Goal: Task Accomplishment & Management: Complete application form

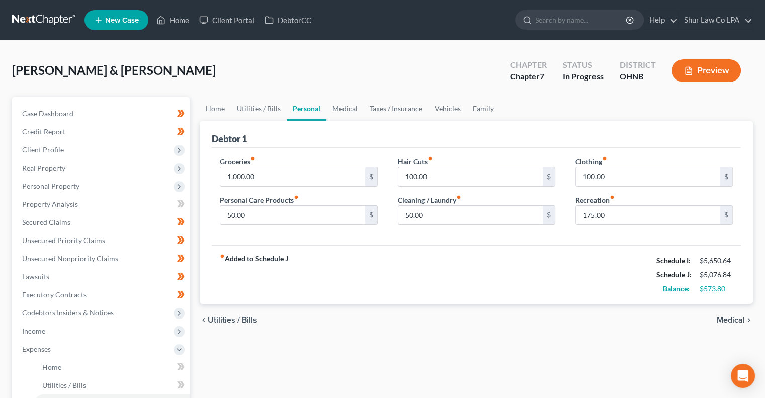
click at [338, 289] on div "fiber_manual_record Added to Schedule J Schedule I: $5,650.64 Schedule J: $5,07…" at bounding box center [476, 274] width 529 height 59
click at [487, 105] on link "Family" at bounding box center [483, 109] width 33 height 24
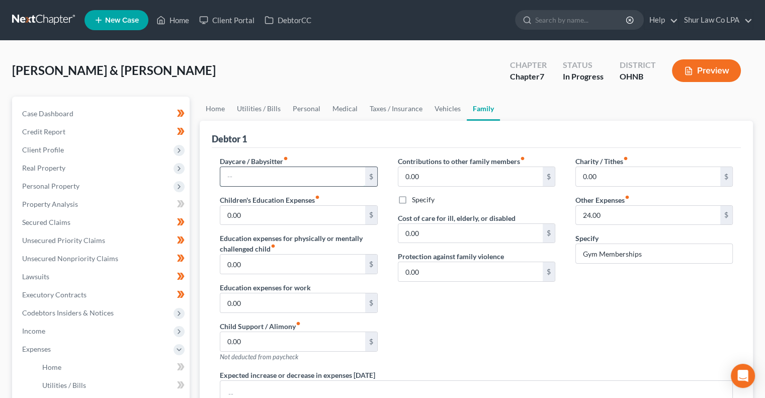
click at [314, 181] on input "text" at bounding box center [292, 176] width 144 height 19
type input "400.00"
click at [497, 326] on div "Contributions to other family members fiber_manual_record 0.00 $ Specify Cost o…" at bounding box center [477, 263] width 178 height 214
click at [607, 321] on div "Charity / Tithes fiber_manual_record 0.00 $ Other Expenses fiber_manual_record …" at bounding box center [654, 263] width 178 height 214
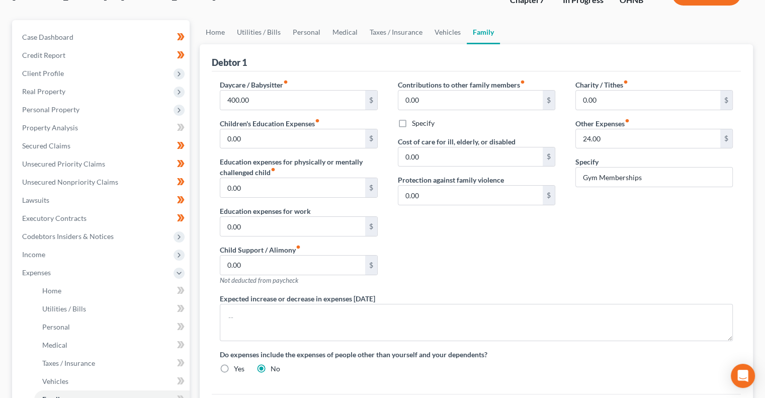
scroll to position [74, 0]
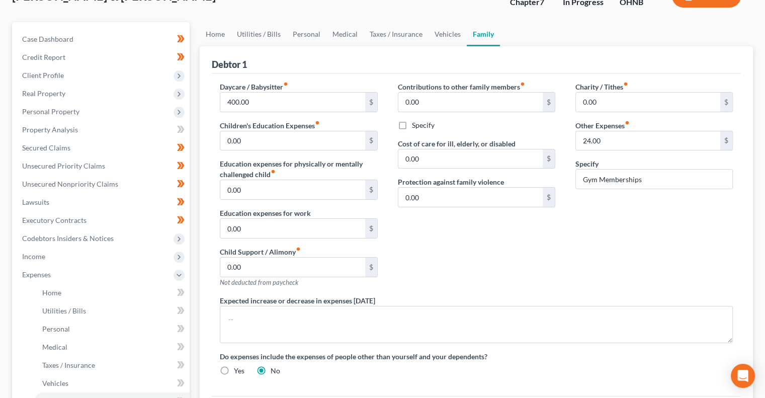
click at [483, 244] on div "Contributions to other family members fiber_manual_record 0.00 $ Specify Cost o…" at bounding box center [477, 188] width 178 height 214
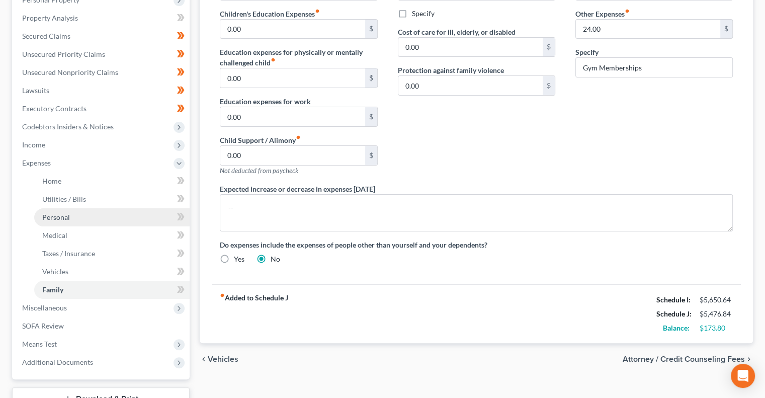
scroll to position [193, 0]
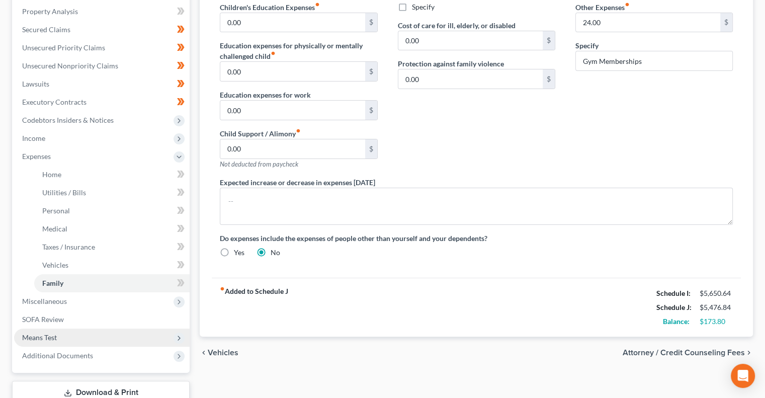
click at [143, 339] on span "Means Test" at bounding box center [102, 337] width 176 height 18
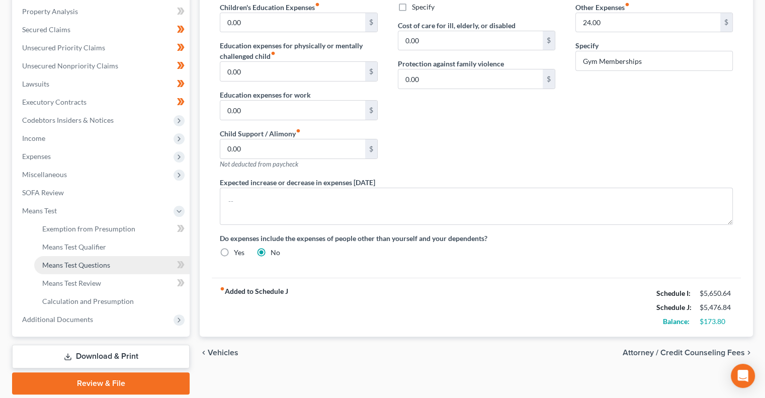
click at [99, 261] on span "Means Test Questions" at bounding box center [76, 265] width 68 height 9
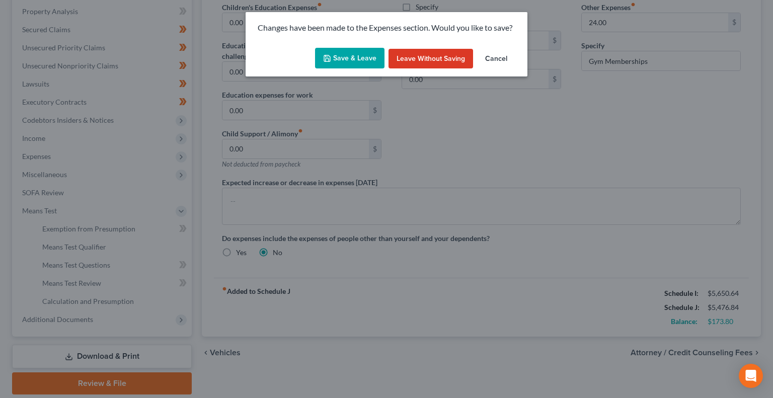
click at [366, 58] on button "Save & Leave" at bounding box center [349, 58] width 69 height 21
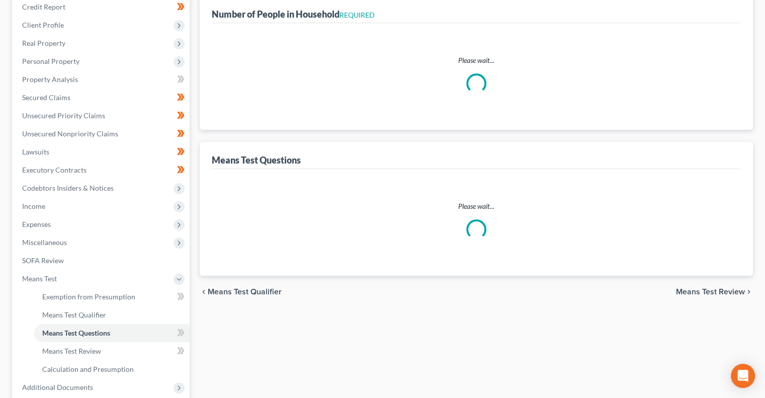
scroll to position [29, 0]
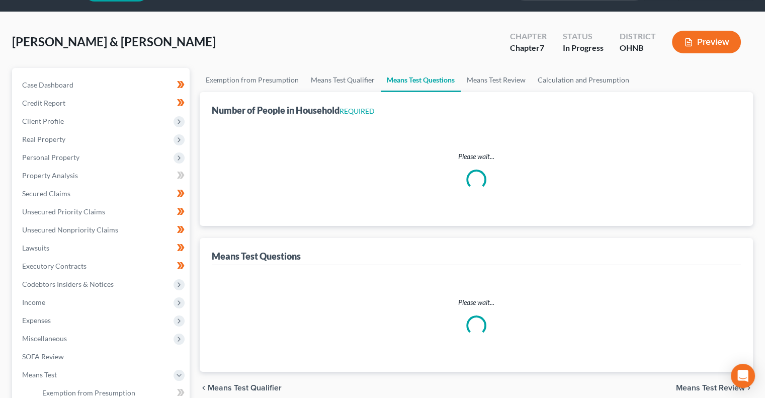
select select "0"
select select "60"
select select "1"
select select "60"
select select "1"
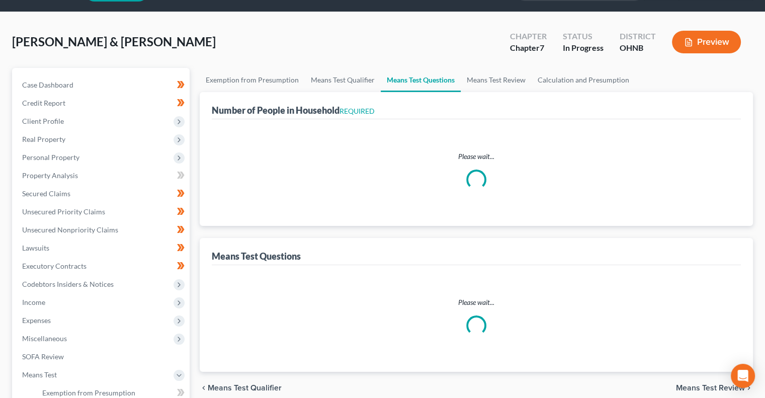
select select "60"
select select "2"
select select "3"
select select "0"
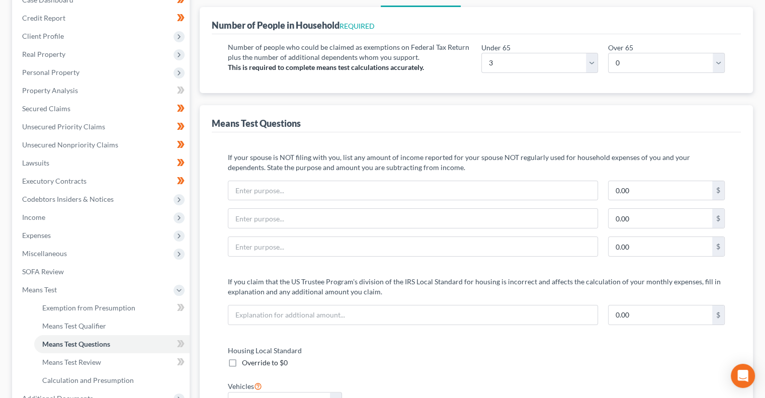
scroll to position [114, 0]
click at [86, 236] on span "Expenses" at bounding box center [102, 235] width 176 height 18
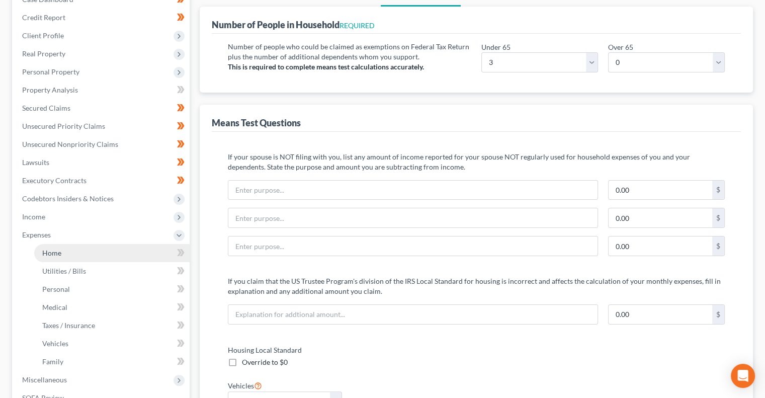
click at [90, 254] on link "Home" at bounding box center [111, 253] width 155 height 18
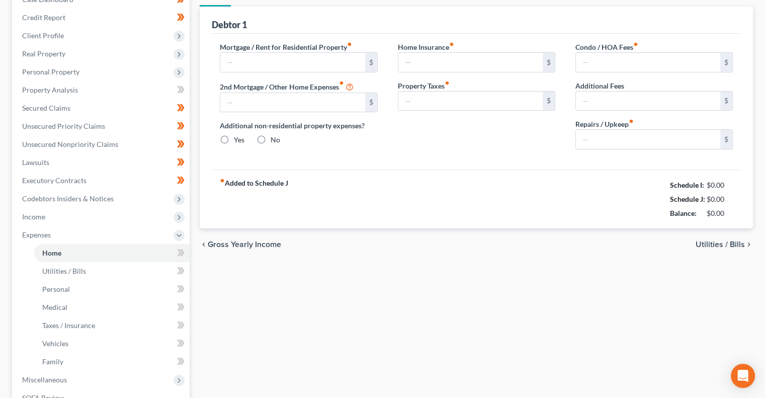
scroll to position [73, 0]
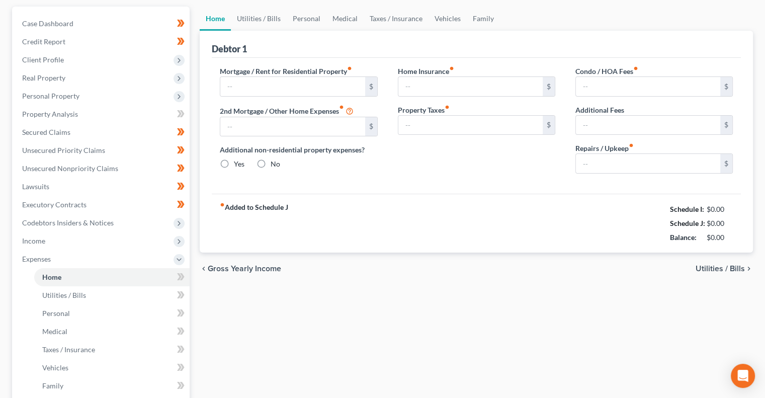
type input "1,599.00"
type input "0.00"
radio input "true"
type input "17.00"
type input "0.00"
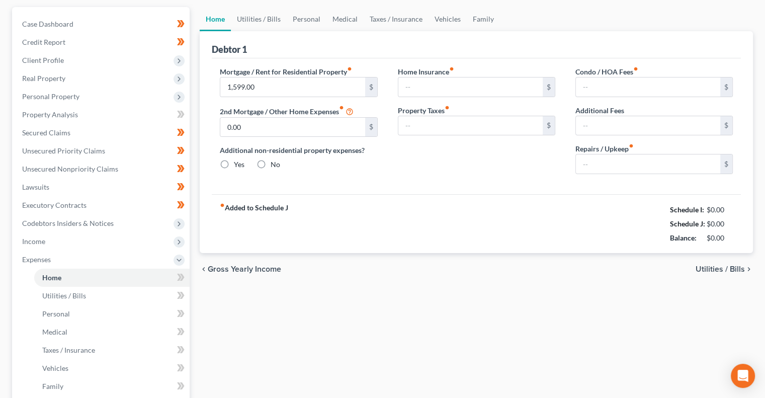
type input "50.00"
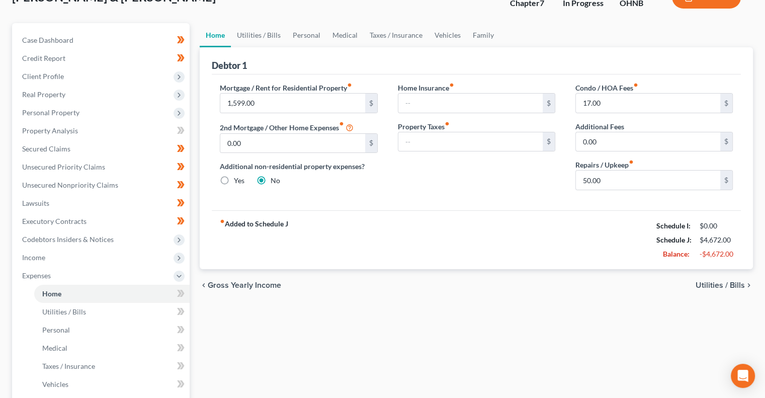
scroll to position [0, 0]
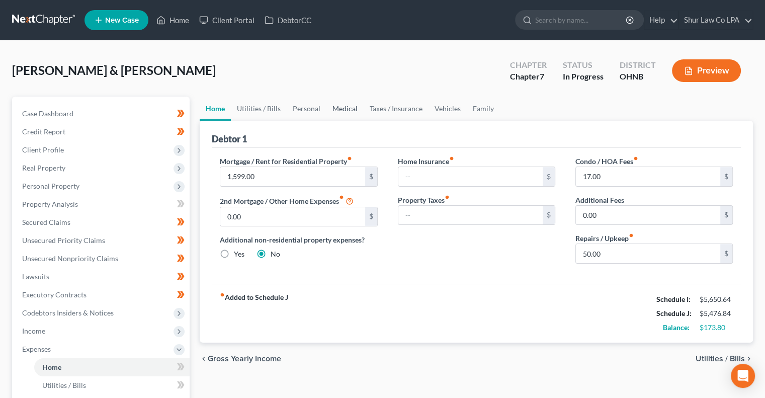
click at [340, 108] on link "Medical" at bounding box center [344, 109] width 37 height 24
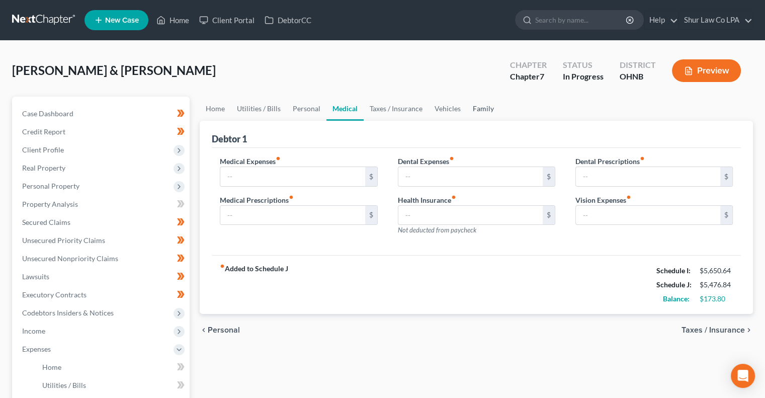
click at [483, 110] on link "Family" at bounding box center [483, 109] width 33 height 24
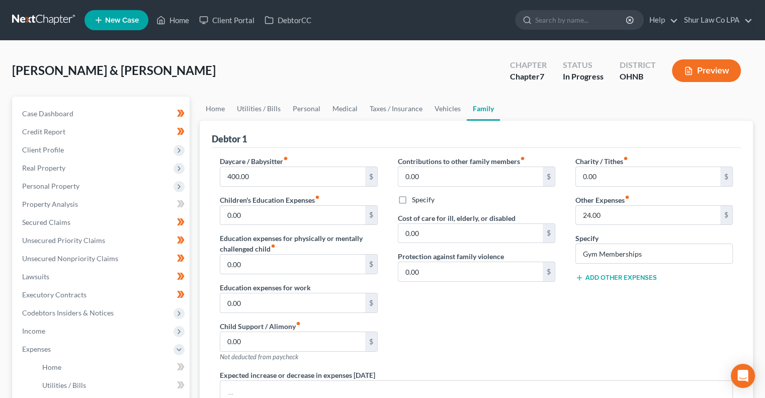
click at [634, 279] on button "Add Other Expenses" at bounding box center [615, 278] width 81 height 8
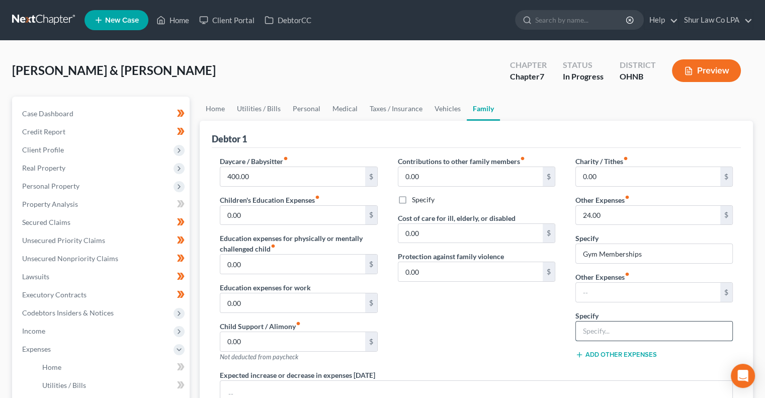
click at [598, 333] on input "text" at bounding box center [654, 330] width 156 height 19
type input "Pet Expenses"
click at [612, 294] on input "text" at bounding box center [648, 292] width 144 height 19
type input "152.00"
click at [542, 315] on div "Contributions to other family members fiber_manual_record 0.00 $ Specify Cost o…" at bounding box center [477, 263] width 178 height 214
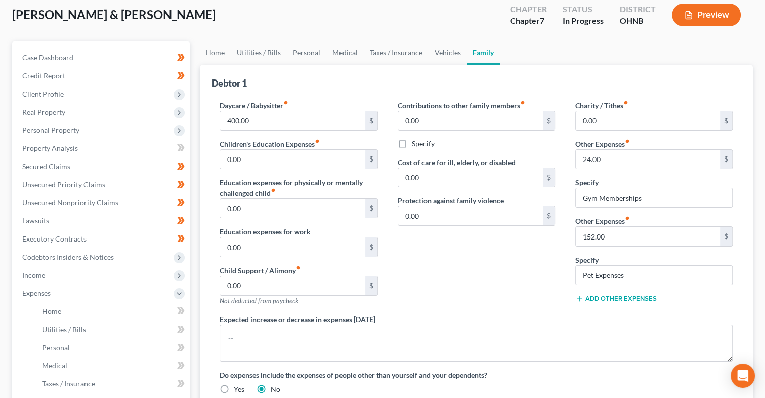
scroll to position [54, 0]
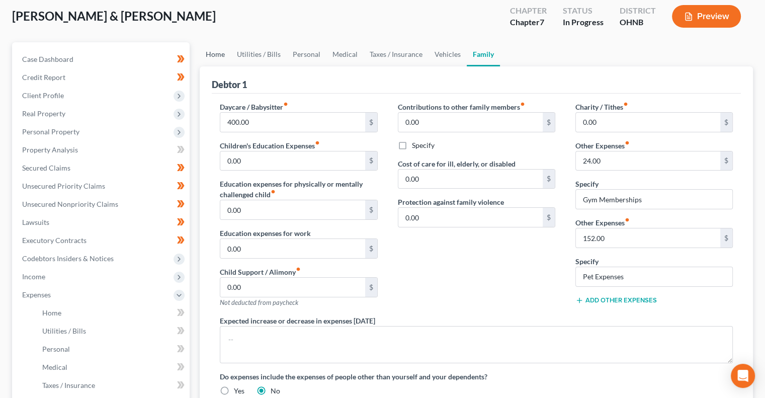
click at [223, 53] on link "Home" at bounding box center [215, 54] width 31 height 24
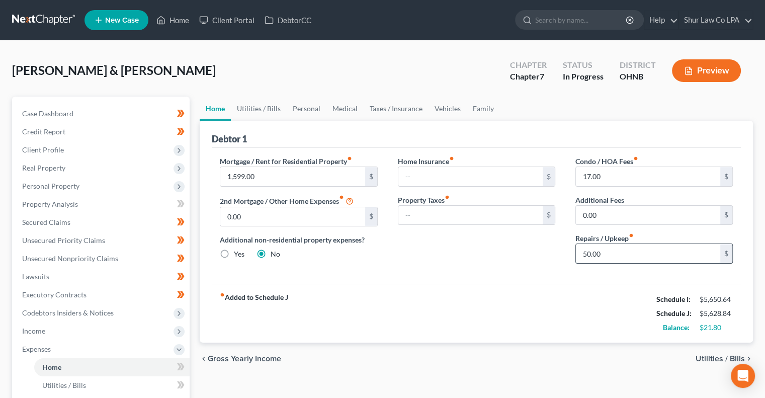
click at [618, 254] on input "50.00" at bounding box center [648, 253] width 144 height 19
type input "70.00"
click at [535, 269] on div "Home Insurance fiber_manual_record $ Property Taxes fiber_manual_record $" at bounding box center [477, 214] width 178 height 116
click at [516, 257] on div "Home Insurance fiber_manual_record $ Property Taxes fiber_manual_record $" at bounding box center [477, 214] width 178 height 116
click at [482, 102] on link "Family" at bounding box center [483, 109] width 33 height 24
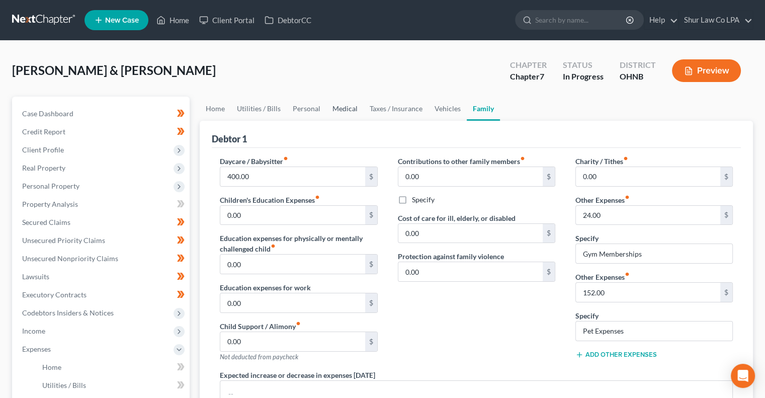
click at [352, 108] on link "Medical" at bounding box center [344, 109] width 37 height 24
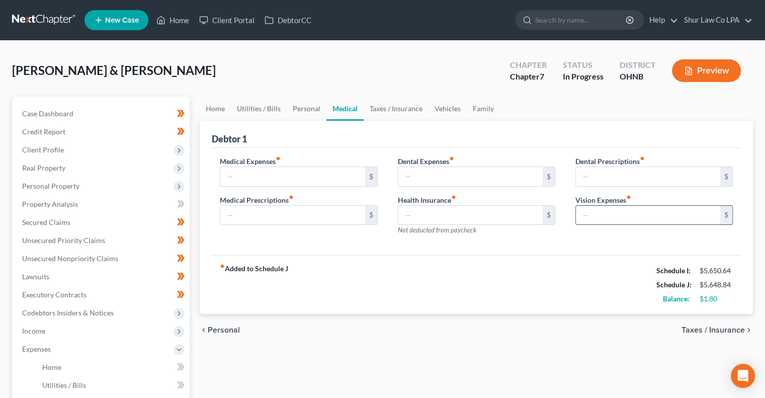
click at [626, 213] on input "text" at bounding box center [648, 215] width 144 height 19
type input "70.00"
click at [619, 227] on div "Dental Prescriptions fiber_manual_record $ Vision Expenses fiber_manual_record …" at bounding box center [654, 200] width 178 height 88
click at [467, 265] on div "fiber_manual_record Added to Schedule J Schedule I: $5,650.64 Schedule J: $5,71…" at bounding box center [476, 284] width 529 height 59
click at [448, 175] on input "text" at bounding box center [470, 176] width 144 height 19
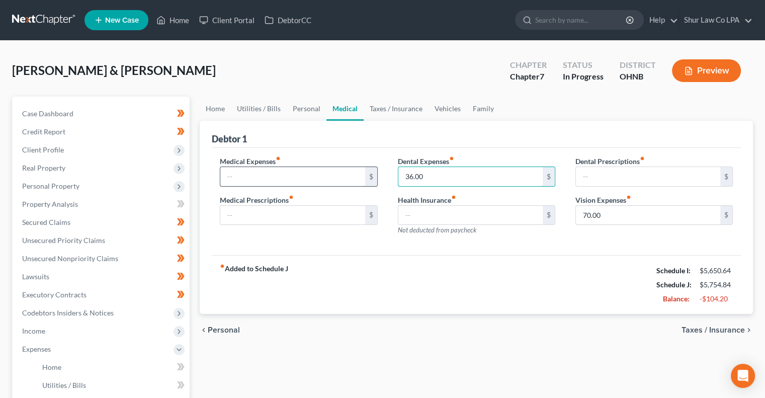
type input "36.00"
click at [324, 177] on input "text" at bounding box center [292, 176] width 144 height 19
type input "20.00"
click at [312, 210] on input "text" at bounding box center [292, 215] width 144 height 19
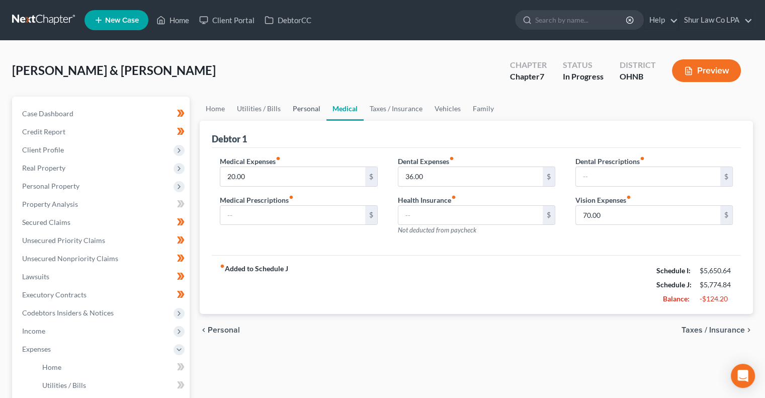
click at [312, 109] on link "Personal" at bounding box center [307, 109] width 40 height 24
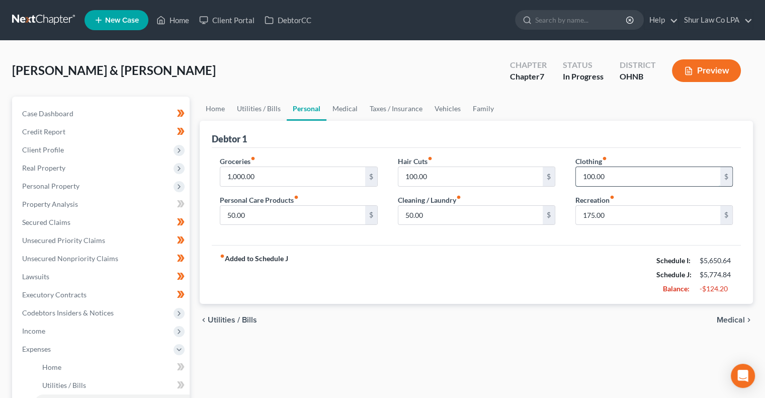
click at [615, 180] on input "100.00" at bounding box center [648, 176] width 144 height 19
click at [614, 176] on input "100.00" at bounding box center [648, 176] width 144 height 19
type input "1"
type input "125.00"
click at [525, 153] on div "Groceries fiber_manual_record 1,000.00 $ Personal Care Products fiber_manual_re…" at bounding box center [476, 197] width 529 height 98
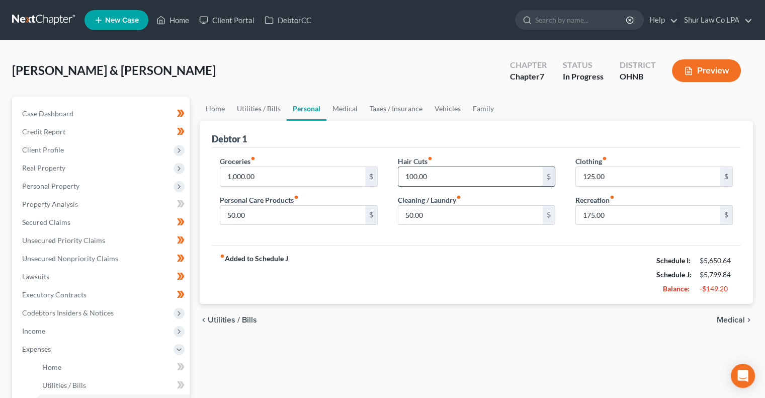
click at [458, 181] on input "100.00" at bounding box center [470, 176] width 144 height 19
click at [438, 174] on input "100.00" at bounding box center [470, 176] width 144 height 19
click at [447, 151] on div "Groceries fiber_manual_record 1,000.00 $ Personal Care Products fiber_manual_re…" at bounding box center [476, 197] width 529 height 98
click at [448, 177] on input "100.00" at bounding box center [470, 176] width 144 height 19
click at [270, 108] on link "Utilities / Bills" at bounding box center [259, 109] width 56 height 24
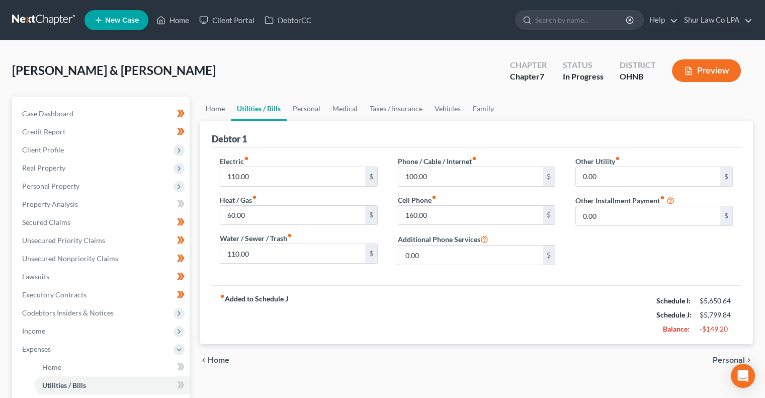
click at [219, 106] on link "Home" at bounding box center [215, 109] width 31 height 24
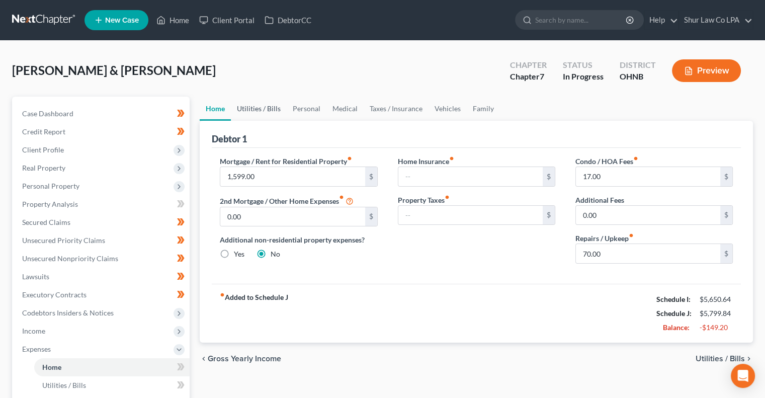
click at [283, 110] on link "Utilities / Bills" at bounding box center [259, 109] width 56 height 24
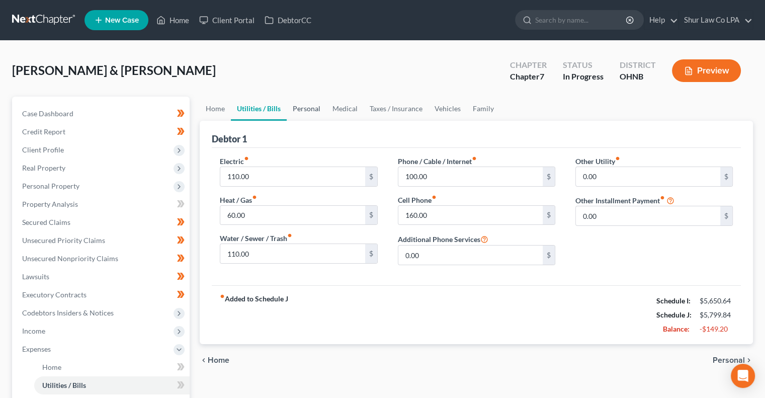
click at [308, 107] on link "Personal" at bounding box center [307, 109] width 40 height 24
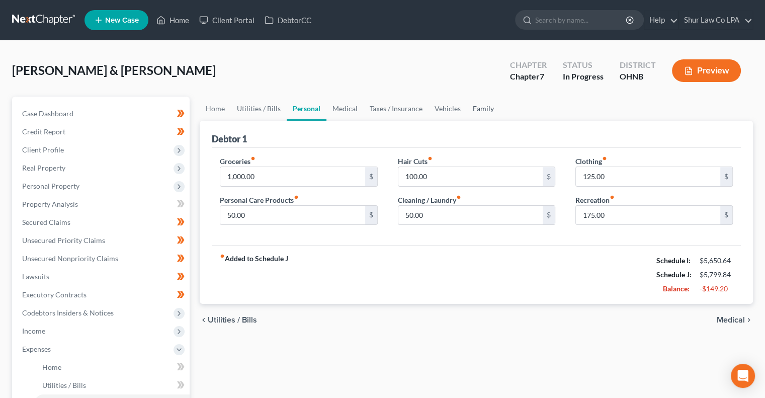
click at [491, 101] on link "Family" at bounding box center [483, 109] width 33 height 24
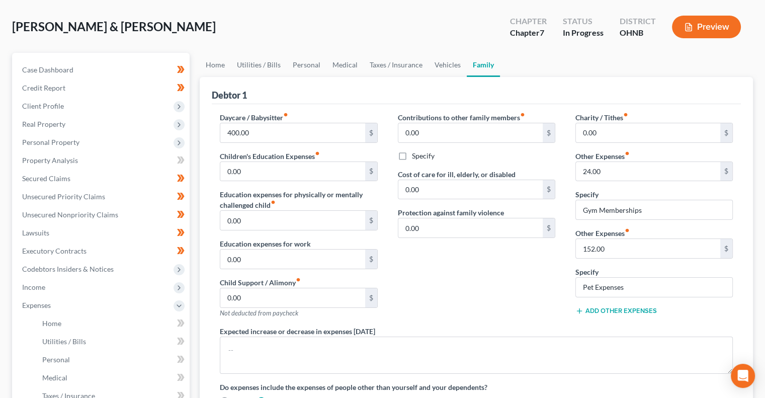
scroll to position [41, 0]
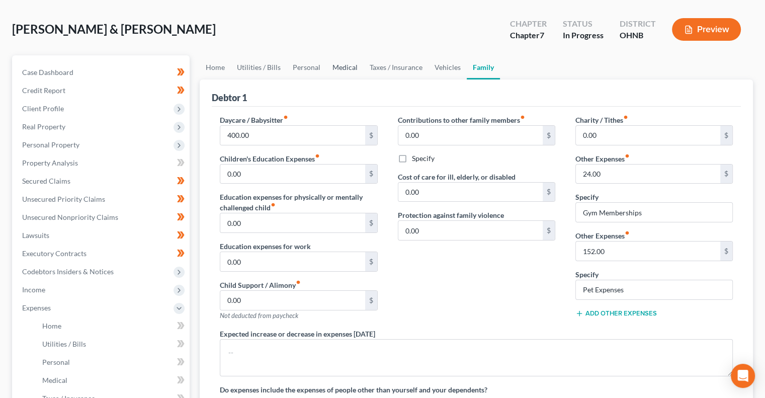
click at [346, 66] on link "Medical" at bounding box center [344, 67] width 37 height 24
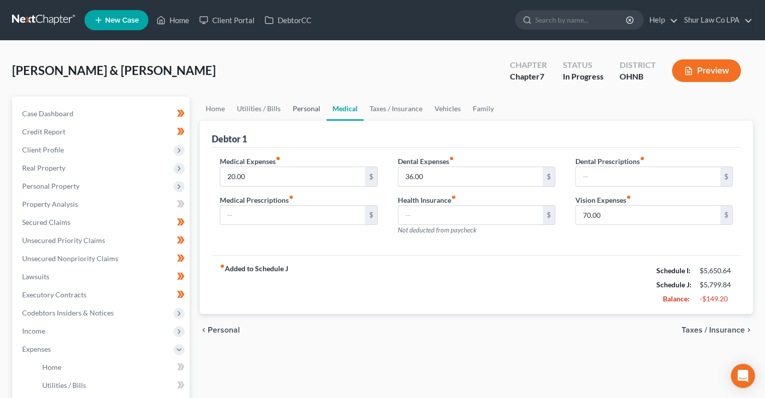
click at [304, 108] on link "Personal" at bounding box center [307, 109] width 40 height 24
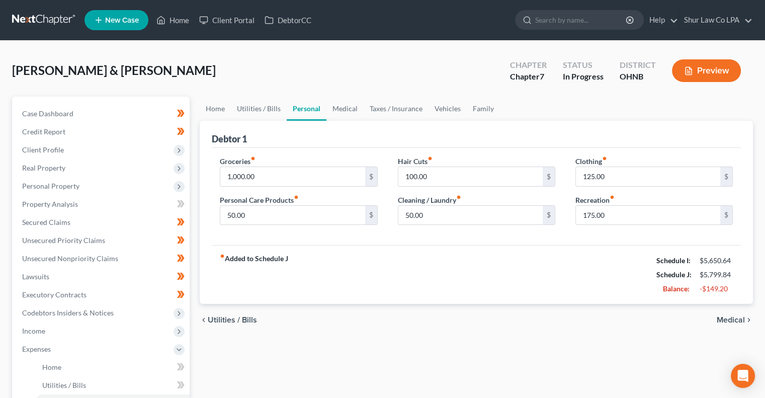
click at [458, 156] on div "Hair Cuts fiber_manual_record 100.00 $" at bounding box center [476, 171] width 157 height 31
click at [481, 112] on link "Family" at bounding box center [483, 109] width 33 height 24
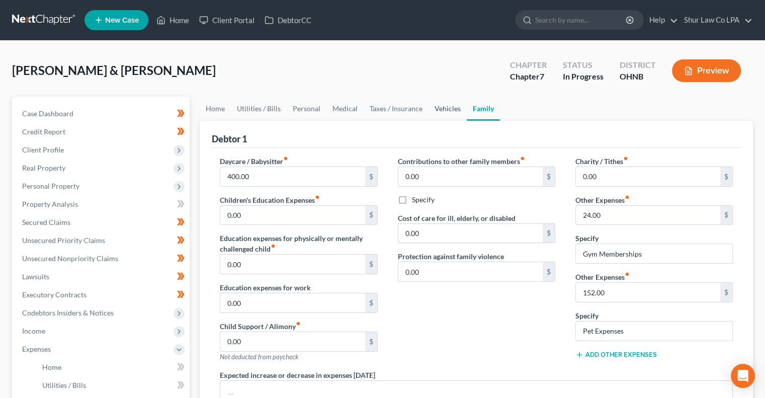
click at [447, 108] on link "Vehicles" at bounding box center [448, 109] width 38 height 24
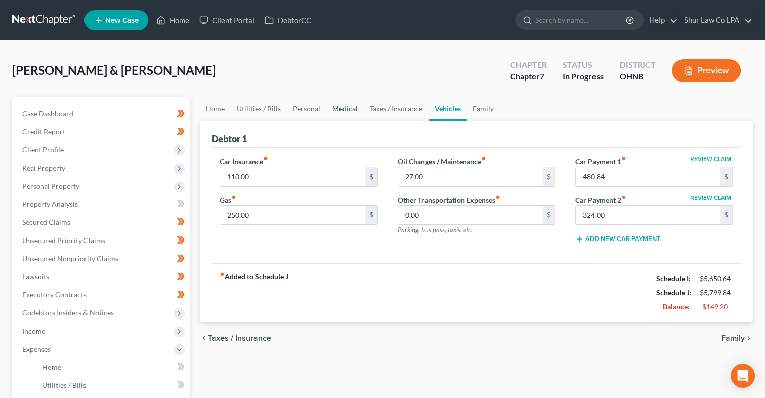
click at [346, 110] on link "Medical" at bounding box center [344, 109] width 37 height 24
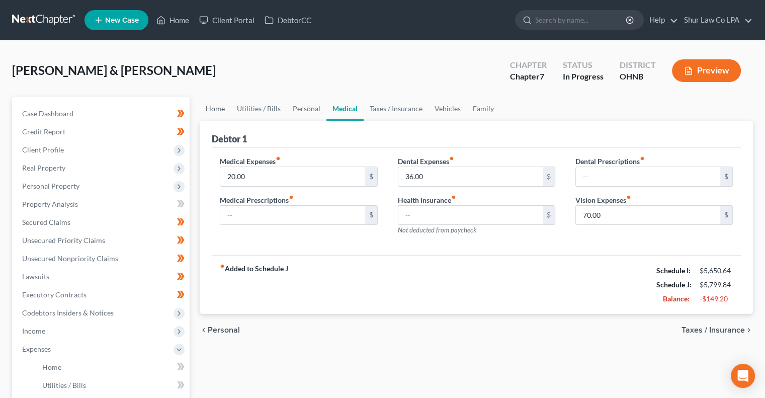
click at [213, 110] on link "Home" at bounding box center [215, 109] width 31 height 24
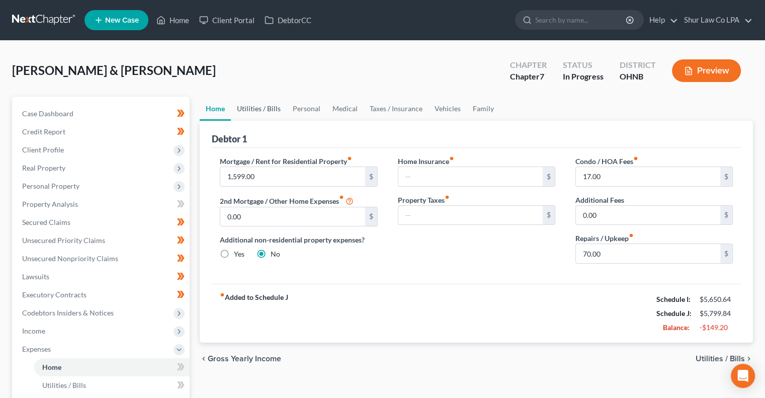
click at [263, 108] on link "Utilities / Bills" at bounding box center [259, 109] width 56 height 24
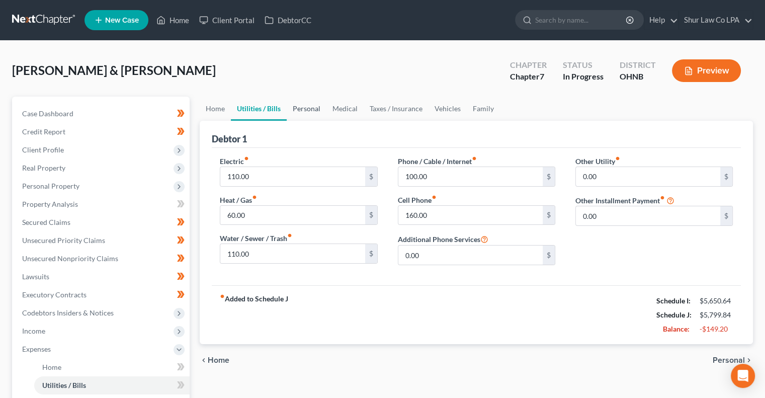
click at [308, 104] on link "Personal" at bounding box center [307, 109] width 40 height 24
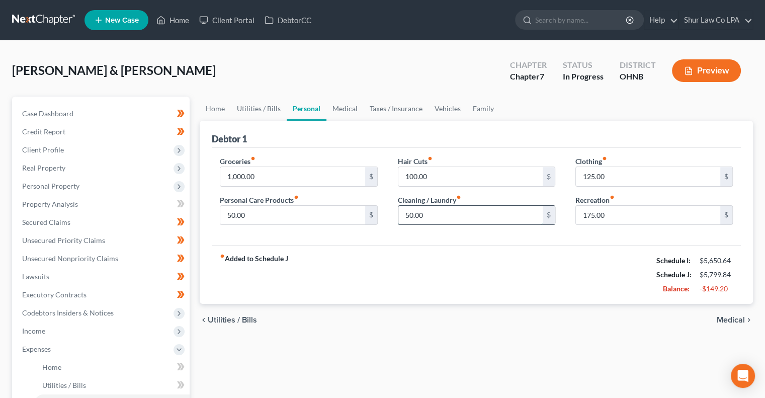
click at [429, 216] on input "50.00" at bounding box center [470, 215] width 144 height 19
click at [433, 214] on input "50.00" at bounding box center [470, 215] width 144 height 19
type input "80.00"
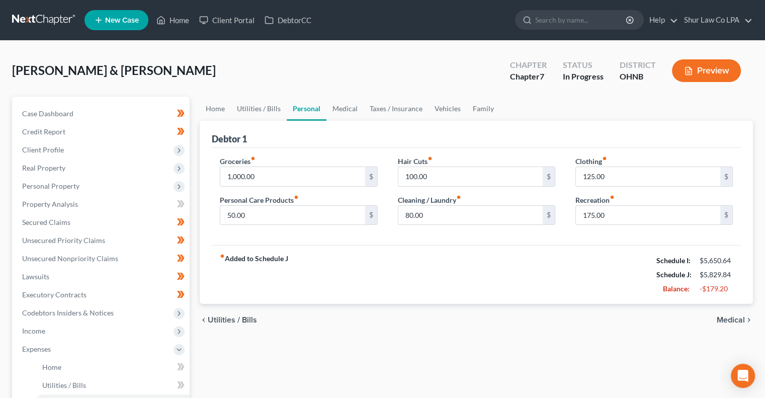
click at [408, 231] on div "Hair Cuts fiber_manual_record 100.00 $ Cleaning / Laundry fiber_manual_record 8…" at bounding box center [477, 194] width 178 height 77
click at [284, 180] on input "1,000.00" at bounding box center [292, 176] width 144 height 19
click at [266, 175] on input "1,000.00" at bounding box center [292, 176] width 144 height 19
click at [270, 176] on input "1,000.00" at bounding box center [292, 176] width 144 height 19
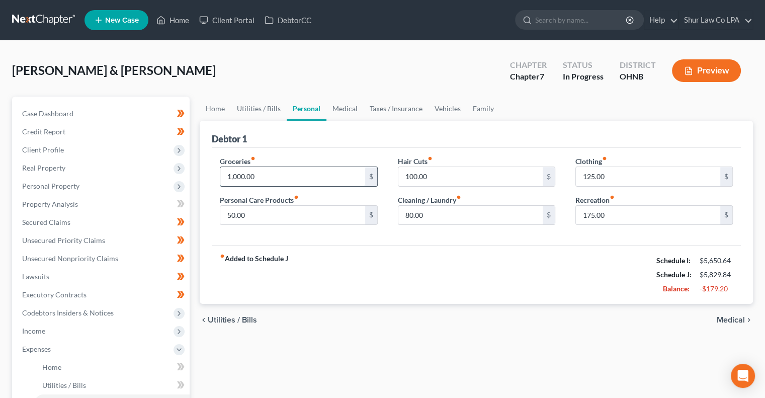
click at [270, 176] on input "1,000.00" at bounding box center [292, 176] width 144 height 19
type input "875.00"
click at [284, 157] on div "Groceries fiber_manual_record 875.00 $" at bounding box center [298, 171] width 157 height 31
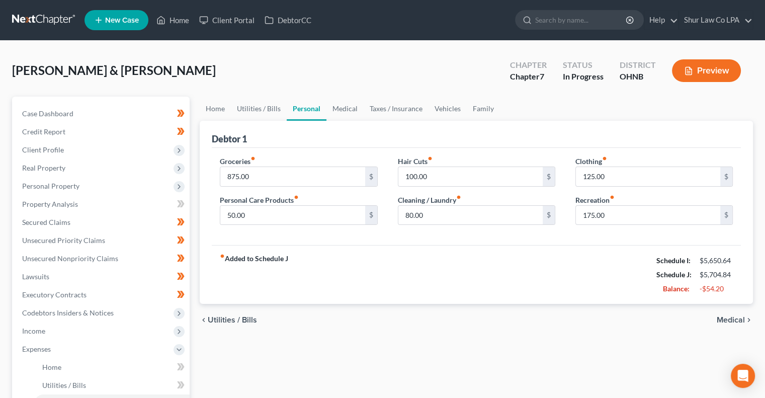
click at [287, 156] on div "Groceries fiber_manual_record 875.00 $" at bounding box center [298, 171] width 157 height 31
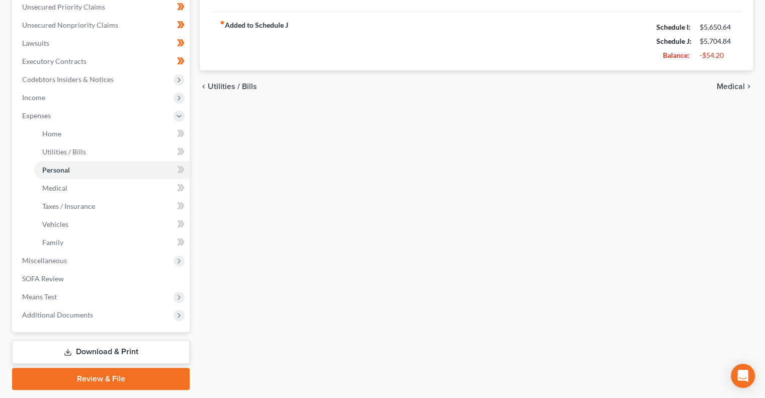
scroll to position [233, 0]
click at [70, 297] on span "Means Test" at bounding box center [102, 297] width 176 height 18
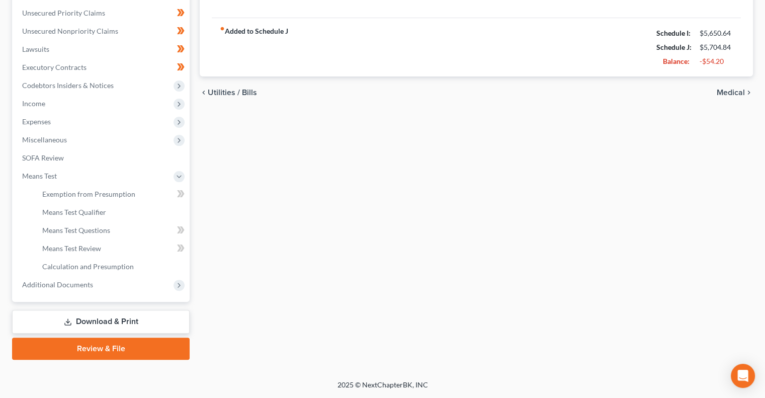
scroll to position [226, 0]
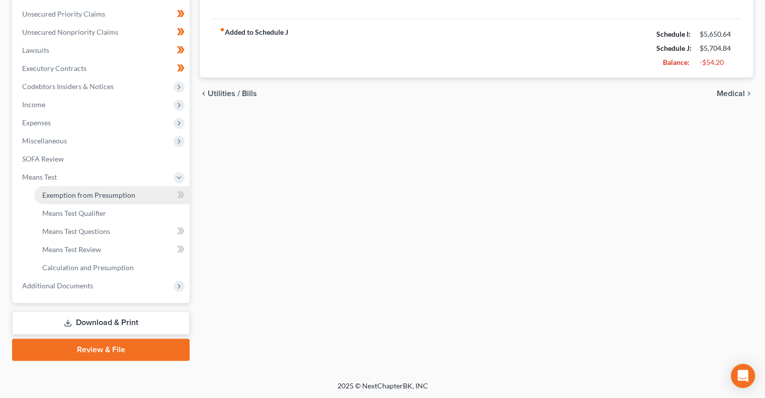
click at [96, 199] on span "Exemption from Presumption" at bounding box center [88, 195] width 93 height 9
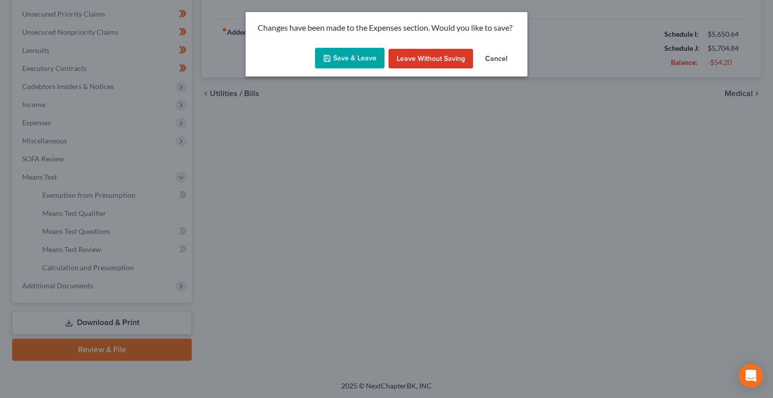
click at [372, 58] on button "Save & Leave" at bounding box center [349, 58] width 69 height 21
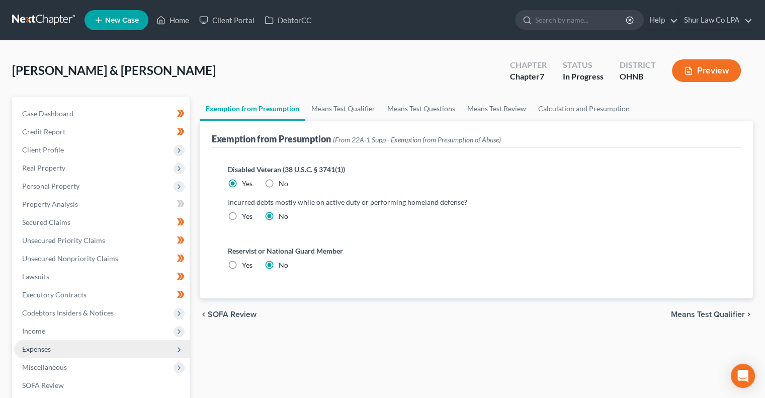
click at [42, 352] on span "Expenses" at bounding box center [36, 349] width 29 height 9
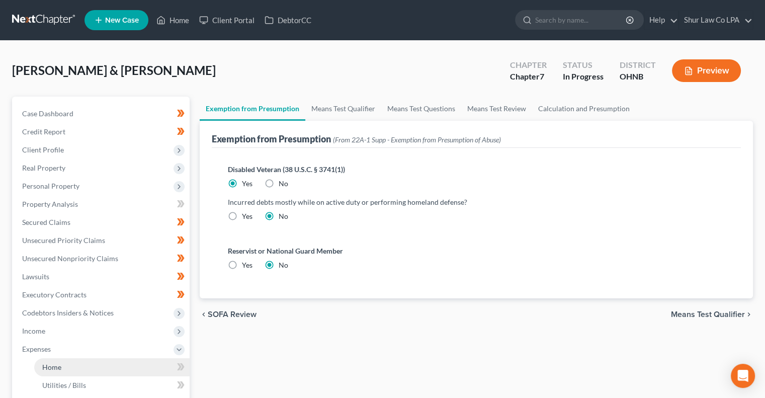
click at [52, 367] on span "Home" at bounding box center [51, 367] width 19 height 9
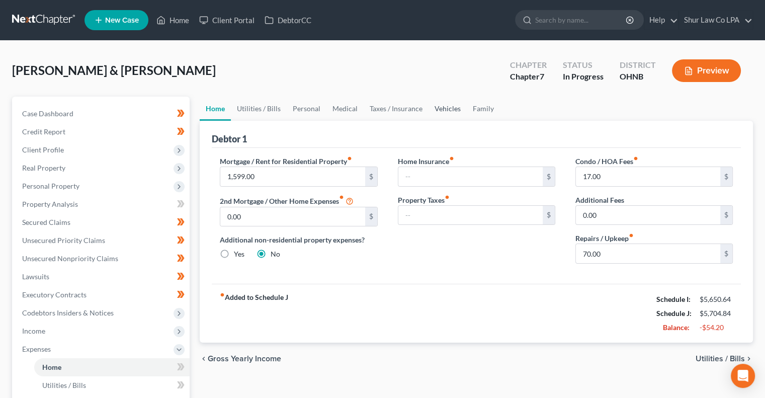
click at [452, 107] on link "Vehicles" at bounding box center [448, 109] width 38 height 24
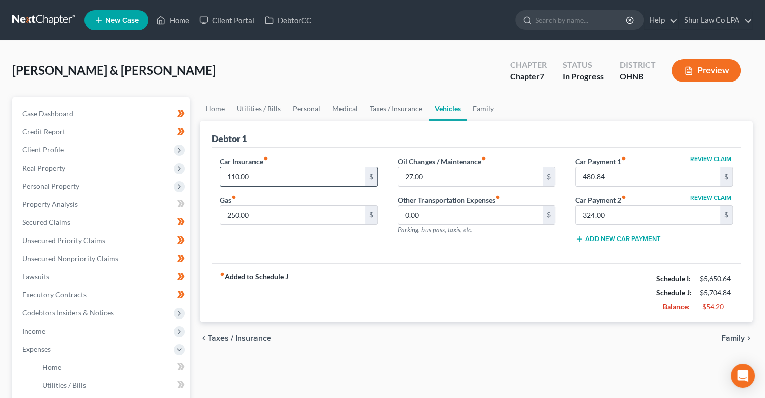
click at [258, 181] on input "110.00" at bounding box center [292, 176] width 144 height 19
type input "117.00"
click at [447, 252] on div "Car Insurance fiber_manual_record 117.00 $ Gas fiber_manual_record 250.00 $ Oil…" at bounding box center [476, 206] width 529 height 116
click at [617, 175] on input "480.84" at bounding box center [648, 176] width 144 height 19
click at [613, 216] on input "324.00" at bounding box center [648, 215] width 144 height 19
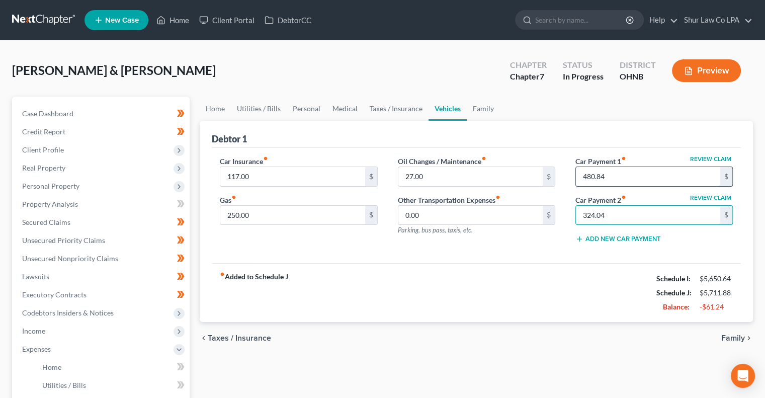
type input "324.04"
click at [614, 177] on input "480.84" at bounding box center [648, 176] width 144 height 19
click at [717, 157] on button "Review Claim" at bounding box center [711, 159] width 44 height 6
select select "4"
select select "0"
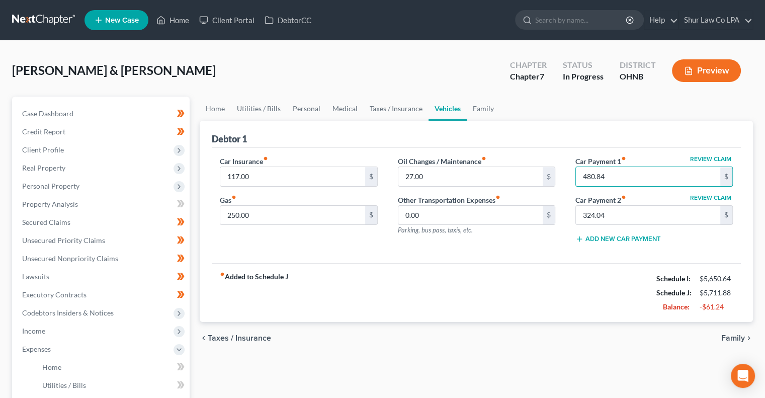
select select "2"
select select "0"
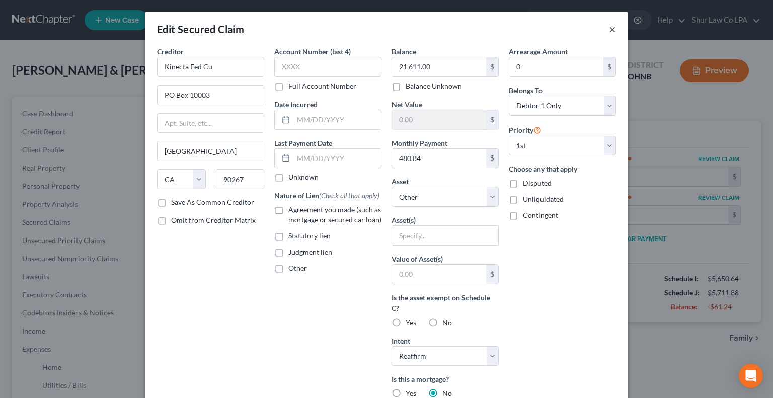
click at [609, 32] on button "×" at bounding box center [612, 29] width 7 height 12
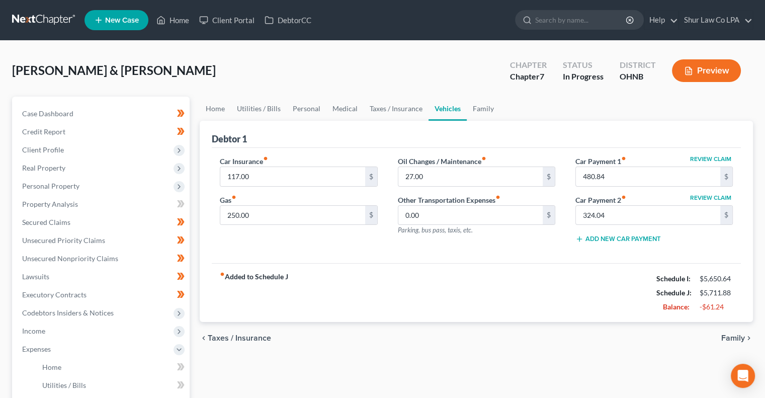
click at [571, 229] on div "Review Claim Car Payment 1 fiber_manual_record 480.84 $ Review Claim Car Paymen…" at bounding box center [654, 204] width 178 height 96
click at [559, 223] on div "Oil Changes / Maintenance fiber_manual_record 27.00 $ Other Transportation Expe…" at bounding box center [477, 204] width 178 height 96
click at [515, 213] on input "0.00" at bounding box center [470, 215] width 144 height 19
click at [272, 213] on input "250.00" at bounding box center [292, 215] width 144 height 19
click at [265, 107] on link "Utilities / Bills" at bounding box center [259, 109] width 56 height 24
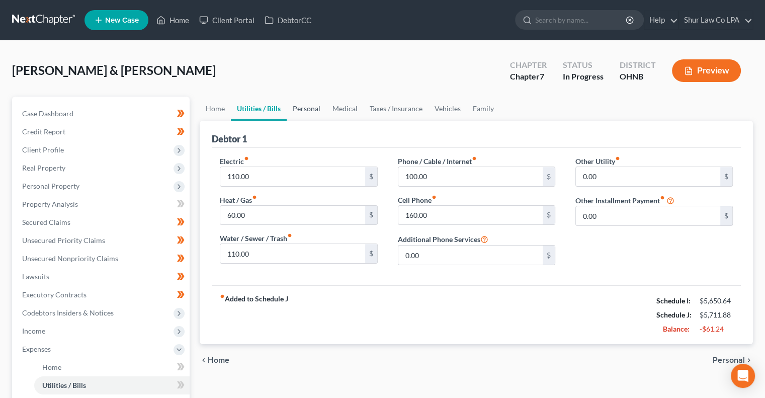
click at [305, 106] on link "Personal" at bounding box center [307, 109] width 40 height 24
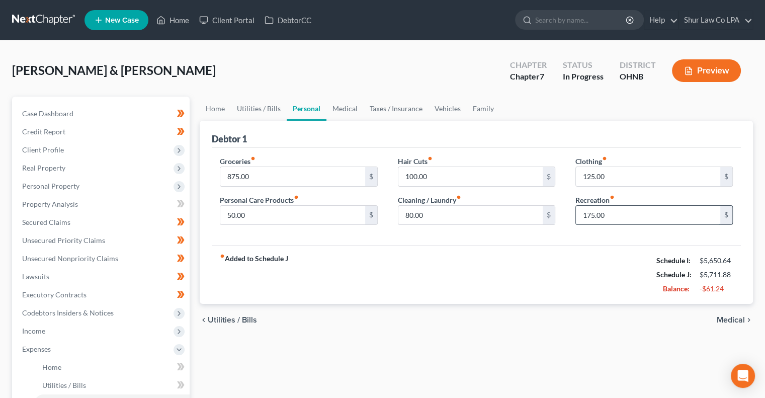
click at [620, 210] on input "175.00" at bounding box center [648, 215] width 144 height 19
type input "100.00"
click at [440, 113] on link "Vehicles" at bounding box center [448, 109] width 38 height 24
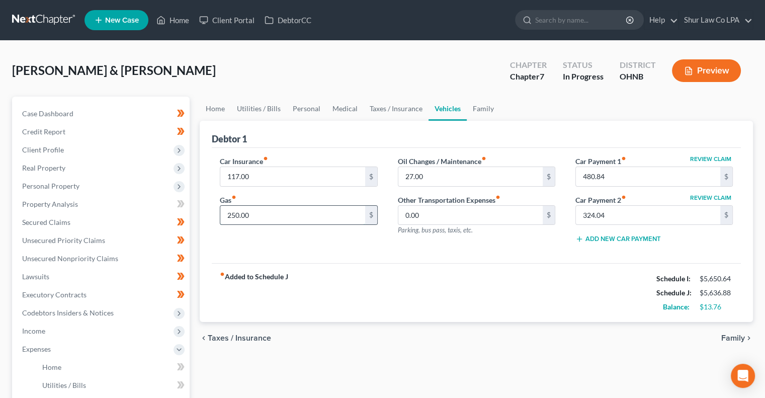
click at [257, 210] on input "250.00" at bounding box center [292, 215] width 144 height 19
type input "325.00"
click at [264, 223] on input "325.00" at bounding box center [292, 215] width 144 height 19
click at [418, 211] on input "0.00" at bounding box center [470, 215] width 144 height 19
click at [376, 247] on div "Car Insurance fiber_manual_record 117.00 $ Gas fiber_manual_record 325.00 $" at bounding box center [299, 204] width 178 height 96
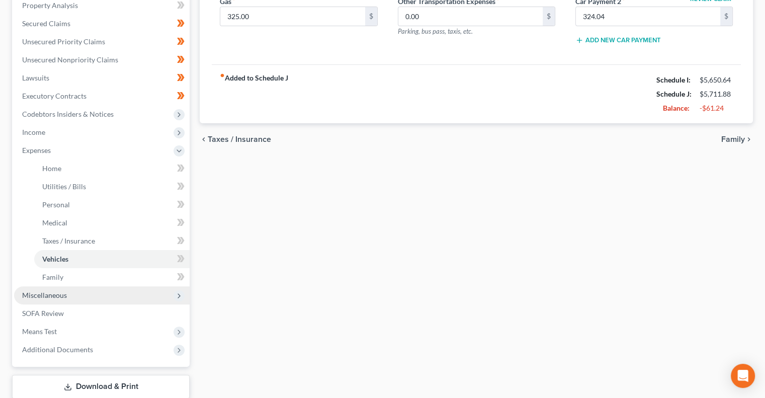
scroll to position [199, 0]
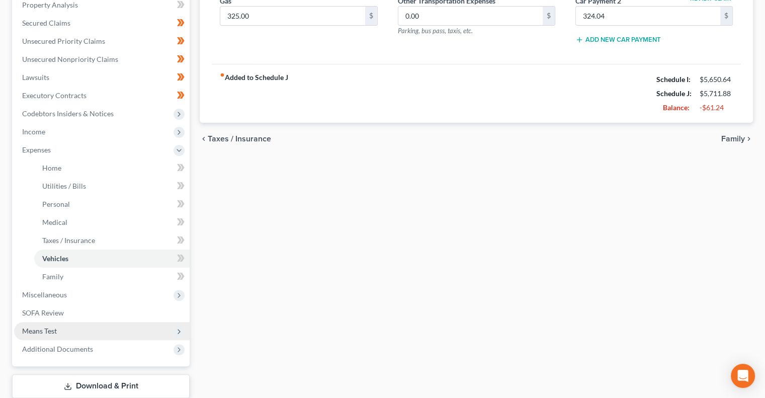
click at [52, 331] on span "Means Test" at bounding box center [39, 330] width 35 height 9
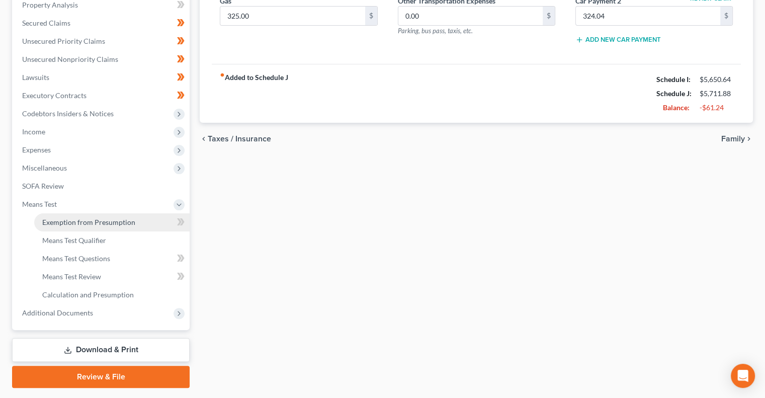
click at [98, 221] on span "Exemption from Presumption" at bounding box center [88, 222] width 93 height 9
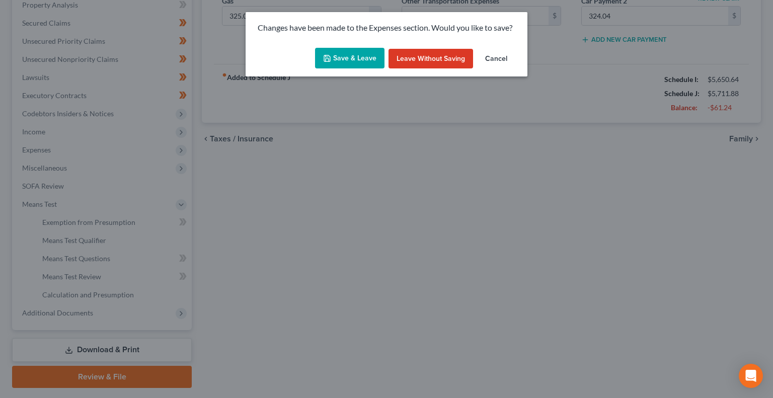
click at [368, 54] on button "Save & Leave" at bounding box center [349, 58] width 69 height 21
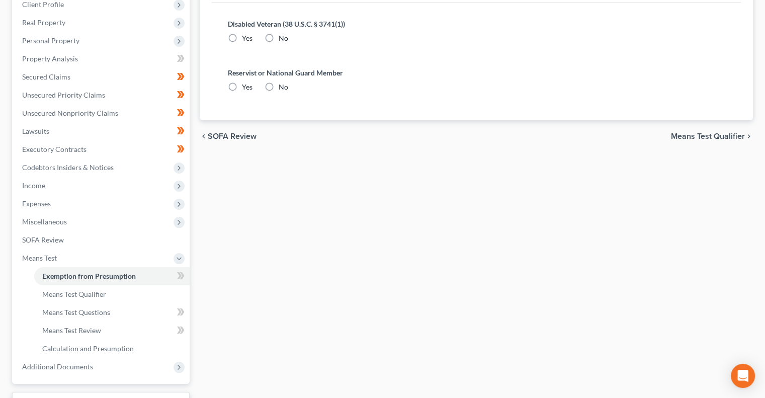
scroll to position [9, 0]
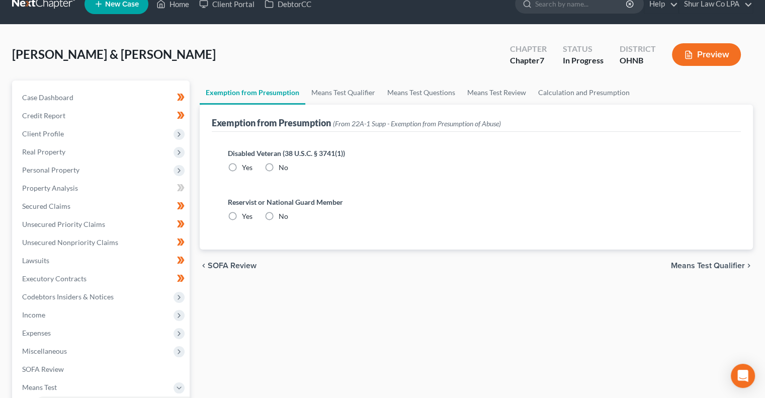
radio input "true"
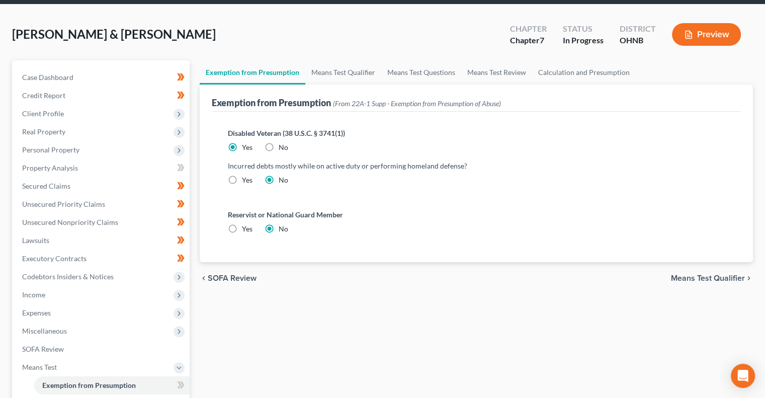
scroll to position [37, 0]
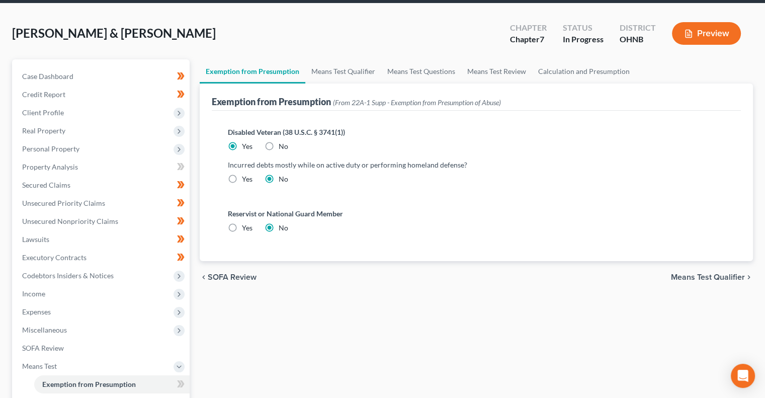
click at [689, 273] on span "Means Test Qualifier" at bounding box center [708, 277] width 74 height 8
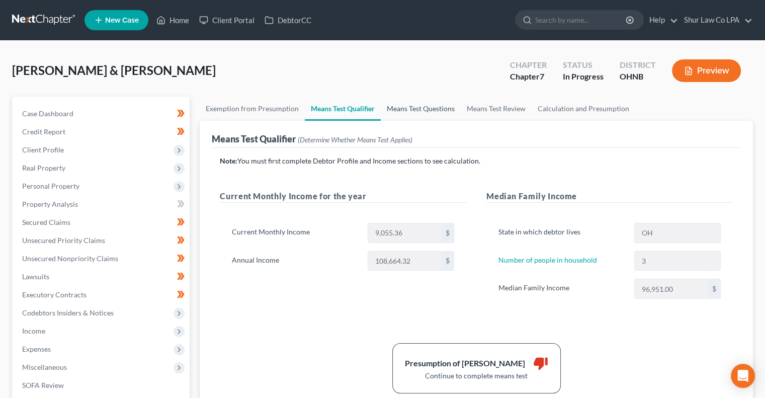
click at [441, 107] on link "Means Test Questions" at bounding box center [421, 109] width 80 height 24
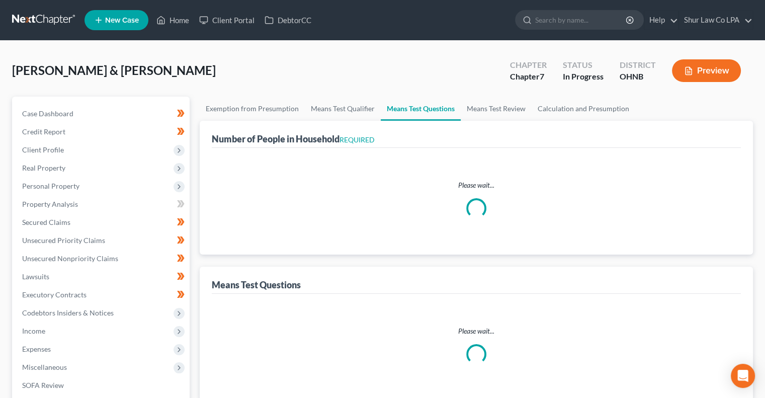
select select "0"
select select "60"
select select "1"
select select "60"
select select "1"
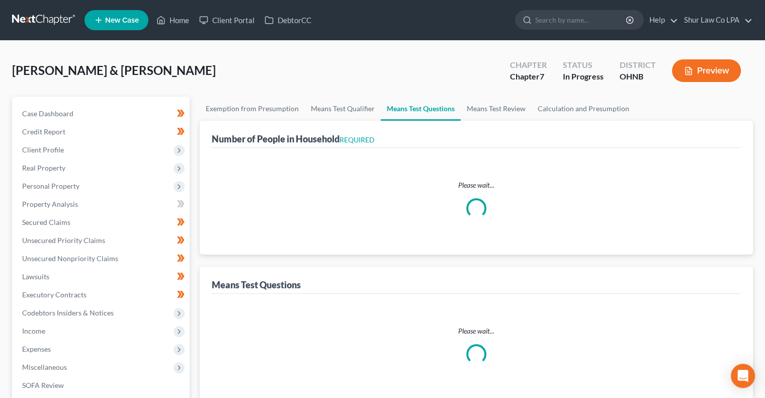
select select "60"
select select "3"
select select "0"
select select "2"
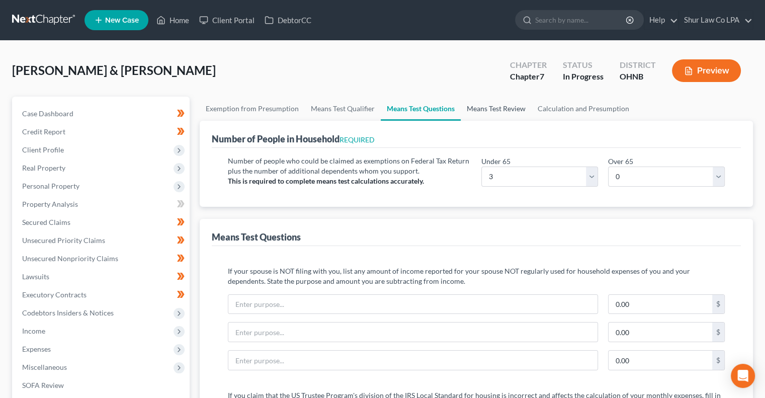
click at [480, 111] on link "Means Test Review" at bounding box center [496, 109] width 71 height 24
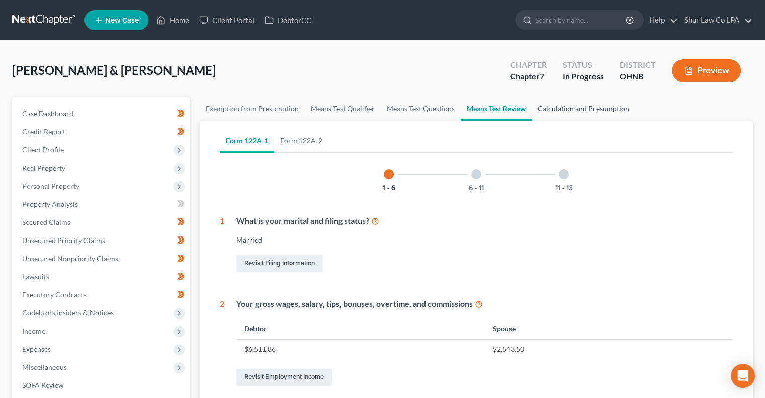
click at [559, 106] on link "Calculation and Presumption" at bounding box center [584, 109] width 104 height 24
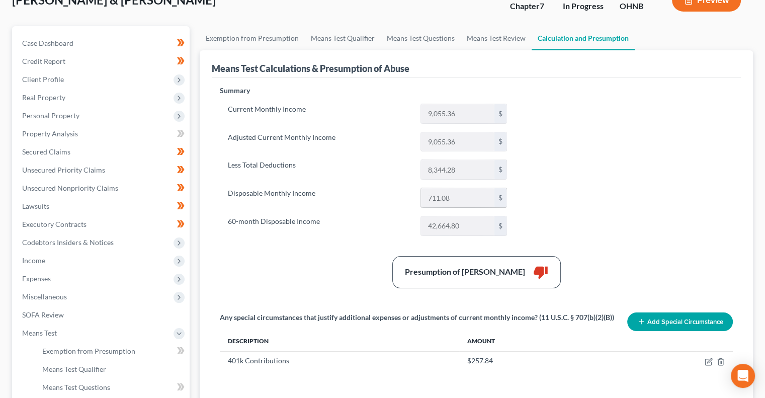
scroll to position [70, 0]
click at [521, 203] on div "Summary Current Monthly Income 9,055.36 $ Adjusted Current Monthly Income 9,055…" at bounding box center [476, 238] width 523 height 305
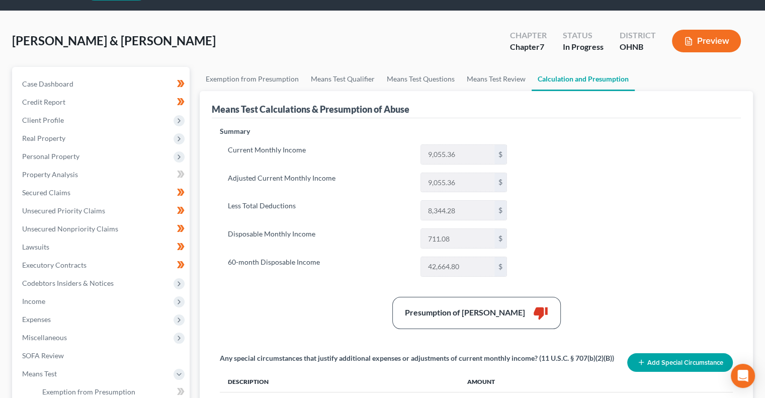
scroll to position [0, 0]
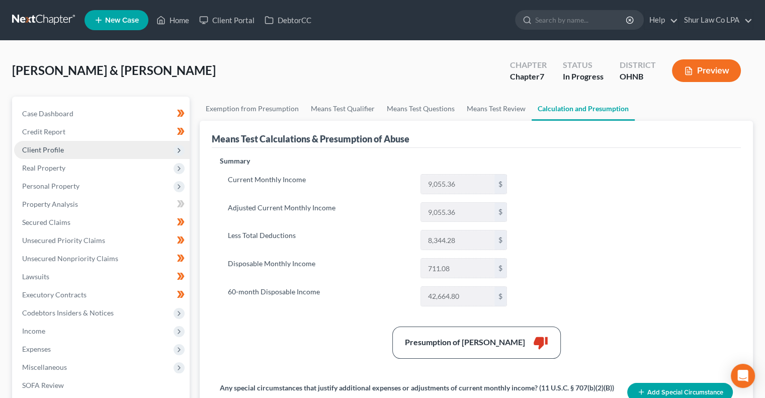
click at [109, 142] on span "Client Profile" at bounding box center [102, 150] width 176 height 18
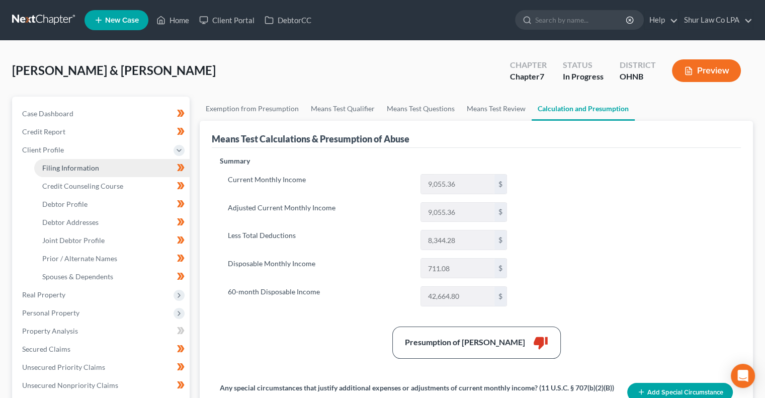
click at [112, 166] on link "Filing Information" at bounding box center [111, 168] width 155 height 18
select select "1"
select select "0"
select select "36"
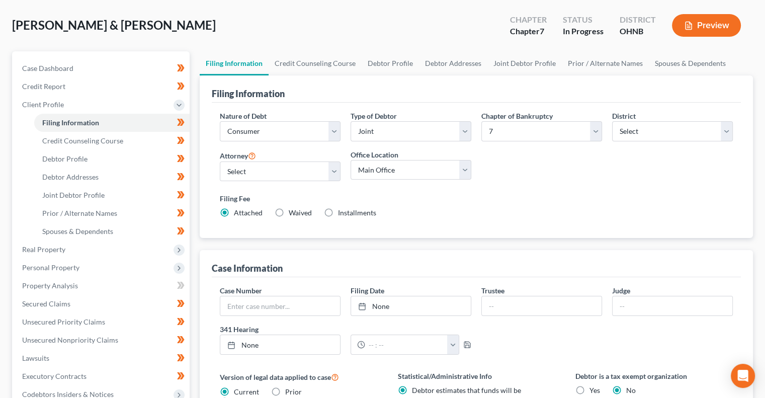
scroll to position [67, 0]
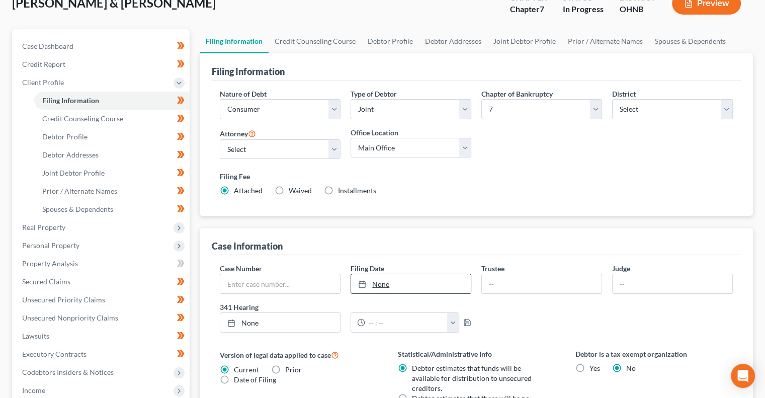
click at [382, 282] on link "None" at bounding box center [411, 283] width 120 height 19
type input "8/12/2025"
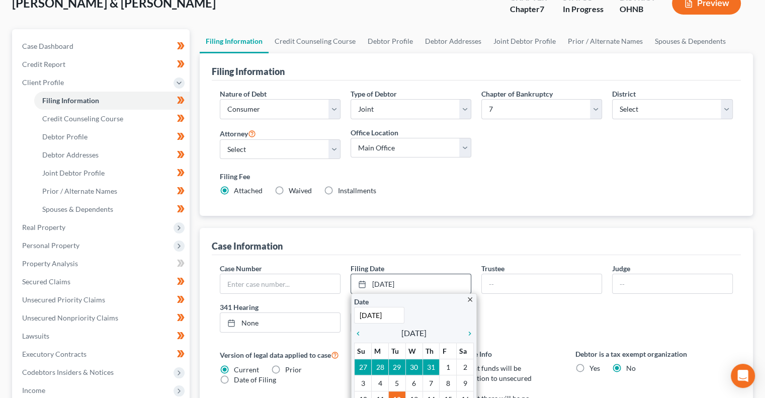
drag, startPoint x: 382, startPoint y: 282, endPoint x: 451, endPoint y: 309, distance: 73.6
click at [451, 294] on div "8/12/2025 close Date 8/12/2025 Time 12:00 AM chevron_left August 2025 chevron_r…" at bounding box center [411, 284] width 121 height 20
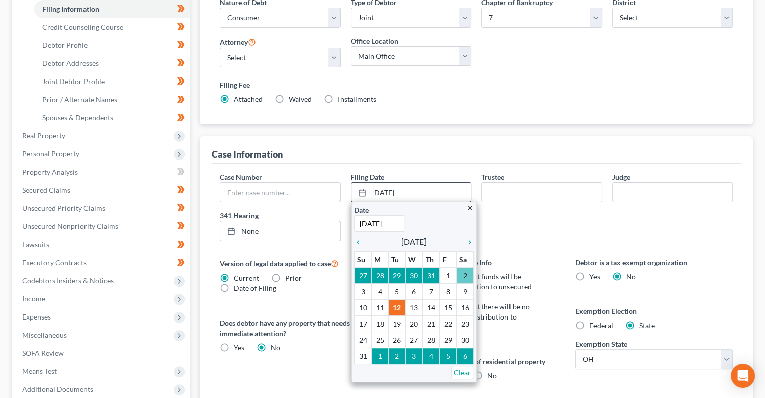
scroll to position [160, 0]
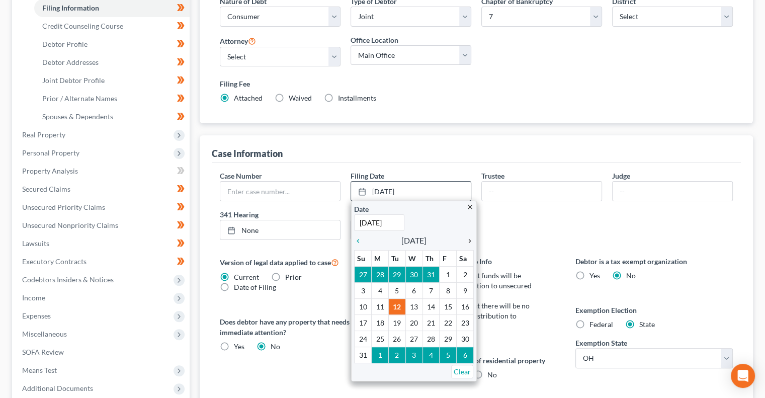
click at [471, 242] on icon "chevron_right" at bounding box center [467, 241] width 13 height 8
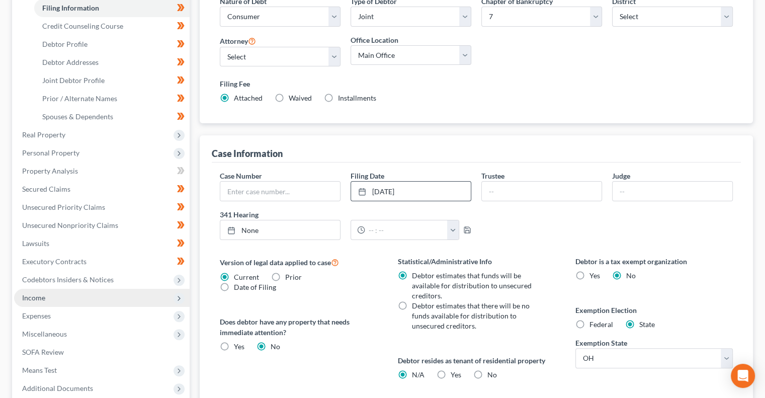
click at [55, 295] on span "Income" at bounding box center [102, 298] width 176 height 18
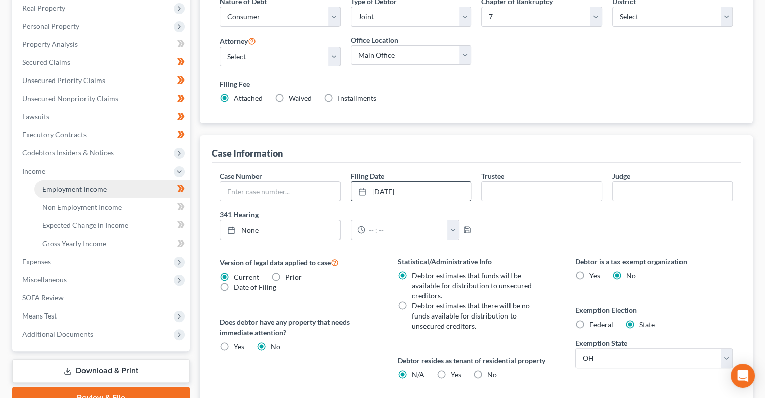
click at [91, 194] on link "Employment Income" at bounding box center [111, 189] width 155 height 18
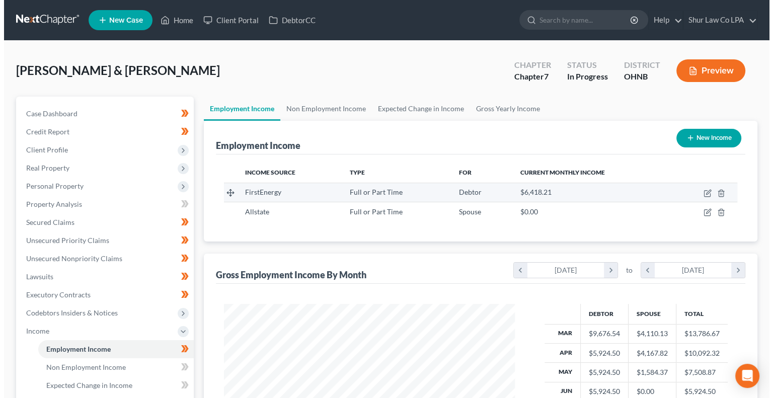
scroll to position [180, 310]
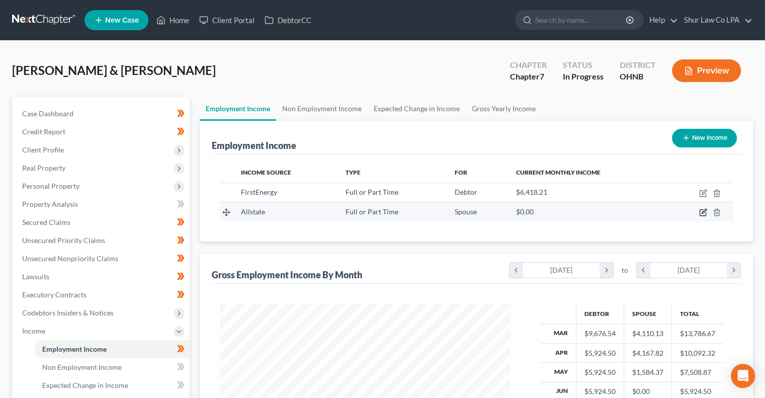
click at [701, 212] on icon "button" at bounding box center [703, 212] width 8 height 8
select select "0"
select select "14"
select select "2"
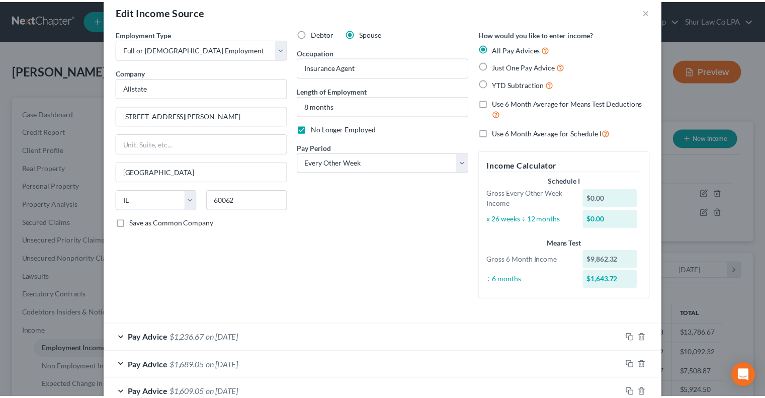
scroll to position [0, 0]
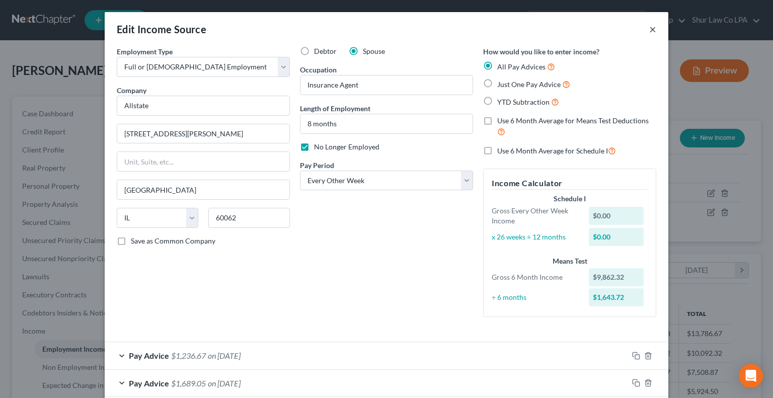
click at [651, 30] on button "×" at bounding box center [652, 29] width 7 height 12
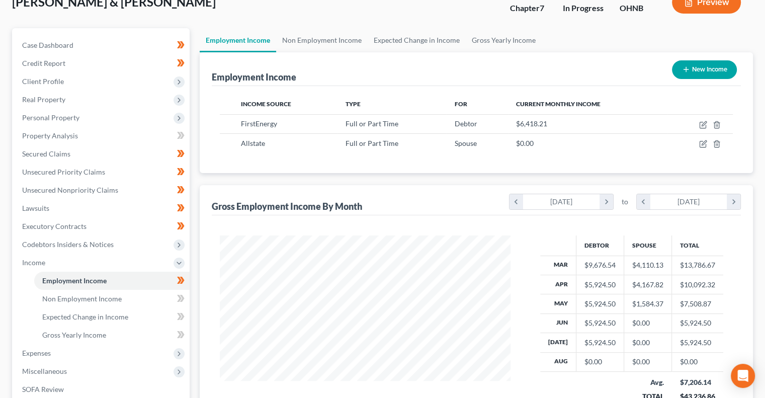
scroll to position [68, 0]
click at [115, 78] on span "Client Profile" at bounding box center [102, 82] width 176 height 18
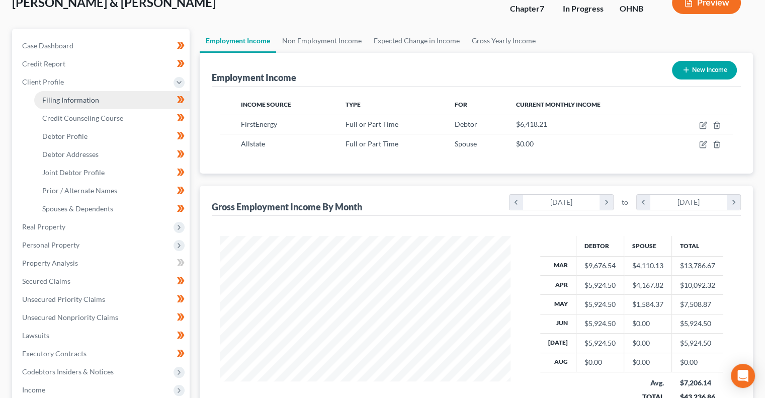
click at [151, 105] on link "Filing Information" at bounding box center [111, 100] width 155 height 18
select select "1"
select select "0"
select select "61"
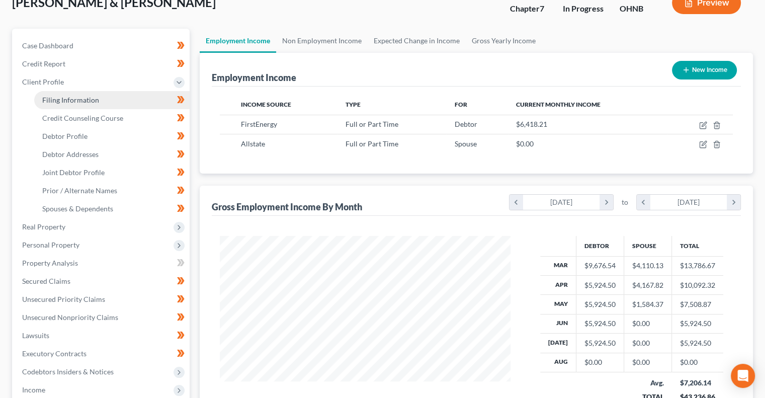
select select "5"
select select "36"
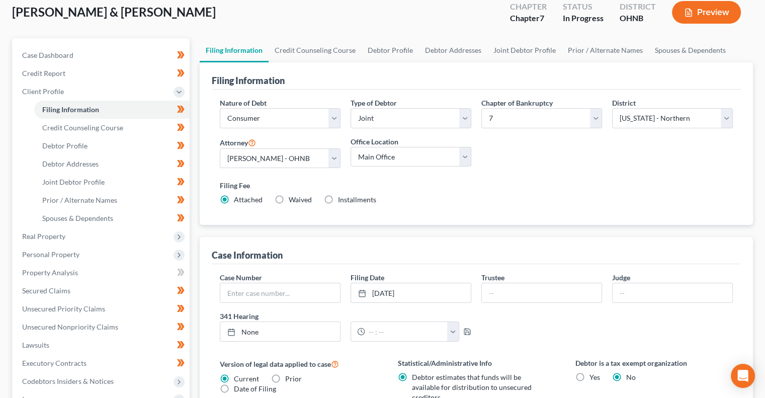
scroll to position [60, 0]
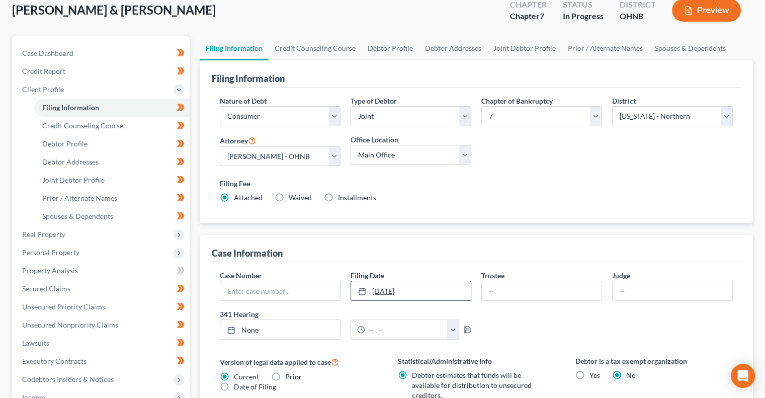
click at [373, 292] on link "9/1/2025" at bounding box center [411, 290] width 120 height 19
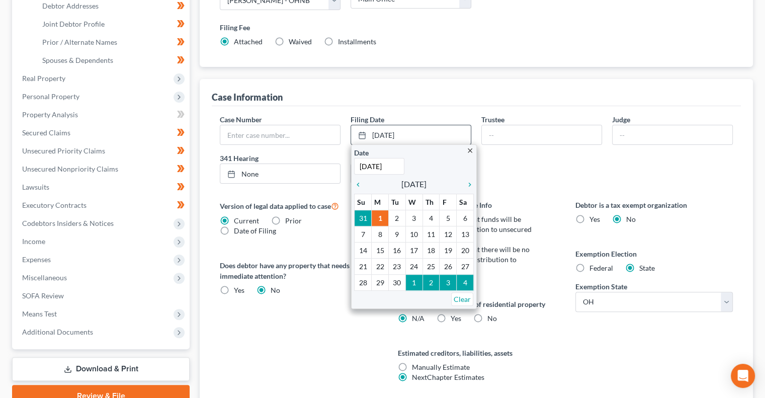
scroll to position [227, 0]
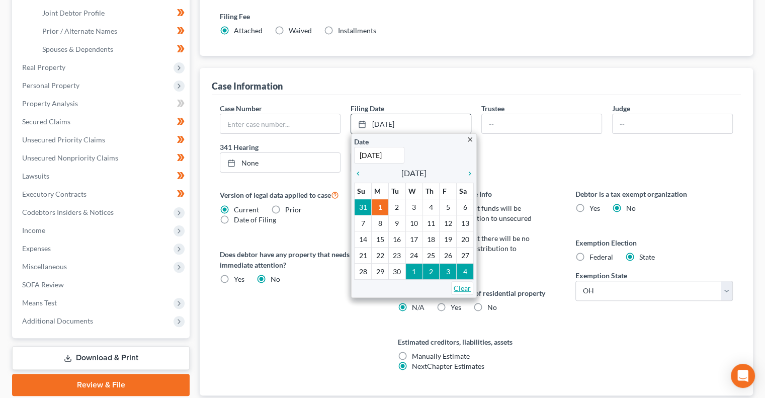
click at [459, 288] on link "Clear" at bounding box center [462, 288] width 22 height 14
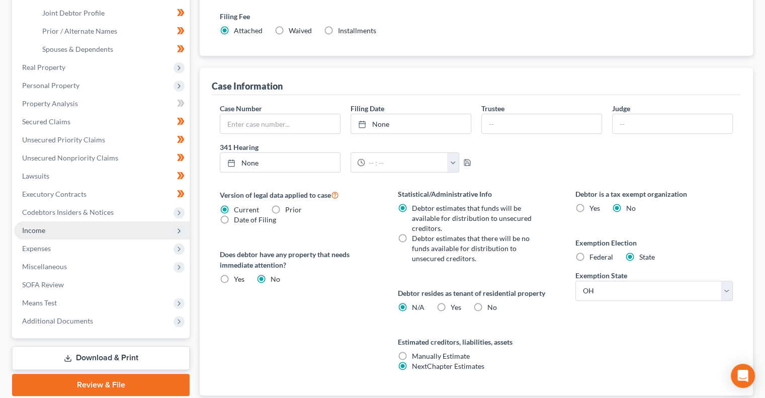
click at [103, 230] on span "Income" at bounding box center [102, 230] width 176 height 18
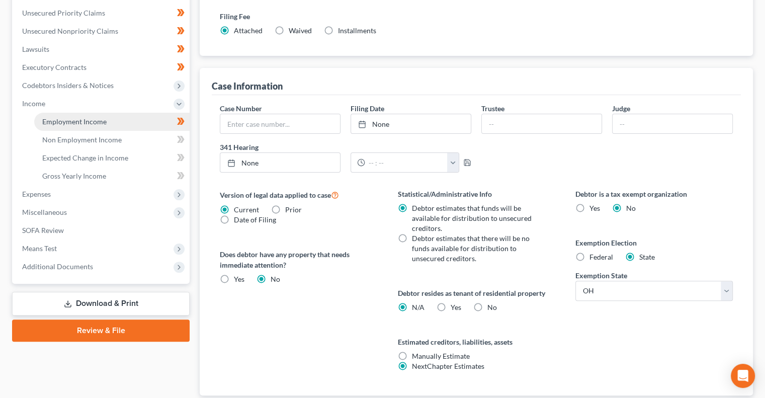
click at [101, 125] on span "Employment Income" at bounding box center [74, 121] width 64 height 9
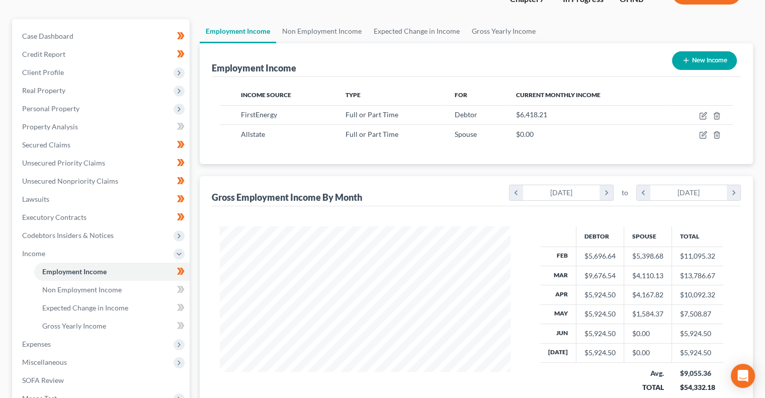
scroll to position [74, 0]
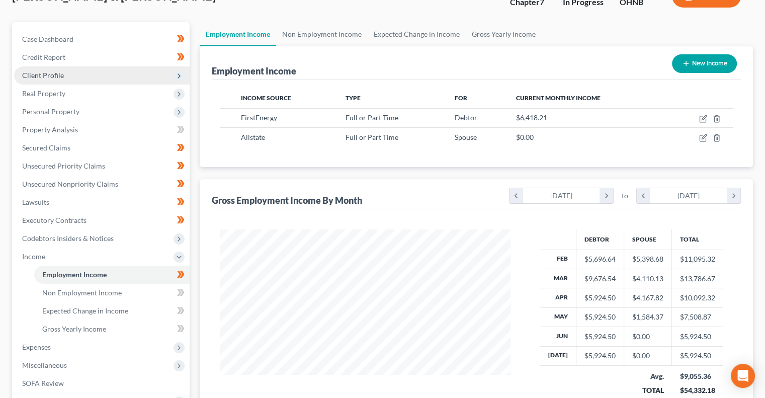
click at [106, 79] on span "Client Profile" at bounding box center [102, 75] width 176 height 18
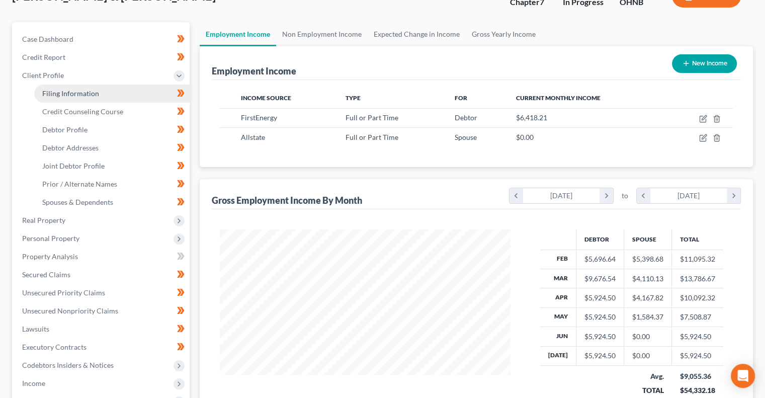
click at [101, 95] on link "Filing Information" at bounding box center [111, 94] width 155 height 18
select select "1"
select select "0"
select select "61"
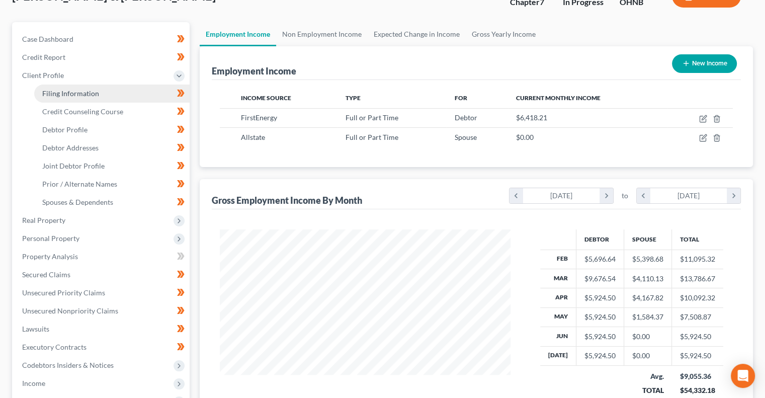
select select "5"
select select "36"
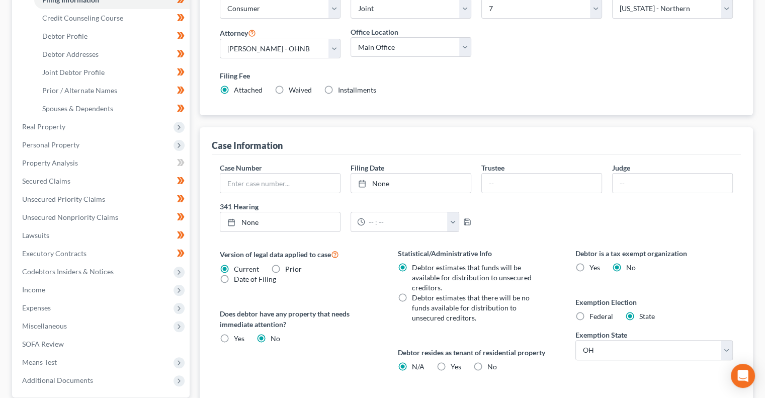
scroll to position [169, 0]
click at [384, 179] on link "None" at bounding box center [411, 182] width 120 height 19
type input "8/12/2025"
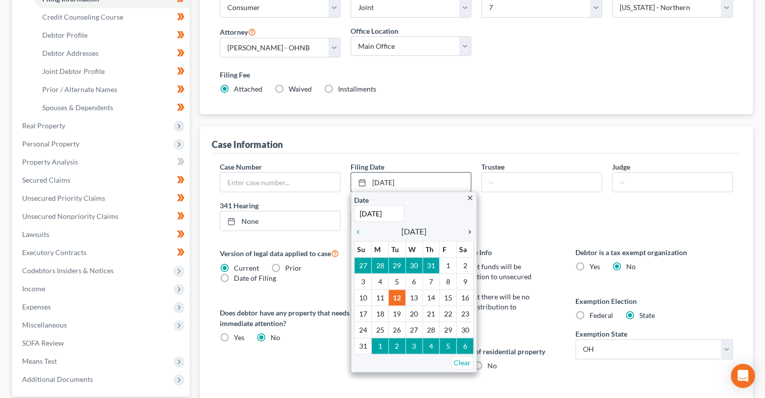
click at [469, 232] on icon "chevron_right" at bounding box center [467, 232] width 13 height 8
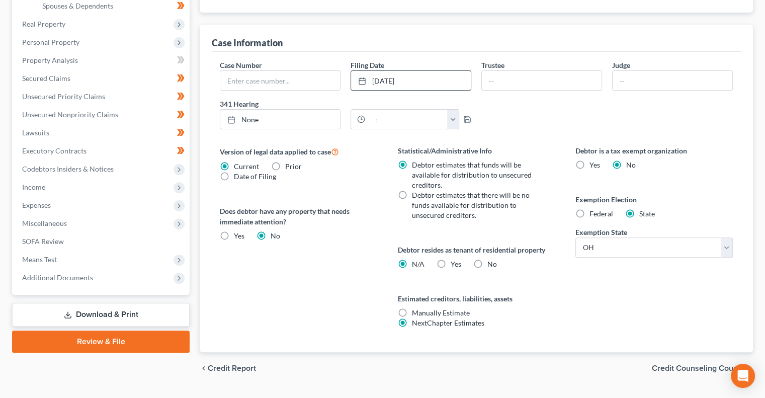
scroll to position [274, 0]
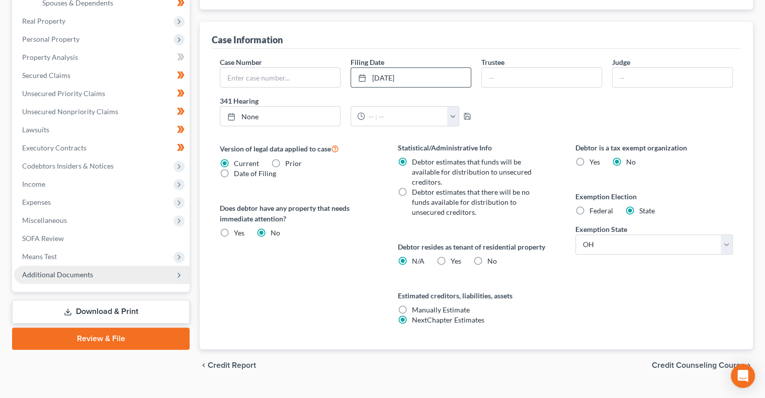
click at [93, 266] on span "Additional Documents" at bounding box center [102, 275] width 176 height 18
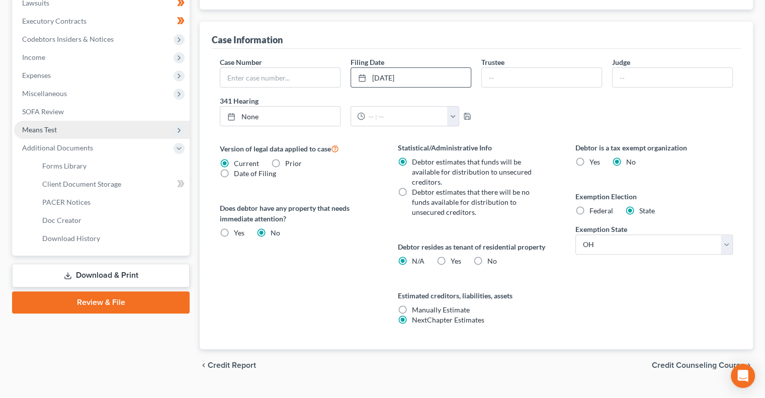
click at [128, 132] on span "Means Test" at bounding box center [102, 130] width 176 height 18
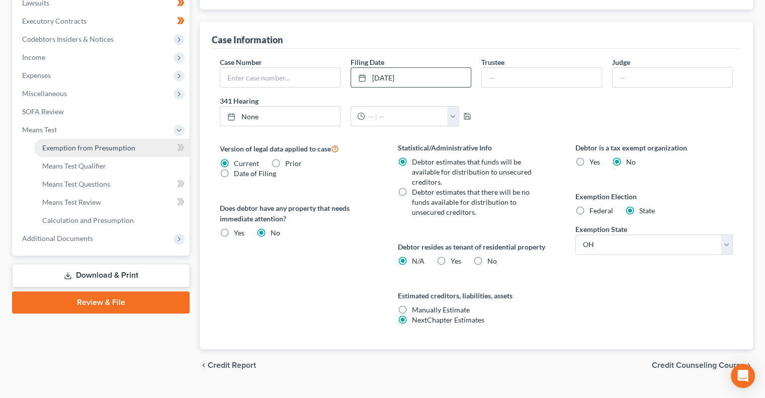
click at [117, 151] on span "Exemption from Presumption" at bounding box center [88, 147] width 93 height 9
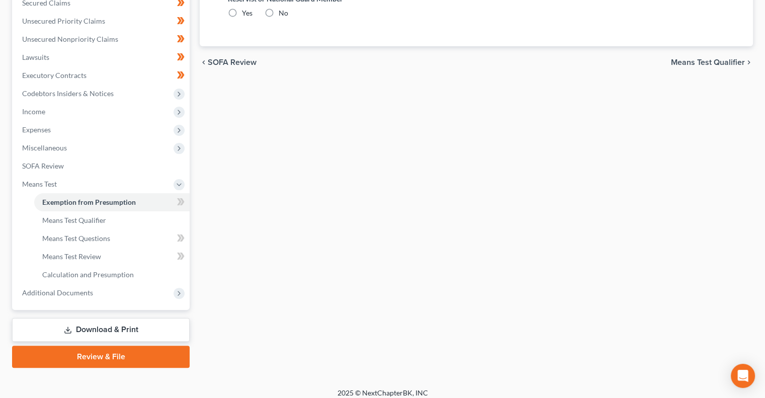
radio input "true"
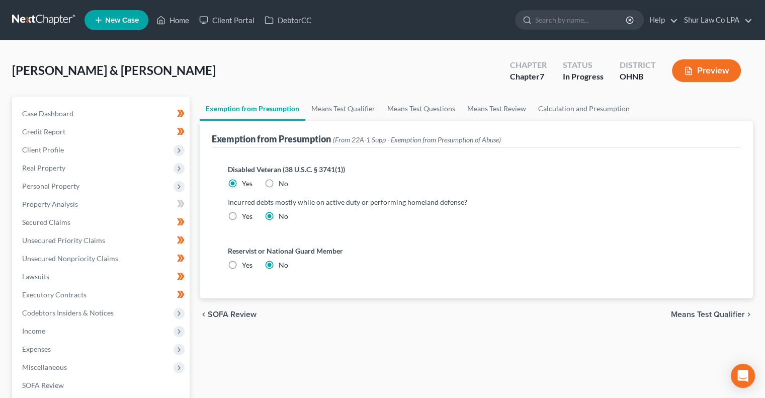
click at [686, 311] on span "Means Test Qualifier" at bounding box center [708, 314] width 74 height 8
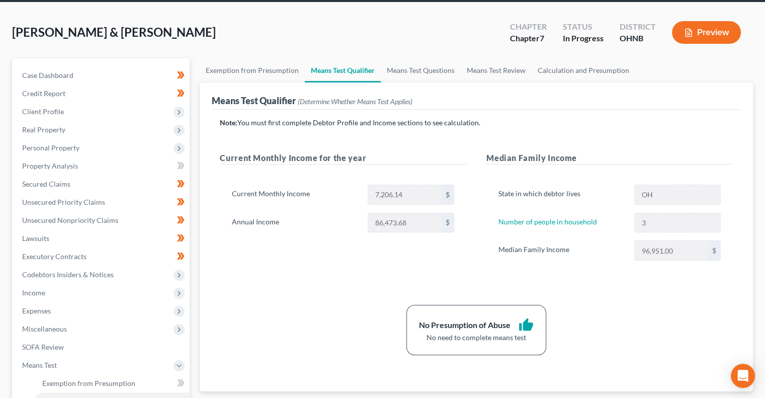
scroll to position [29, 0]
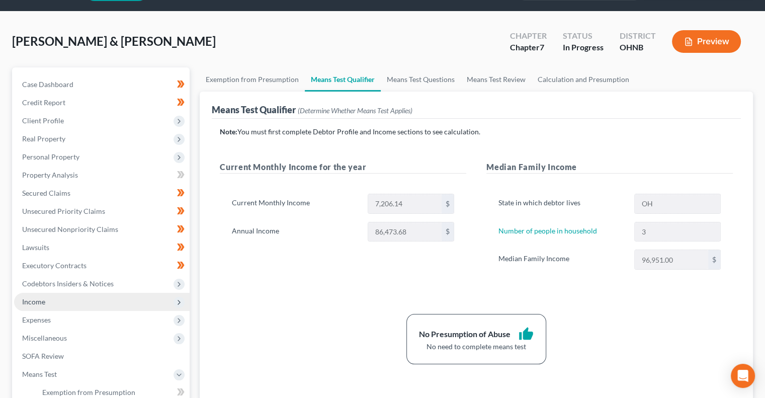
click at [56, 300] on span "Income" at bounding box center [102, 302] width 176 height 18
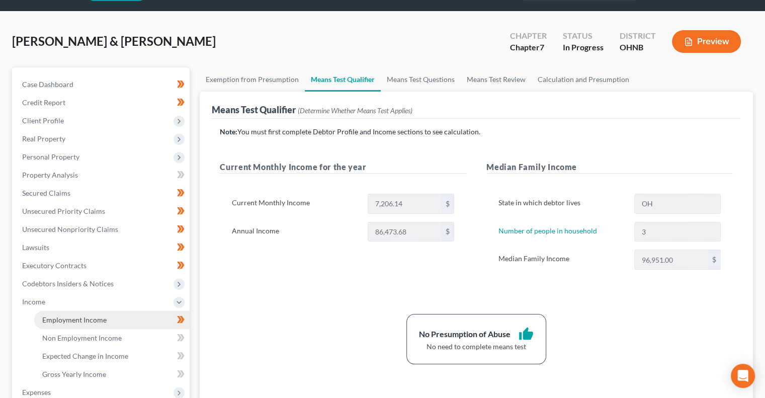
click at [80, 318] on span "Employment Income" at bounding box center [74, 319] width 64 height 9
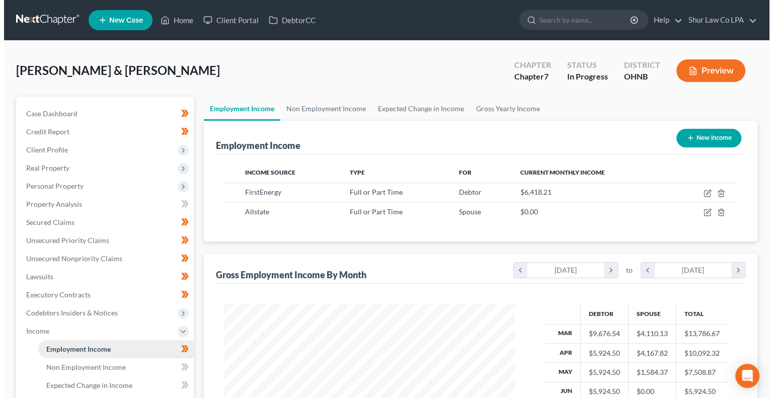
scroll to position [180, 310]
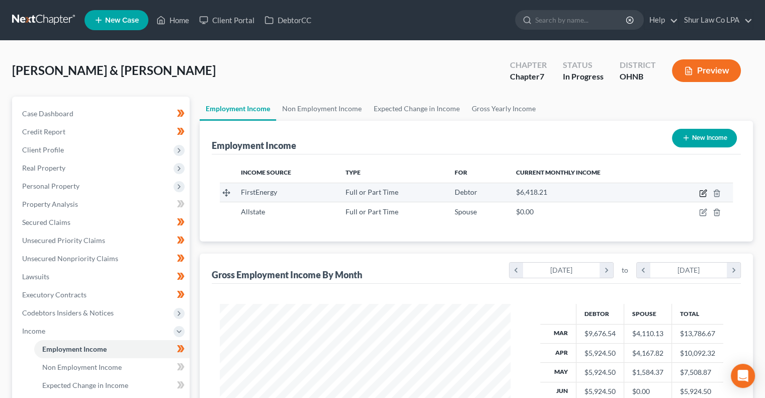
click at [700, 191] on icon "button" at bounding box center [703, 194] width 6 height 6
select select "0"
select select "36"
select select "2"
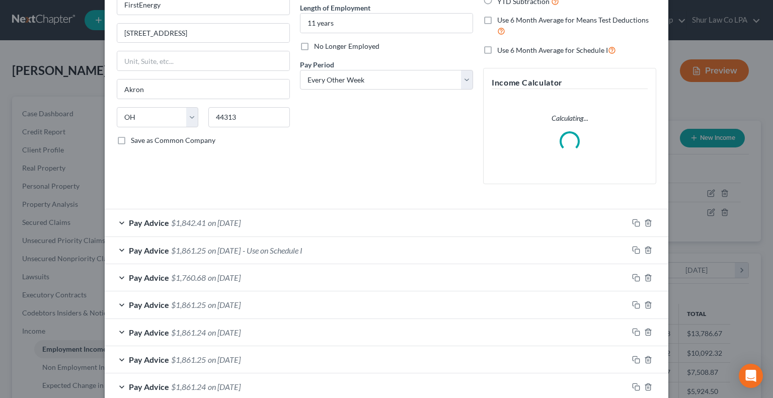
scroll to position [102, 0]
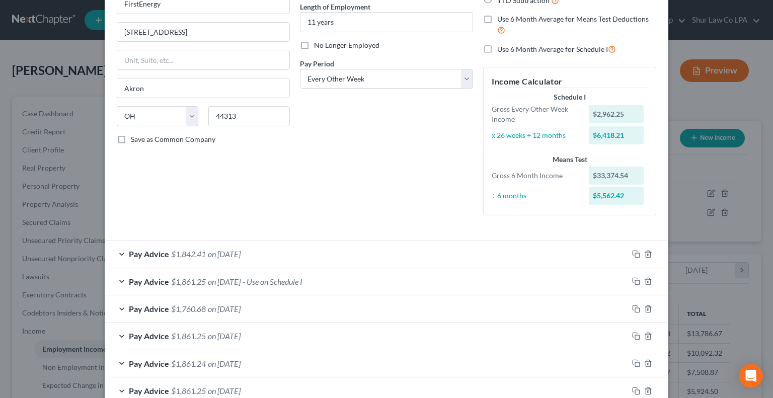
click at [469, 226] on div "Employment Type * Select Full or Part Time Employment Self Employment Company *…" at bounding box center [386, 88] width 549 height 287
click at [632, 255] on icon "button" at bounding box center [636, 254] width 8 height 8
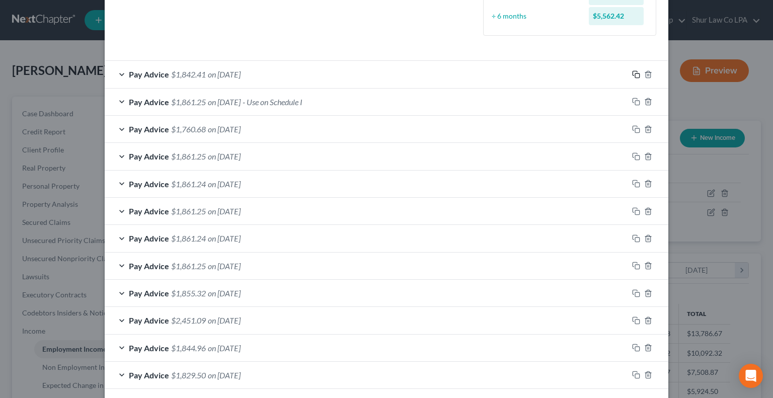
scroll to position [281, 0]
click at [632, 75] on icon "button" at bounding box center [634, 73] width 5 height 5
click at [634, 71] on icon "button" at bounding box center [636, 75] width 8 height 8
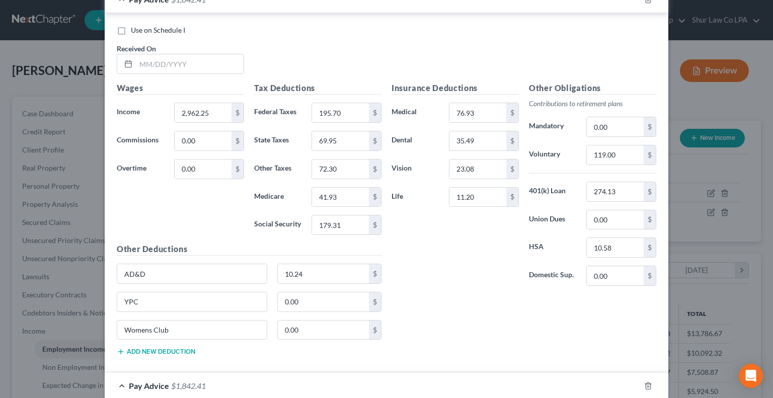
scroll to position [1035, 0]
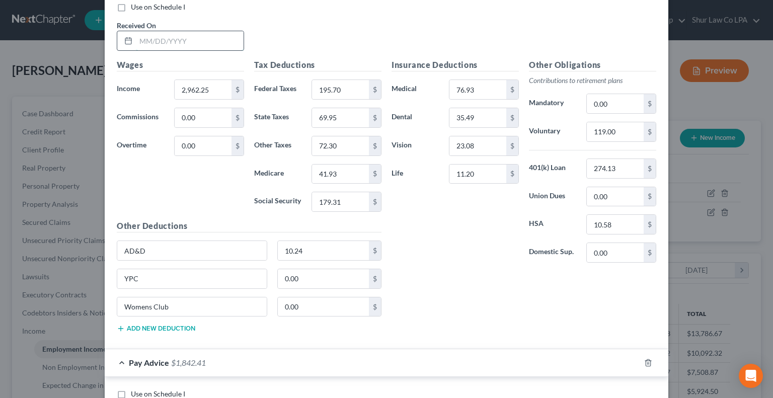
click at [187, 38] on input "text" at bounding box center [190, 40] width 108 height 19
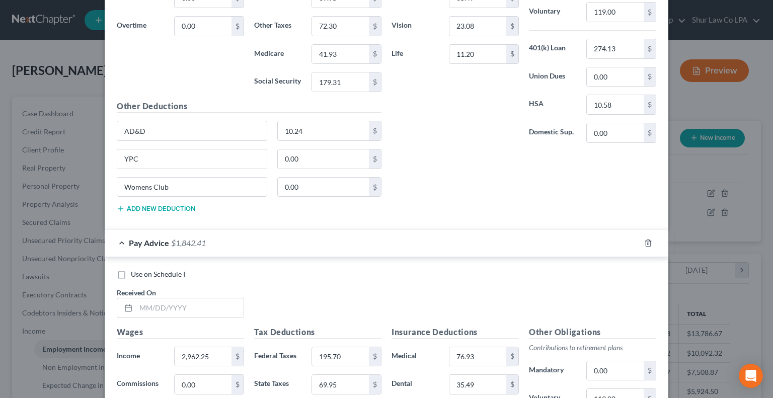
scroll to position [1162, 0]
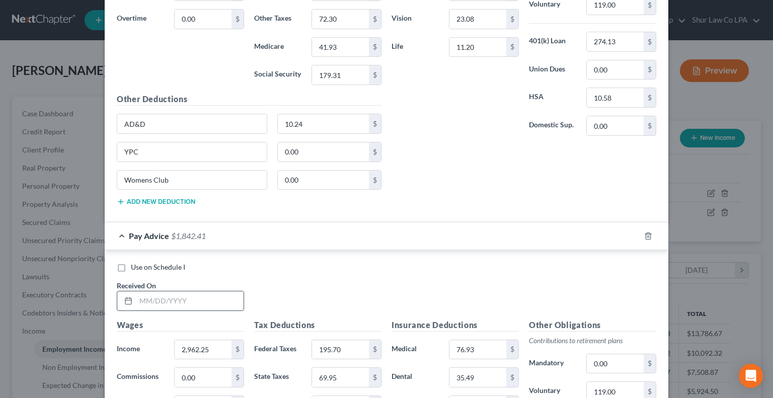
type input "08/01/2025"
click at [151, 291] on input "text" at bounding box center [190, 300] width 108 height 19
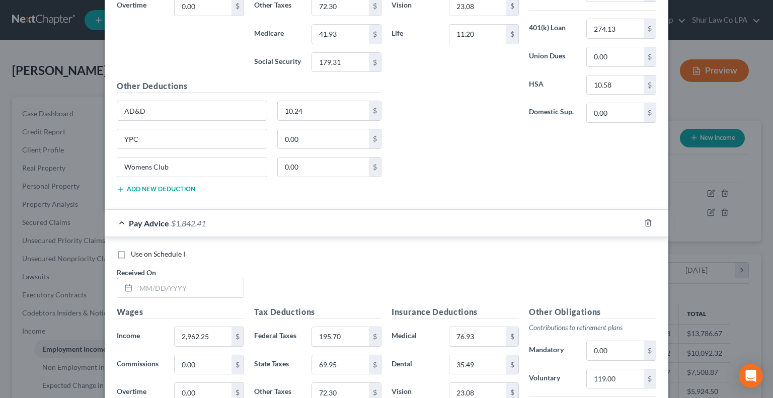
scroll to position [1563, 0]
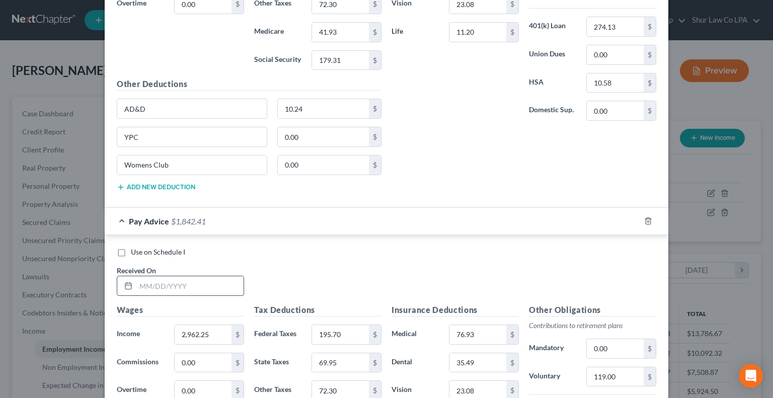
type input "08/15/2025"
click at [151, 281] on input "text" at bounding box center [190, 285] width 108 height 19
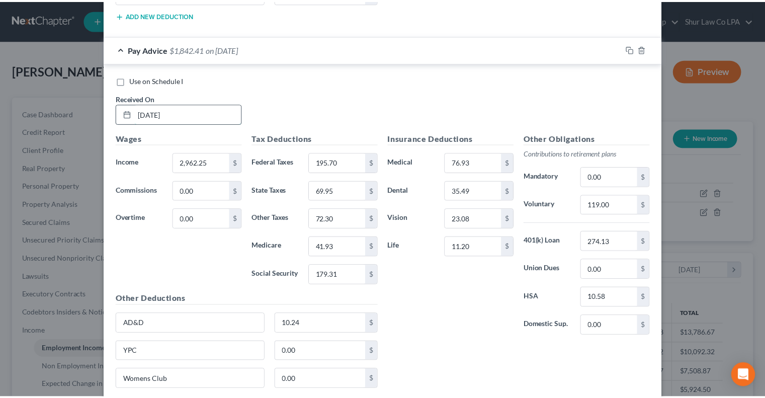
scroll to position [1805, 0]
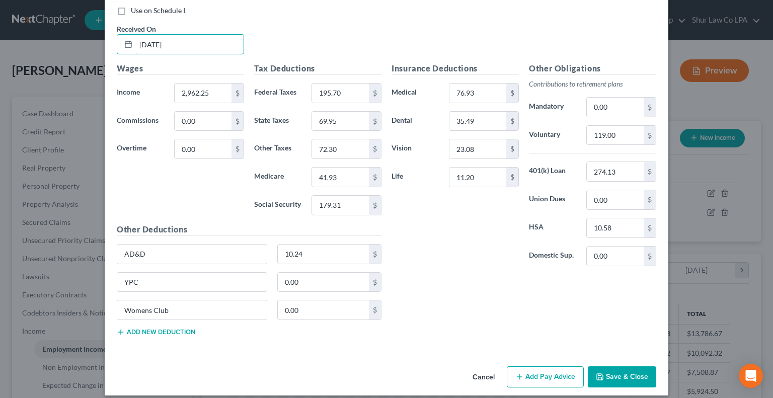
type input "08/29/2025"
click at [455, 323] on div "Insurance Deductions Medical 76.93 $ Dental 35.49 $ Vision 23.08 $ Life 11.20 $…" at bounding box center [523, 203] width 275 height 282
click at [596, 373] on icon "button" at bounding box center [600, 377] width 8 height 8
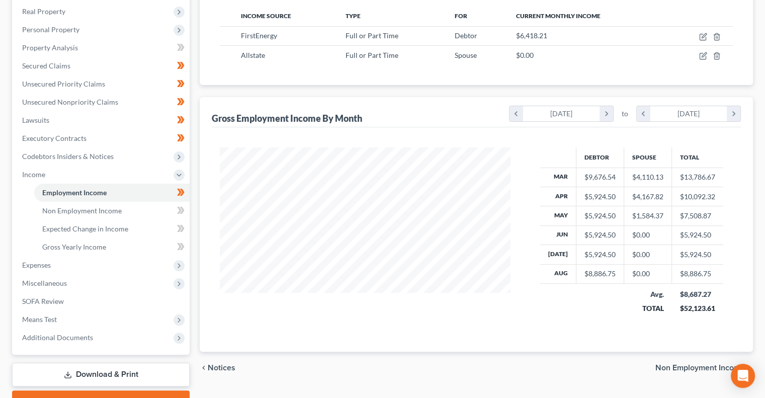
scroll to position [162, 0]
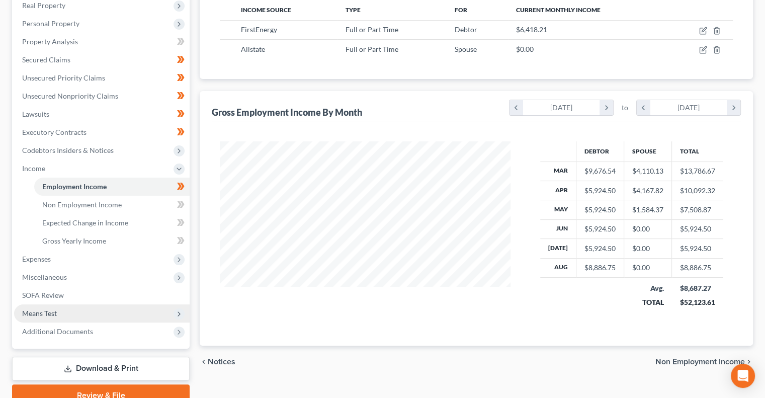
click at [58, 310] on span "Means Test" at bounding box center [102, 313] width 176 height 18
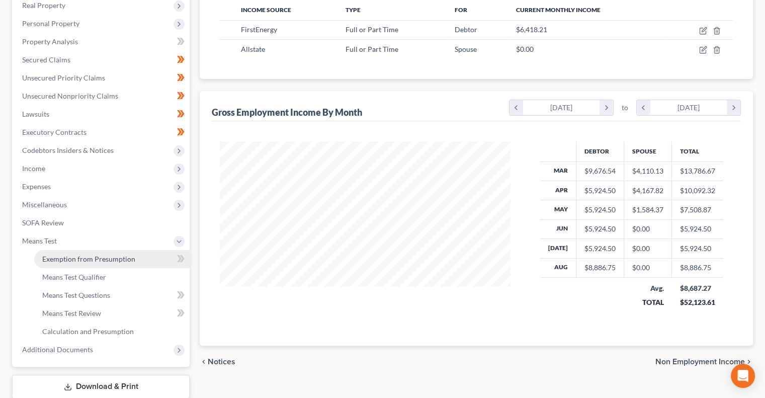
click at [74, 259] on span "Exemption from Presumption" at bounding box center [88, 259] width 93 height 9
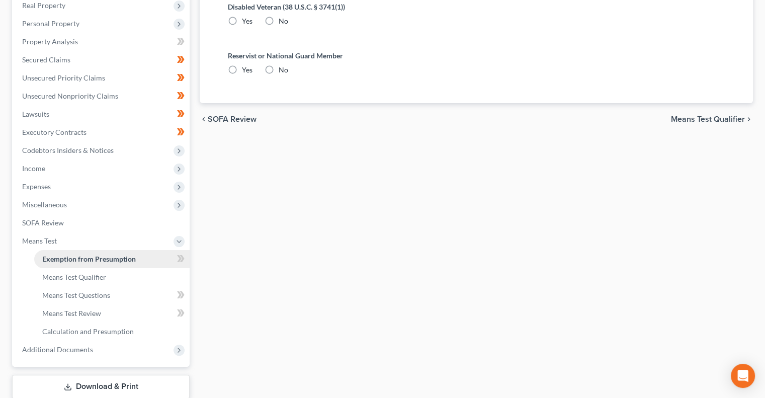
radio input "true"
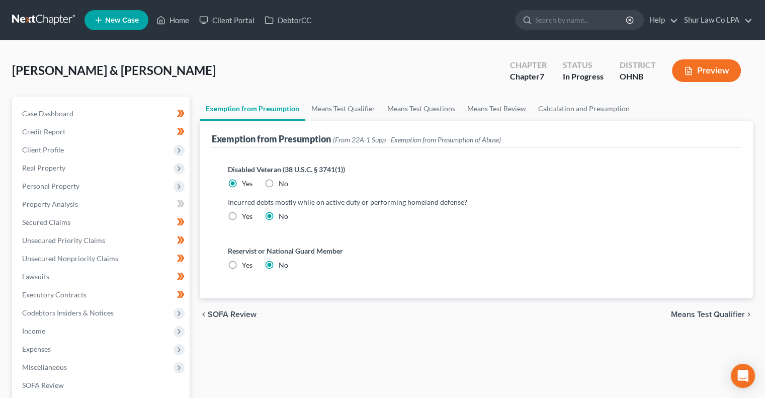
click at [684, 318] on div "chevron_left SOFA Review Means Test Qualifier chevron_right" at bounding box center [476, 314] width 553 height 32
click at [682, 314] on span "Means Test Qualifier" at bounding box center [708, 314] width 74 height 8
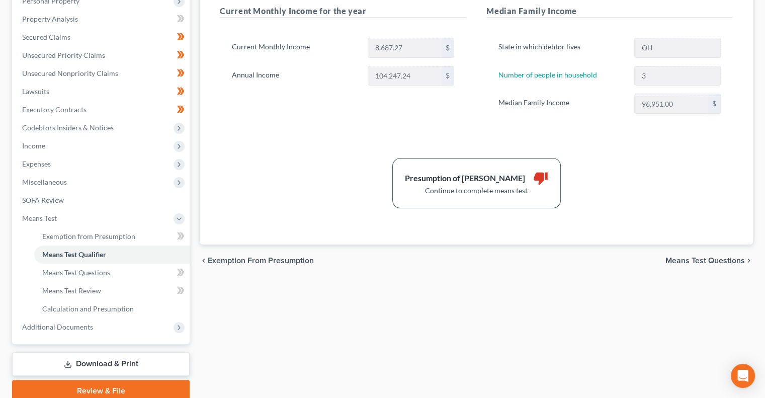
scroll to position [186, 0]
click at [724, 260] on span "Means Test Questions" at bounding box center [704, 260] width 79 height 8
select select "3"
select select "0"
select select "2"
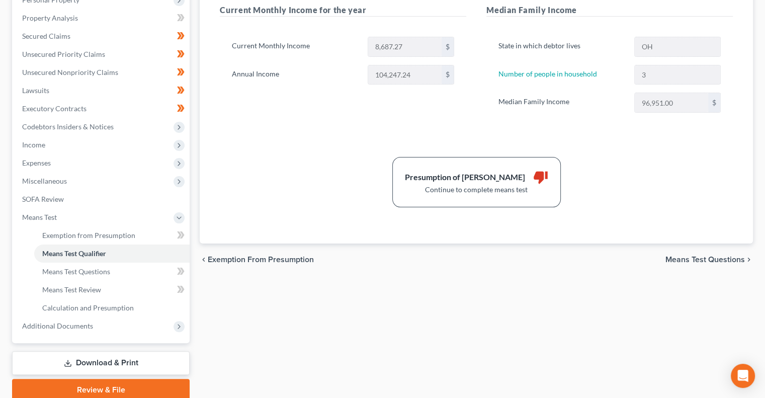
select select "0"
select select "60"
select select "1"
select select "60"
select select "1"
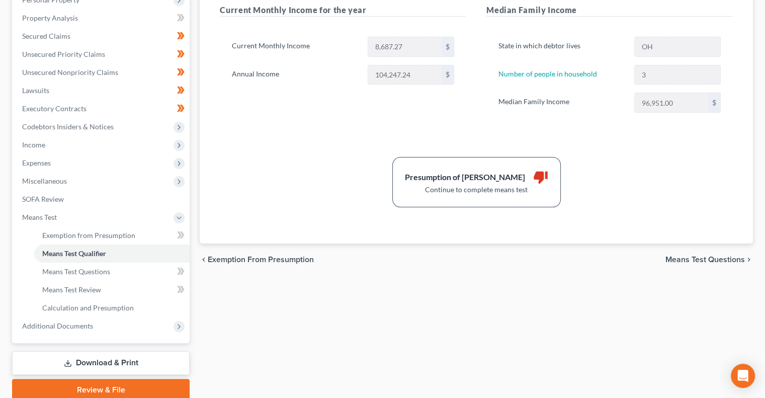
select select "60"
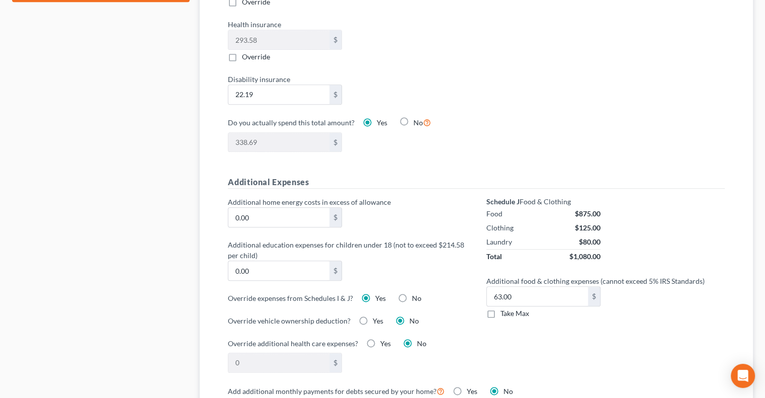
scroll to position [585, 0]
click at [412, 293] on label "No" at bounding box center [417, 298] width 10 height 10
click at [416, 293] on input "No" at bounding box center [419, 296] width 7 height 7
radio input "true"
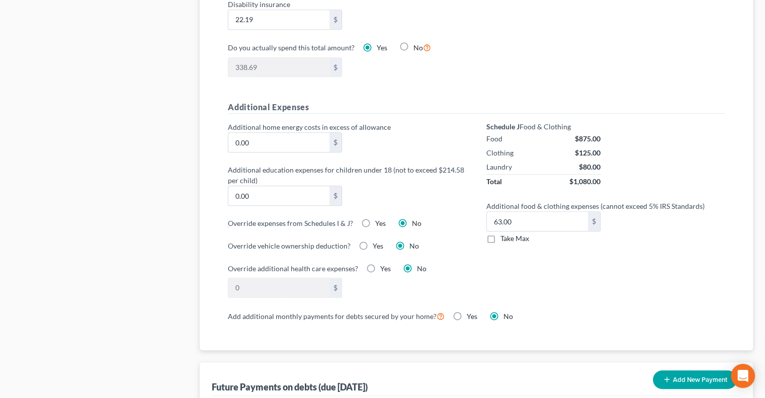
scroll to position [663, 0]
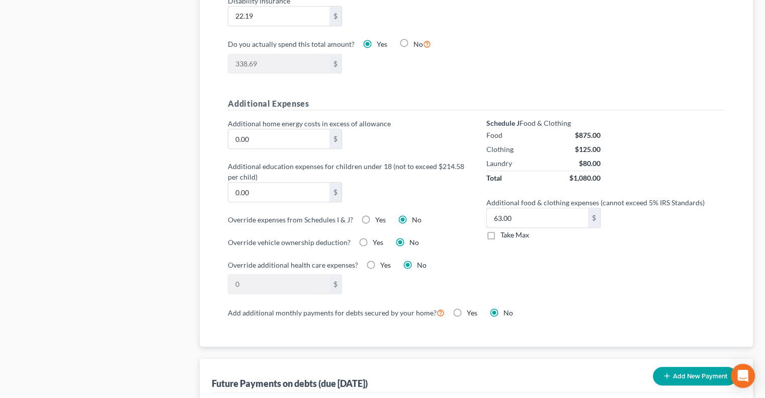
click at [500, 231] on label "Take Max" at bounding box center [514, 235] width 29 height 10
click at [505, 231] on input "Take Max" at bounding box center [508, 233] width 7 height 7
checkbox input "true"
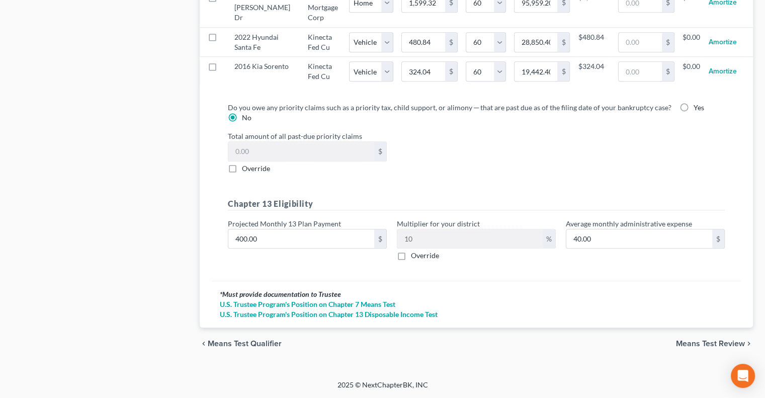
scroll to position [1114, 0]
click at [687, 340] on span "Means Test Review" at bounding box center [710, 344] width 69 height 8
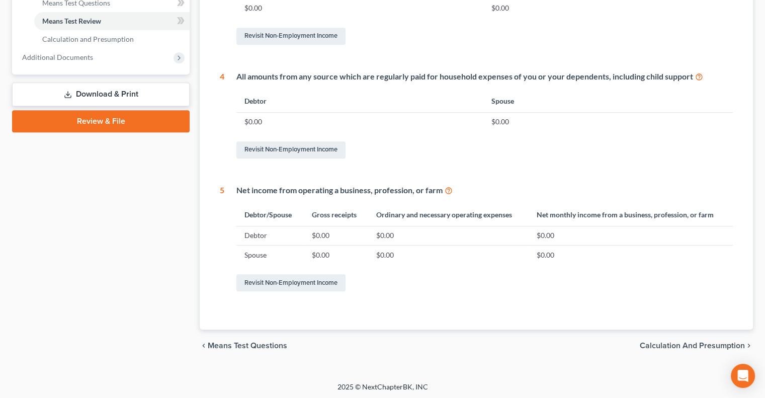
scroll to position [456, 0]
click at [681, 346] on span "Calculation and Presumption" at bounding box center [692, 345] width 105 height 8
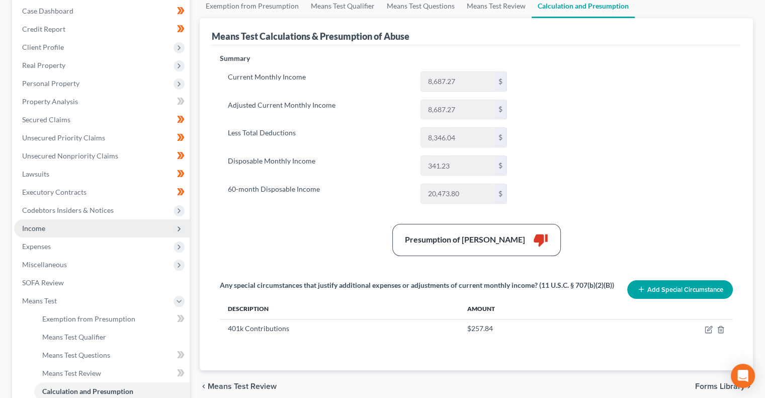
scroll to position [103, 0]
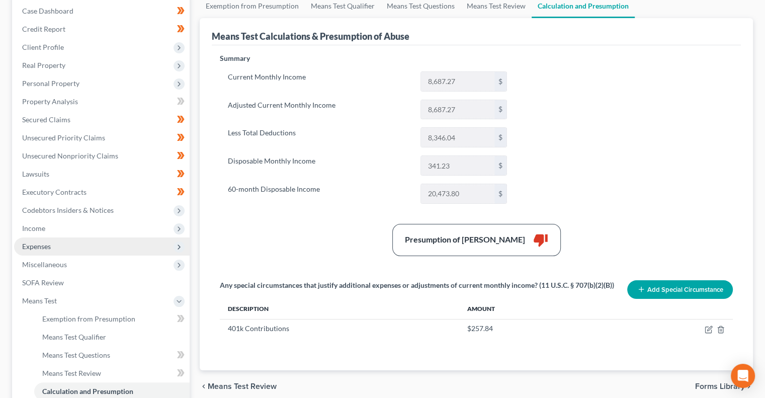
click at [74, 246] on span "Expenses" at bounding box center [102, 246] width 176 height 18
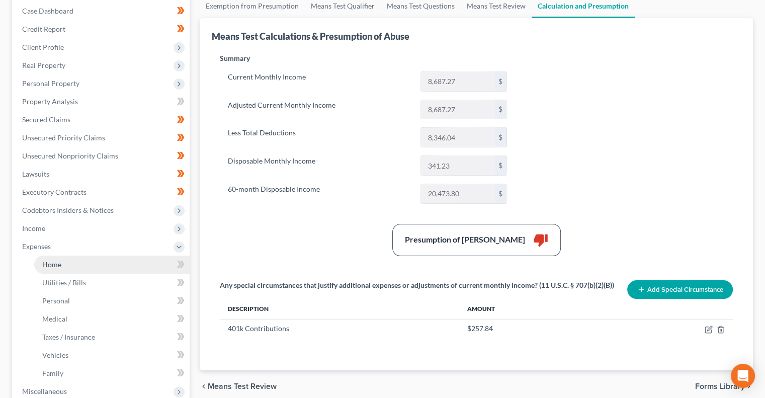
click at [112, 266] on link "Home" at bounding box center [111, 265] width 155 height 18
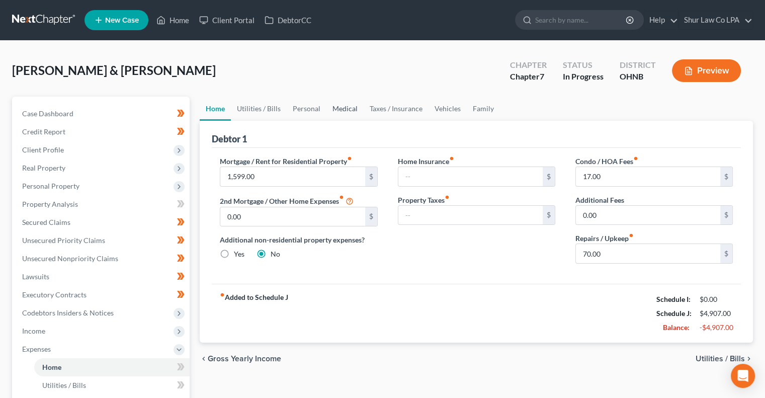
click at [343, 111] on link "Medical" at bounding box center [344, 109] width 37 height 24
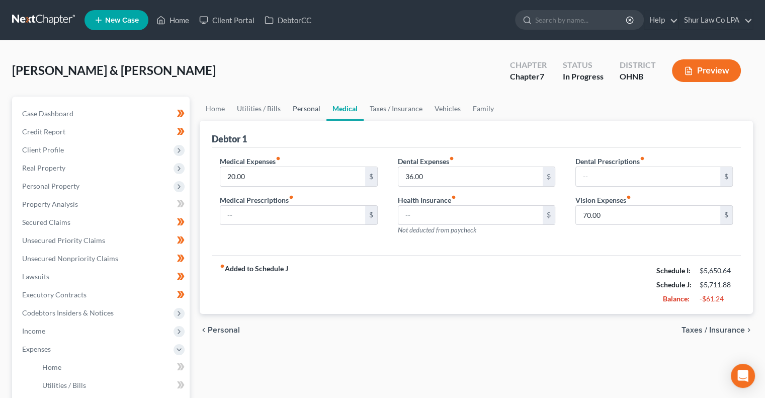
click at [311, 110] on link "Personal" at bounding box center [307, 109] width 40 height 24
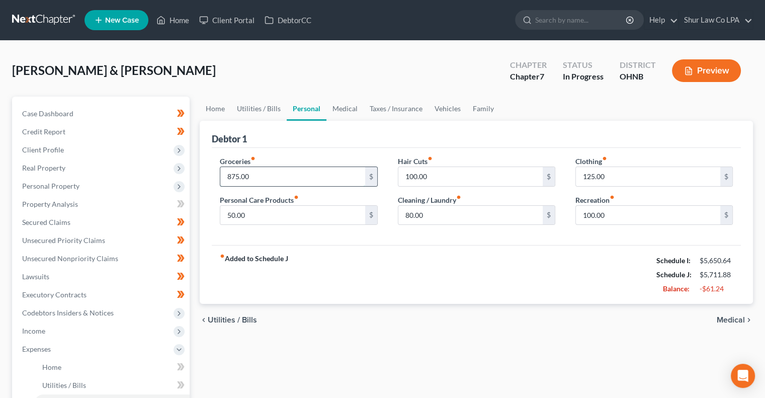
click at [276, 175] on input "875.00" at bounding box center [292, 176] width 144 height 19
type input "1,000.00"
click at [615, 212] on input "100.00" at bounding box center [648, 215] width 144 height 19
type input "150.00"
click at [556, 238] on div "Groceries fiber_manual_record 1,000.00 $ Personal Care Products fiber_manual_re…" at bounding box center [476, 197] width 529 height 98
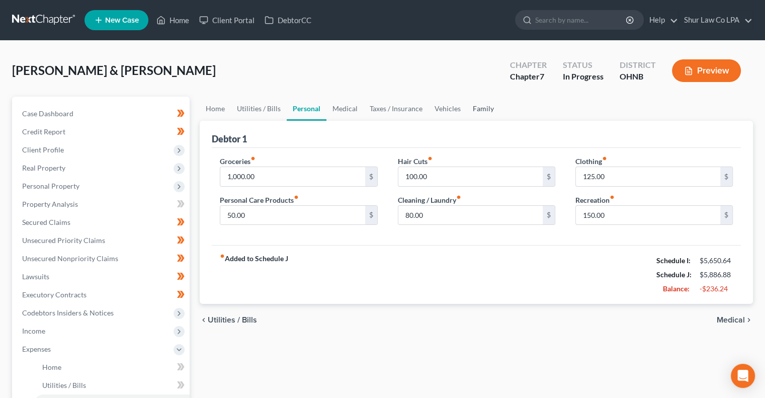
click at [477, 108] on link "Family" at bounding box center [483, 109] width 33 height 24
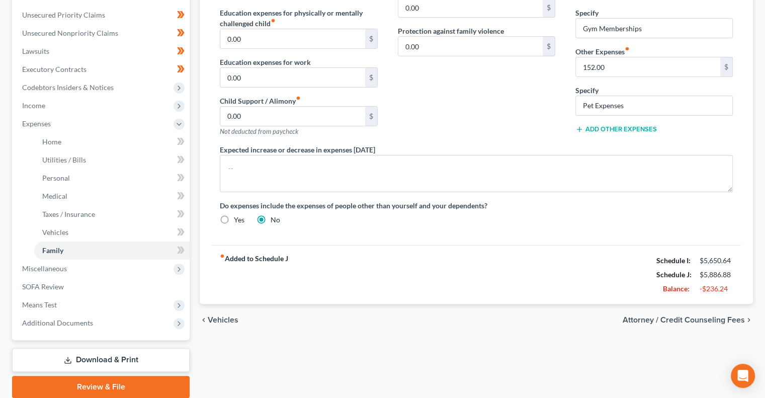
scroll to position [263, 0]
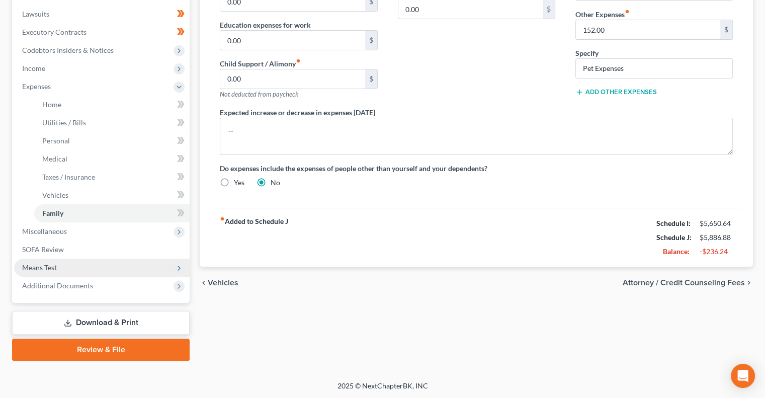
click at [122, 262] on span "Means Test" at bounding box center [102, 268] width 176 height 18
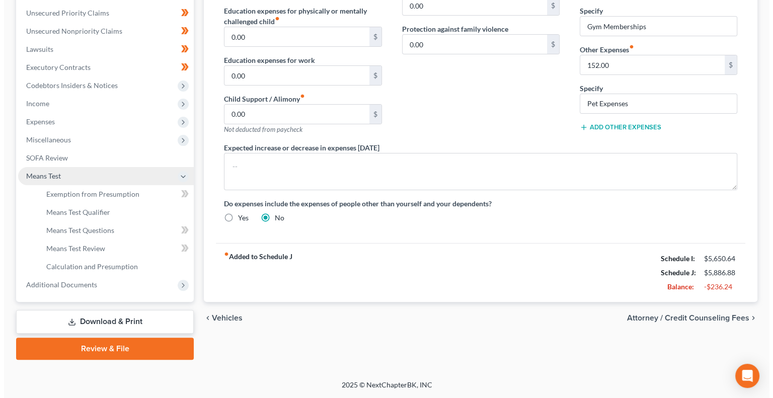
scroll to position [226, 0]
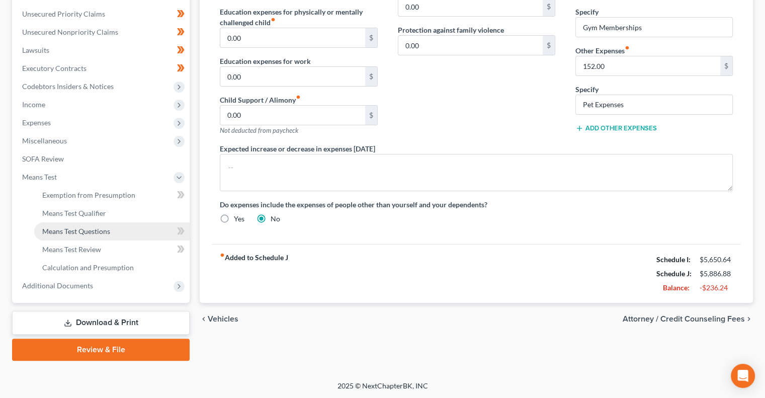
click at [137, 232] on link "Means Test Questions" at bounding box center [111, 231] width 155 height 18
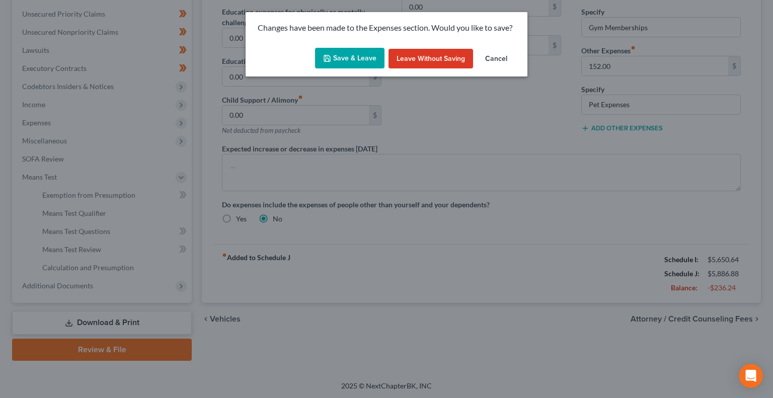
click at [366, 58] on button "Save & Leave" at bounding box center [349, 58] width 69 height 21
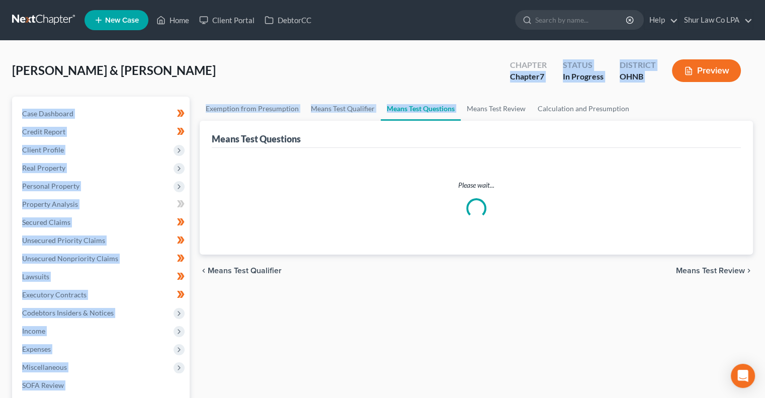
drag, startPoint x: 366, startPoint y: 58, endPoint x: 453, endPoint y: 120, distance: 106.7
click at [453, 121] on div "Means Test Questions" at bounding box center [476, 134] width 529 height 27
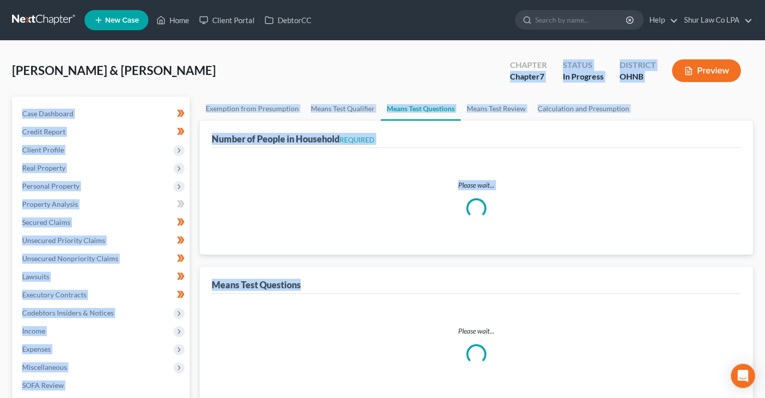
select select "0"
select select "60"
select select "1"
select select "60"
select select "1"
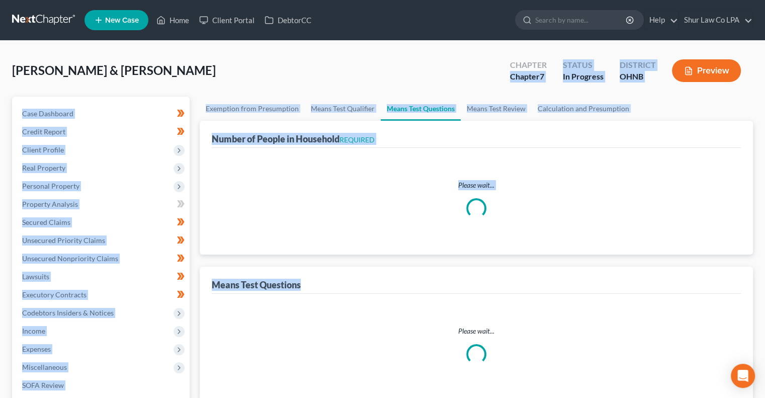
select select "60"
select select "2"
select select "3"
select select "0"
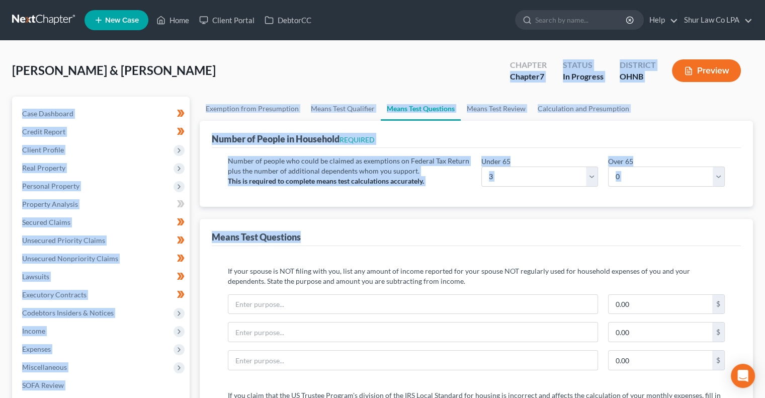
click at [664, 126] on div "Number of People in Household REQUIRED" at bounding box center [476, 134] width 529 height 27
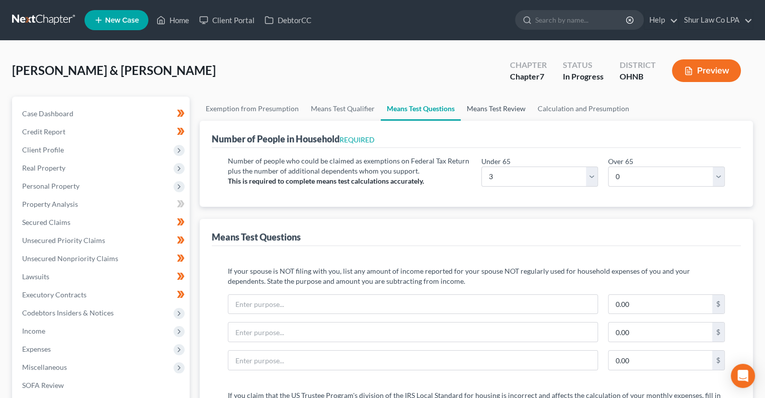
click at [505, 110] on link "Means Test Review" at bounding box center [496, 109] width 71 height 24
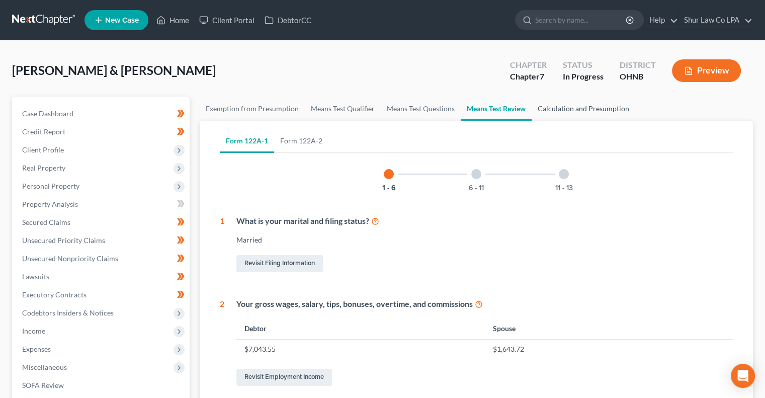
click at [553, 106] on link "Calculation and Presumption" at bounding box center [584, 109] width 104 height 24
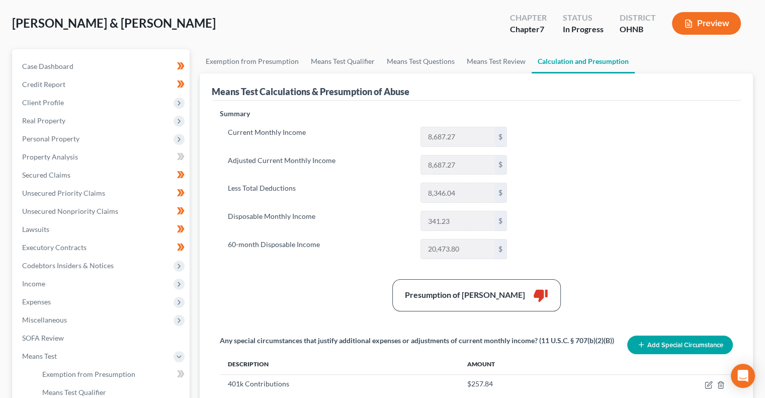
scroll to position [48, 0]
click at [502, 61] on link "Means Test Review" at bounding box center [496, 61] width 71 height 24
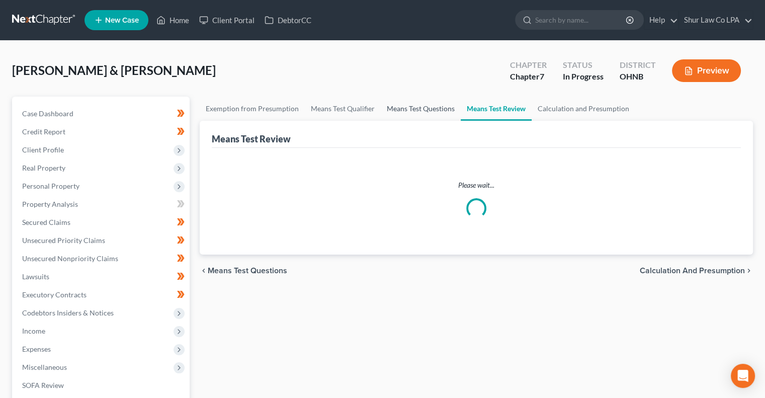
click at [412, 113] on link "Means Test Questions" at bounding box center [421, 109] width 80 height 24
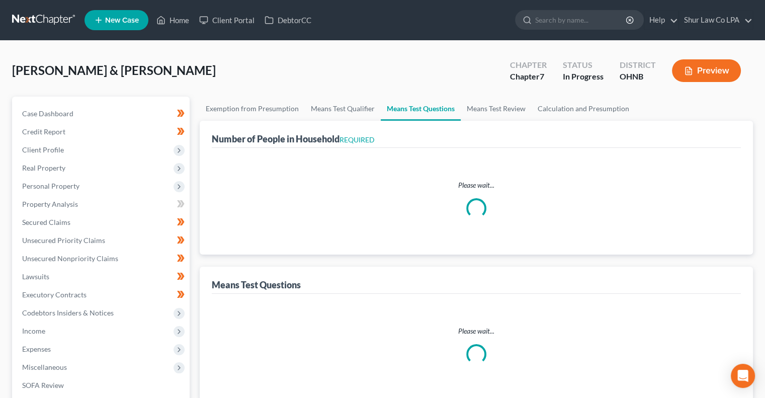
select select "0"
select select "60"
select select "1"
select select "60"
select select "1"
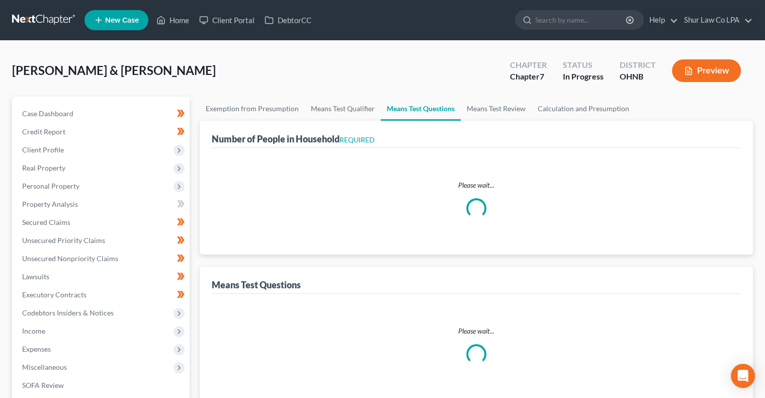
select select "60"
select select "3"
select select "0"
select select "2"
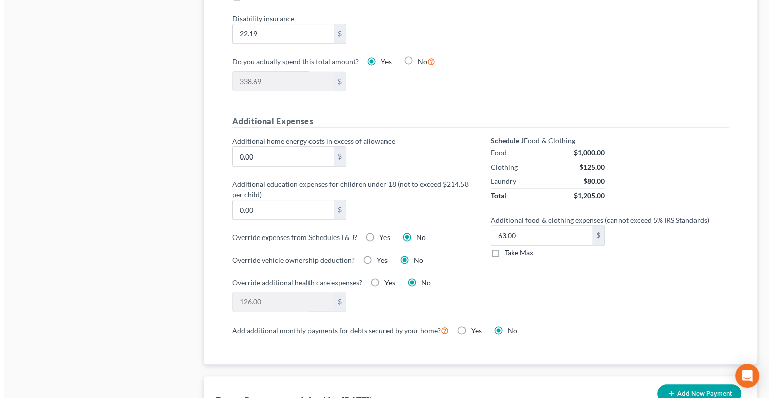
scroll to position [646, 0]
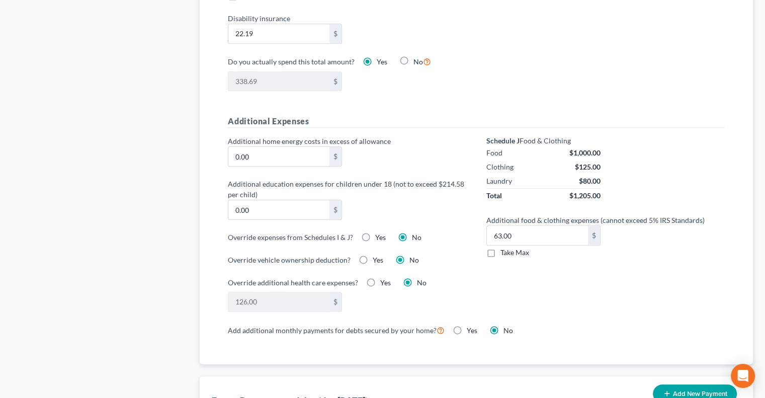
click at [375, 234] on label "Yes" at bounding box center [380, 237] width 11 height 10
click at [379, 234] on input "Yes" at bounding box center [382, 235] width 7 height 7
radio input "true"
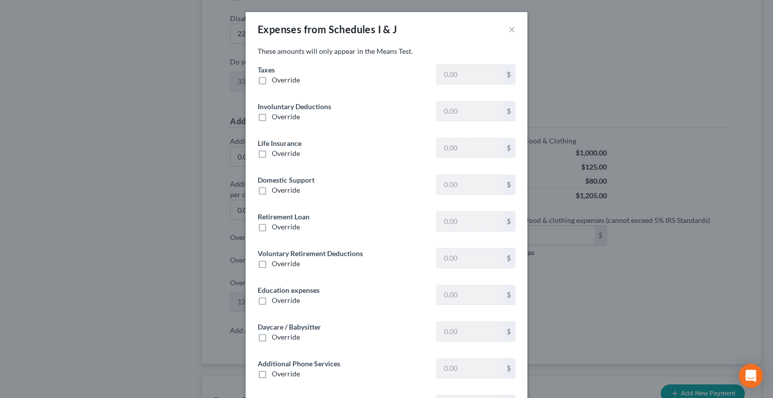
type input "1,170.75"
type input "0"
type input "204.26"
type input "0"
type input "593.94"
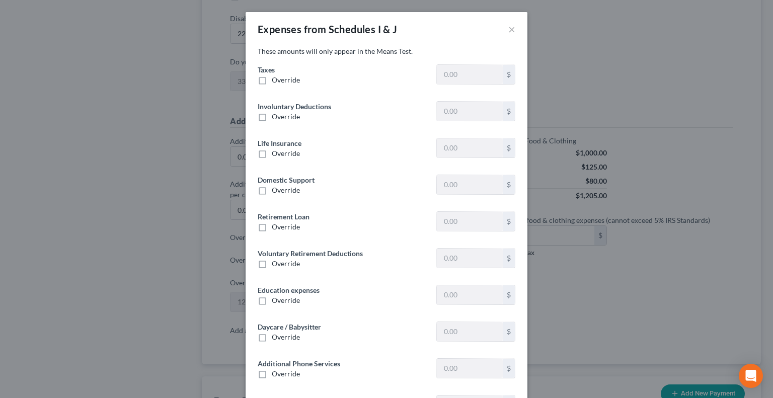
type input "257.83"
type input "0"
type input "400.00"
type input "0"
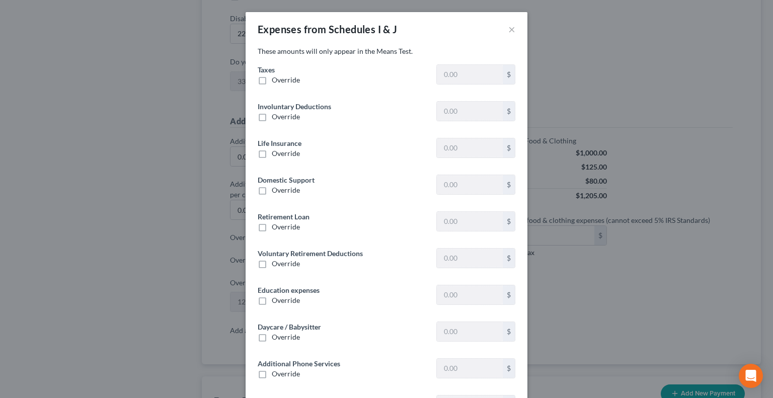
type input "0"
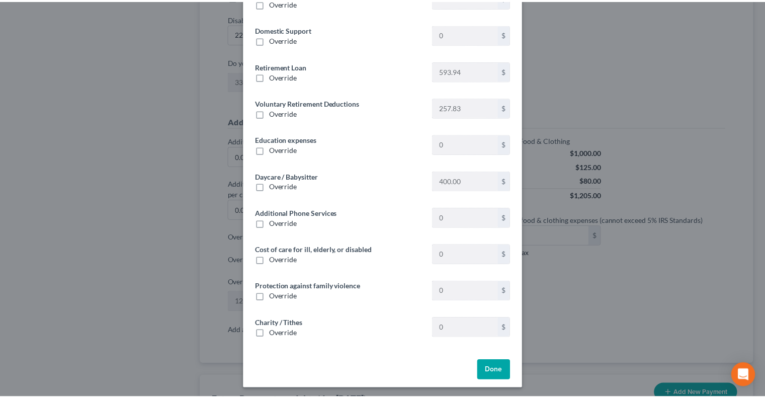
scroll to position [153, 0]
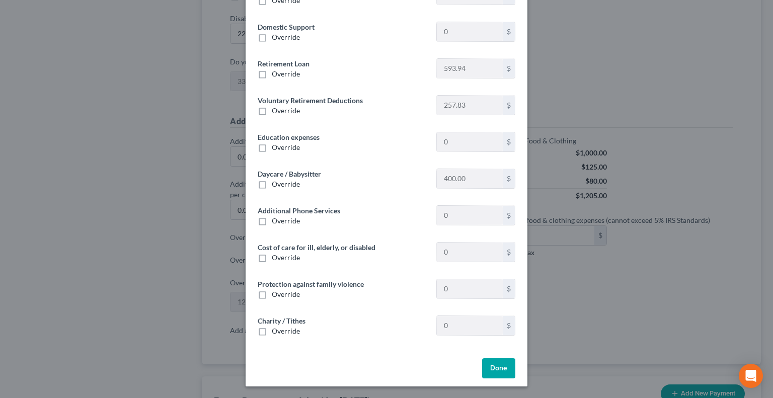
click at [495, 370] on button "Done" at bounding box center [498, 368] width 33 height 20
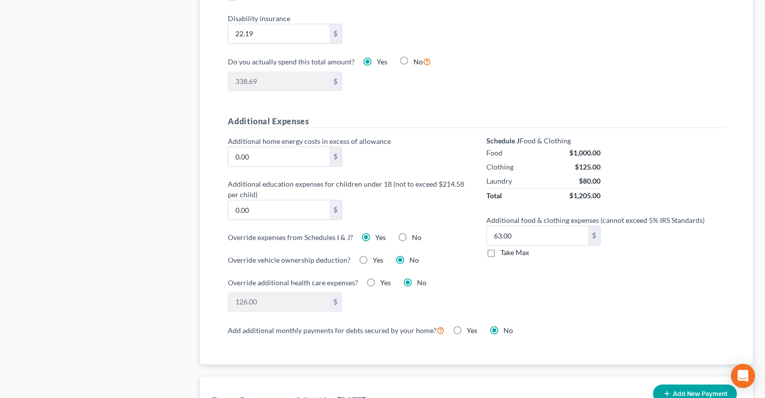
click at [500, 249] on label "Take Max" at bounding box center [514, 252] width 29 height 10
click at [505, 249] on input "Take Max" at bounding box center [508, 250] width 7 height 7
checkbox input "true"
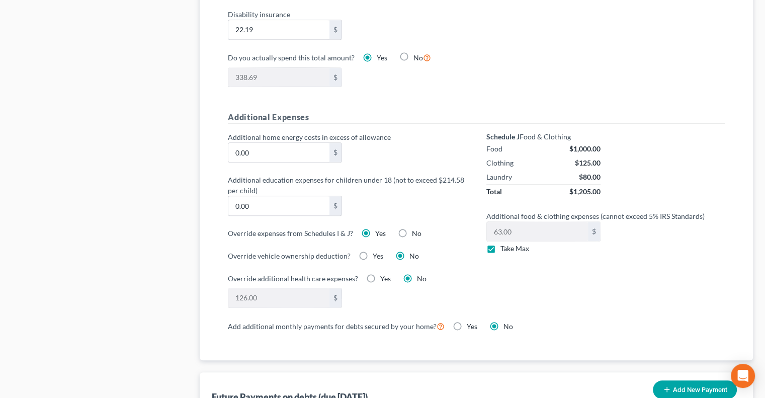
scroll to position [650, 0]
click at [380, 276] on label "Yes" at bounding box center [385, 279] width 11 height 10
click at [384, 276] on input "Yes" at bounding box center [387, 277] width 7 height 7
radio input "true"
click at [417, 276] on label "No" at bounding box center [422, 279] width 10 height 10
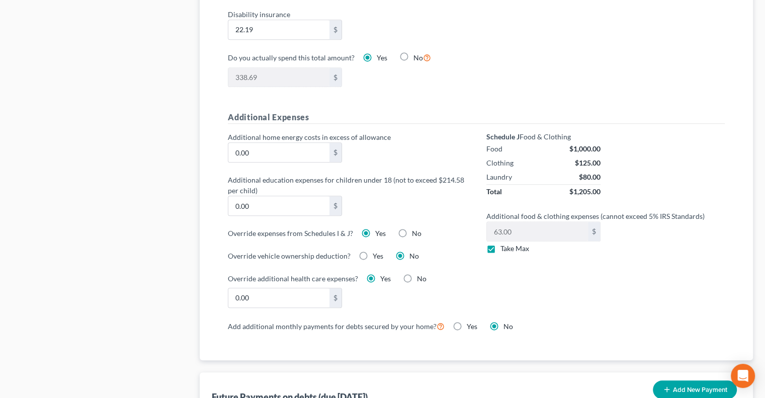
click at [421, 276] on input "No" at bounding box center [424, 277] width 7 height 7
radio input "true"
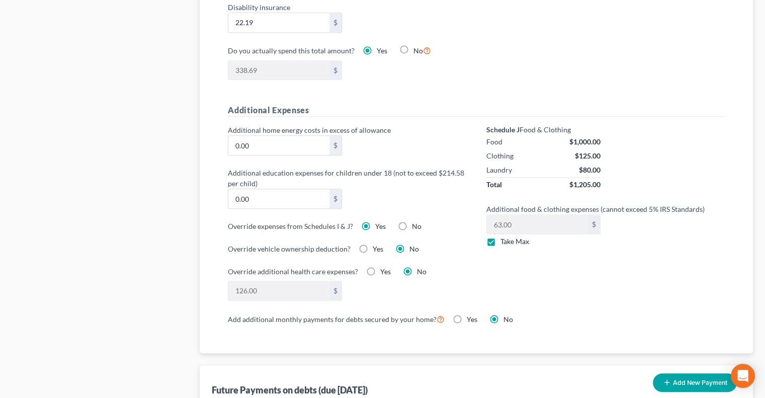
scroll to position [658, 0]
click at [412, 220] on label "No" at bounding box center [417, 225] width 10 height 10
click at [416, 220] on input "No" at bounding box center [419, 223] width 7 height 7
radio input "true"
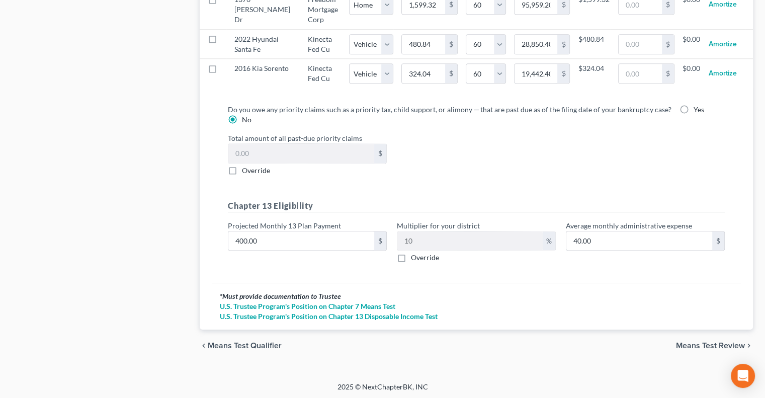
scroll to position [1114, 0]
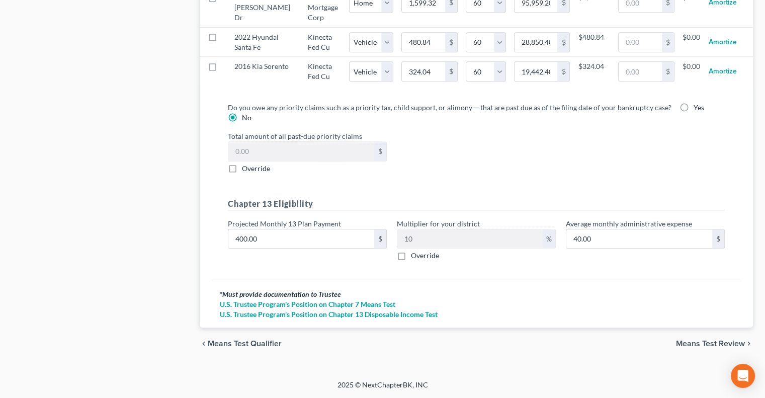
click at [692, 345] on span "Means Test Review" at bounding box center [710, 344] width 69 height 8
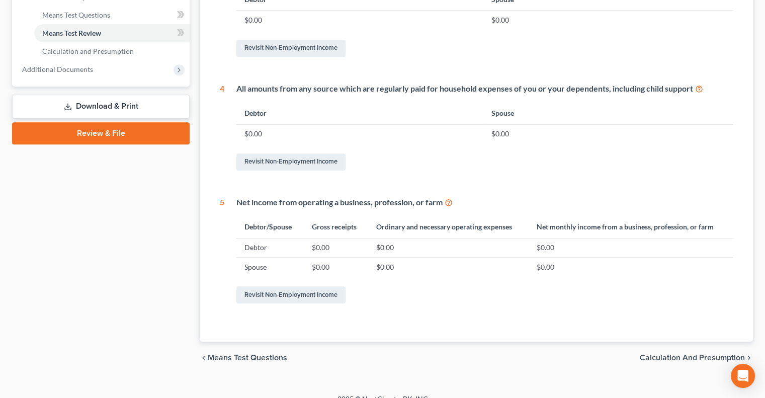
scroll to position [456, 0]
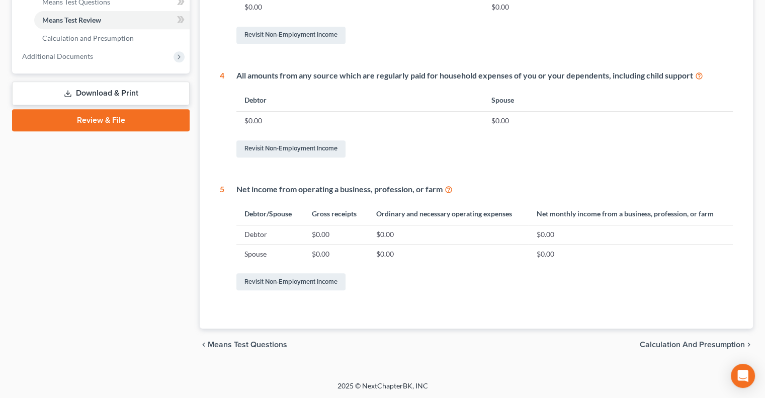
click at [668, 344] on span "Calculation and Presumption" at bounding box center [692, 345] width 105 height 8
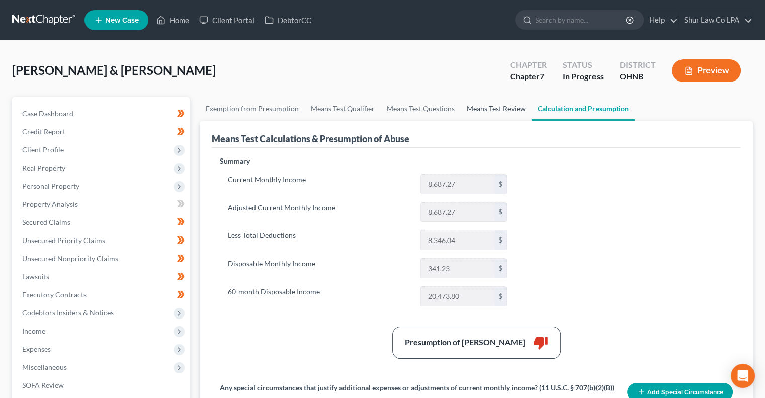
click at [486, 106] on link "Means Test Review" at bounding box center [496, 109] width 71 height 24
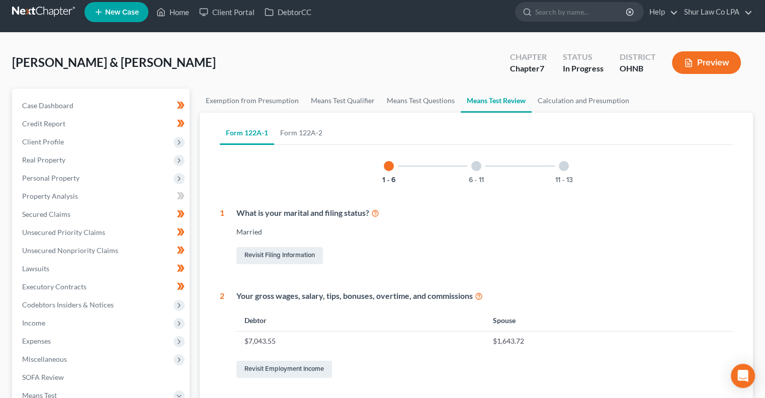
scroll to position [8, 0]
click at [86, 126] on link "Credit Report" at bounding box center [102, 124] width 176 height 18
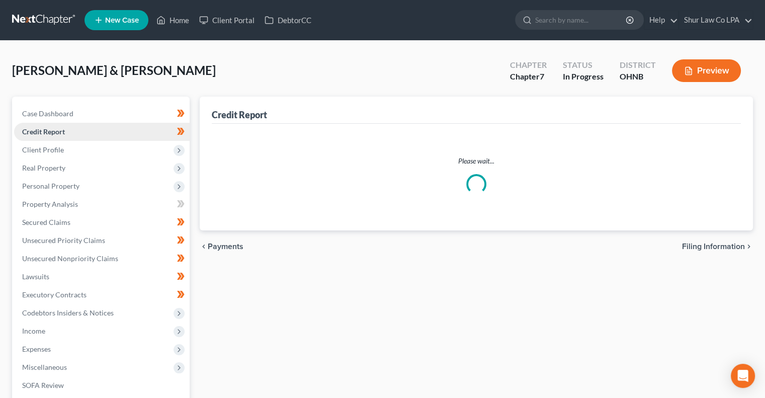
click at [76, 137] on link "Credit Report" at bounding box center [102, 132] width 176 height 18
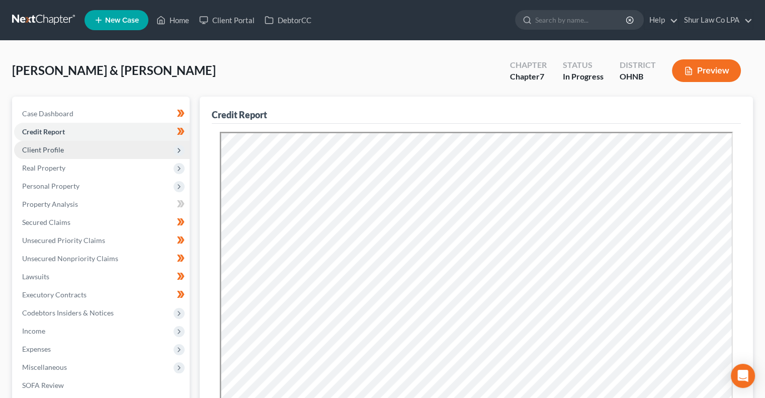
click at [68, 144] on span "Client Profile" at bounding box center [102, 150] width 176 height 18
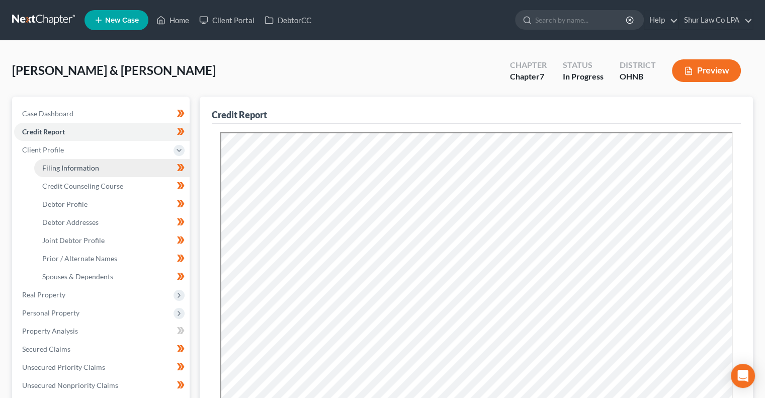
click at [88, 163] on span "Filing Information" at bounding box center [70, 167] width 57 height 9
select select "1"
select select "0"
select select "61"
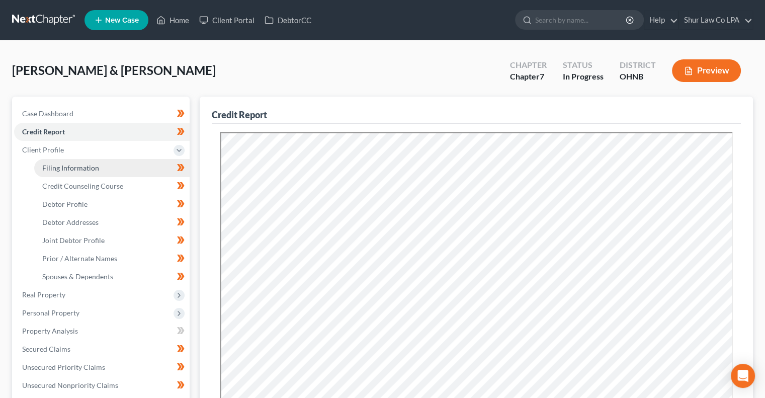
select select "5"
select select "36"
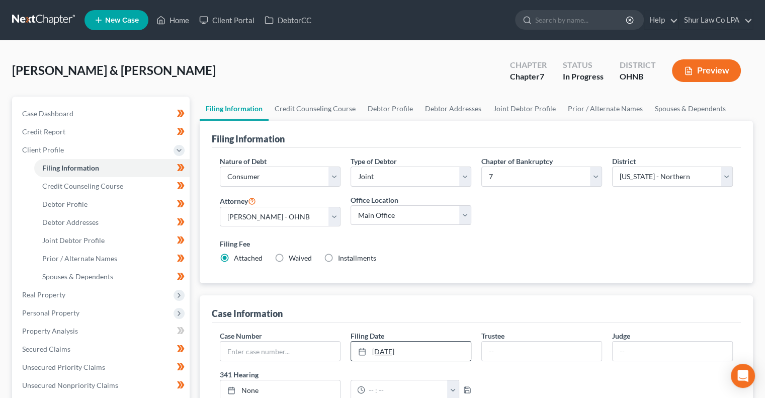
click at [395, 349] on link "9/1/2025" at bounding box center [411, 351] width 120 height 19
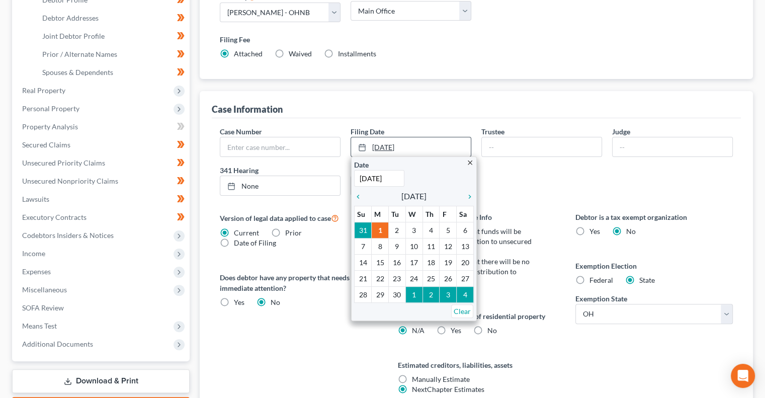
scroll to position [210, 0]
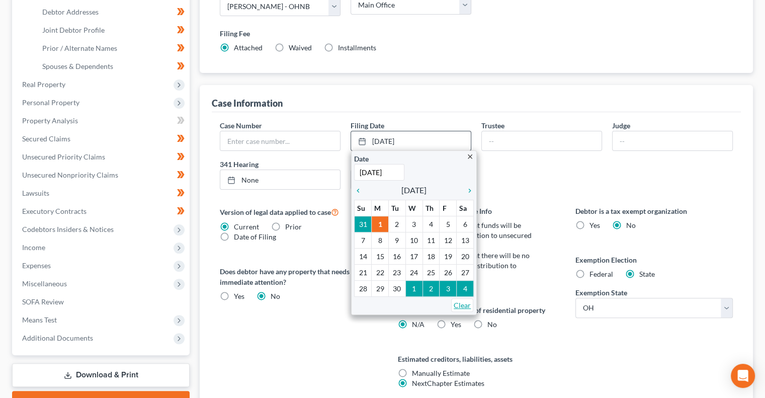
click at [462, 306] on link "Clear" at bounding box center [462, 305] width 22 height 14
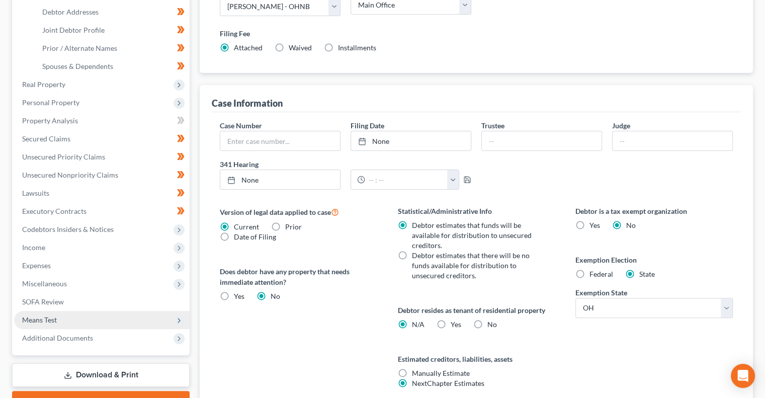
click at [52, 313] on span "Means Test" at bounding box center [102, 320] width 176 height 18
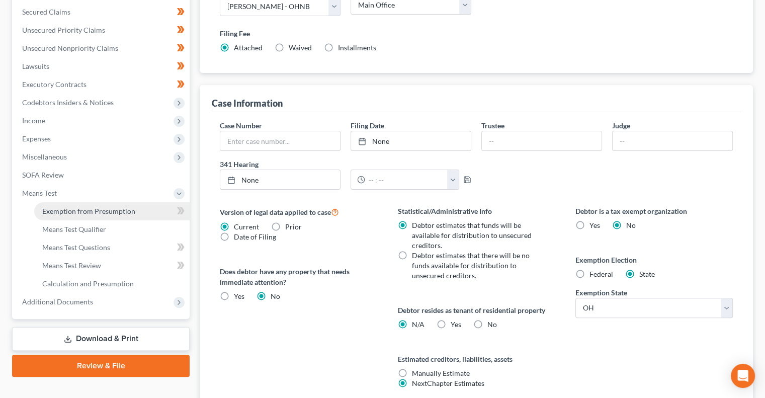
click at [92, 212] on span "Exemption from Presumption" at bounding box center [88, 211] width 93 height 9
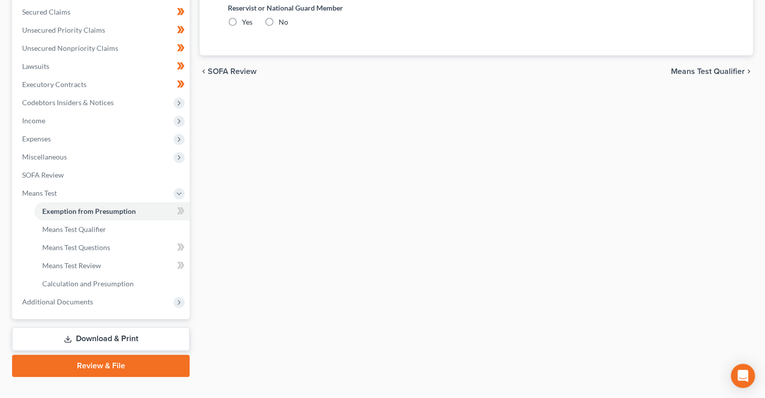
radio input "true"
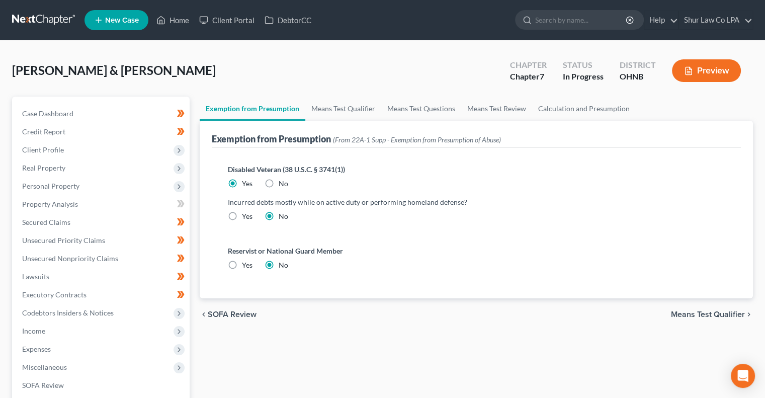
click at [682, 317] on span "Means Test Qualifier" at bounding box center [708, 314] width 74 height 8
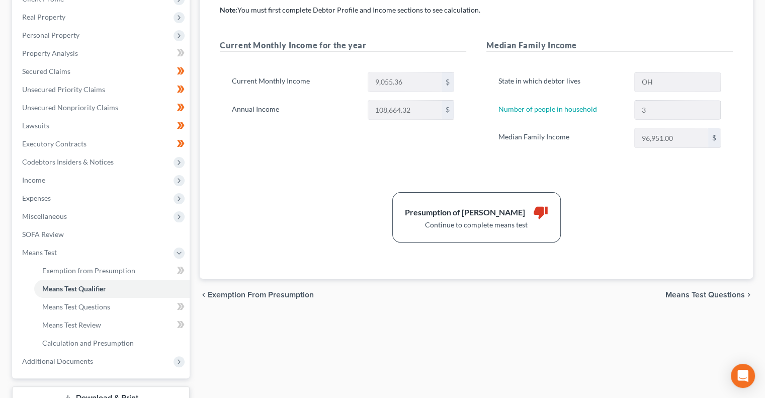
click at [696, 291] on span "Means Test Questions" at bounding box center [704, 295] width 79 height 8
select select "3"
select select "0"
select select "2"
select select "0"
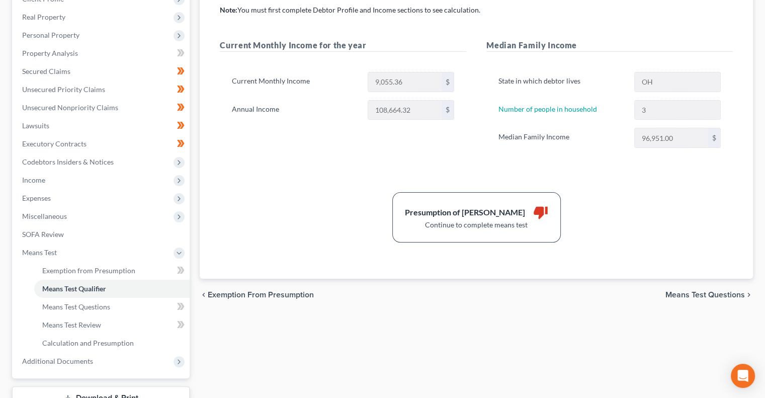
select select "60"
select select "1"
select select "60"
select select "1"
select select "60"
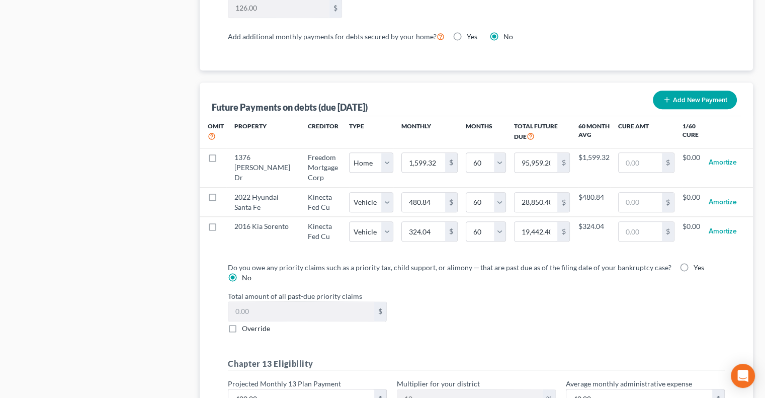
scroll to position [1114, 0]
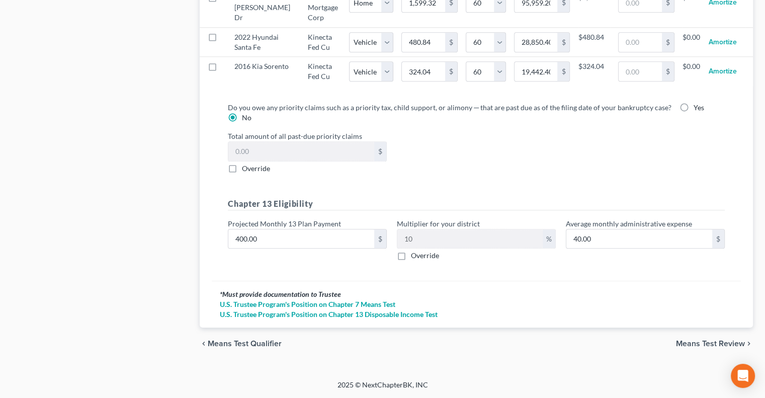
click at [699, 344] on span "Means Test Review" at bounding box center [710, 344] width 69 height 8
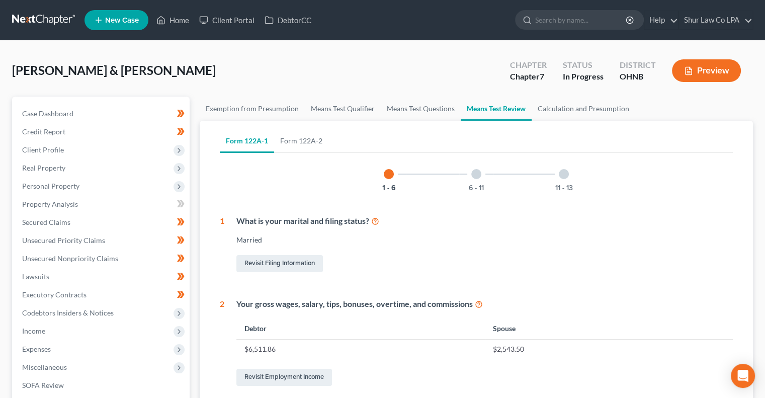
scroll to position [456, 0]
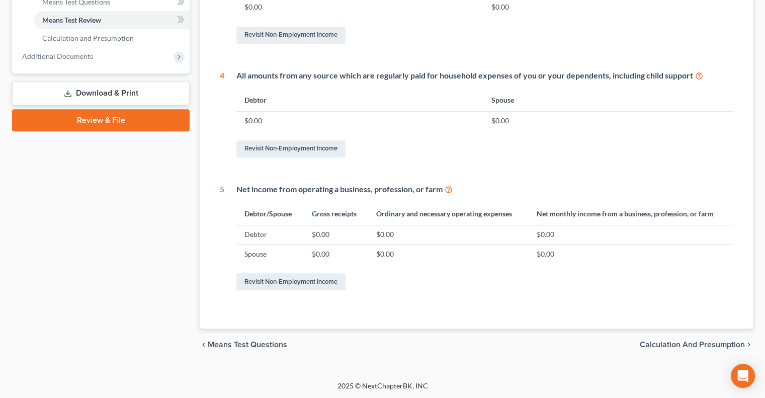
click at [693, 346] on span "Calculation and Presumption" at bounding box center [692, 345] width 105 height 8
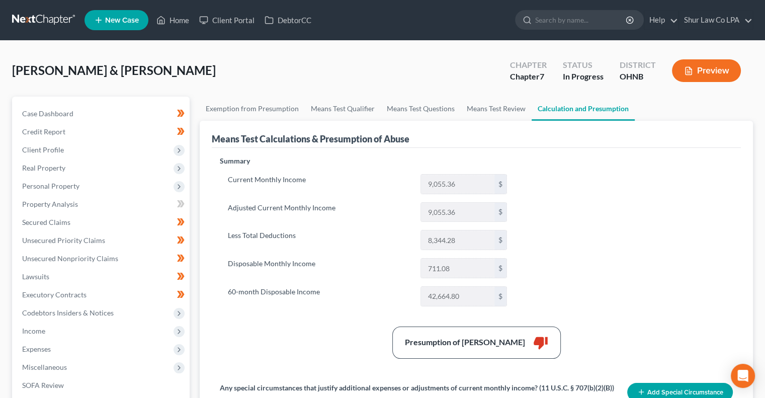
click at [672, 244] on div "Summary Current Monthly Income 9,055.36 $ Adjusted Current Monthly Income 9,055…" at bounding box center [476, 308] width 523 height 305
click at [497, 100] on link "Means Test Review" at bounding box center [496, 109] width 71 height 24
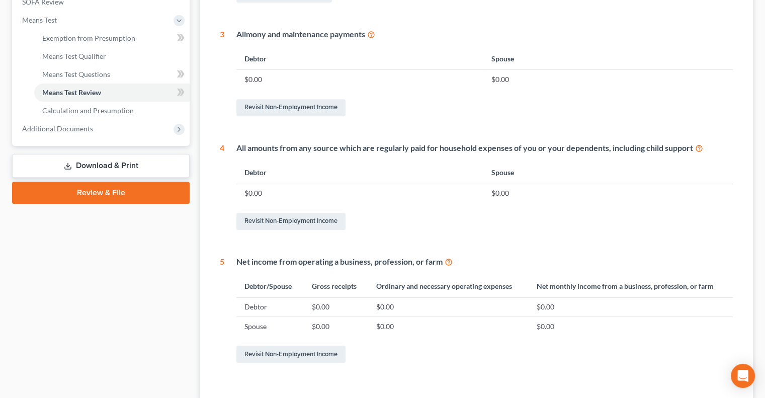
scroll to position [456, 0]
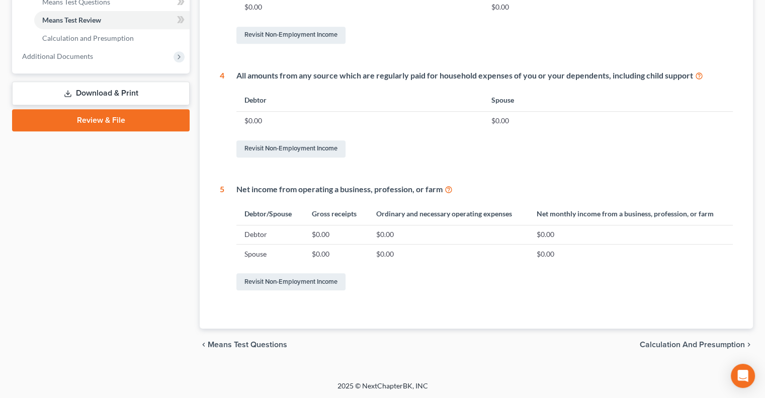
click at [659, 342] on span "Calculation and Presumption" at bounding box center [692, 345] width 105 height 8
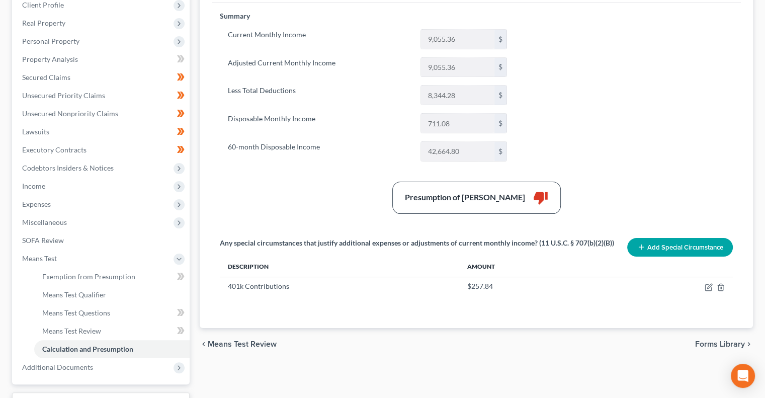
scroll to position [148, 0]
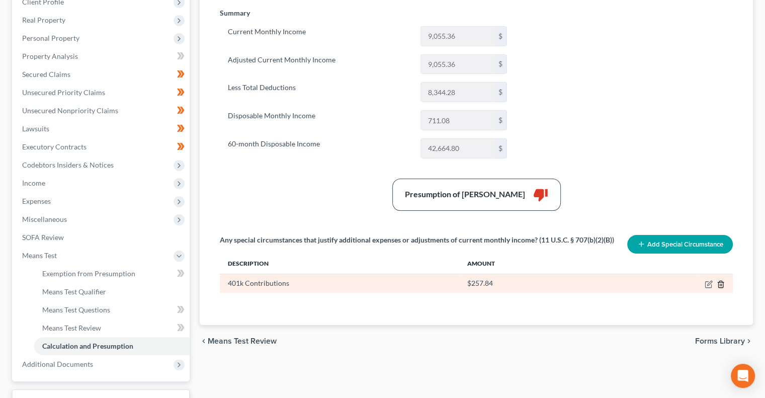
click at [721, 284] on line "button" at bounding box center [721, 285] width 0 height 2
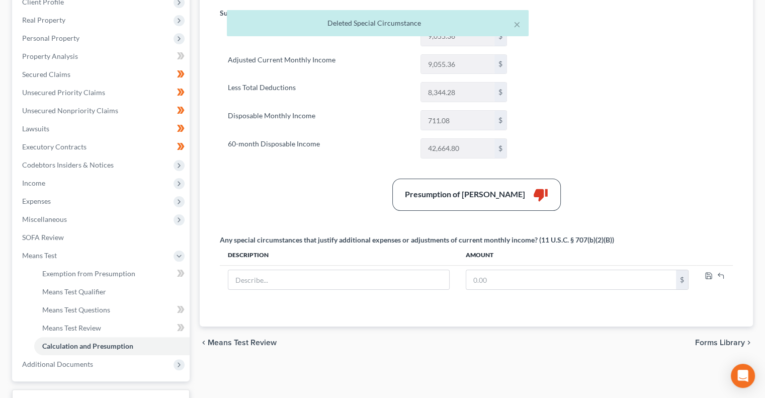
click at [687, 204] on div "Presumption of Abuse Arises thumb_down" at bounding box center [476, 195] width 523 height 32
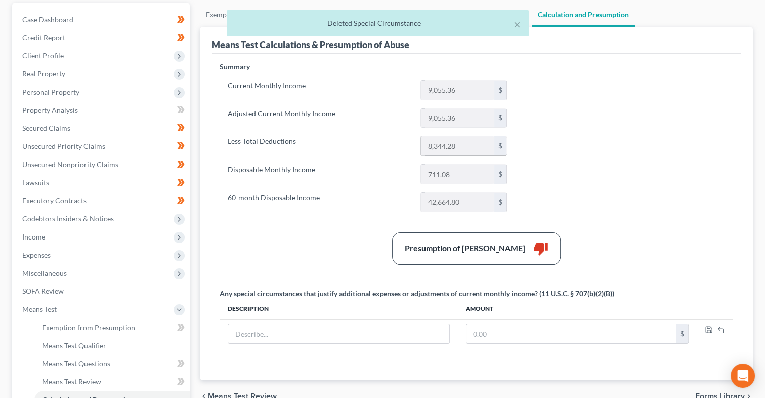
scroll to position [94, 0]
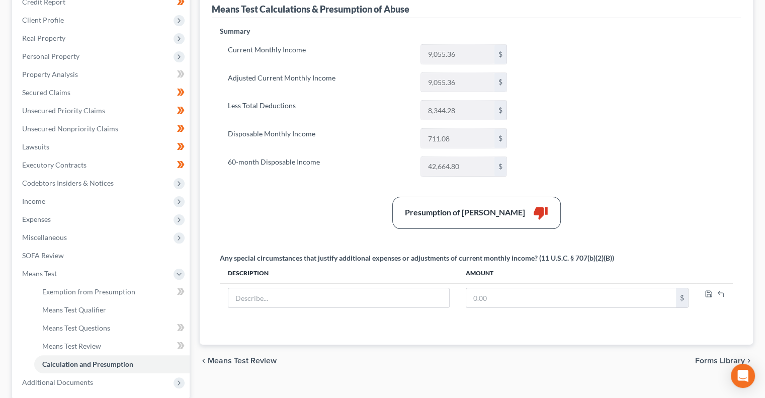
scroll to position [130, 0]
click at [117, 213] on span "Expenses" at bounding box center [102, 219] width 176 height 18
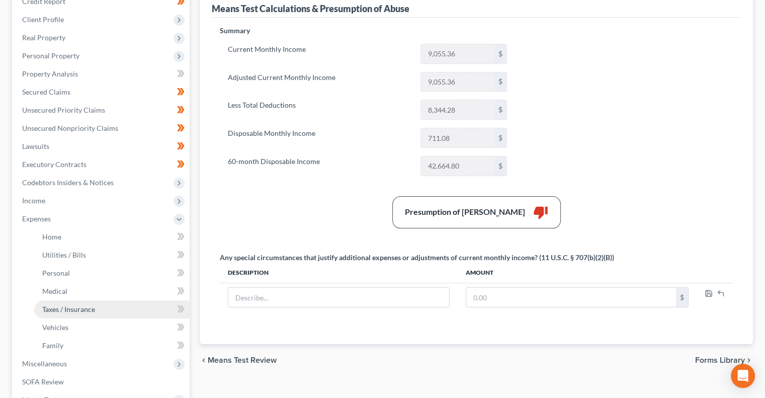
click at [90, 307] on span "Taxes / Insurance" at bounding box center [68, 309] width 53 height 9
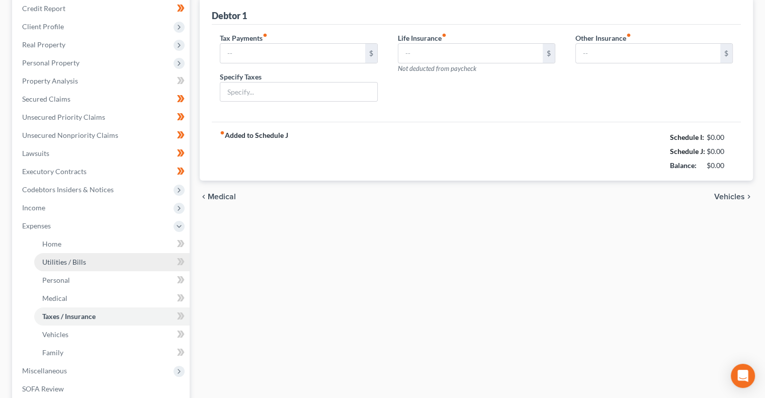
type input "0.00"
type input "180.00"
type input "0.00"
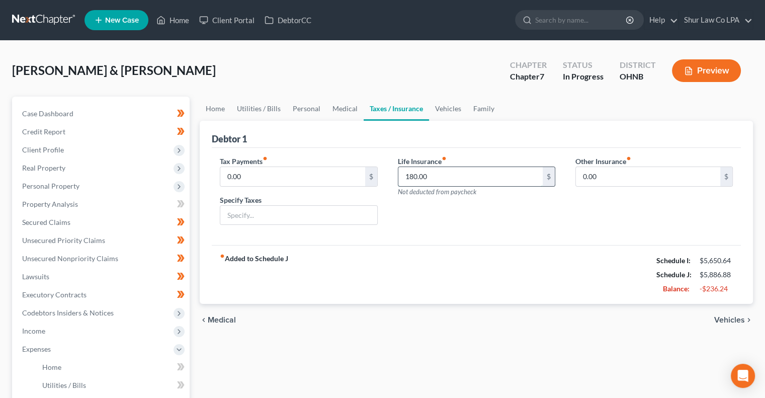
click at [429, 173] on input "180.00" at bounding box center [470, 176] width 144 height 19
type input "500.00"
click at [494, 228] on div "Life Insurance fiber_manual_record 500.00 $ Not deducted from paycheck" at bounding box center [477, 194] width 178 height 77
click at [337, 212] on input "text" at bounding box center [298, 215] width 156 height 19
click at [280, 213] on input "text" at bounding box center [298, 215] width 156 height 19
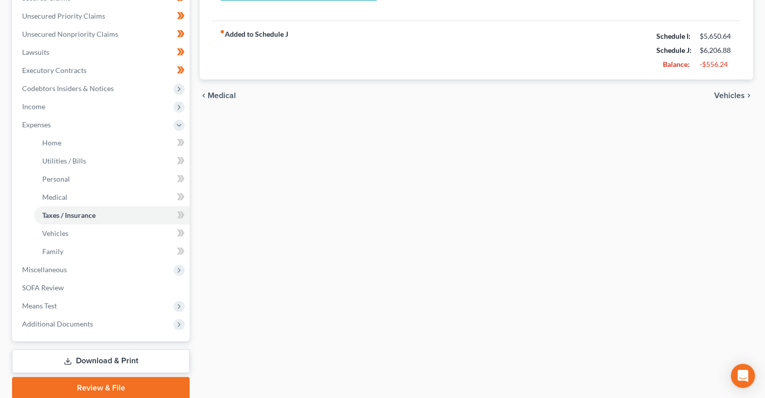
scroll to position [245, 0]
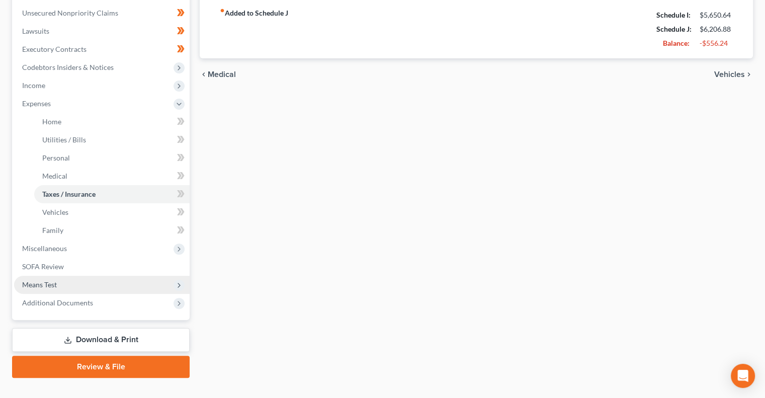
click at [108, 284] on span "Means Test" at bounding box center [102, 285] width 176 height 18
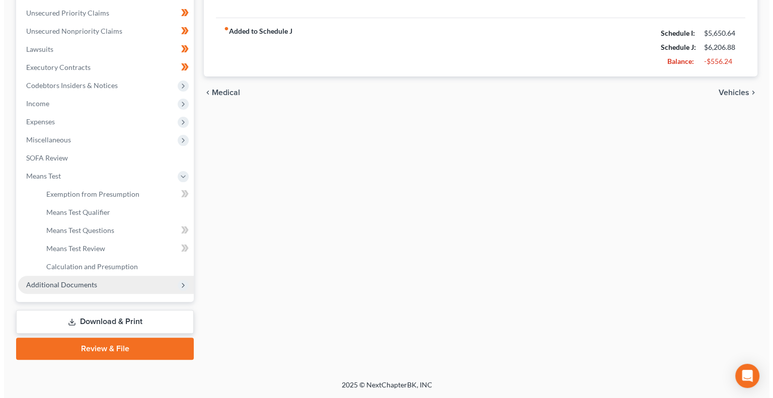
scroll to position [226, 0]
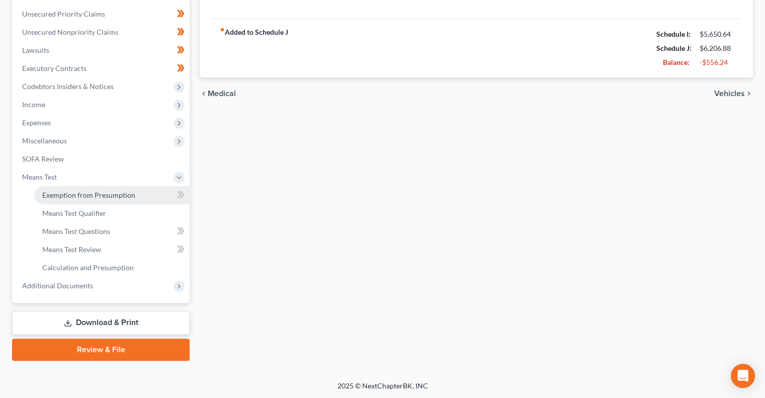
click at [132, 193] on span "Exemption from Presumption" at bounding box center [88, 195] width 93 height 9
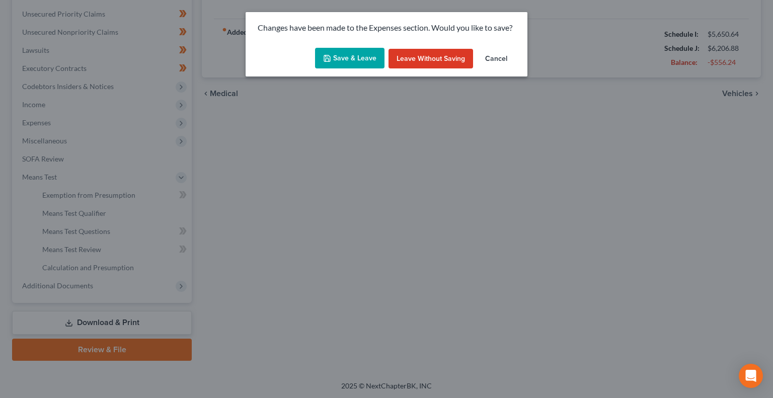
click at [346, 62] on button "Save & Leave" at bounding box center [349, 58] width 69 height 21
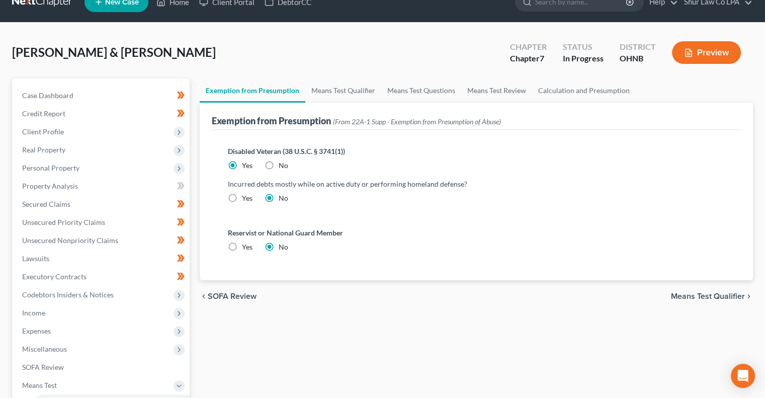
scroll to position [24, 0]
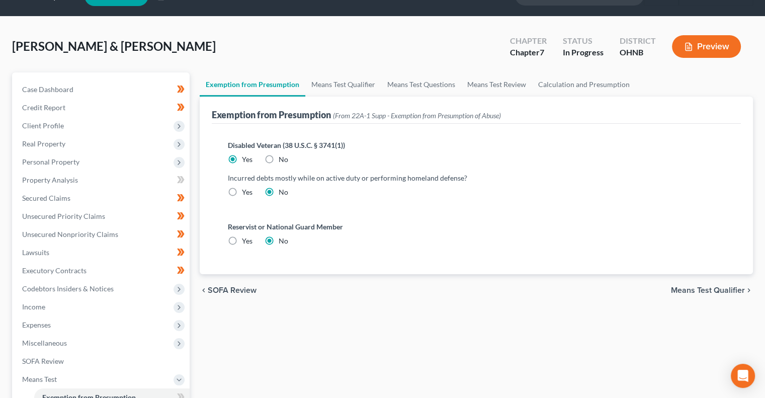
click at [716, 294] on span "Means Test Qualifier" at bounding box center [708, 290] width 74 height 8
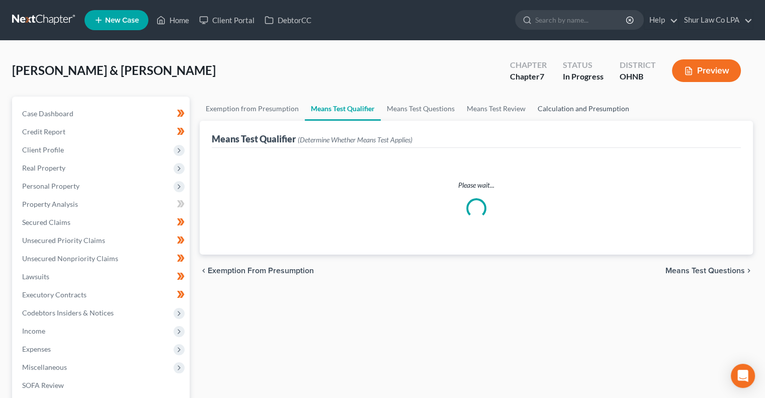
click at [587, 106] on link "Calculation and Presumption" at bounding box center [584, 109] width 104 height 24
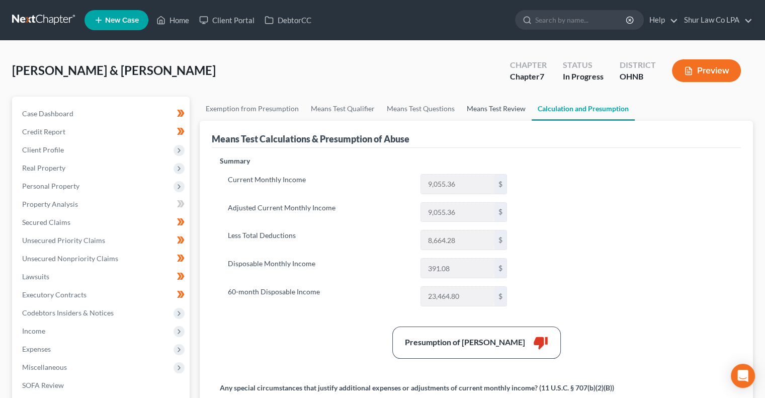
click at [500, 109] on link "Means Test Review" at bounding box center [496, 109] width 71 height 24
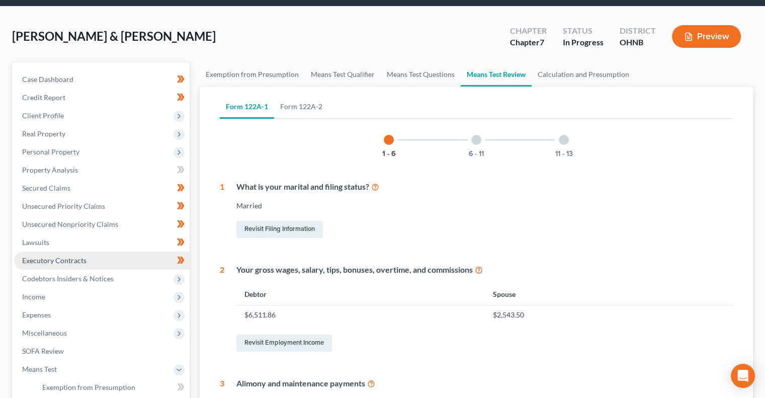
scroll to position [44, 0]
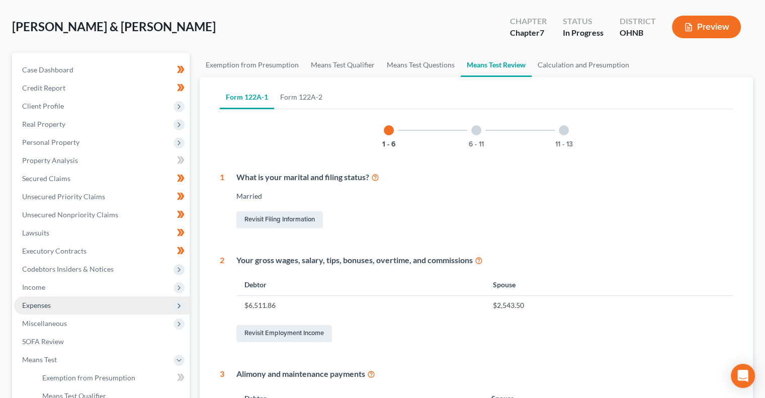
click at [67, 306] on span "Expenses" at bounding box center [102, 305] width 176 height 18
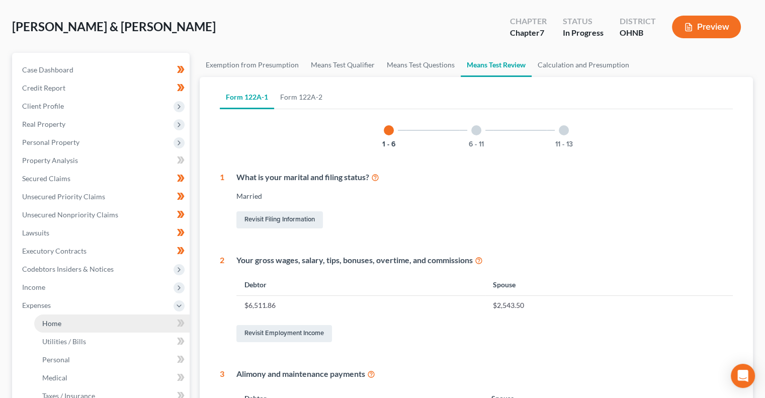
click at [100, 326] on link "Home" at bounding box center [111, 323] width 155 height 18
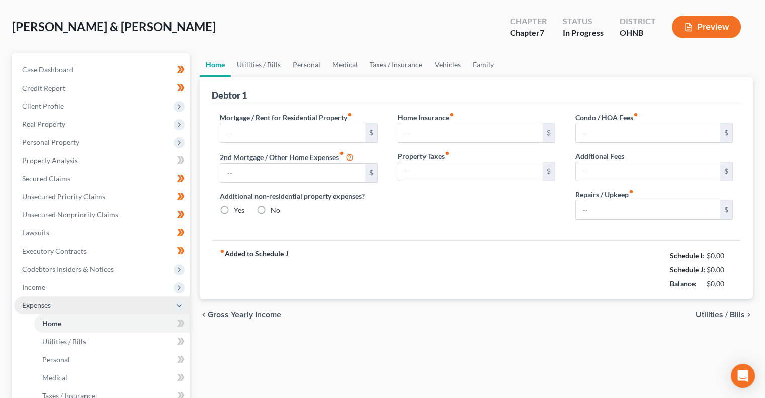
type input "1,599.00"
type input "0.00"
radio input "true"
type input "17.00"
type input "0.00"
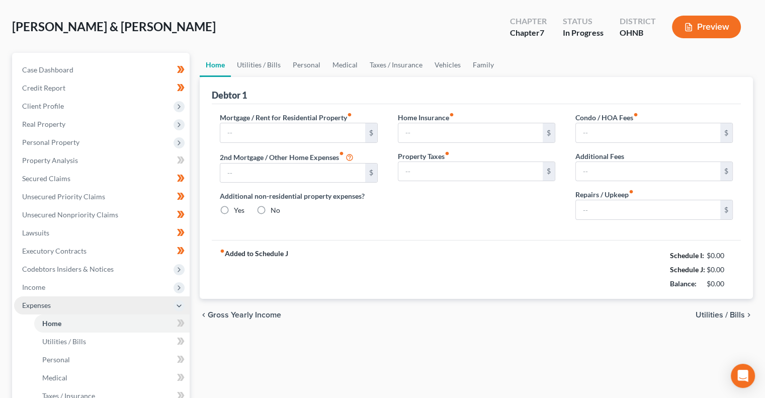
type input "70.00"
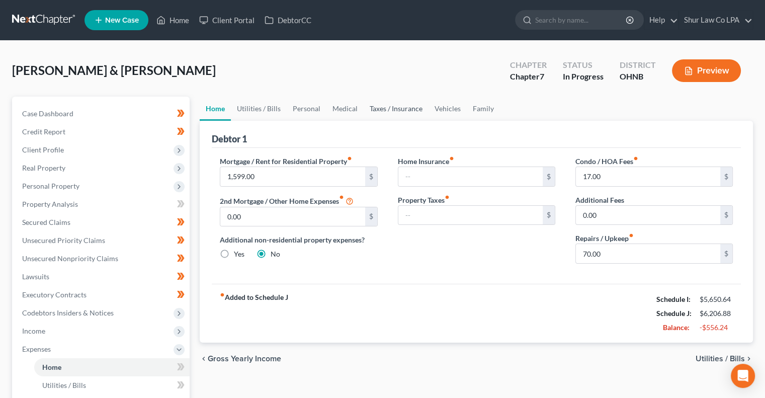
click at [378, 110] on link "Taxes / Insurance" at bounding box center [396, 109] width 65 height 24
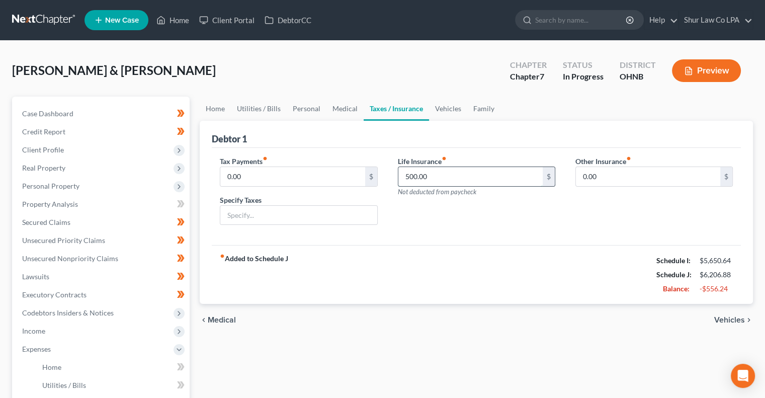
click at [438, 183] on input "500.00" at bounding box center [470, 176] width 144 height 19
type input "180.00"
click at [515, 252] on div "fiber_manual_record Added to Schedule J Schedule I: $5,650.64 Schedule J: $5,88…" at bounding box center [476, 274] width 529 height 59
click at [303, 215] on input "text" at bounding box center [298, 215] width 156 height 19
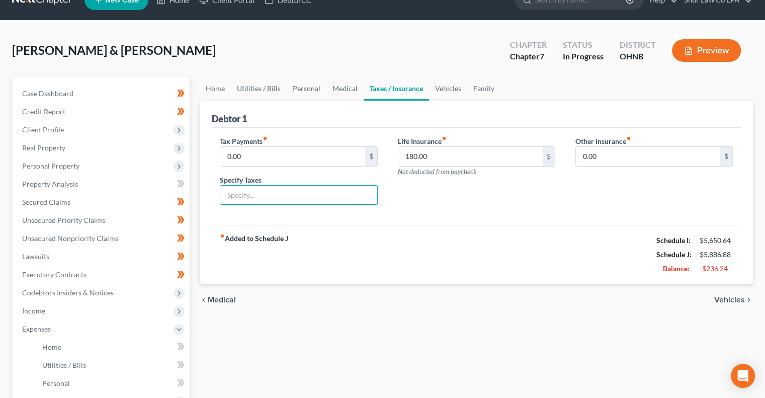
scroll to position [18, 0]
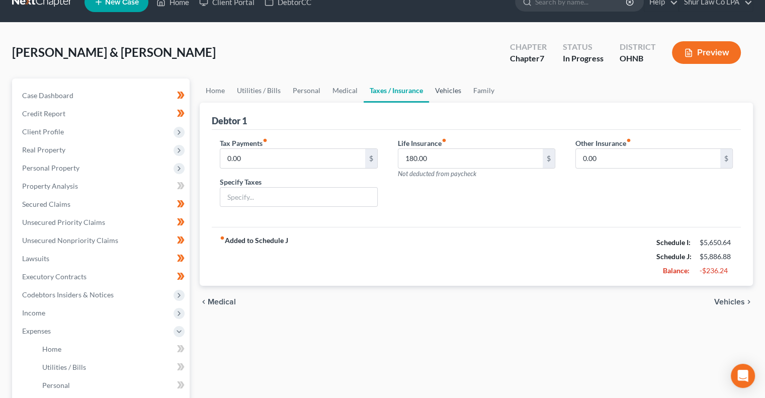
click at [452, 89] on link "Vehicles" at bounding box center [448, 90] width 38 height 24
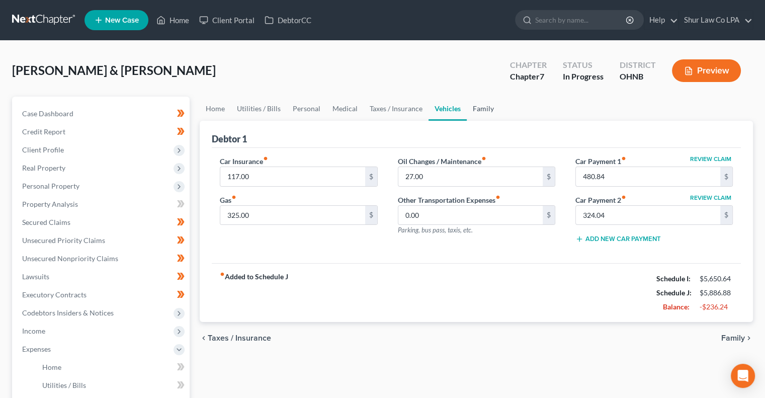
click at [481, 109] on link "Family" at bounding box center [483, 109] width 33 height 24
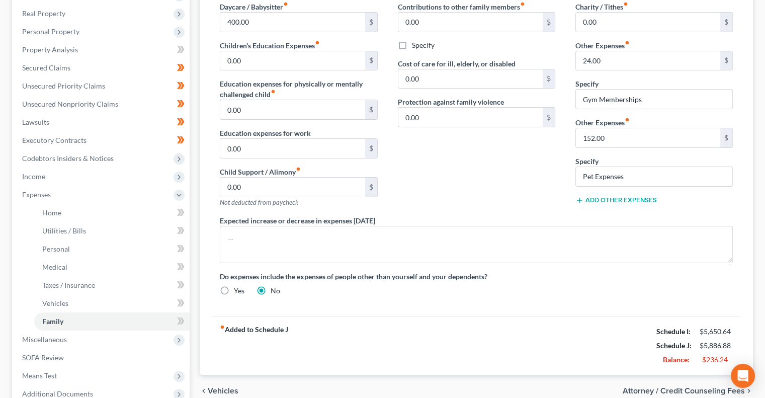
scroll to position [155, 0]
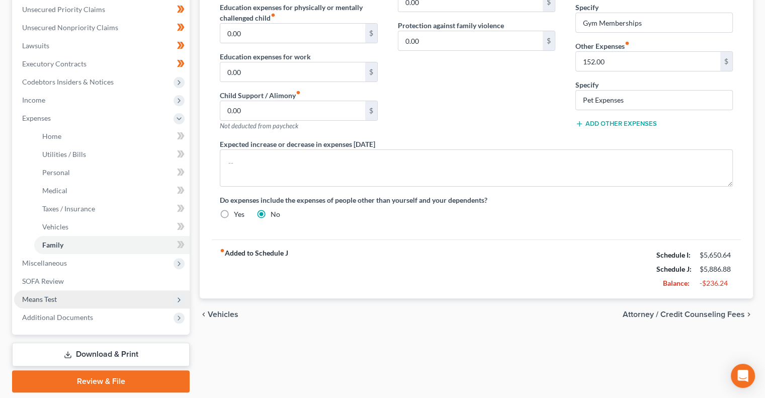
click at [80, 297] on span "Means Test" at bounding box center [102, 299] width 176 height 18
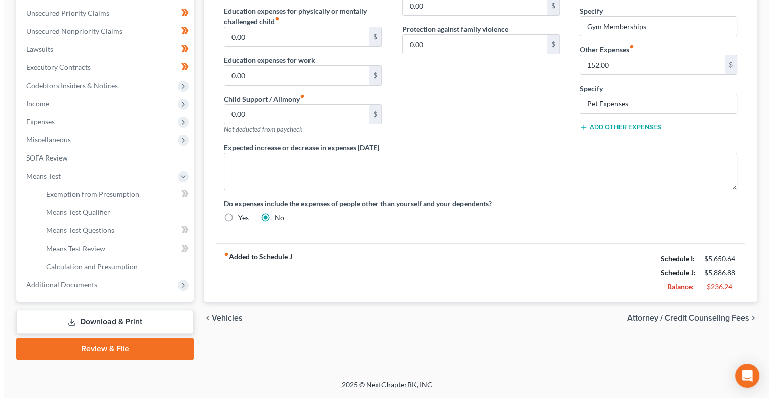
scroll to position [226, 0]
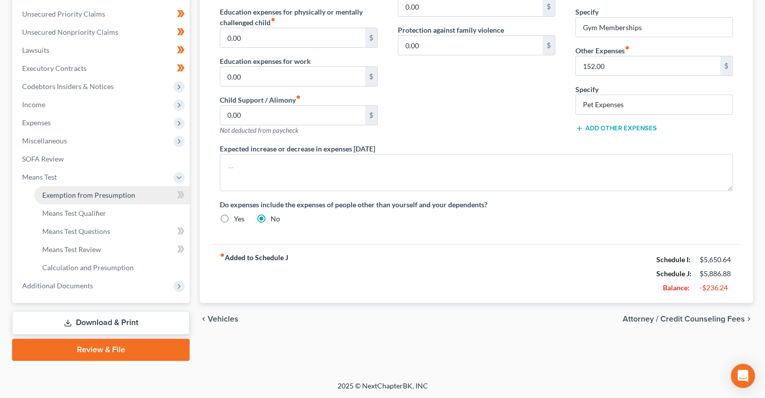
click at [111, 197] on span "Exemption from Presumption" at bounding box center [88, 195] width 93 height 9
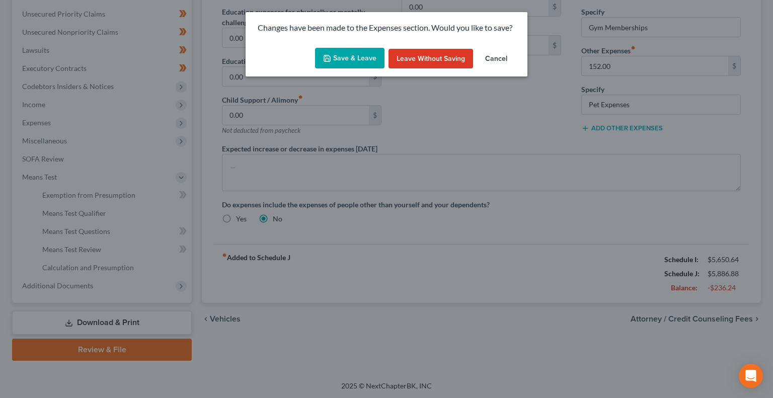
click at [342, 61] on button "Save & Leave" at bounding box center [349, 58] width 69 height 21
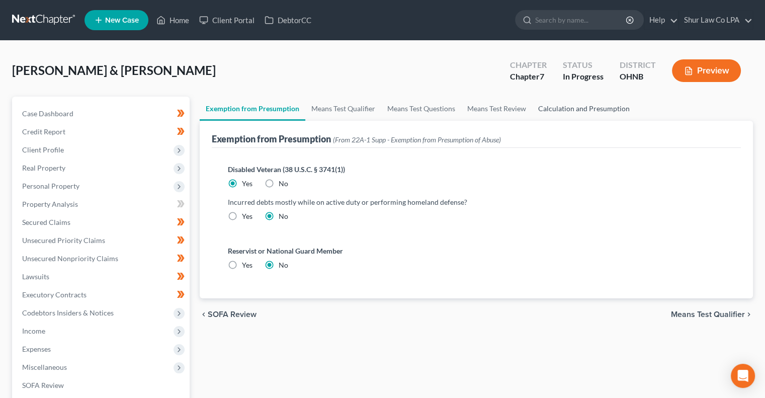
click at [581, 103] on link "Calculation and Presumption" at bounding box center [584, 109] width 104 height 24
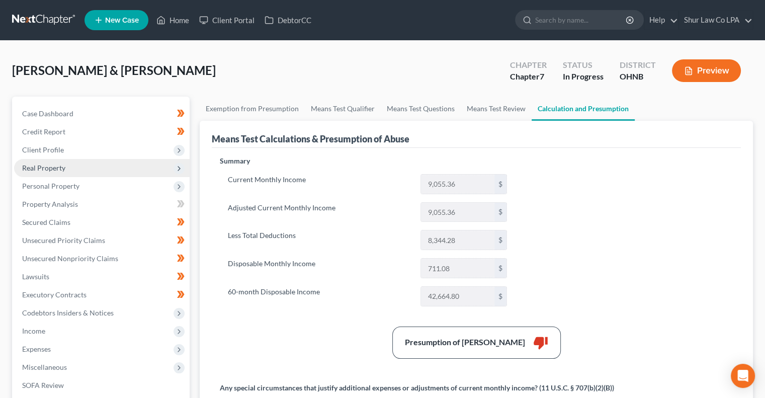
click at [107, 164] on span "Real Property" at bounding box center [102, 168] width 176 height 18
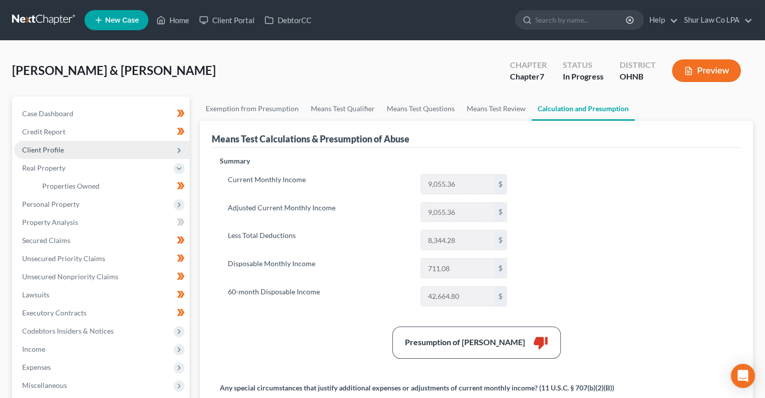
scroll to position [2, 0]
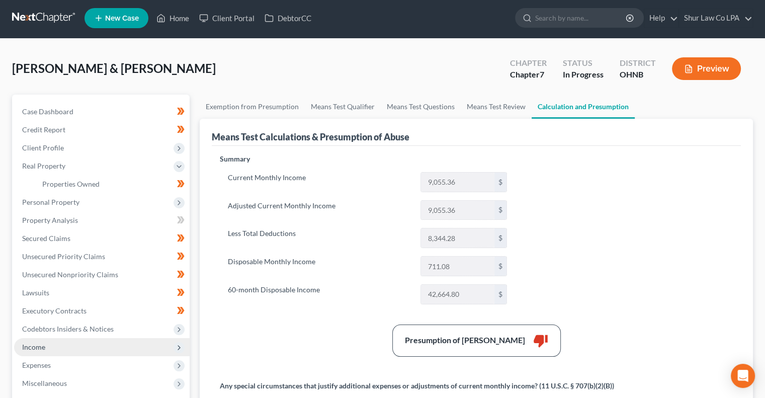
click at [59, 344] on span "Income" at bounding box center [102, 347] width 176 height 18
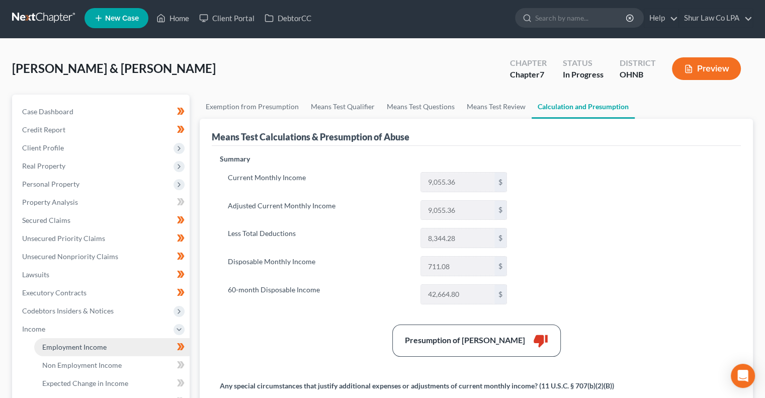
click at [82, 346] on span "Employment Income" at bounding box center [74, 347] width 64 height 9
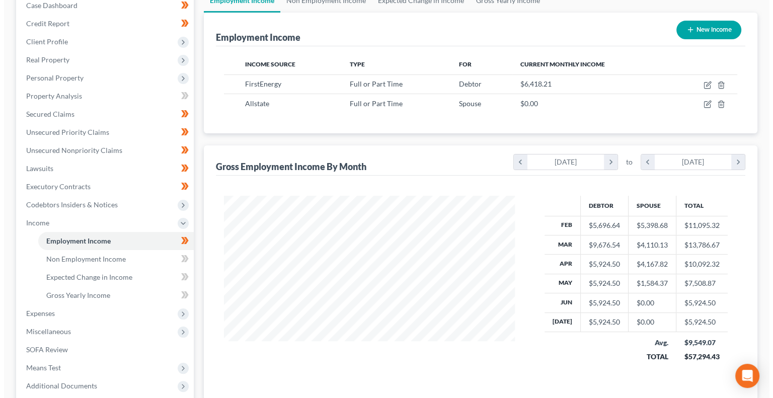
scroll to position [108, 0]
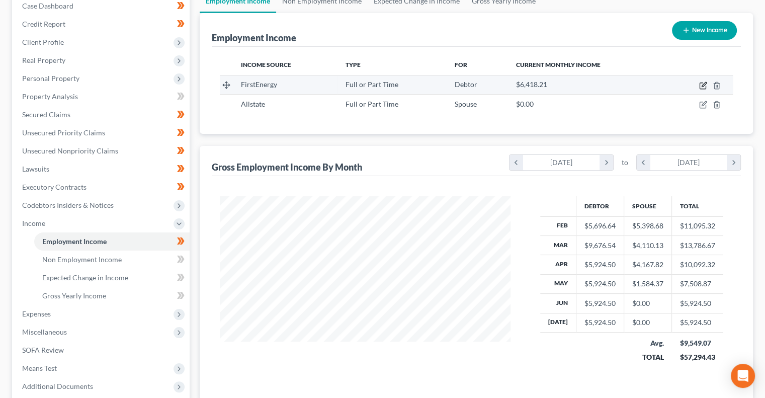
click at [700, 85] on icon "button" at bounding box center [703, 86] width 6 height 6
select select "0"
select select "36"
select select "2"
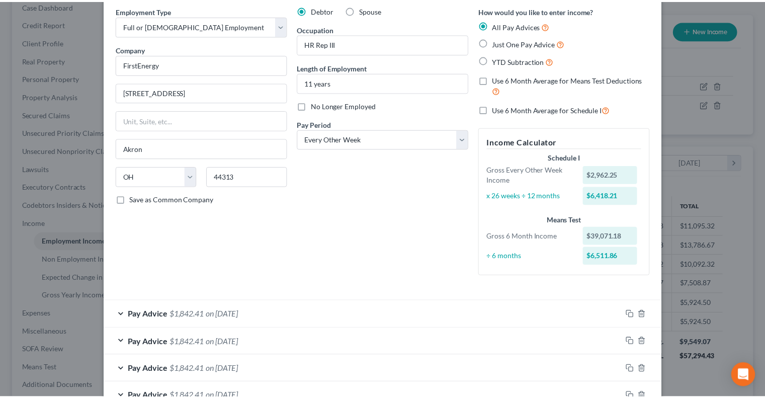
scroll to position [0, 0]
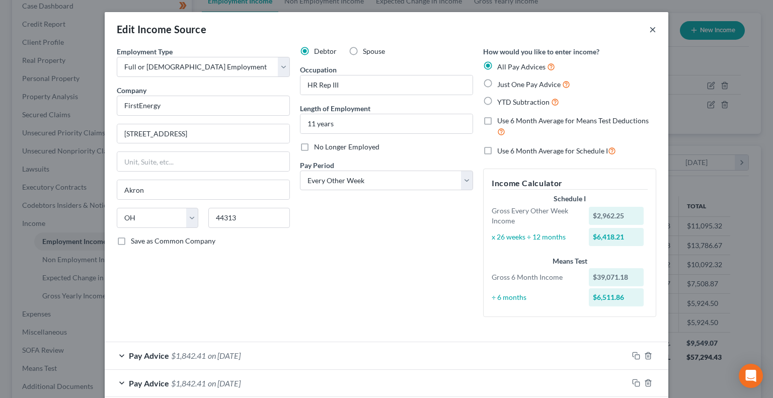
click at [649, 29] on button "×" at bounding box center [652, 29] width 7 height 12
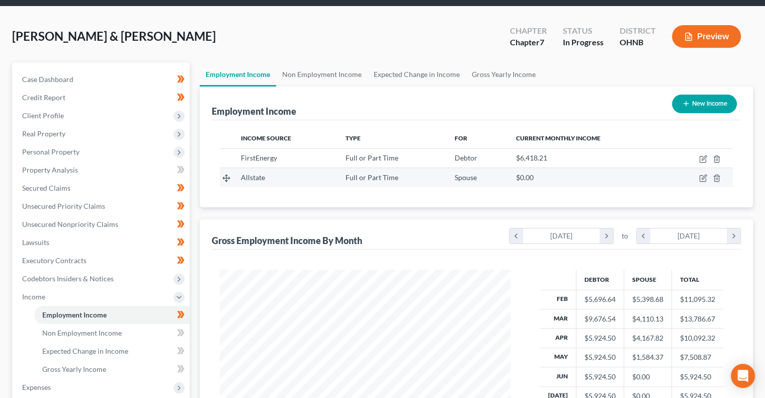
scroll to position [35, 0]
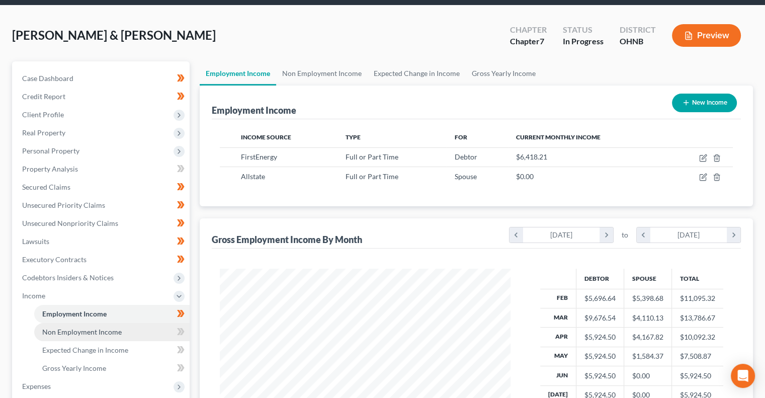
click at [104, 335] on span "Non Employment Income" at bounding box center [81, 331] width 79 height 9
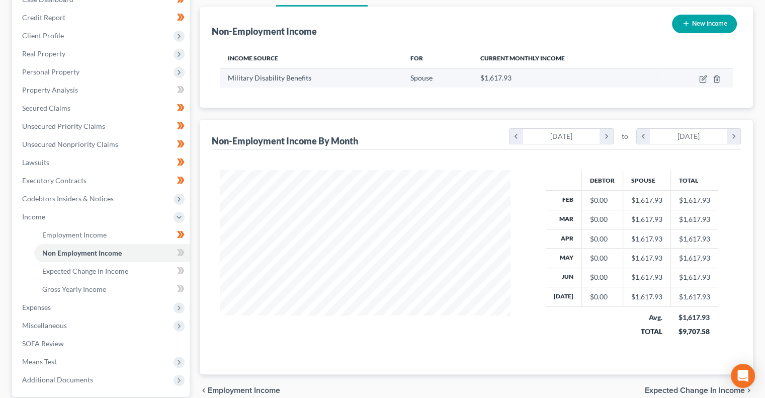
scroll to position [119, 0]
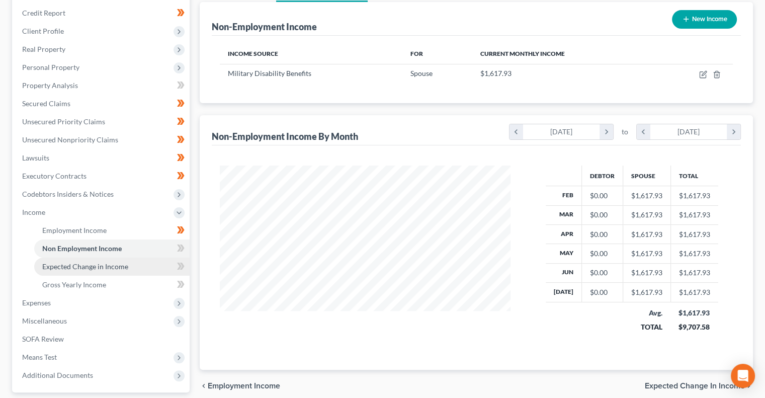
click at [152, 260] on link "Expected Change in Income" at bounding box center [111, 267] width 155 height 18
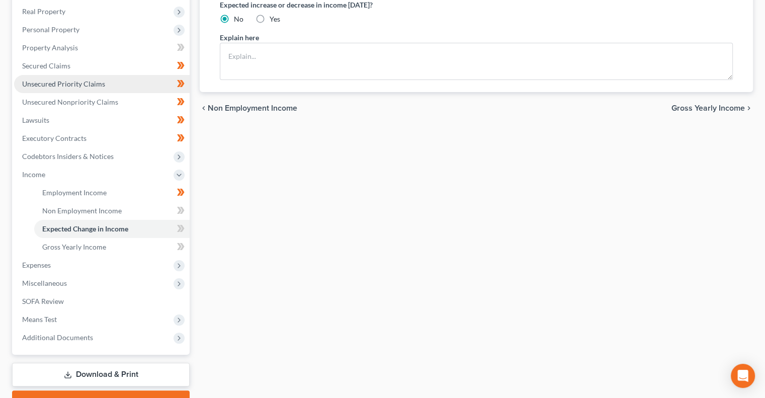
scroll to position [208, 0]
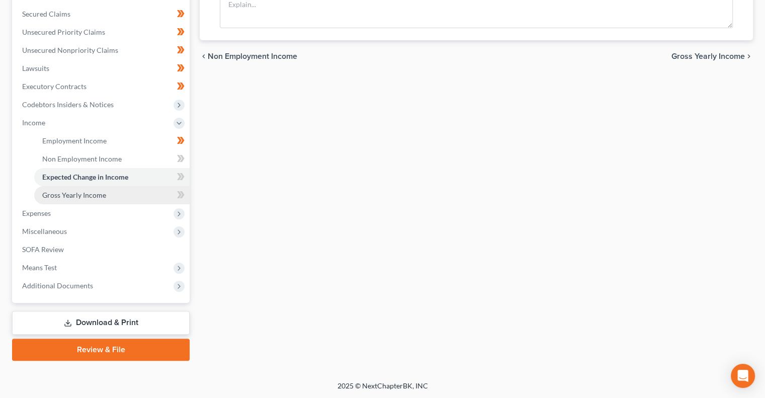
click at [133, 191] on link "Gross Yearly Income" at bounding box center [111, 195] width 155 height 18
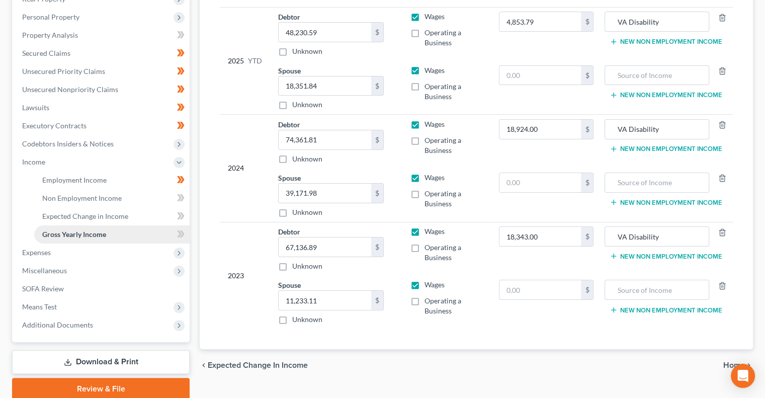
scroll to position [171, 0]
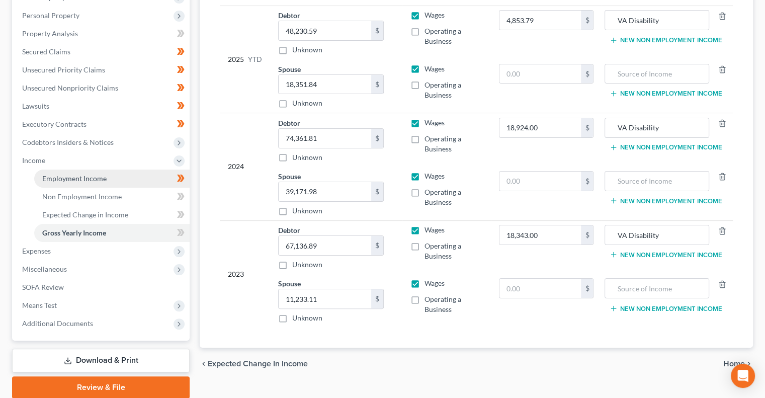
click at [128, 180] on link "Employment Income" at bounding box center [111, 179] width 155 height 18
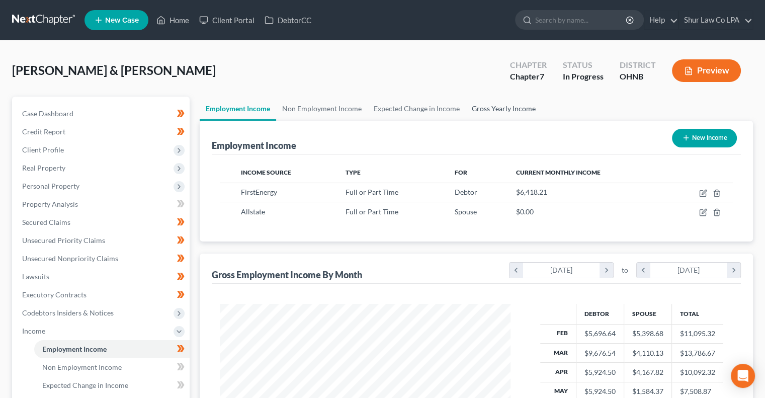
click at [475, 106] on link "Gross Yearly Income" at bounding box center [504, 109] width 76 height 24
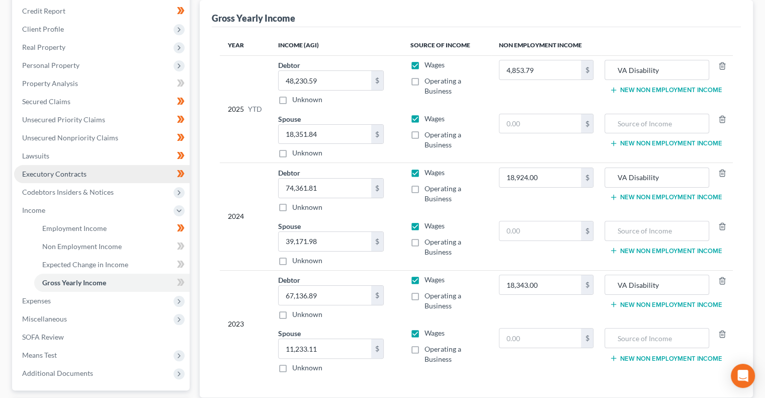
scroll to position [137, 0]
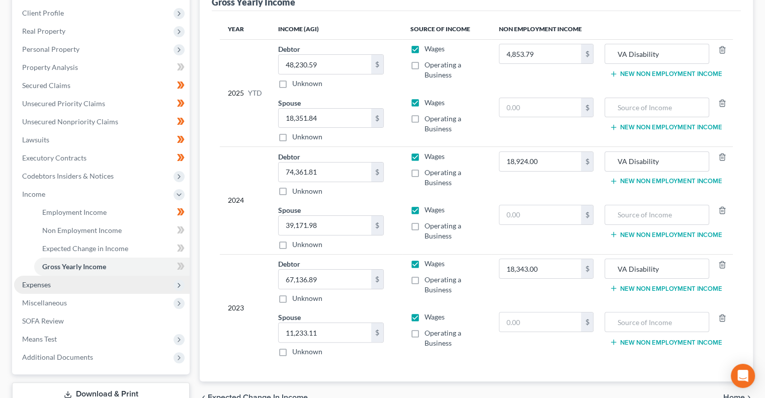
click at [96, 286] on span "Expenses" at bounding box center [102, 285] width 176 height 18
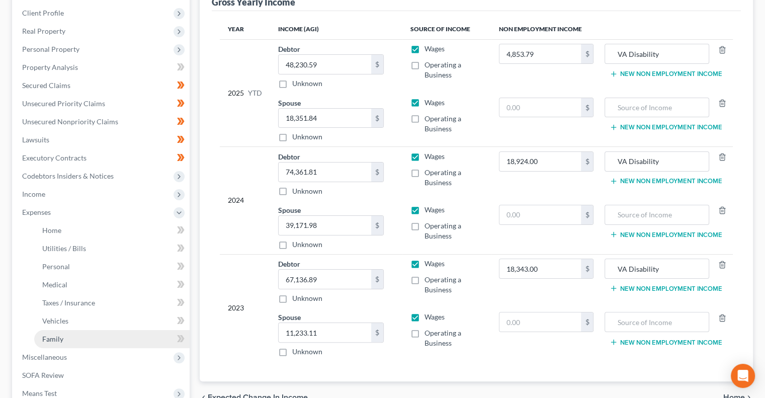
click at [75, 340] on link "Family" at bounding box center [111, 339] width 155 height 18
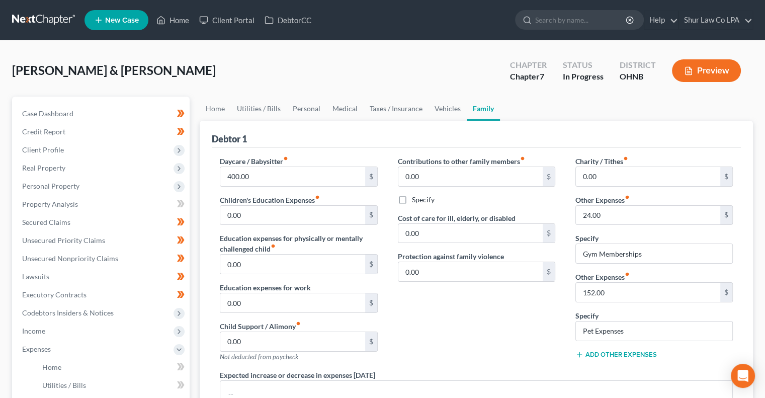
drag, startPoint x: 475, startPoint y: 306, endPoint x: 429, endPoint y: 333, distance: 53.7
click at [429, 333] on div "Contributions to other family members fiber_manual_record 0.00 $ Specify Cost o…" at bounding box center [477, 263] width 178 height 214
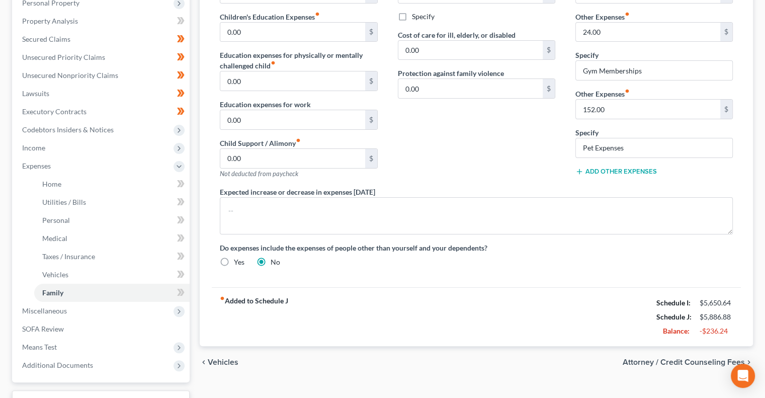
scroll to position [181, 0]
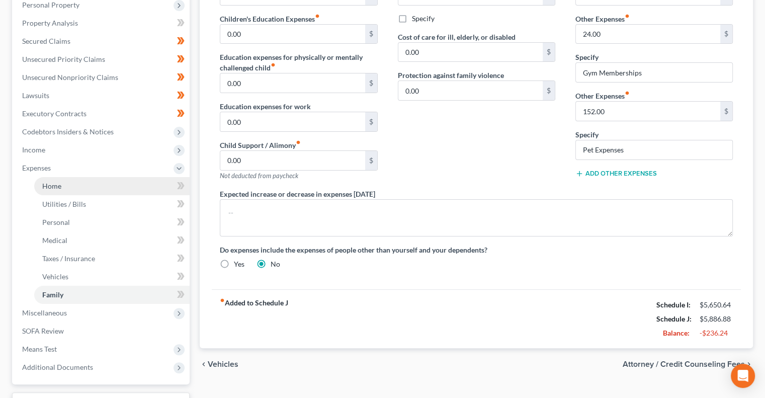
click at [57, 188] on span "Home" at bounding box center [51, 186] width 19 height 9
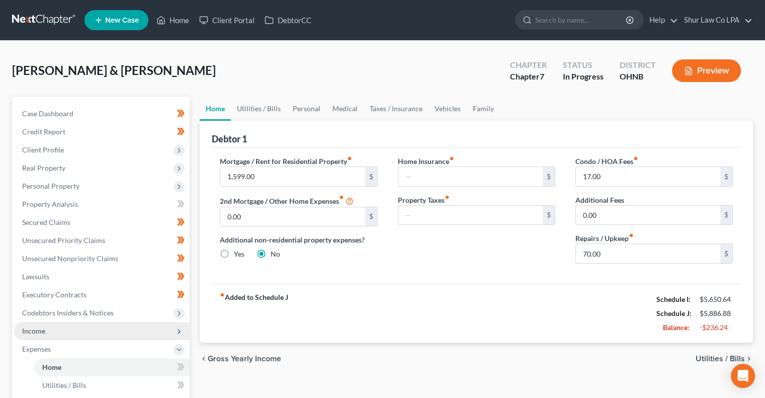
click at [55, 336] on span "Income" at bounding box center [102, 331] width 176 height 18
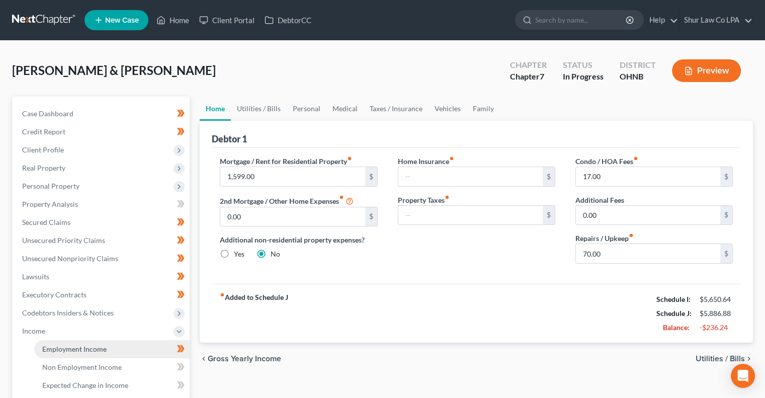
click at [66, 348] on span "Employment Income" at bounding box center [74, 349] width 64 height 9
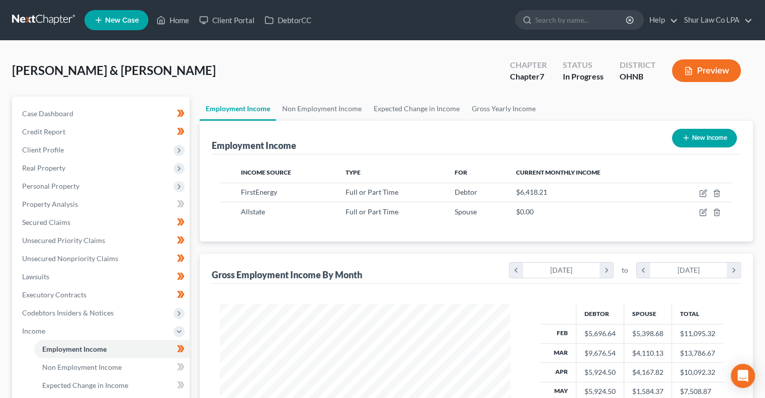
click at [95, 51] on div "Gibson, Emily & Christopher Upgraded Chapter Chapter 7 Status In Progress Distr…" at bounding box center [382, 315] width 765 height 548
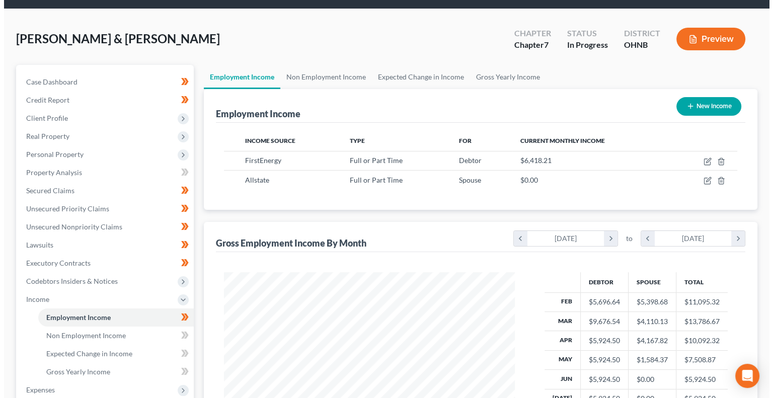
scroll to position [32, 0]
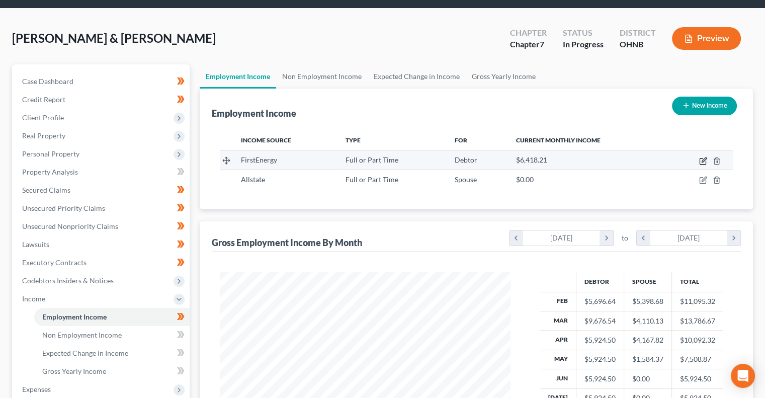
click at [705, 158] on icon "button" at bounding box center [703, 161] width 8 height 8
select select "0"
select select "36"
select select "2"
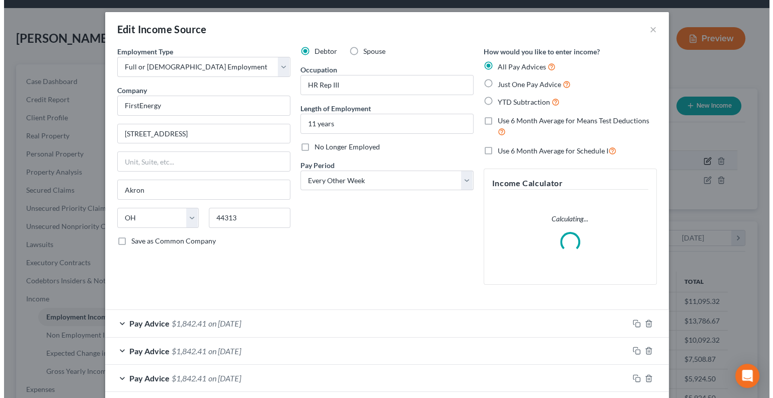
scroll to position [180, 314]
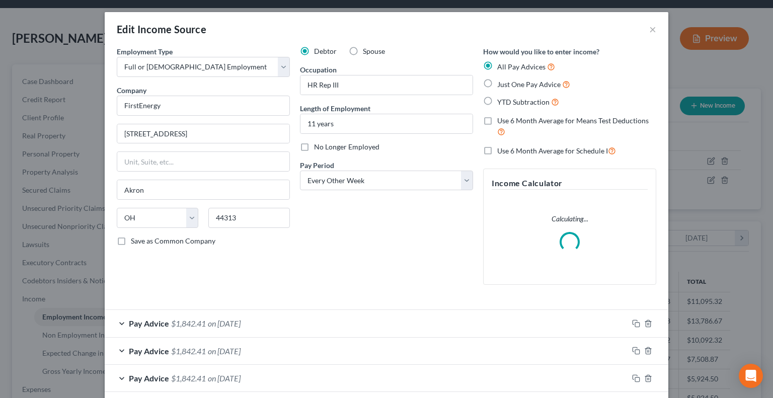
click at [374, 319] on div "Pay Advice $1,842.41 on 08/29/2025" at bounding box center [366, 323] width 523 height 27
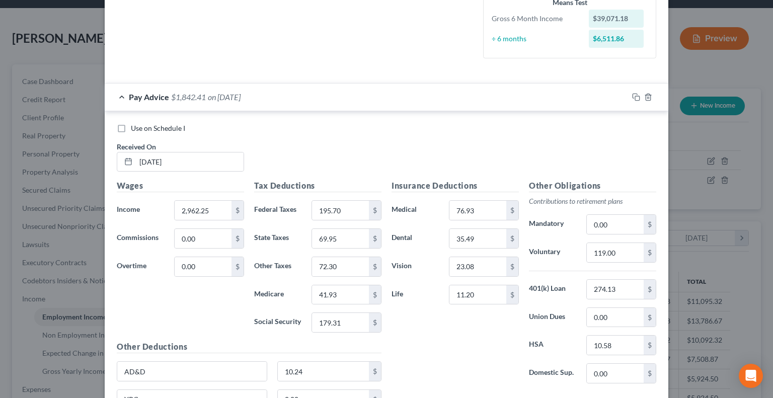
scroll to position [259, 0]
click at [343, 120] on div "Use on Schedule I Received On * 08/29/2025 Wages Income * 2,962.25 $ Commission…" at bounding box center [386, 290] width 563 height 359
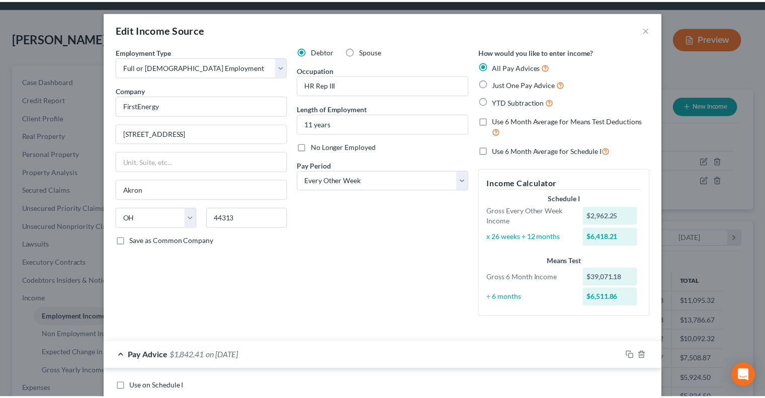
scroll to position [0, 0]
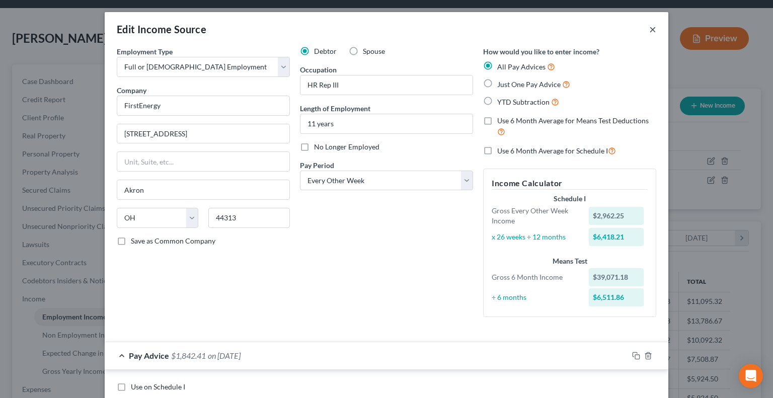
click at [649, 30] on button "×" at bounding box center [652, 29] width 7 height 12
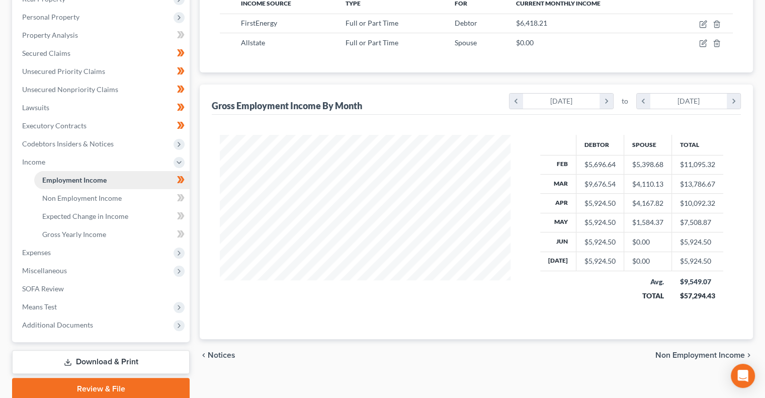
scroll to position [169, 0]
click at [52, 305] on span "Means Test" at bounding box center [39, 306] width 35 height 9
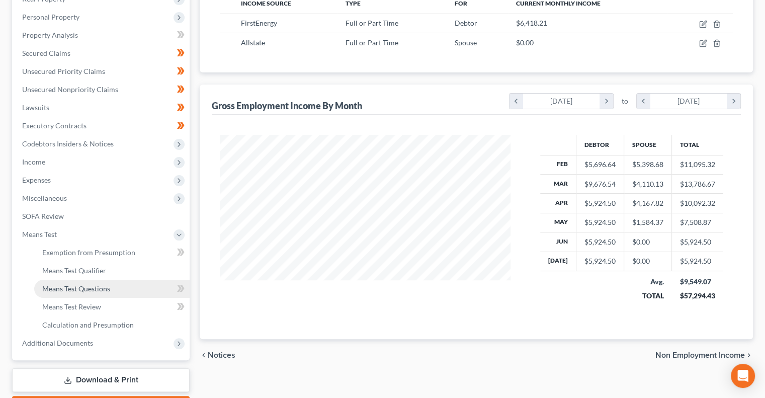
click at [87, 288] on span "Means Test Questions" at bounding box center [76, 288] width 68 height 9
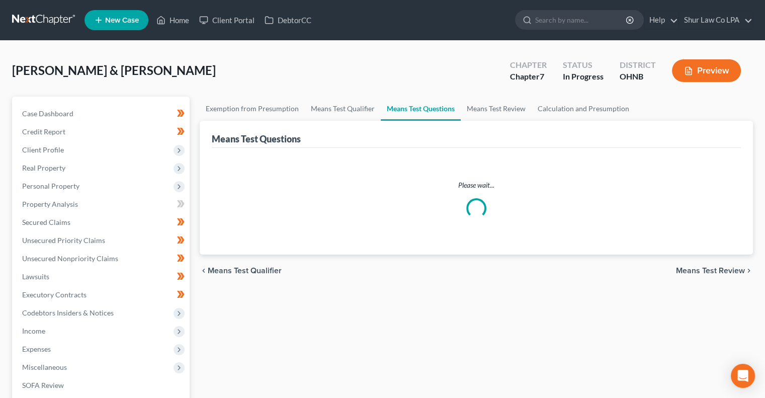
select select "3"
select select "0"
select select "60"
select select "1"
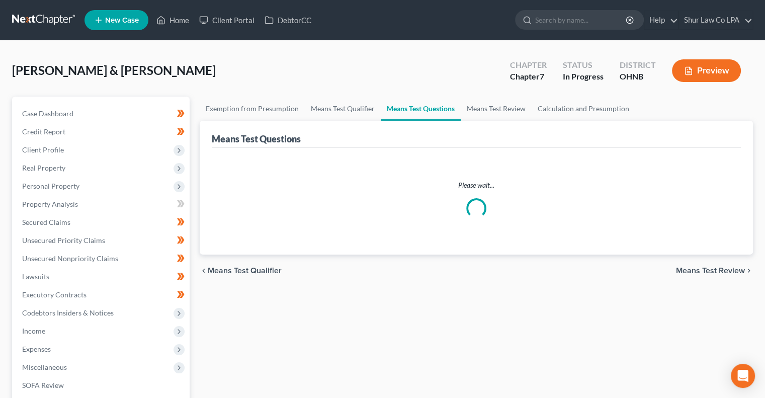
select select "60"
select select "1"
select select "60"
select select "2"
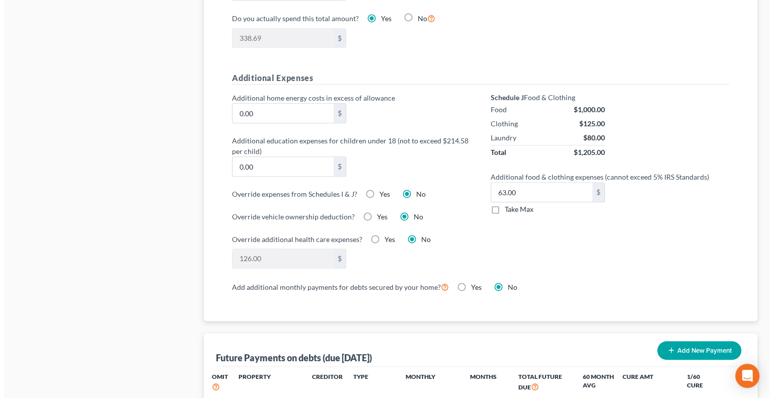
scroll to position [690, 0]
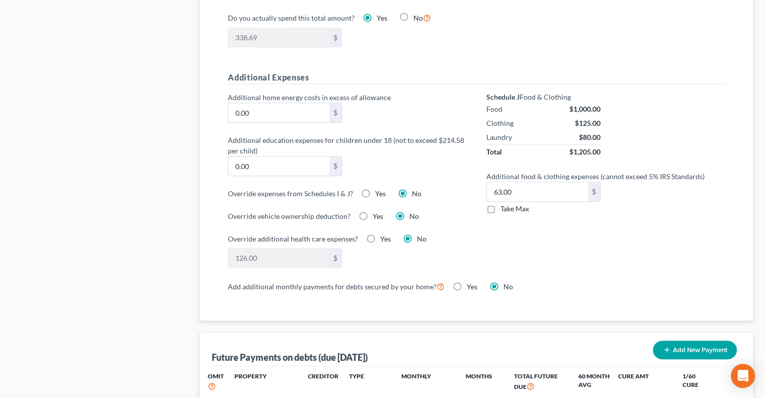
click at [375, 189] on label "Yes" at bounding box center [380, 194] width 11 height 10
click at [379, 189] on input "Yes" at bounding box center [382, 192] width 7 height 7
radio input "true"
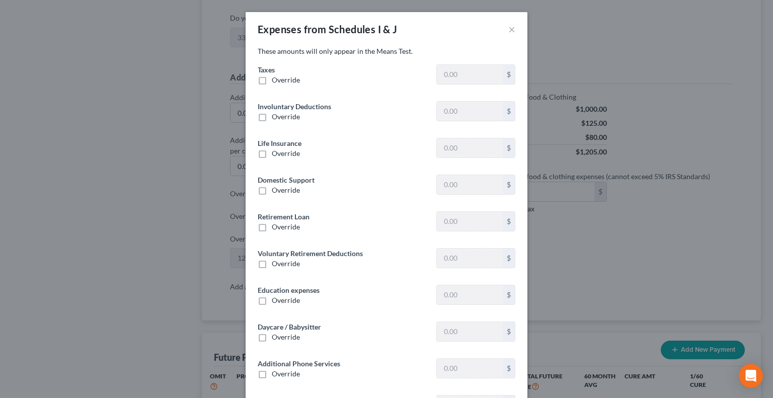
type input "1,170.75"
type input "0"
type input "204.26"
type input "0"
type input "593.94"
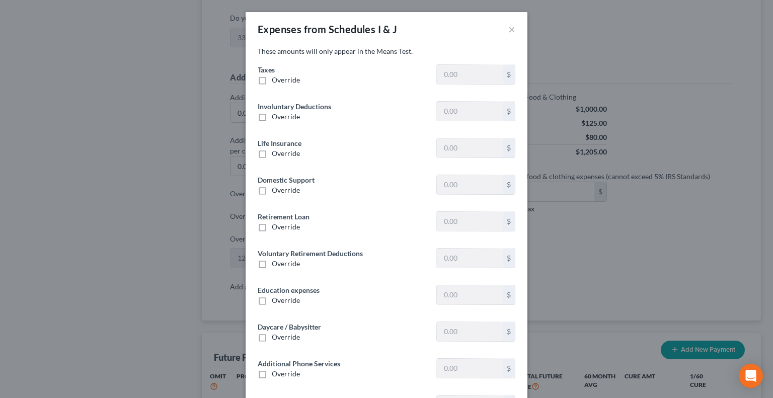
type input "257.83"
type input "0"
type input "400.00"
type input "0"
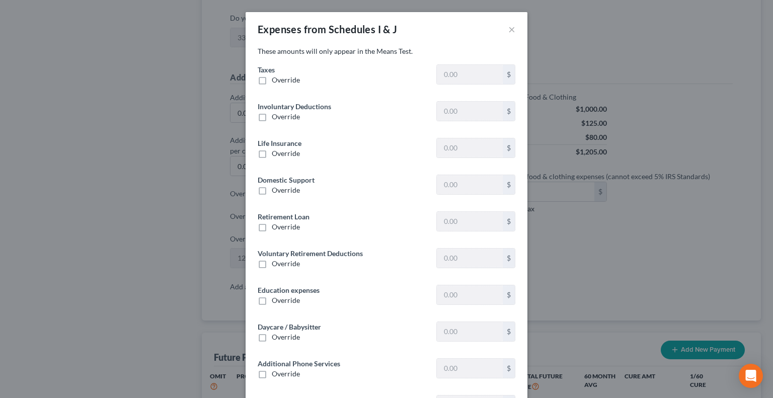
type input "0"
click at [272, 341] on label "Override" at bounding box center [286, 337] width 28 height 10
click at [276, 339] on input "Override" at bounding box center [279, 335] width 7 height 7
checkbox input "true"
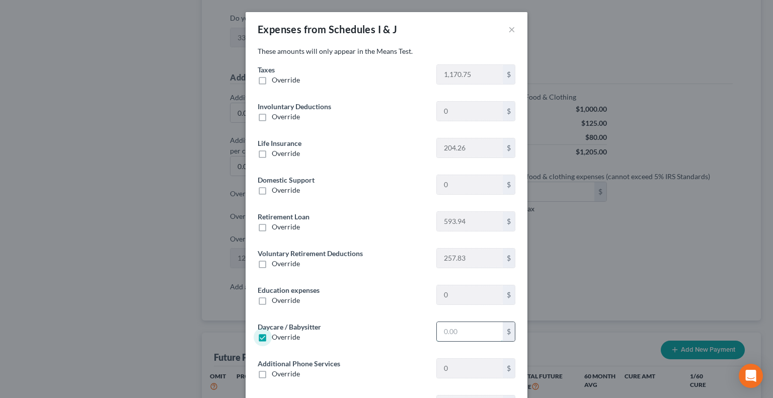
click at [460, 328] on input "text" at bounding box center [470, 331] width 66 height 19
type input "760.00"
click at [272, 115] on label "Override" at bounding box center [286, 117] width 28 height 10
click at [276, 115] on input "Override" at bounding box center [279, 115] width 7 height 7
checkbox input "true"
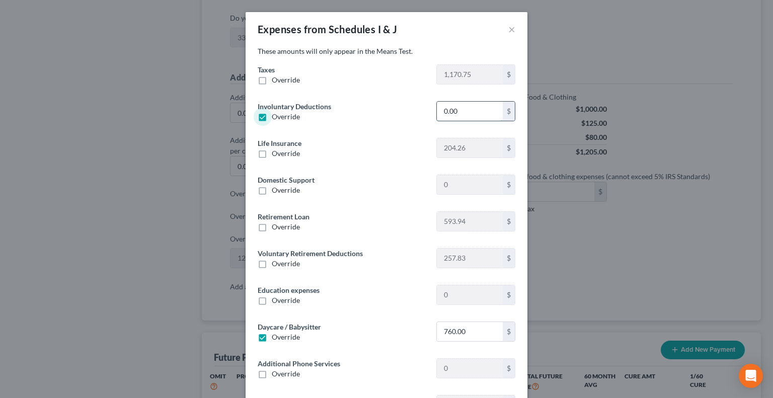
click at [460, 112] on input "0.00" at bounding box center [470, 111] width 66 height 19
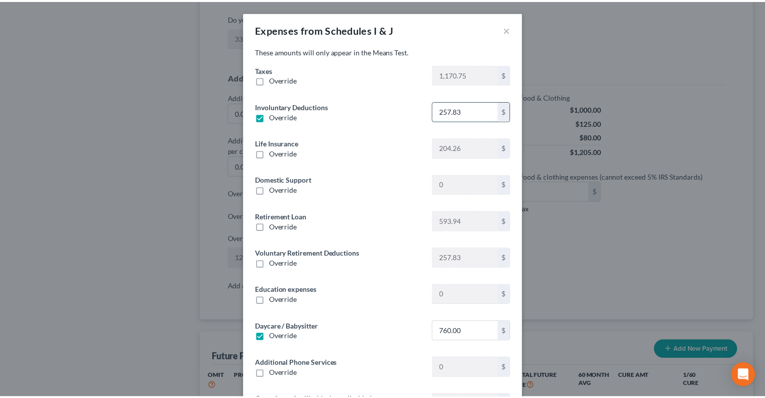
scroll to position [153, 0]
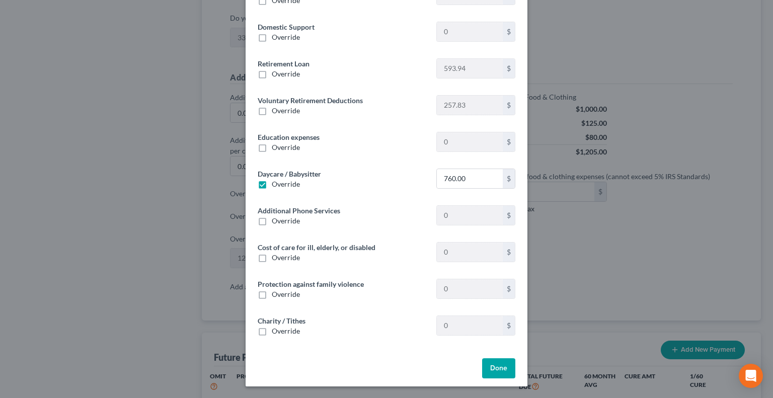
type input "257.83"
click at [495, 363] on button "Done" at bounding box center [498, 368] width 33 height 20
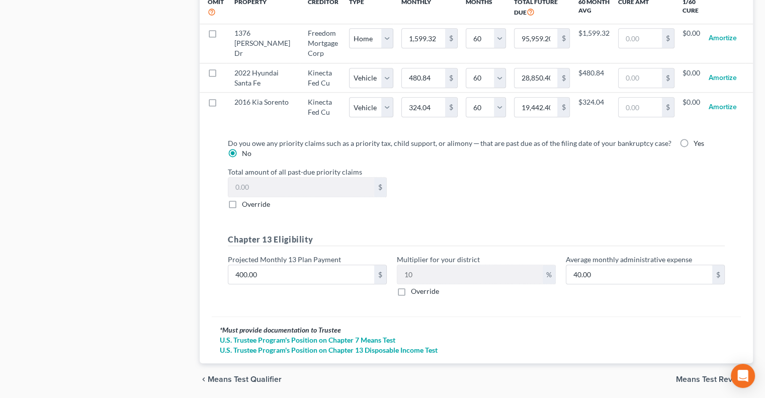
scroll to position [1114, 0]
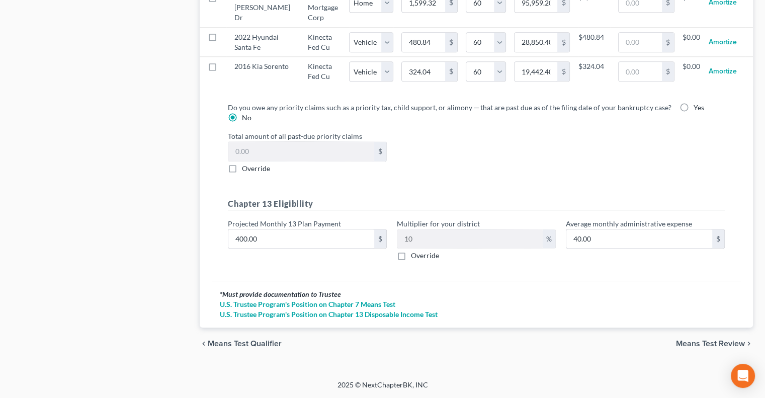
click at [696, 341] on span "Means Test Review" at bounding box center [710, 344] width 69 height 8
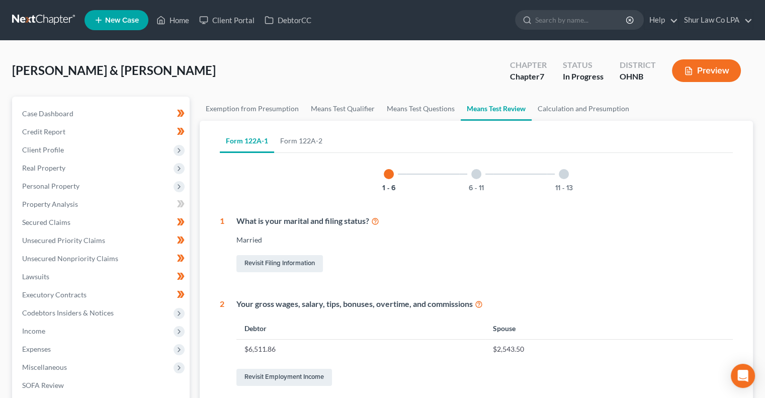
scroll to position [456, 0]
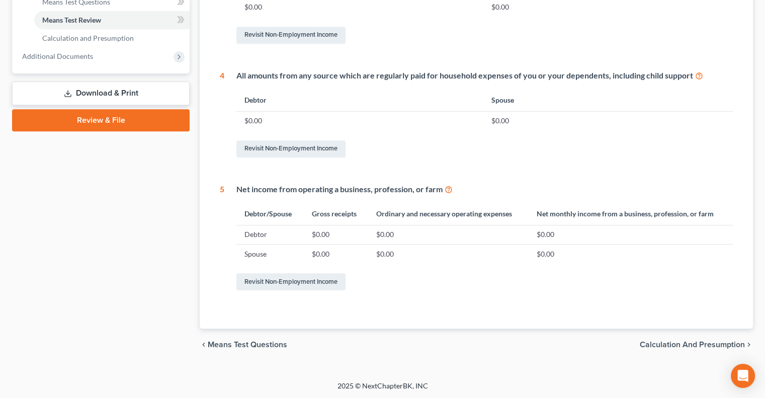
click at [676, 347] on span "Calculation and Presumption" at bounding box center [692, 345] width 105 height 8
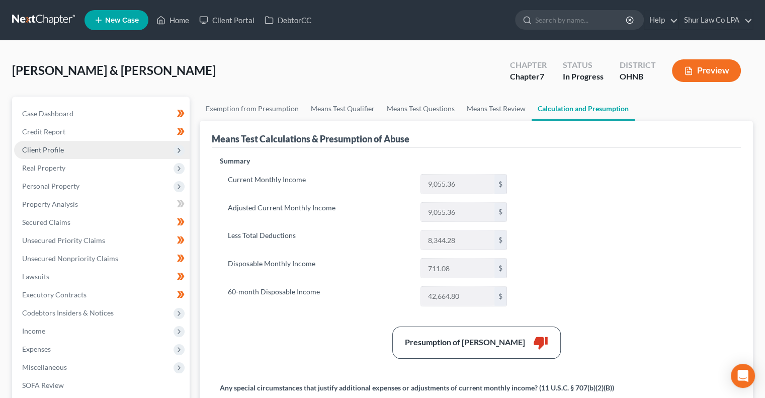
click at [105, 152] on span "Client Profile" at bounding box center [102, 150] width 176 height 18
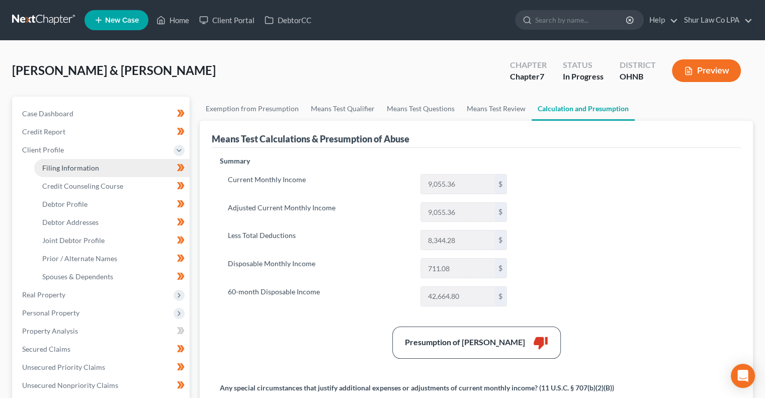
click at [100, 173] on link "Filing Information" at bounding box center [111, 168] width 155 height 18
select select "1"
select select "0"
select select "36"
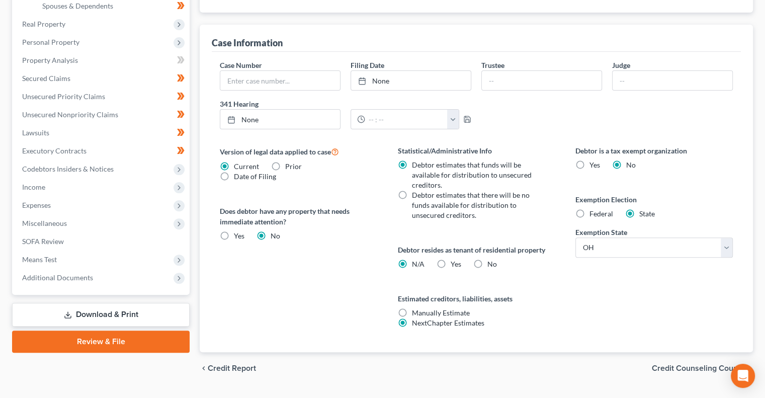
scroll to position [278, 0]
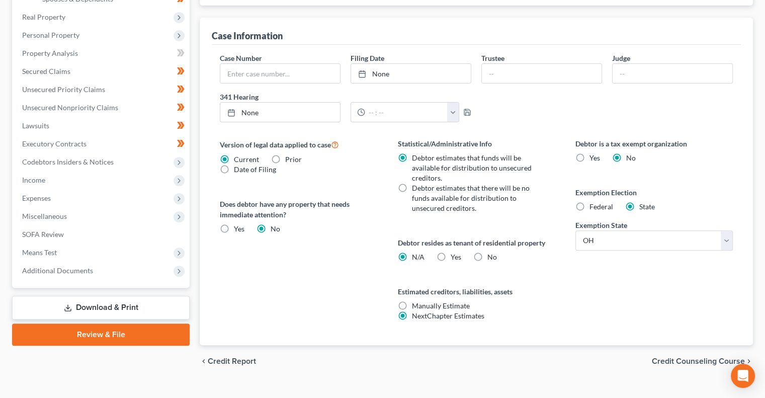
click at [487, 256] on label "No" at bounding box center [492, 257] width 10 height 10
click at [491, 256] on input "No" at bounding box center [494, 255] width 7 height 7
radio input "true"
radio input "false"
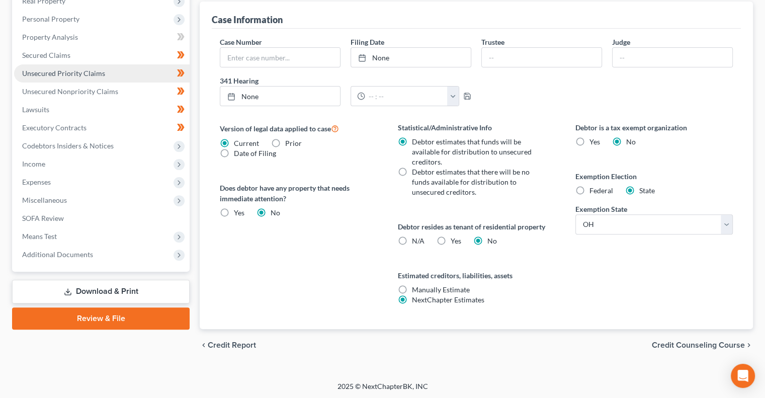
click at [99, 76] on span "Unsecured Priority Claims" at bounding box center [63, 73] width 83 height 9
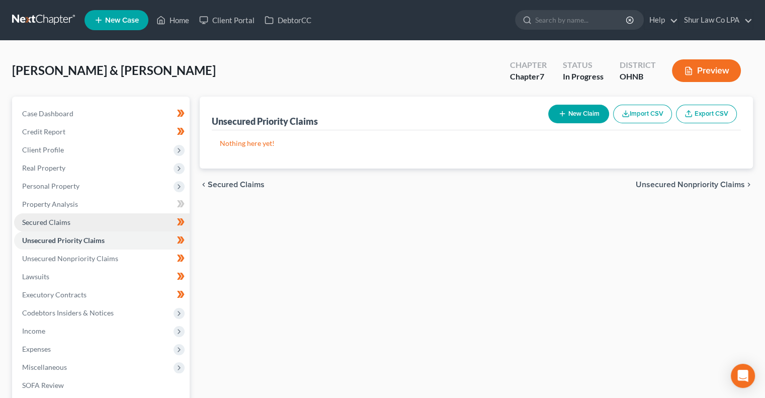
click at [83, 221] on link "Secured Claims" at bounding box center [102, 222] width 176 height 18
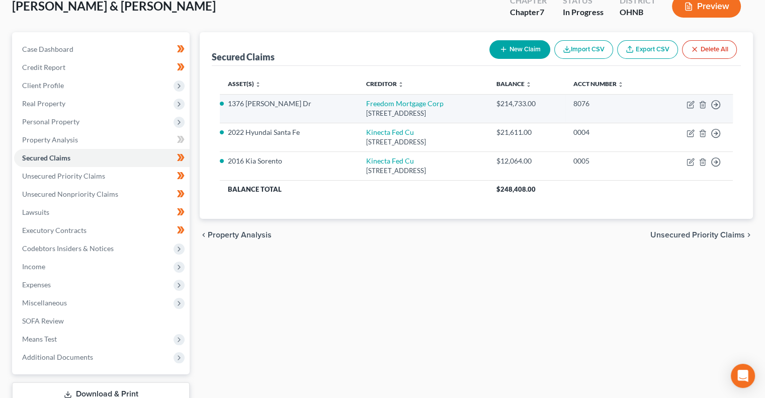
scroll to position [80, 0]
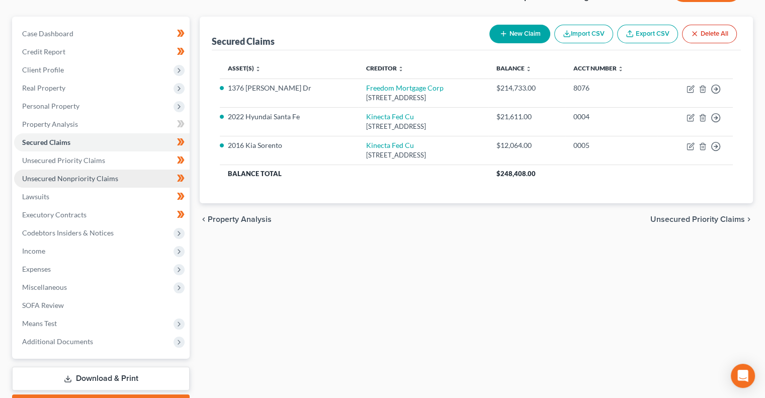
click at [107, 175] on span "Unsecured Nonpriority Claims" at bounding box center [70, 178] width 96 height 9
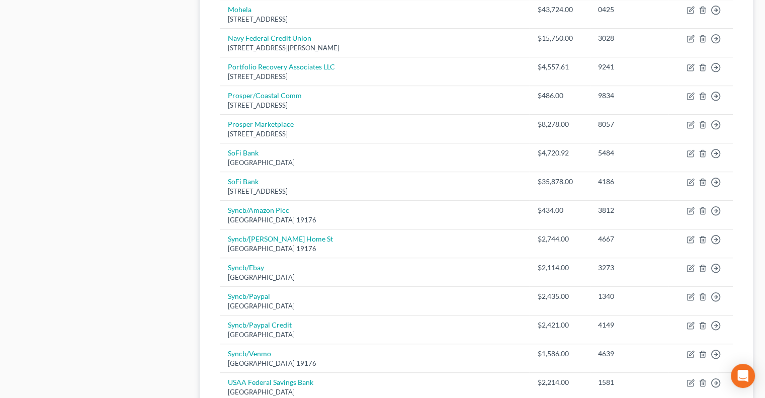
scroll to position [616, 0]
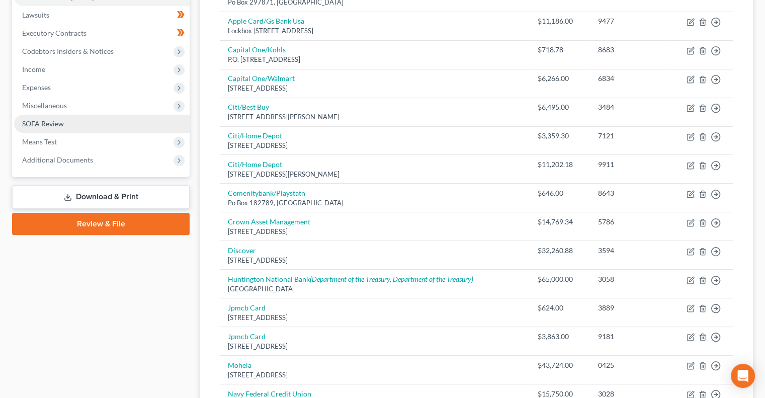
click at [121, 124] on link "SOFA Review" at bounding box center [102, 124] width 176 height 18
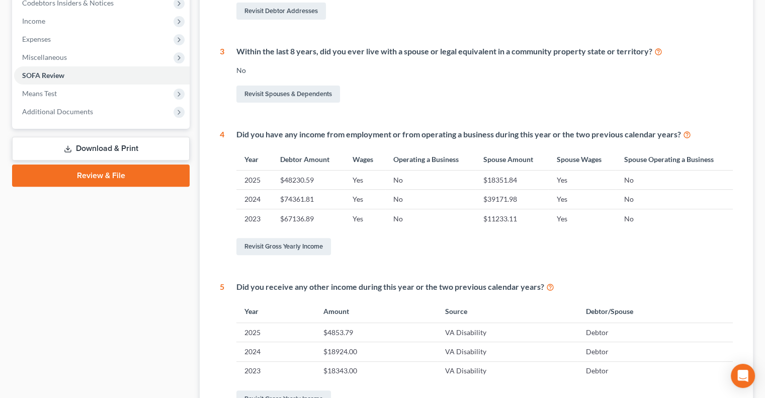
scroll to position [309, 0]
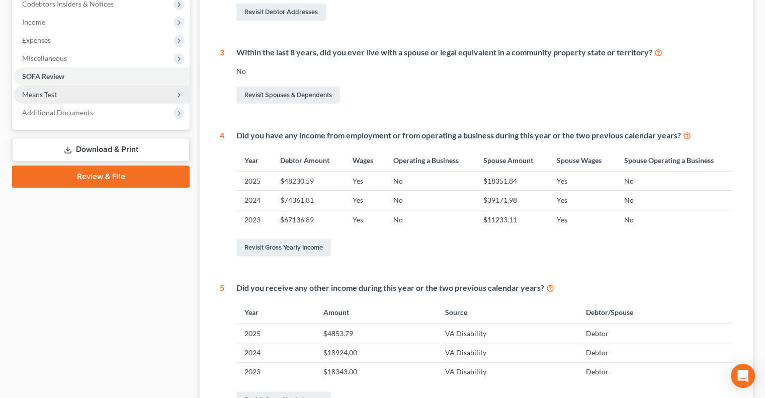
click at [91, 94] on span "Means Test" at bounding box center [102, 95] width 176 height 18
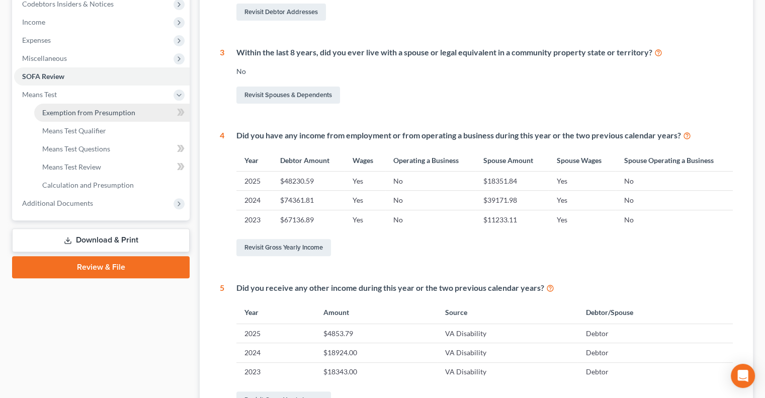
click at [93, 110] on span "Exemption from Presumption" at bounding box center [88, 112] width 93 height 9
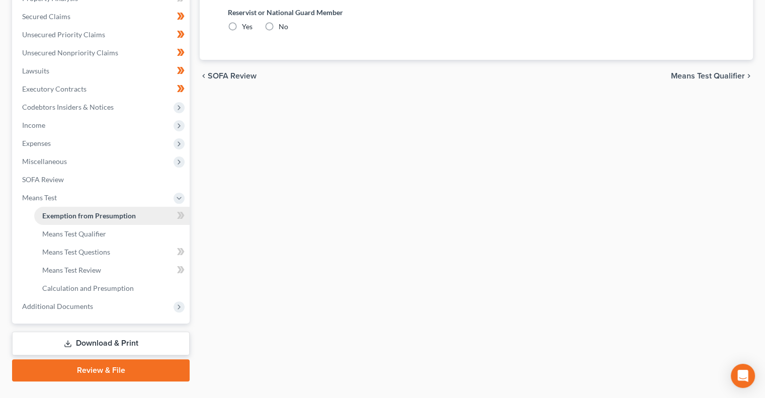
radio input "true"
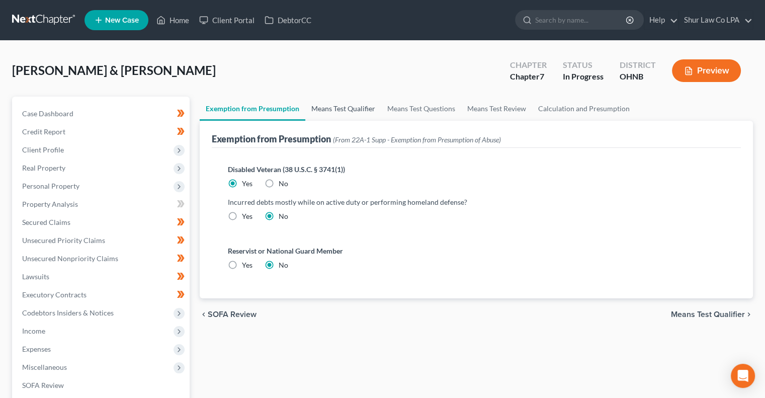
click at [356, 108] on link "Means Test Qualifier" at bounding box center [343, 109] width 76 height 24
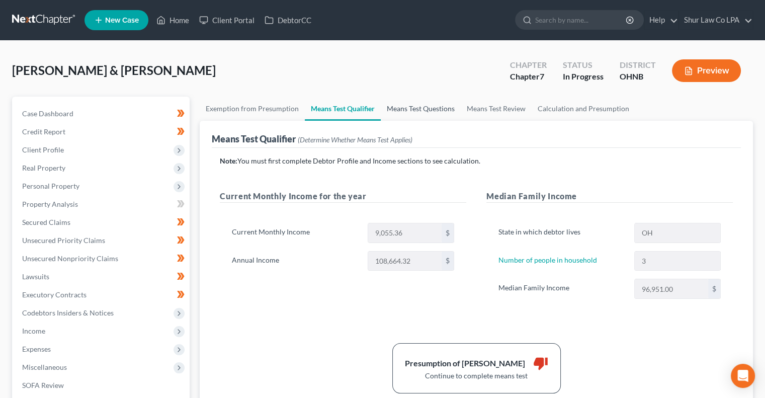
click at [409, 110] on link "Means Test Questions" at bounding box center [421, 109] width 80 height 24
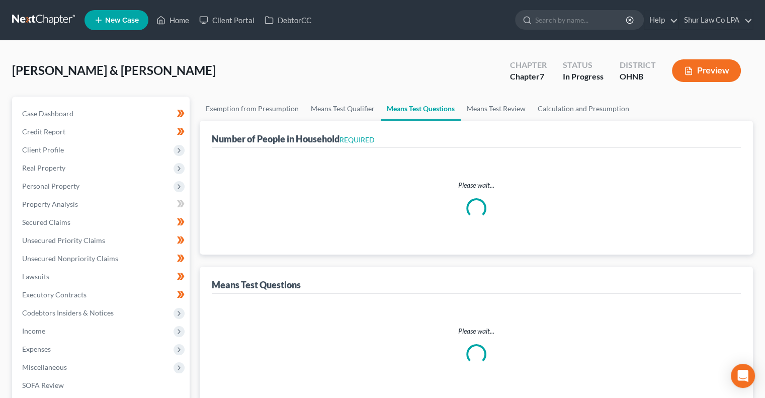
select select "0"
select select "60"
select select "1"
select select "60"
select select "1"
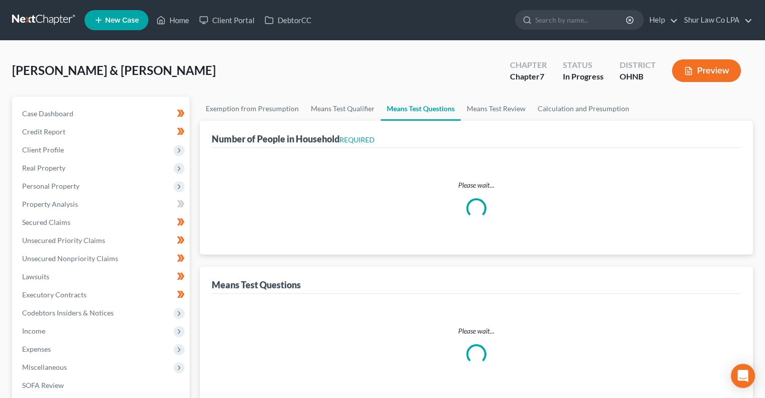
select select "60"
select select "3"
select select "0"
select select "2"
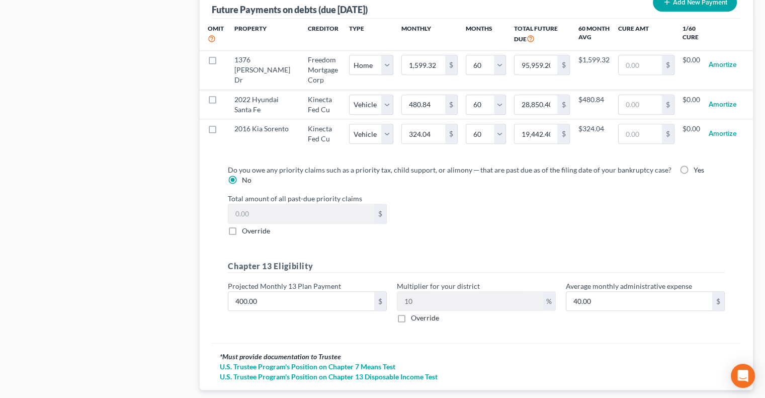
scroll to position [1114, 0]
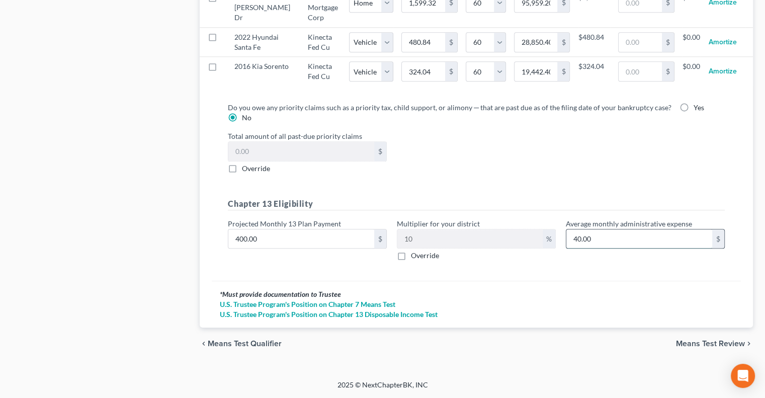
click at [595, 240] on input "40.00" at bounding box center [639, 238] width 146 height 19
click at [352, 238] on input "400.00" at bounding box center [301, 238] width 146 height 19
click at [681, 344] on span "Means Test Review" at bounding box center [710, 344] width 69 height 8
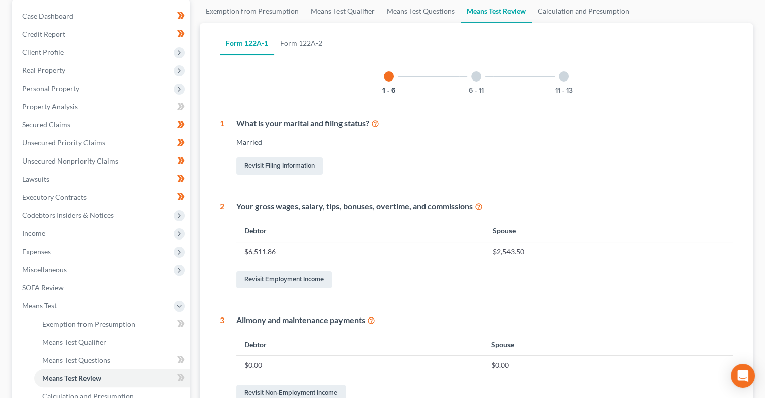
scroll to position [97, 0]
click at [477, 80] on div at bounding box center [476, 77] width 10 height 10
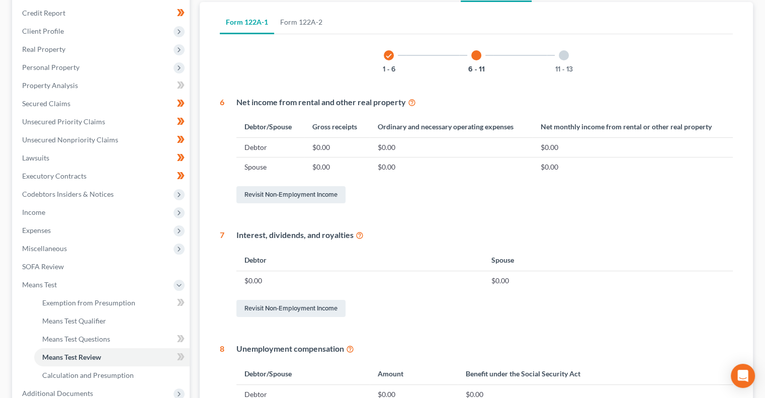
scroll to position [118, 0]
click at [563, 56] on div at bounding box center [564, 56] width 10 height 10
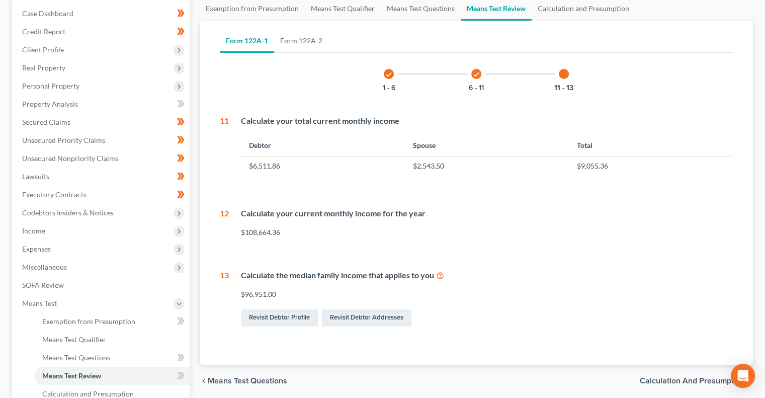
scroll to position [55, 0]
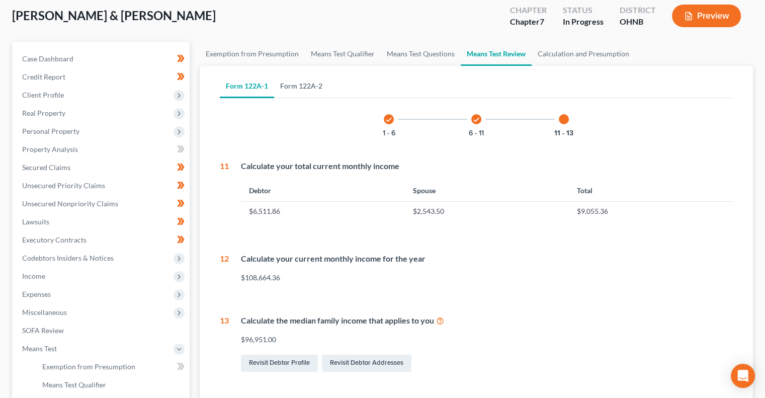
click at [302, 85] on link "Form 122A-2" at bounding box center [301, 86] width 54 height 24
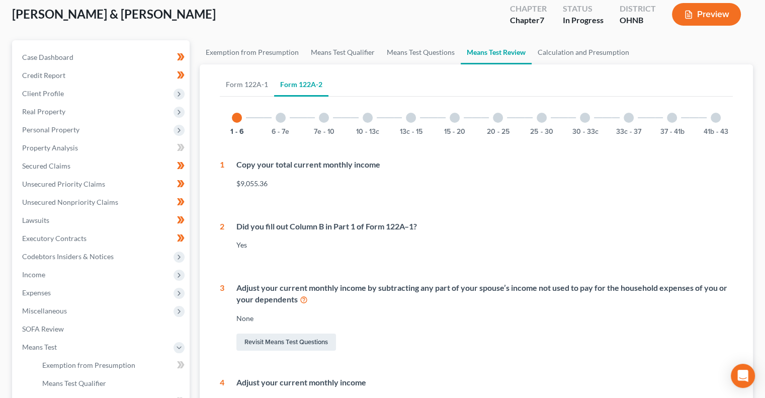
scroll to position [57, 0]
click at [286, 119] on div "6 - 7e" at bounding box center [281, 117] width 34 height 34
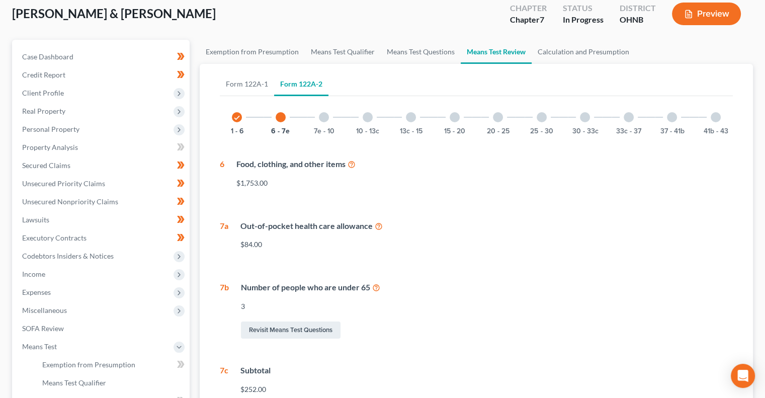
click at [233, 116] on icon "check" at bounding box center [236, 117] width 7 height 7
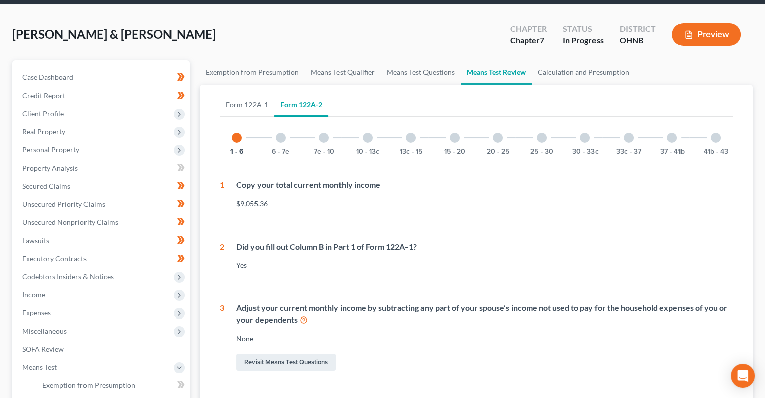
scroll to position [0, 0]
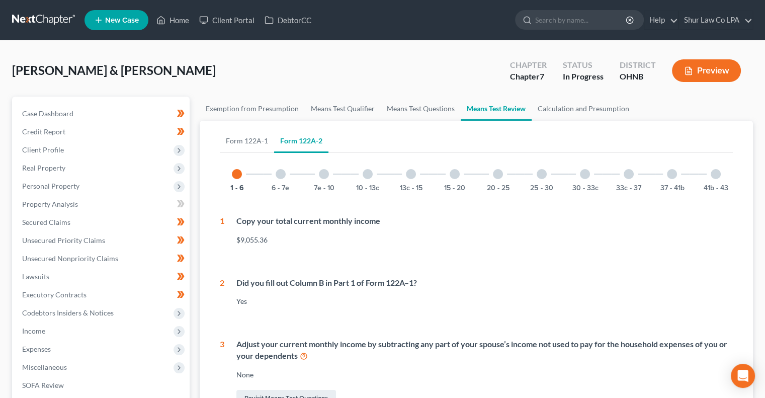
click at [285, 175] on div at bounding box center [281, 174] width 10 height 10
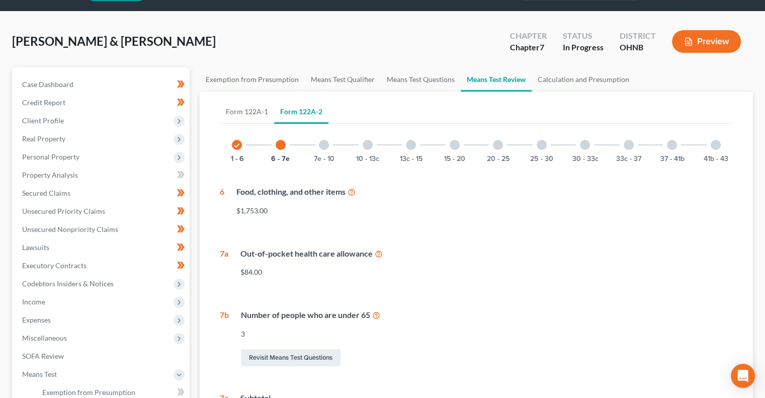
scroll to position [28, 0]
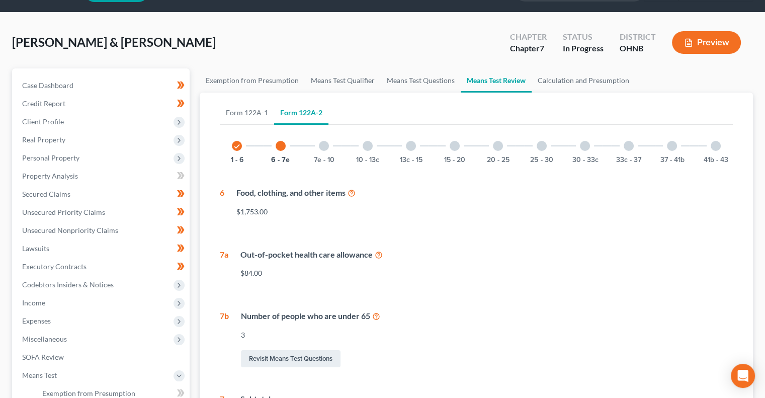
click at [352, 194] on icon at bounding box center [352, 193] width 8 height 10
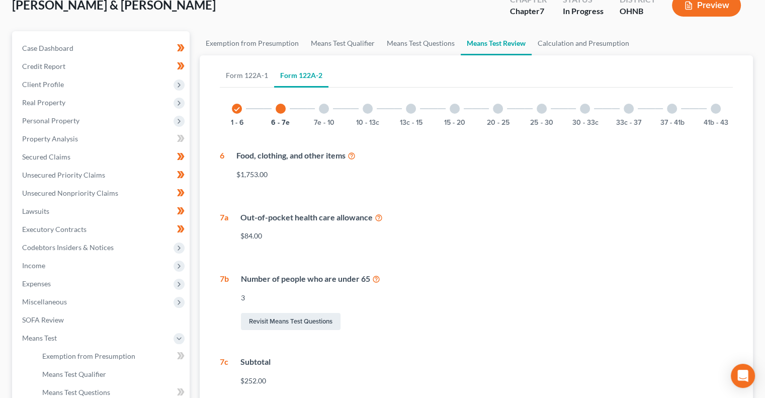
scroll to position [38, 0]
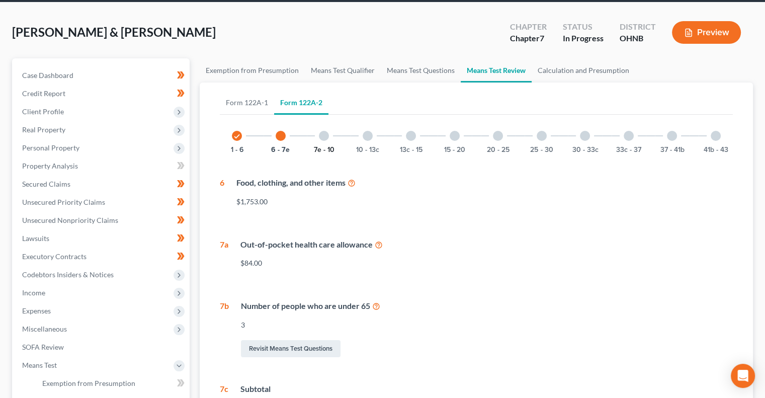
click at [323, 147] on button "7e - 10" at bounding box center [324, 149] width 21 height 7
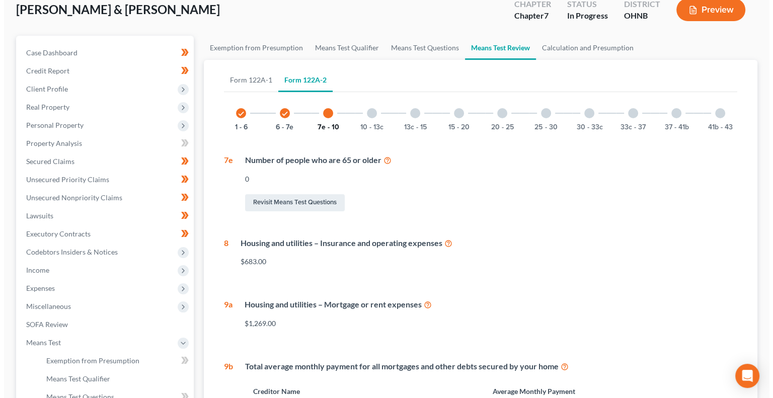
scroll to position [0, 0]
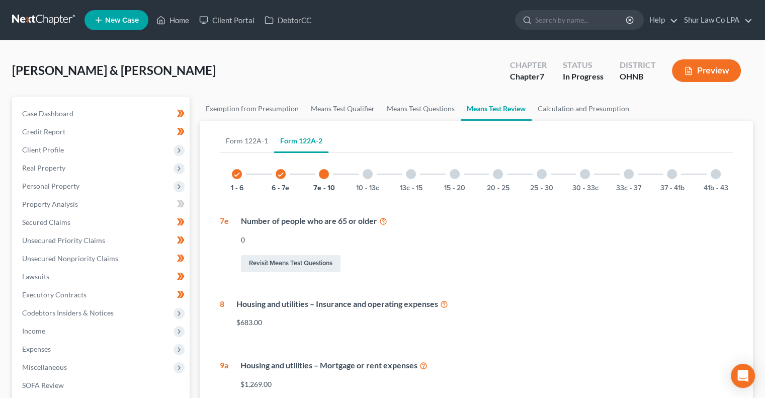
click at [704, 68] on button "Preview" at bounding box center [706, 70] width 69 height 23
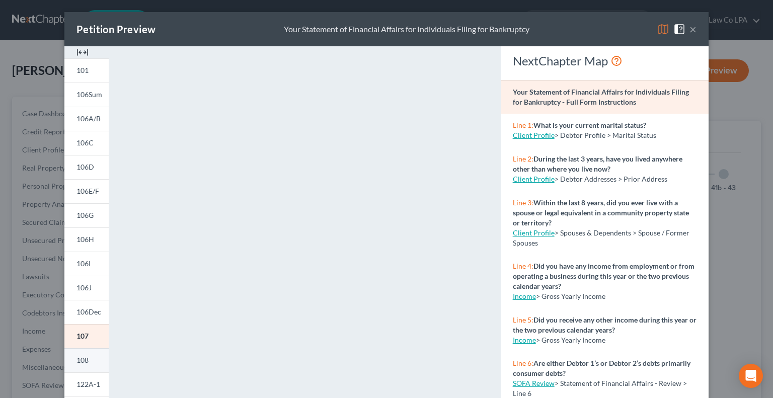
click at [76, 363] on span "108" at bounding box center [82, 360] width 12 height 9
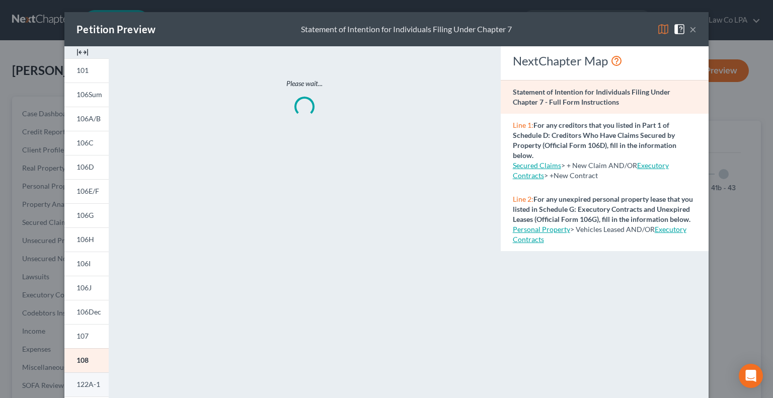
click at [83, 385] on span "122A-1" at bounding box center [88, 384] width 24 height 9
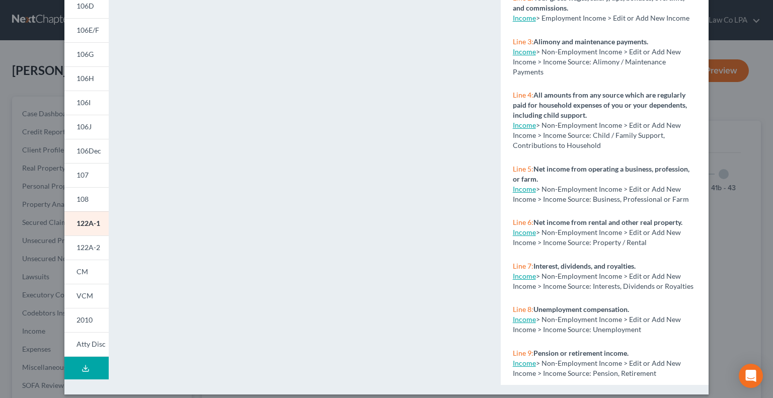
scroll to position [169, 0]
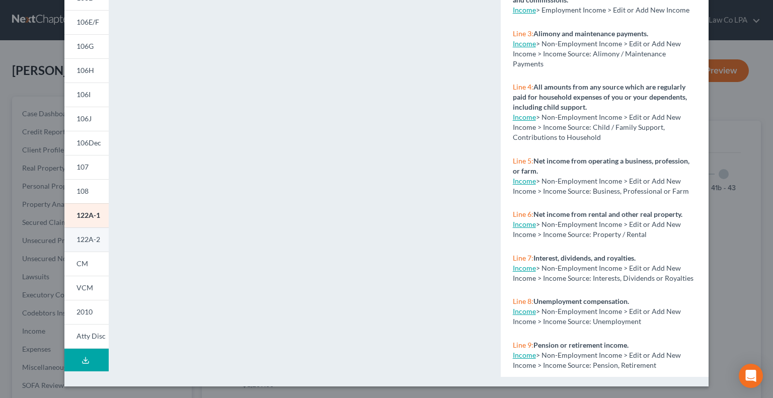
click at [91, 242] on span "122A-2" at bounding box center [88, 239] width 24 height 9
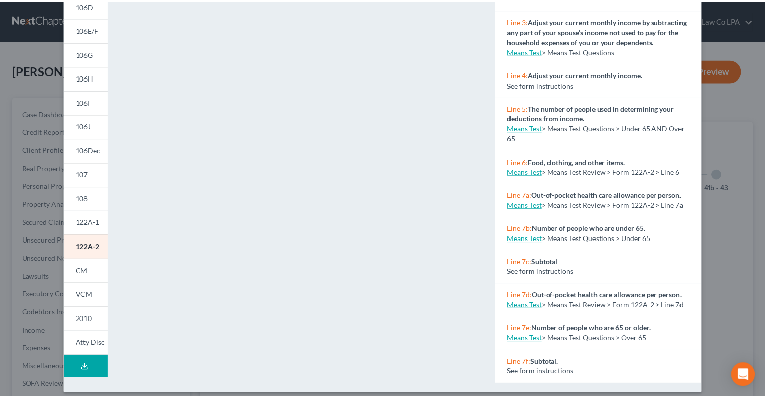
scroll to position [0, 0]
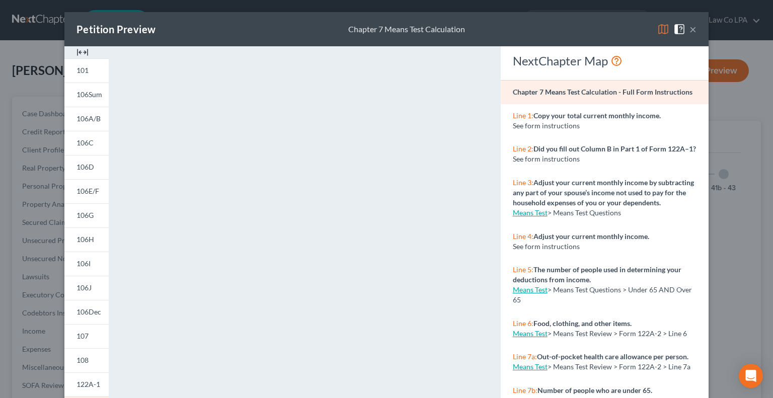
click at [689, 25] on button "×" at bounding box center [692, 29] width 7 height 12
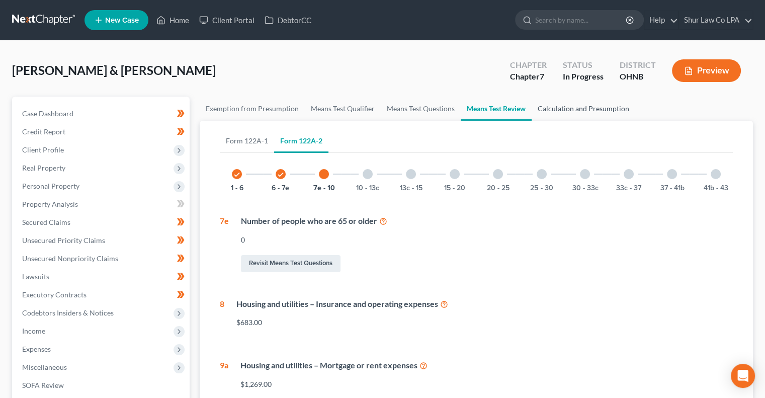
click at [576, 112] on link "Calculation and Presumption" at bounding box center [584, 109] width 104 height 24
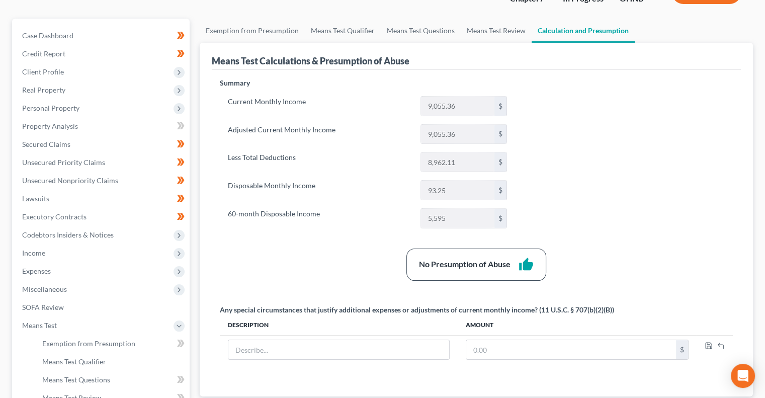
scroll to position [74, 0]
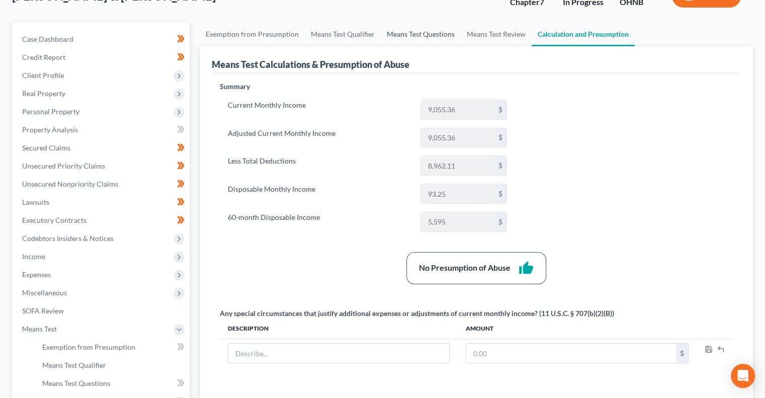
click at [386, 35] on link "Means Test Questions" at bounding box center [421, 34] width 80 height 24
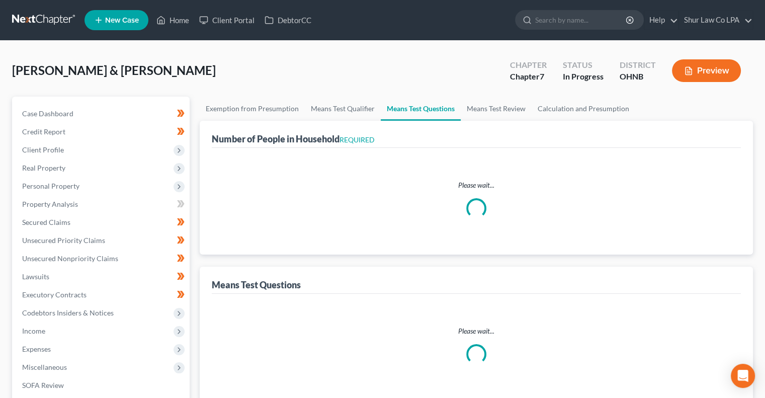
select select "0"
select select "60"
select select "1"
select select "60"
select select "1"
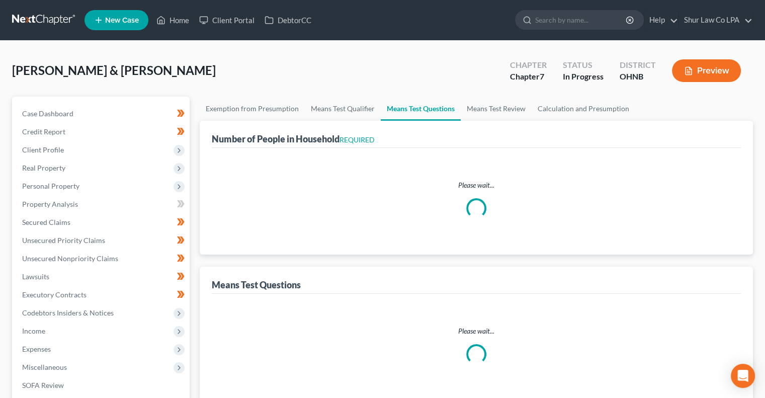
select select "60"
select select "3"
select select "0"
select select "2"
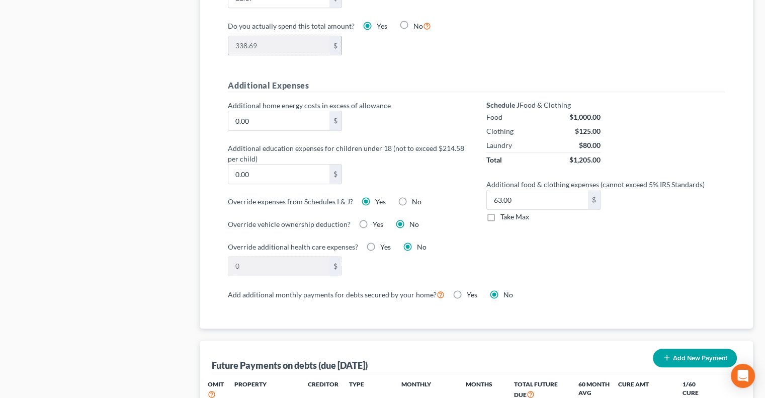
scroll to position [682, 0]
click at [375, 198] on label "Yes" at bounding box center [380, 201] width 11 height 10
click at [379, 198] on input "Yes" at bounding box center [382, 199] width 7 height 7
click at [375, 198] on label "Yes" at bounding box center [380, 201] width 11 height 10
click at [379, 198] on input "Yes" at bounding box center [382, 199] width 7 height 7
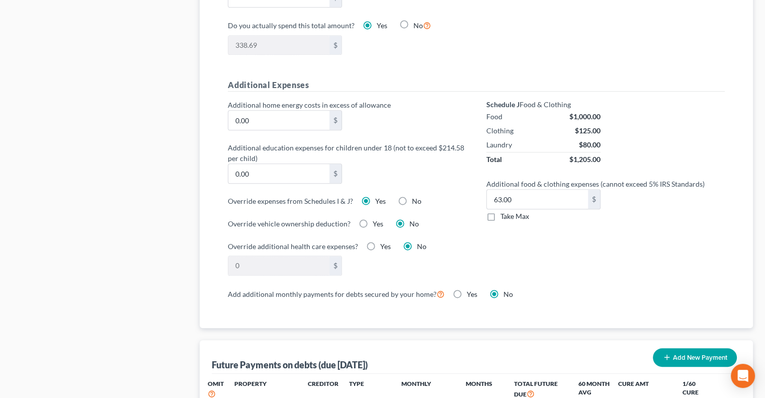
click at [412, 197] on label "No" at bounding box center [417, 201] width 10 height 10
click at [416, 197] on input "No" at bounding box center [419, 199] width 7 height 7
radio input "true"
click at [375, 197] on label "Yes" at bounding box center [380, 201] width 11 height 10
click at [379, 197] on input "Yes" at bounding box center [382, 199] width 7 height 7
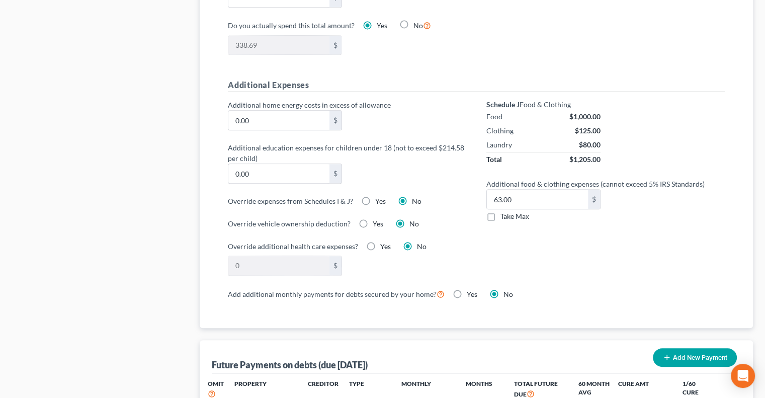
radio input "true"
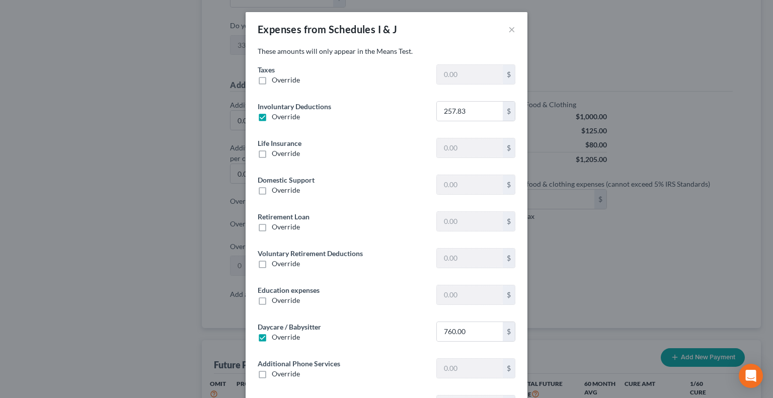
type input "1,170.75"
type input "204.26"
type input "0"
type input "593.94"
type input "257.83"
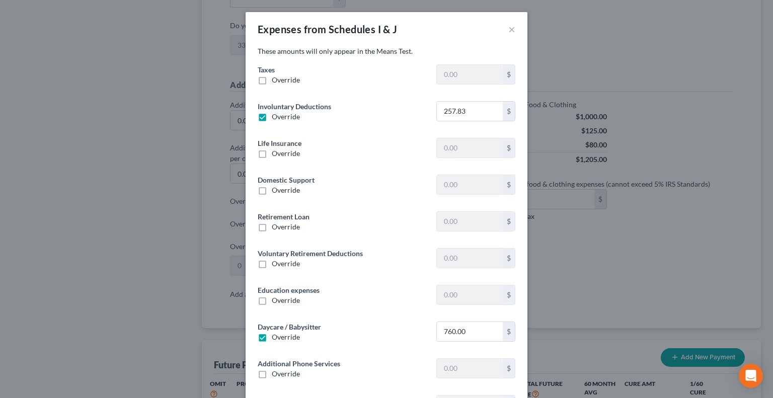
type input "0"
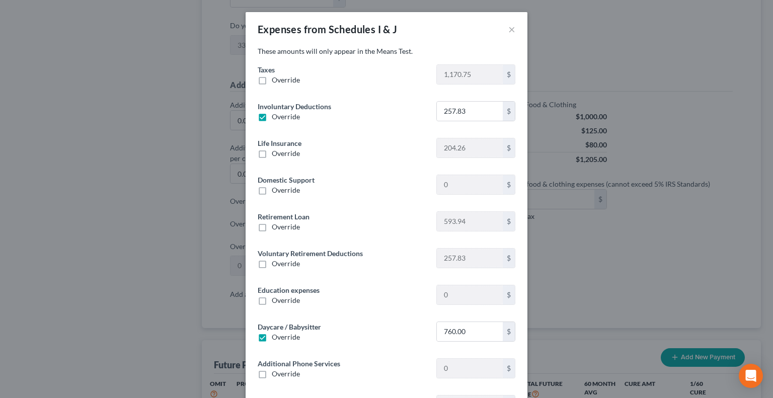
click at [272, 115] on label "Override" at bounding box center [286, 117] width 28 height 10
click at [276, 115] on input "Override" at bounding box center [279, 115] width 7 height 7
checkbox input "false"
click at [654, 228] on div "Expenses from Schedules I & J × These amounts will only appear in the Means Tes…" at bounding box center [386, 199] width 773 height 398
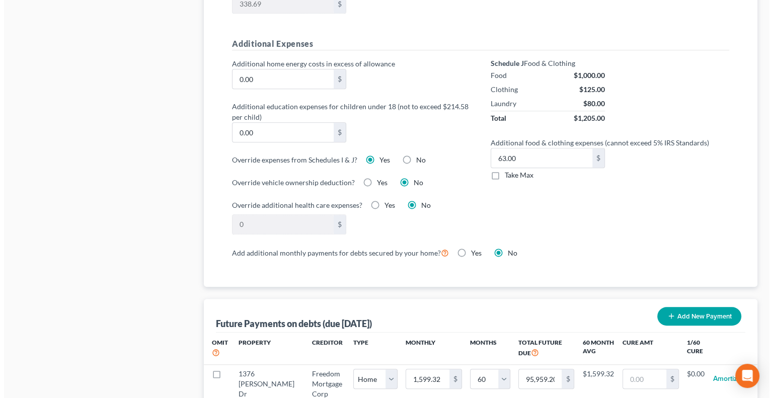
scroll to position [716, 0]
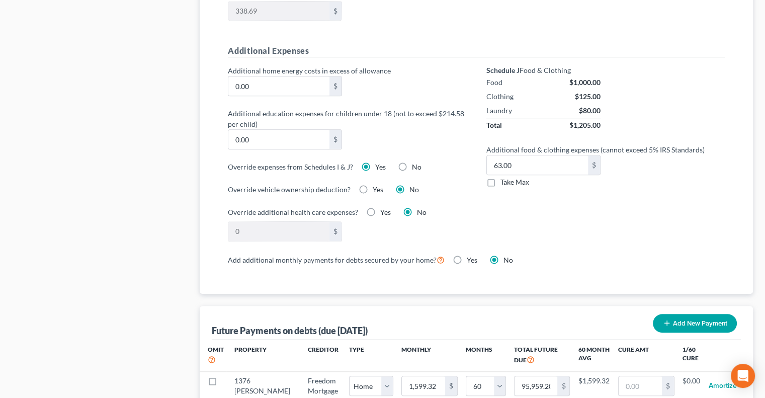
click at [412, 165] on label "No" at bounding box center [417, 167] width 10 height 10
click at [416, 165] on input "No" at bounding box center [419, 165] width 7 height 7
radio input "true"
click at [375, 162] on label "Yes" at bounding box center [380, 167] width 11 height 10
click at [379, 162] on input "Yes" at bounding box center [382, 165] width 7 height 7
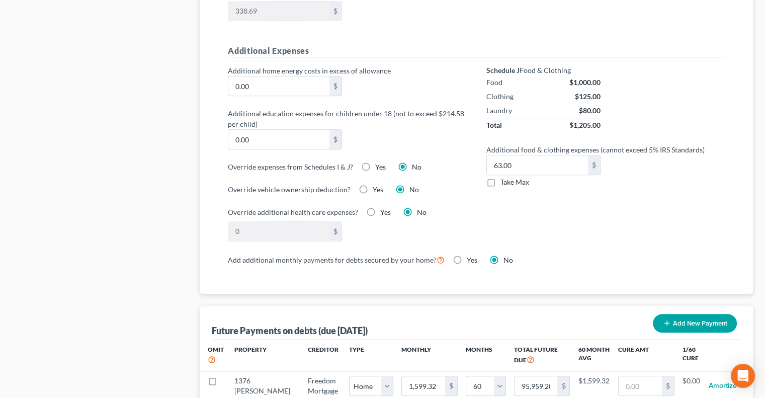
radio input "true"
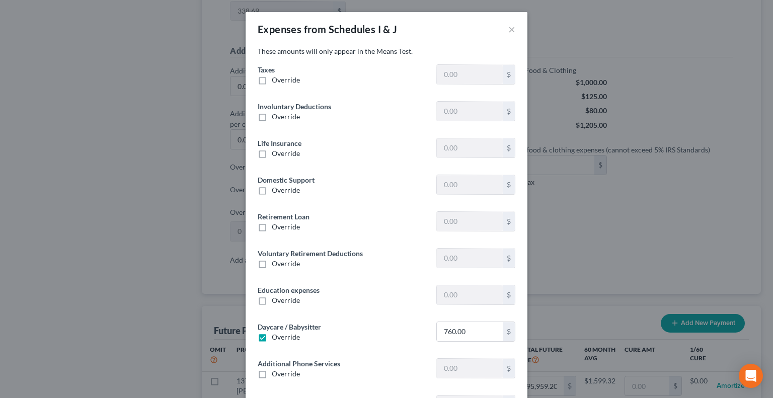
type input "1,170.75"
type input "0"
type input "204.26"
type input "0"
type input "593.94"
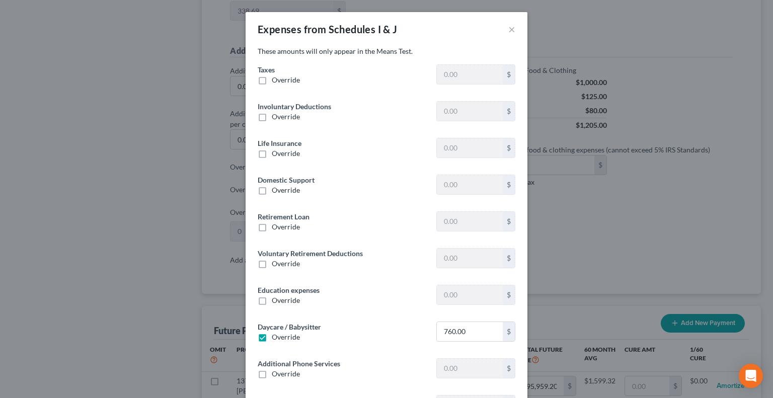
type input "257.83"
type input "0"
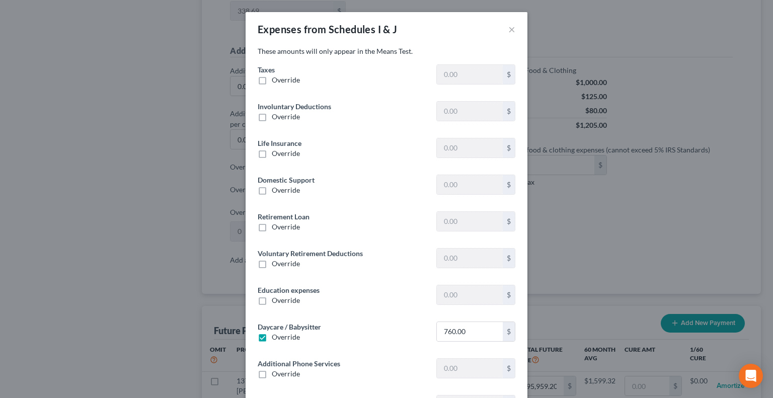
type input "0"
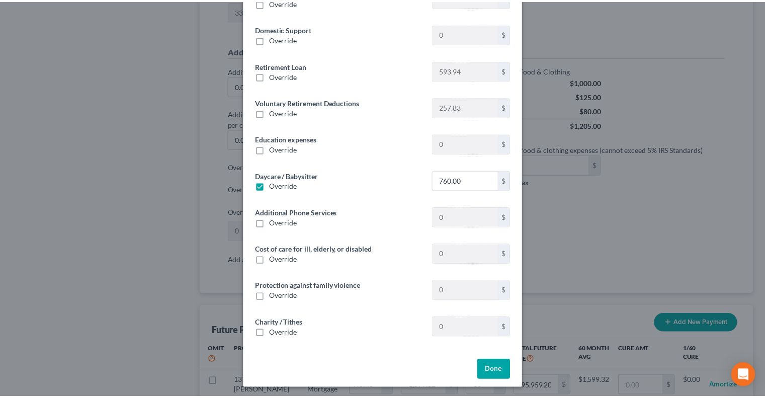
scroll to position [153, 0]
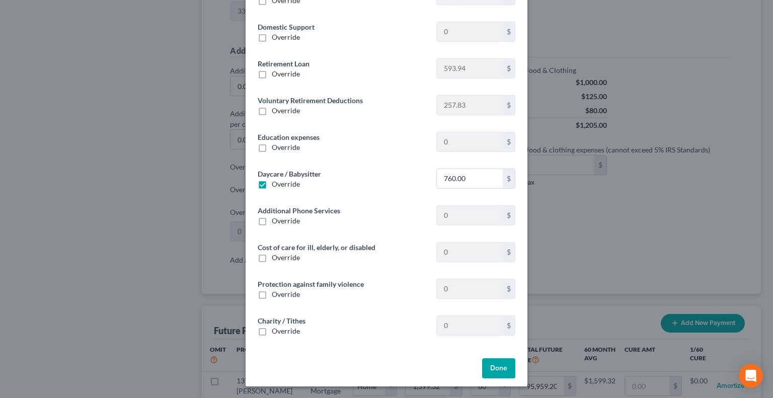
click at [497, 368] on button "Done" at bounding box center [498, 368] width 33 height 20
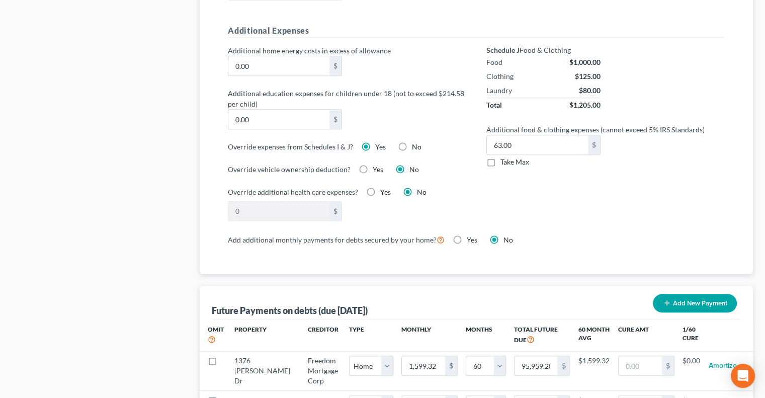
scroll to position [741, 0]
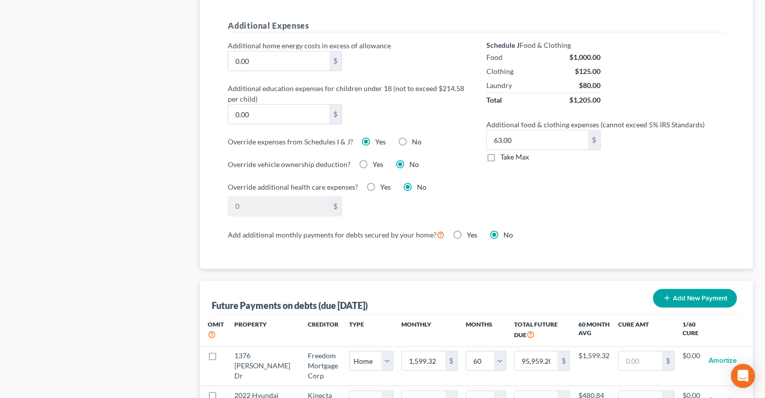
click at [500, 156] on label "Take Max" at bounding box center [514, 157] width 29 height 10
click at [505, 156] on input "Take Max" at bounding box center [508, 155] width 7 height 7
checkbox input "true"
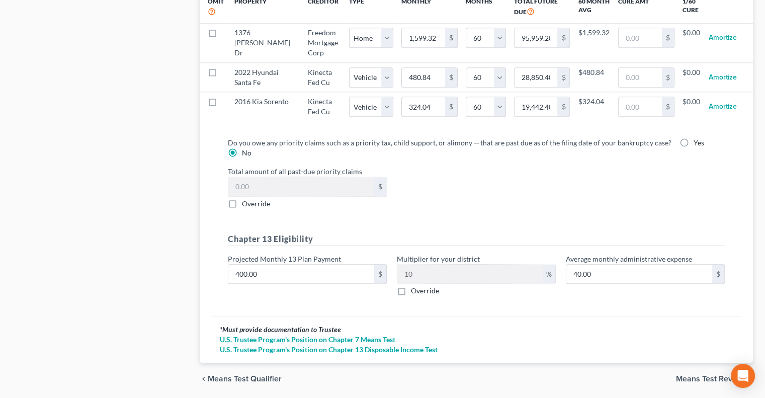
scroll to position [1114, 0]
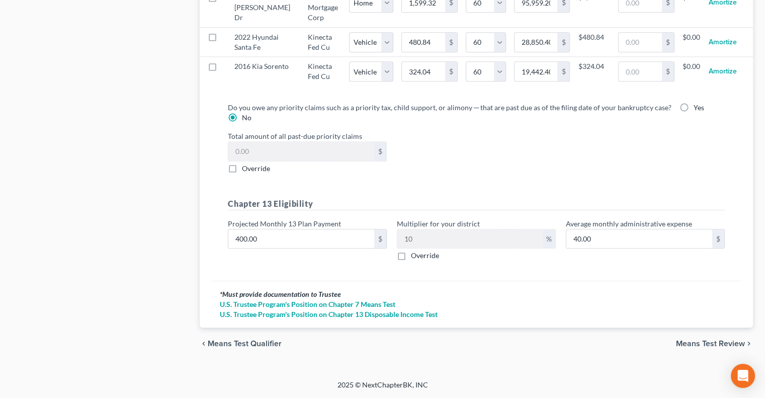
click at [695, 345] on span "Means Test Review" at bounding box center [710, 344] width 69 height 8
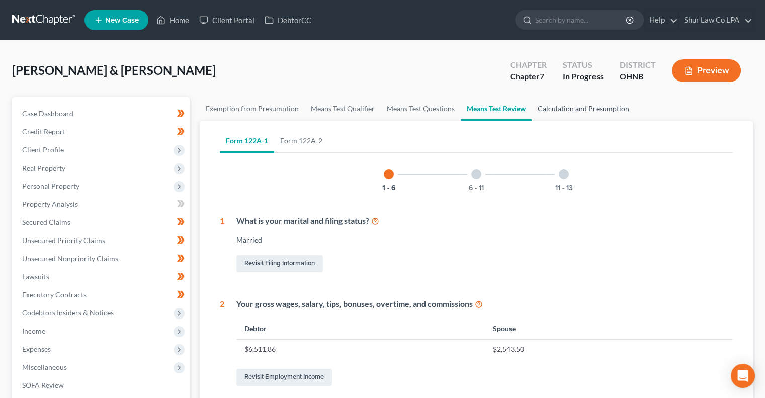
click at [592, 106] on link "Calculation and Presumption" at bounding box center [584, 109] width 104 height 24
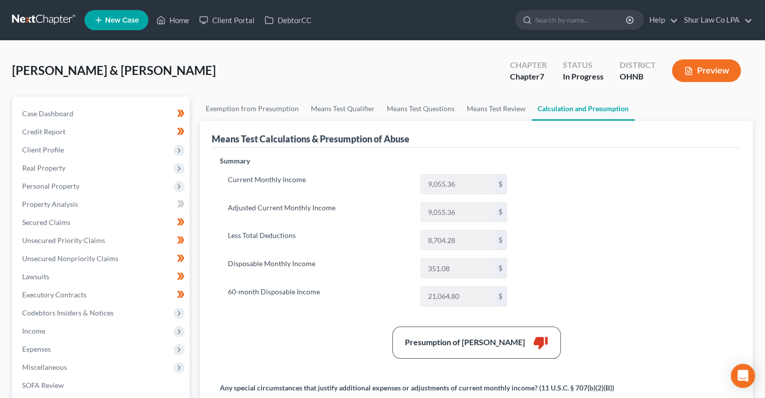
click at [699, 72] on button "Preview" at bounding box center [706, 70] width 69 height 23
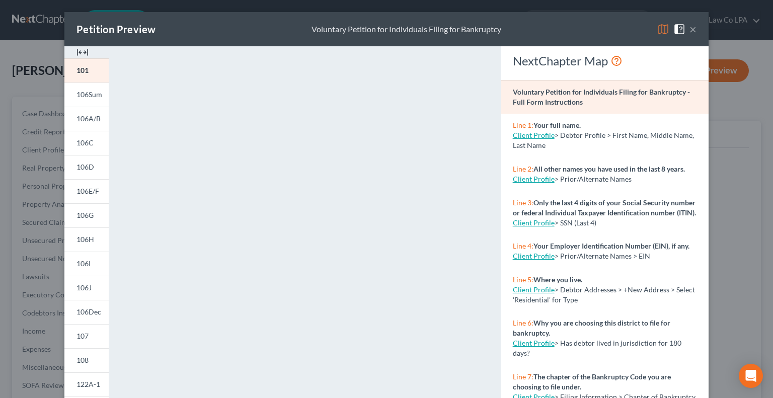
scroll to position [169, 0]
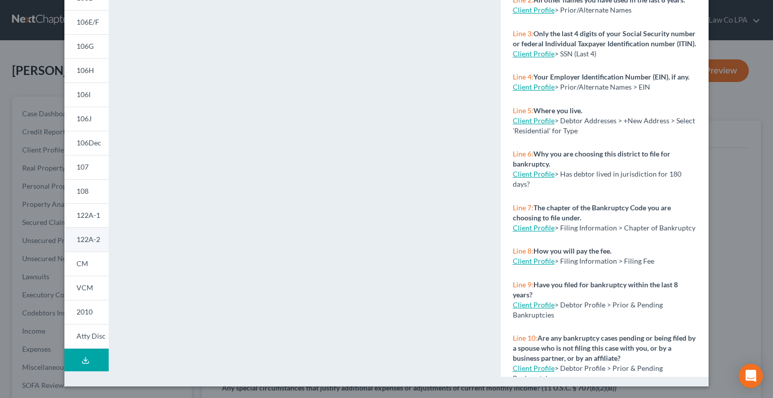
click at [80, 240] on span "122A-2" at bounding box center [88, 239] width 24 height 9
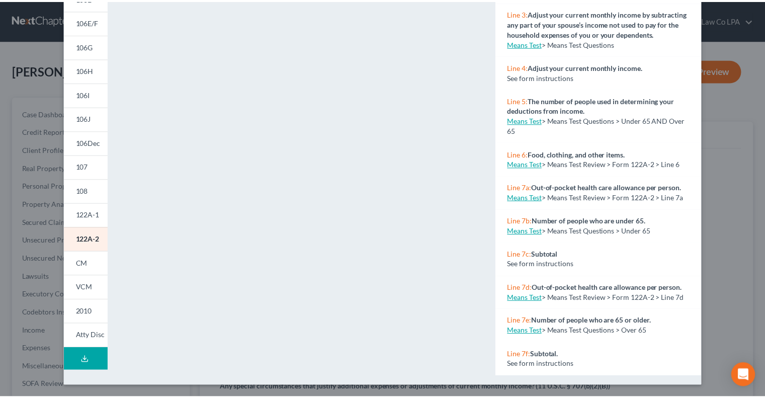
scroll to position [0, 0]
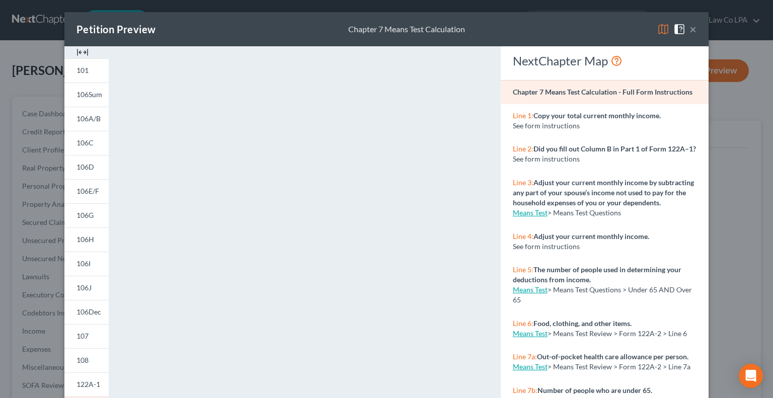
click at [684, 29] on span at bounding box center [681, 28] width 16 height 9
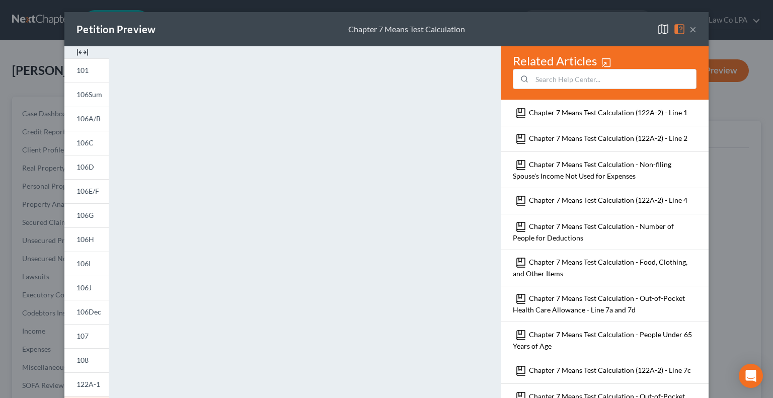
click at [689, 32] on button "×" at bounding box center [692, 29] width 7 height 12
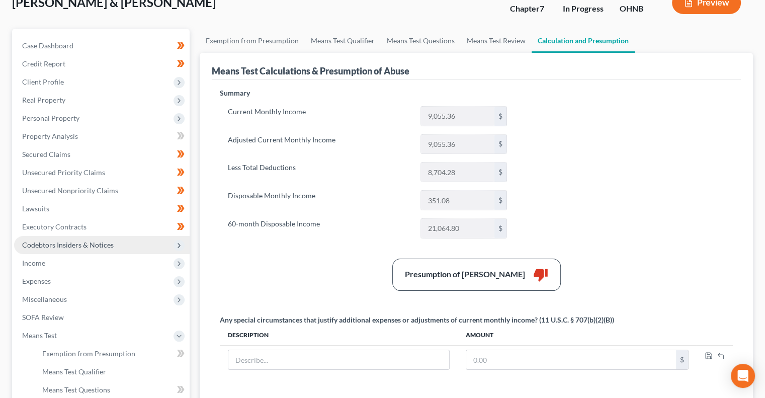
scroll to position [72, 0]
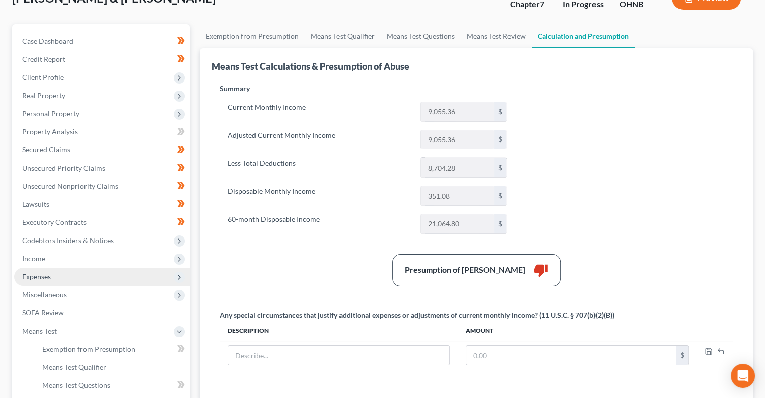
click at [58, 280] on span "Expenses" at bounding box center [102, 277] width 176 height 18
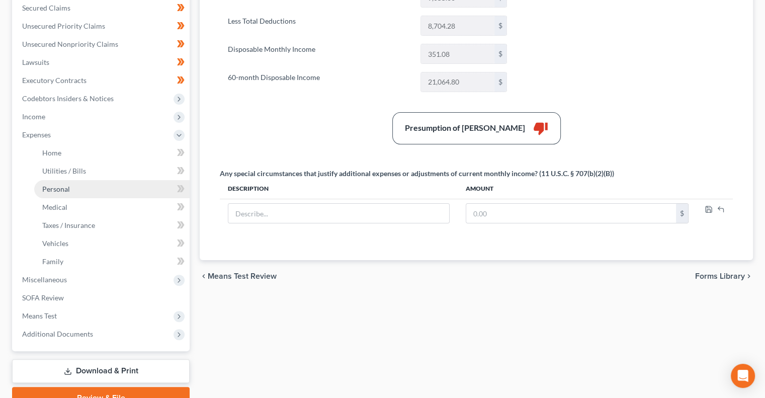
scroll to position [215, 0]
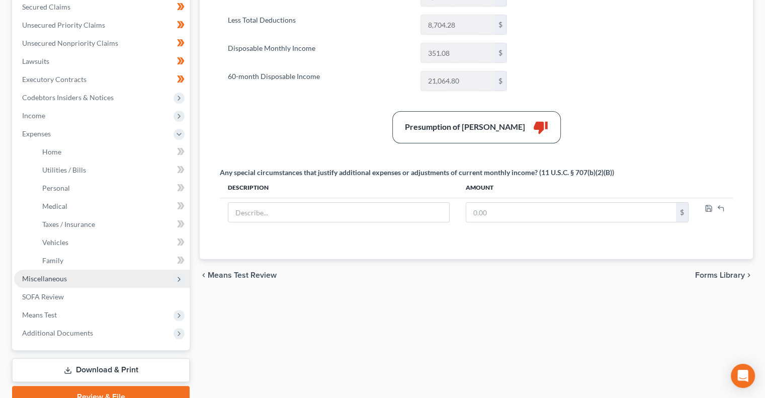
click at [143, 275] on span "Miscellaneous" at bounding box center [102, 279] width 176 height 18
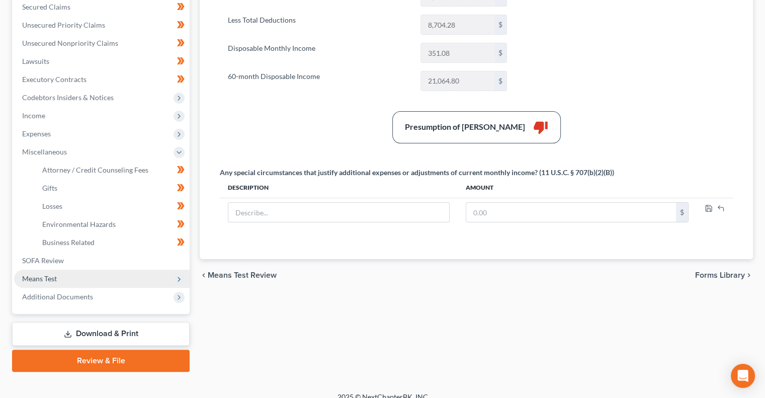
click at [81, 283] on span "Means Test" at bounding box center [102, 279] width 176 height 18
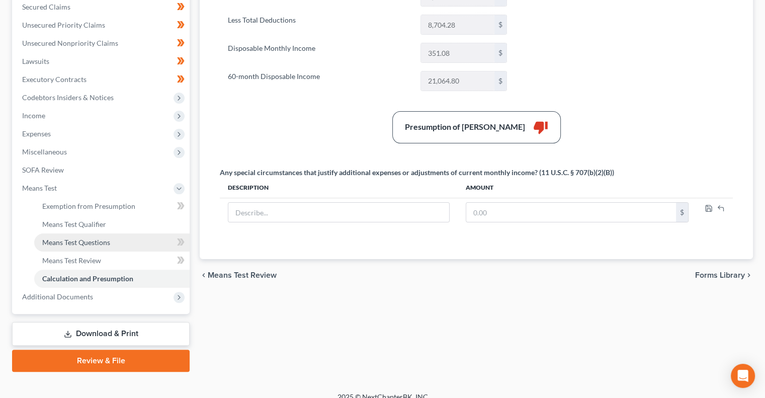
click at [82, 242] on span "Means Test Questions" at bounding box center [76, 242] width 68 height 9
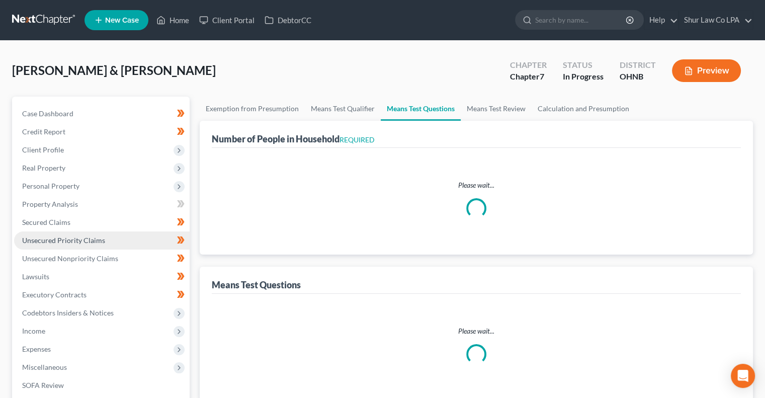
select select "0"
select select "60"
select select "1"
select select "60"
select select "1"
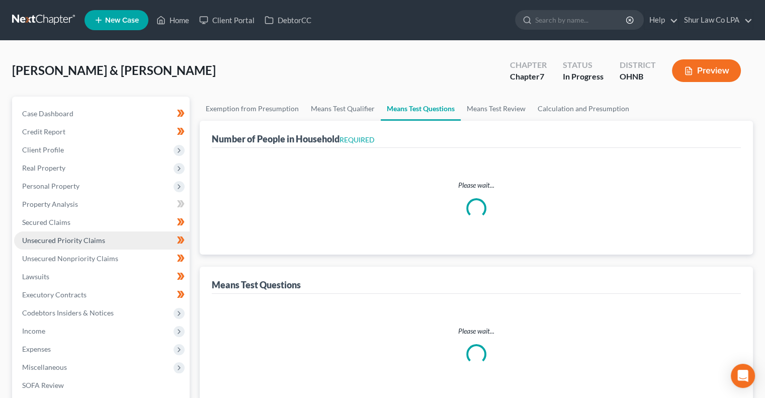
select select "60"
select select "3"
select select "0"
select select "2"
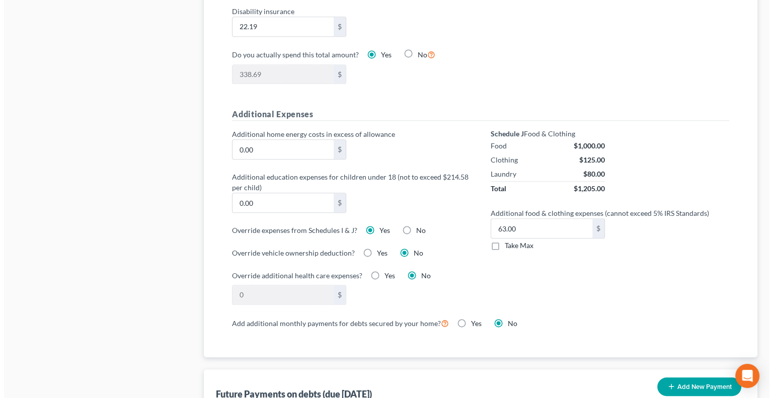
scroll to position [658, 0]
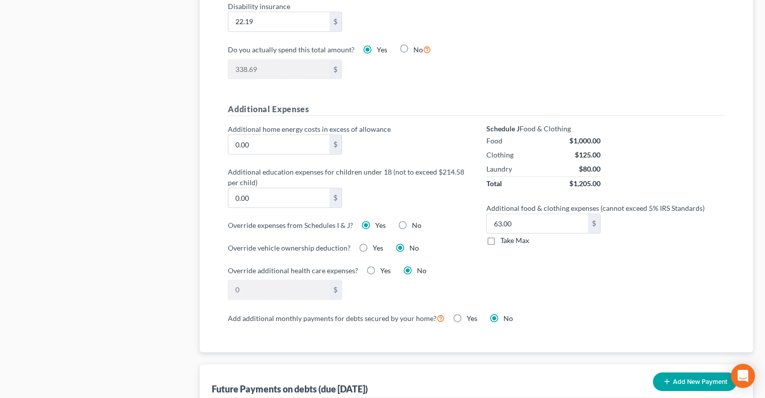
click at [412, 223] on label "No" at bounding box center [417, 225] width 10 height 10
click at [416, 223] on input "No" at bounding box center [419, 223] width 7 height 7
radio input "true"
click at [375, 221] on label "Yes" at bounding box center [380, 225] width 11 height 10
click at [379, 221] on input "Yes" at bounding box center [382, 223] width 7 height 7
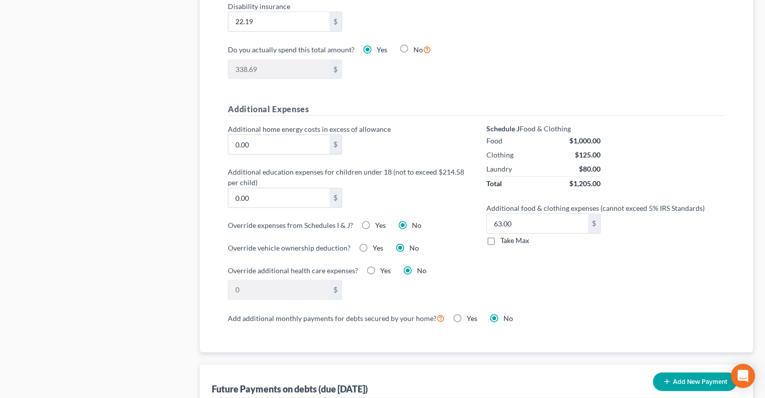
radio input "true"
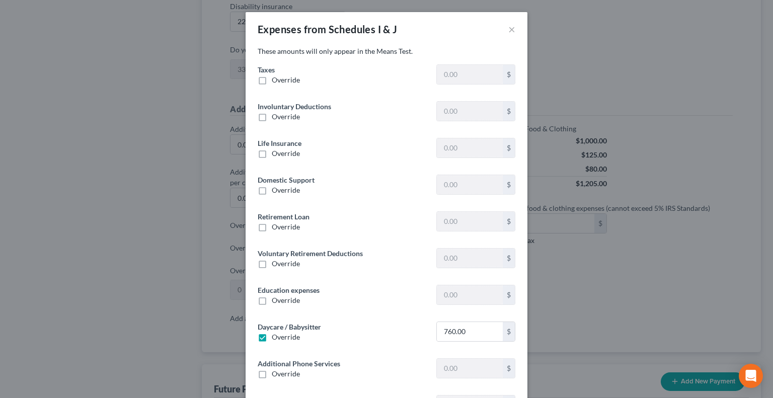
type input "1,170.75"
type input "0"
type input "204.26"
type input "0"
type input "593.94"
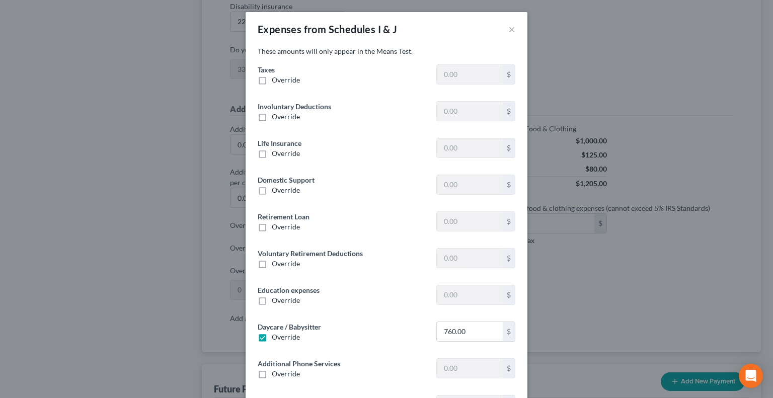
type input "257.83"
type input "0"
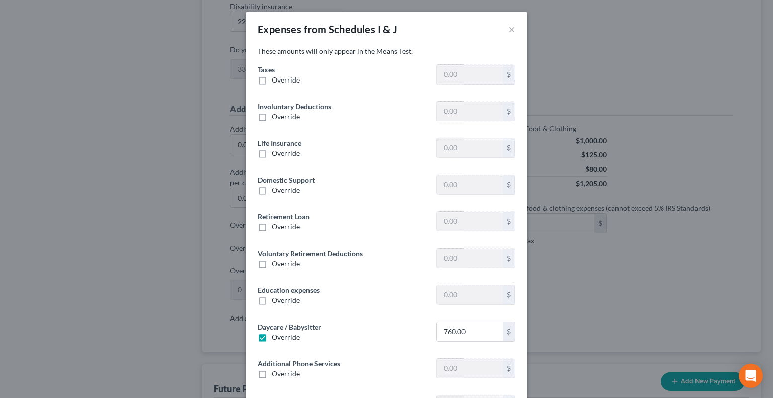
type input "0"
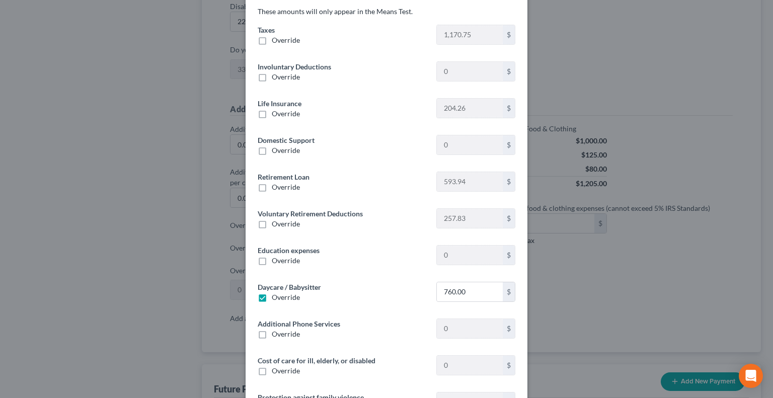
scroll to position [40, 0]
click at [272, 184] on label "Override" at bounding box center [286, 187] width 28 height 10
click at [276, 184] on input "Override" at bounding box center [279, 185] width 7 height 7
click at [466, 181] on input "0.00" at bounding box center [470, 181] width 66 height 19
click at [286, 191] on label "Override" at bounding box center [286, 187] width 28 height 10
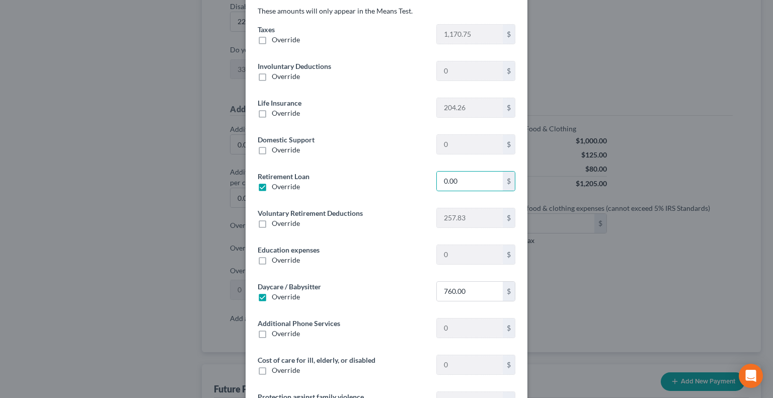
click at [282, 188] on input "Override" at bounding box center [279, 185] width 7 height 7
click at [280, 183] on span "Override" at bounding box center [286, 186] width 28 height 9
click at [280, 183] on input "Override" at bounding box center [279, 185] width 7 height 7
checkbox input "true"
click at [463, 172] on input "0.00" at bounding box center [470, 181] width 66 height 19
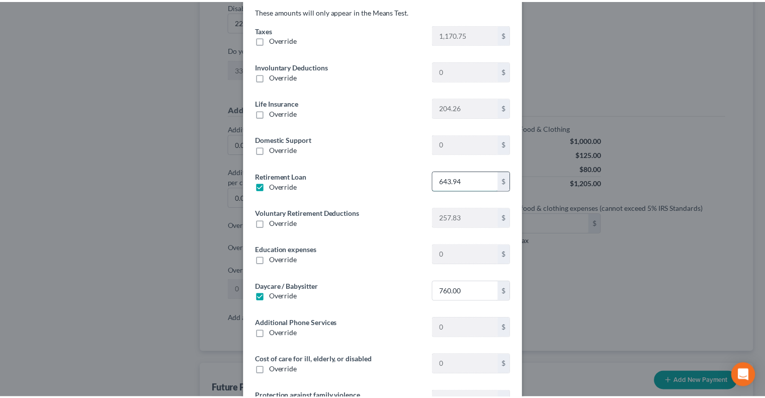
scroll to position [153, 0]
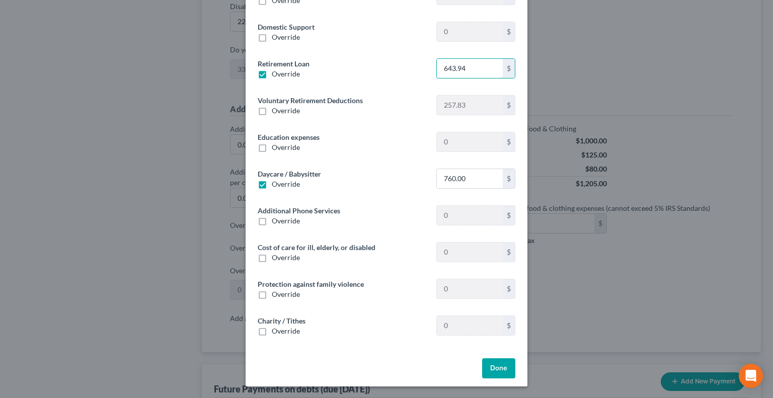
type input "643.94"
click at [495, 370] on button "Done" at bounding box center [498, 368] width 33 height 20
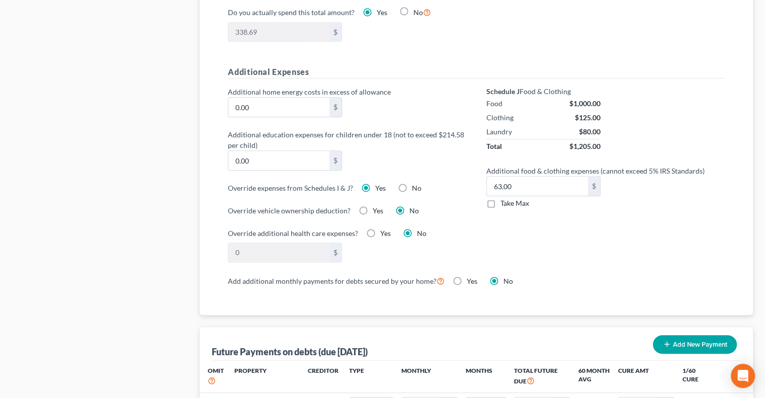
scroll to position [696, 0]
click at [500, 197] on label "Take Max" at bounding box center [514, 202] width 29 height 10
click at [505, 197] on input "Take Max" at bounding box center [508, 200] width 7 height 7
checkbox input "true"
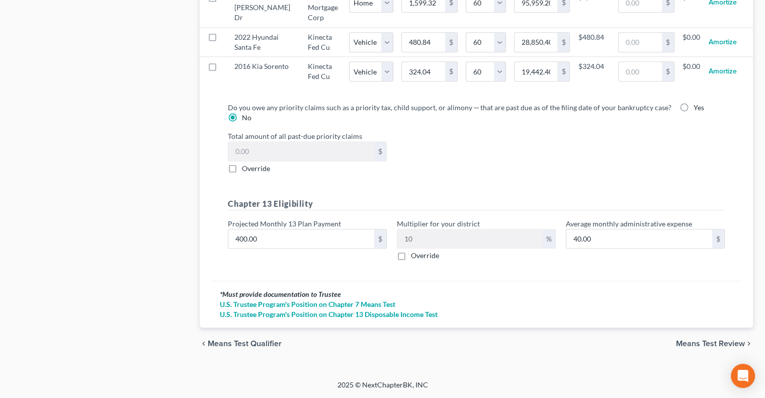
scroll to position [1114, 0]
click at [712, 348] on span "Means Test Review" at bounding box center [710, 344] width 69 height 8
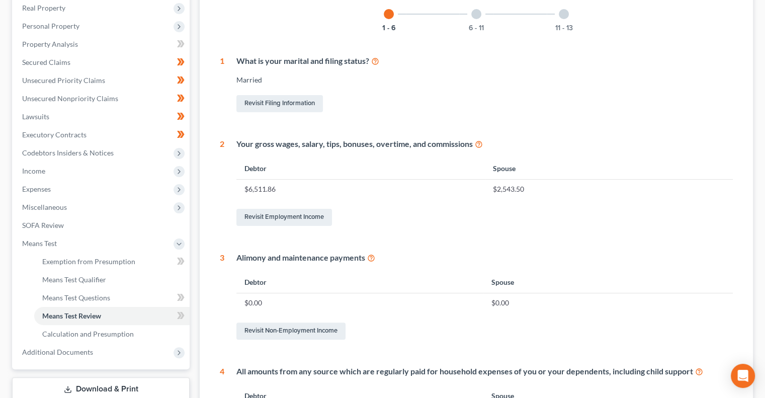
scroll to position [456, 0]
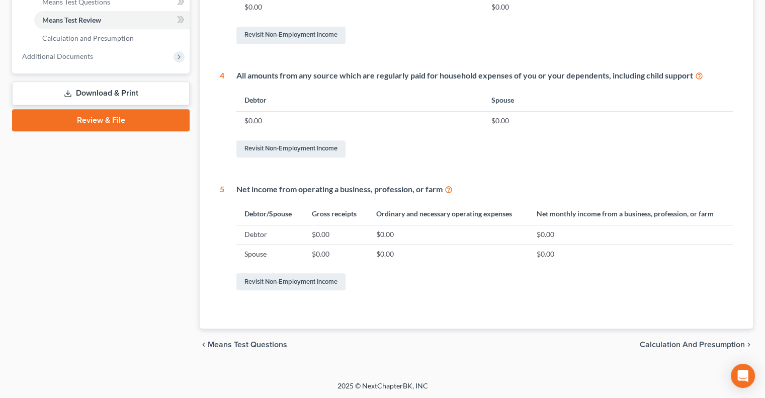
click at [646, 338] on div "chevron_left Means Test Questions Calculation and Presumption chevron_right" at bounding box center [476, 344] width 553 height 32
click at [647, 344] on span "Calculation and Presumption" at bounding box center [692, 345] width 105 height 8
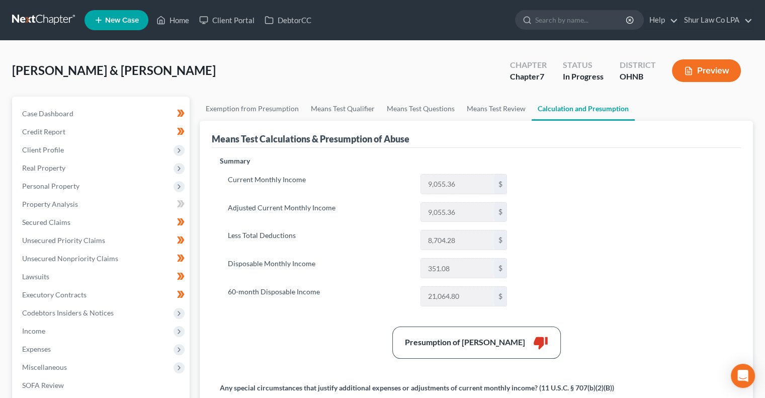
click at [688, 76] on button "Preview" at bounding box center [706, 70] width 69 height 23
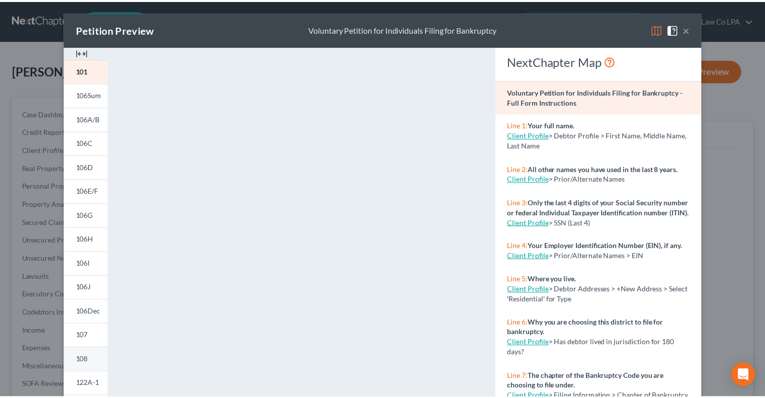
scroll to position [25, 0]
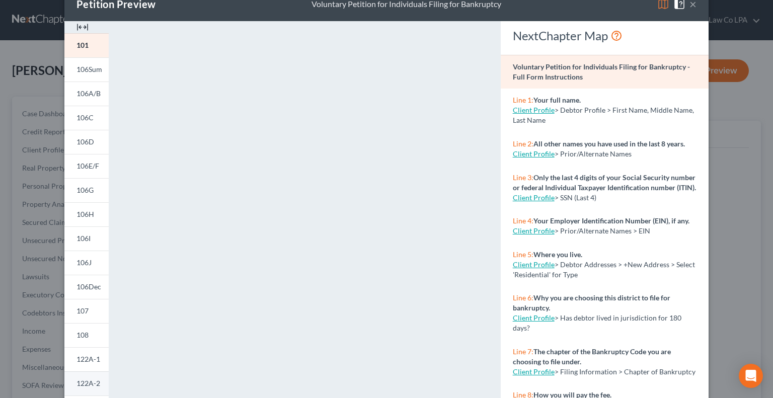
click at [80, 383] on span "122A-2" at bounding box center [88, 383] width 24 height 9
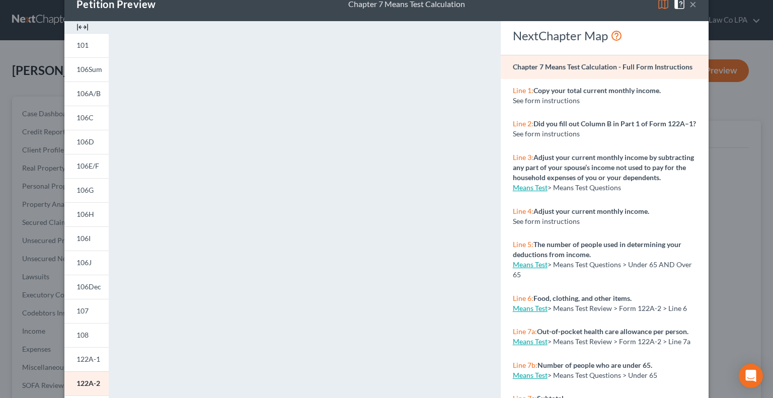
click at [691, 7] on button "×" at bounding box center [692, 4] width 7 height 12
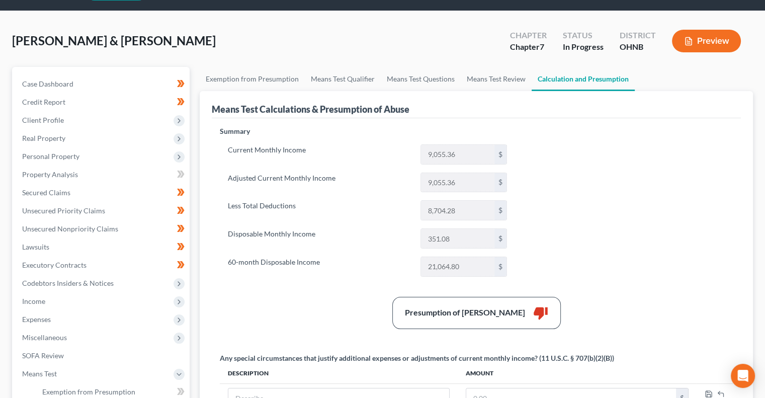
scroll to position [0, 0]
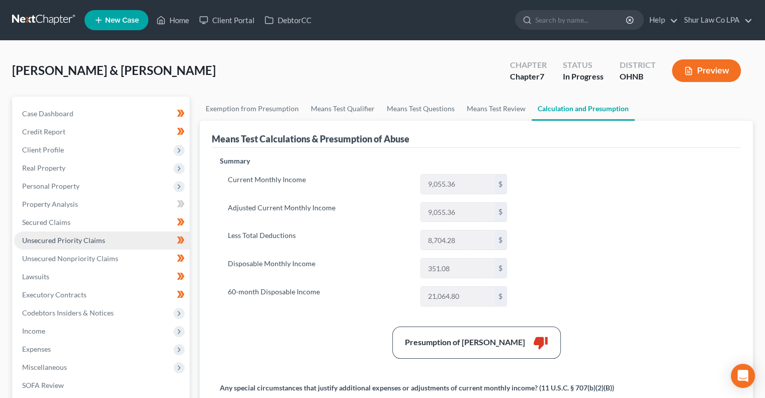
click at [76, 239] on span "Unsecured Priority Claims" at bounding box center [63, 240] width 83 height 9
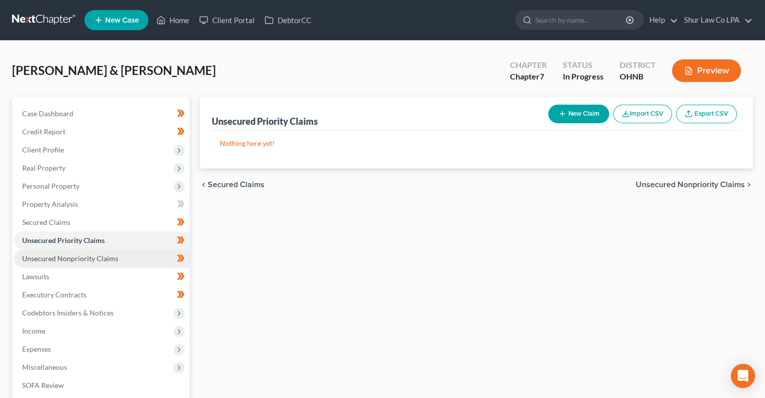
click at [106, 254] on span "Unsecured Nonpriority Claims" at bounding box center [70, 258] width 96 height 9
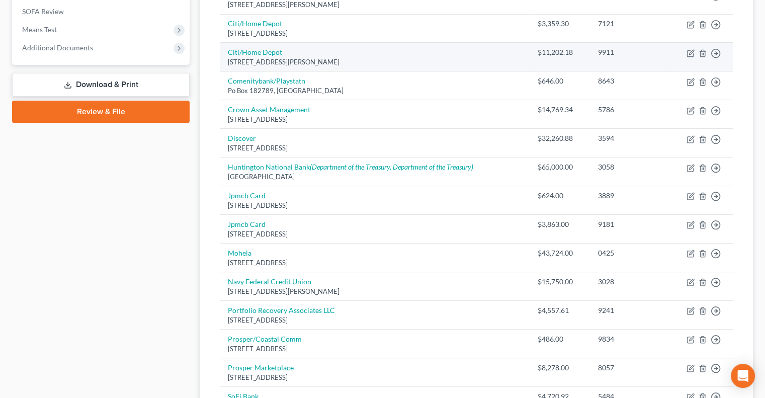
scroll to position [374, 0]
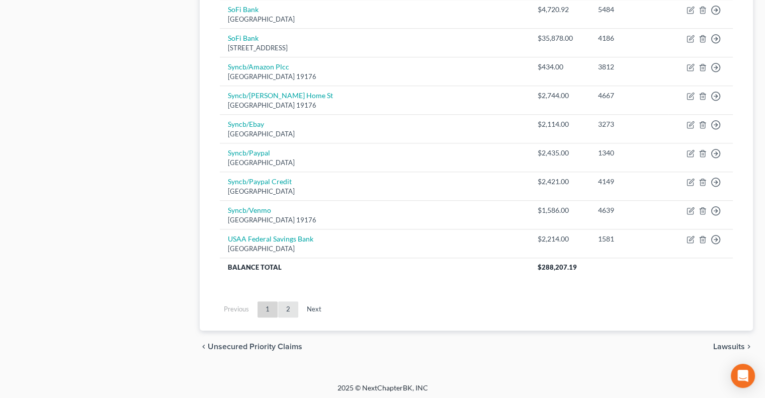
click at [288, 311] on link "2" at bounding box center [288, 309] width 20 height 16
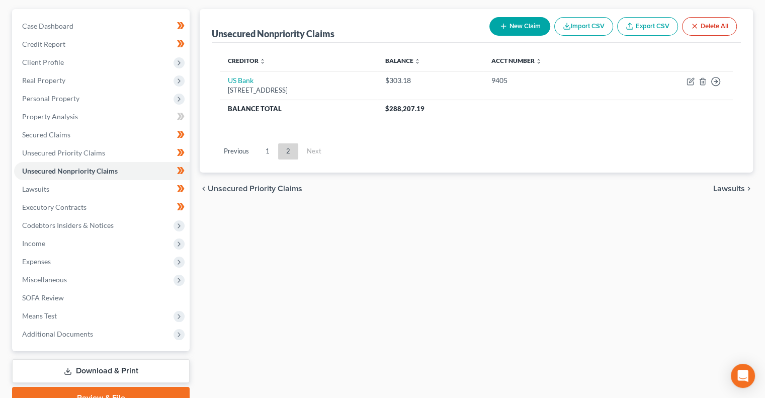
scroll to position [87, 0]
click at [268, 155] on link "1" at bounding box center [268, 152] width 20 height 16
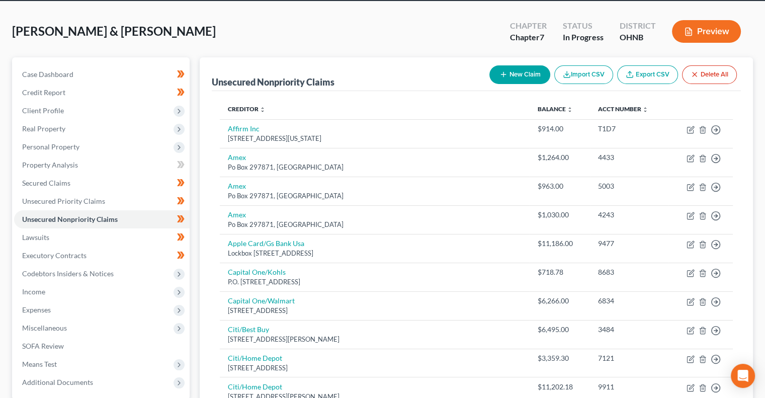
scroll to position [39, 0]
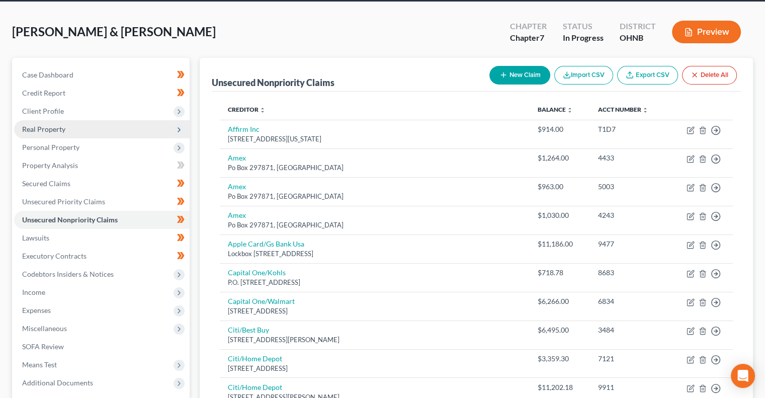
click at [114, 130] on span "Real Property" at bounding box center [102, 129] width 176 height 18
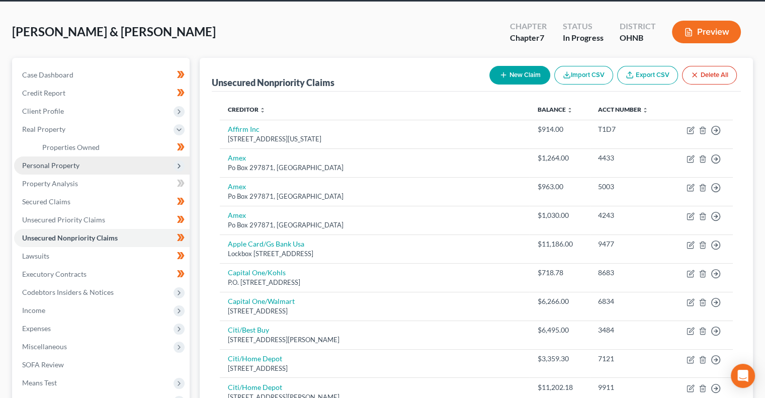
click at [107, 162] on span "Personal Property" at bounding box center [102, 165] width 176 height 18
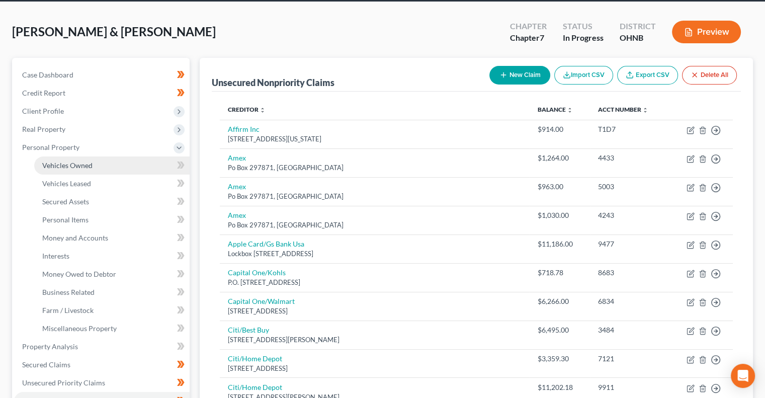
click at [111, 163] on link "Vehicles Owned" at bounding box center [111, 165] width 155 height 18
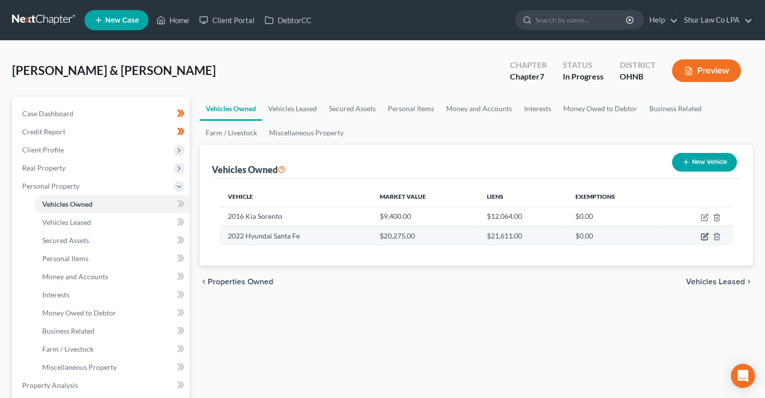
click at [703, 239] on icon "button" at bounding box center [704, 237] width 6 height 6
select select "0"
select select "4"
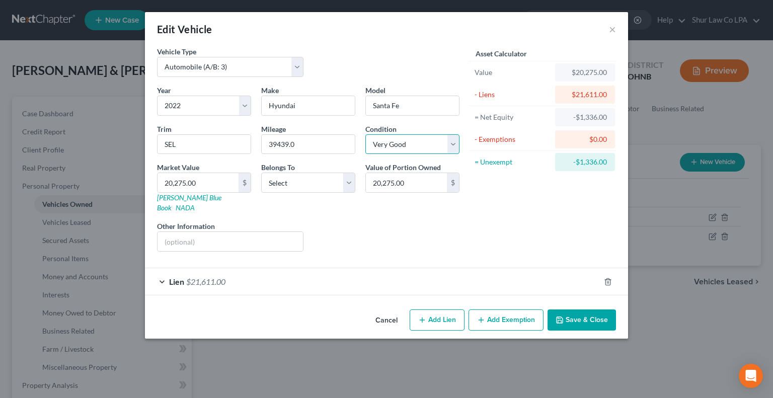
click at [400, 146] on select "Select Excellent Very Good Good Fair Poor" at bounding box center [412, 144] width 94 height 20
select select "2"
click at [365, 134] on select "Select Excellent Very Good Good Fair Poor" at bounding box center [412, 144] width 94 height 20
click at [568, 313] on button "Save & Close" at bounding box center [581, 319] width 68 height 21
click at [300, 177] on select "Select Debtor 1 Only Debtor 2 Only Debtor 1 And Debtor 2 Only At Least One Of T…" at bounding box center [308, 183] width 94 height 20
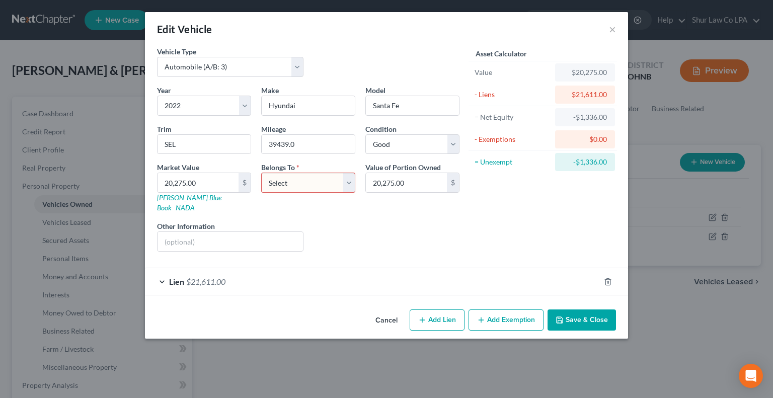
select select "0"
click at [261, 173] on select "Select Debtor 1 Only Debtor 2 Only Debtor 1 And Debtor 2 Only At Least One Of T…" at bounding box center [308, 183] width 94 height 20
click at [598, 309] on button "Save & Close" at bounding box center [581, 319] width 68 height 21
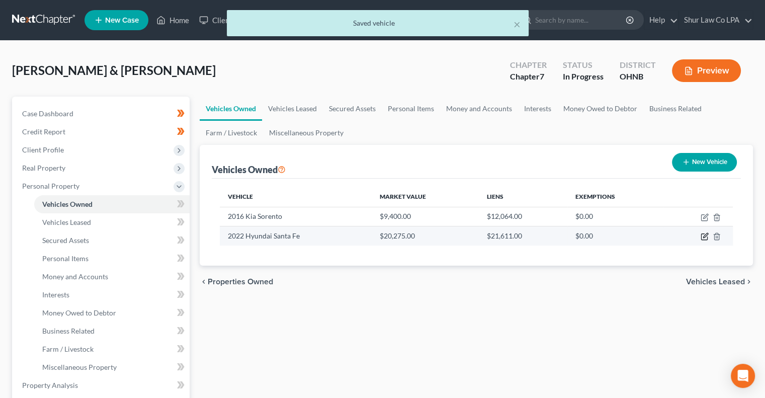
click at [706, 236] on icon "button" at bounding box center [705, 235] width 5 height 5
select select "0"
select select "4"
select select "2"
select select "0"
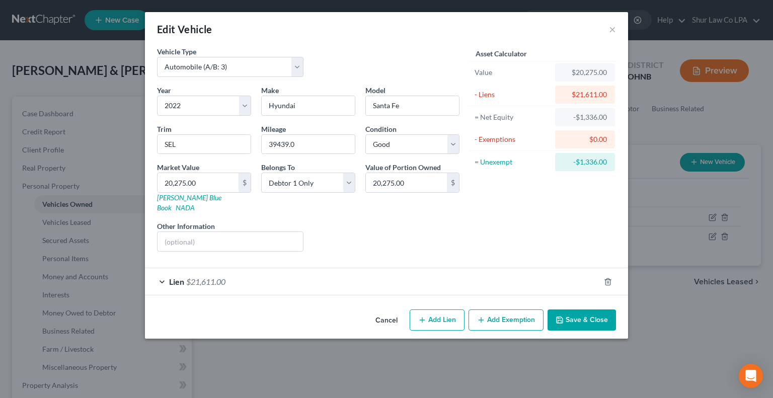
click at [392, 310] on button "Cancel" at bounding box center [386, 320] width 38 height 20
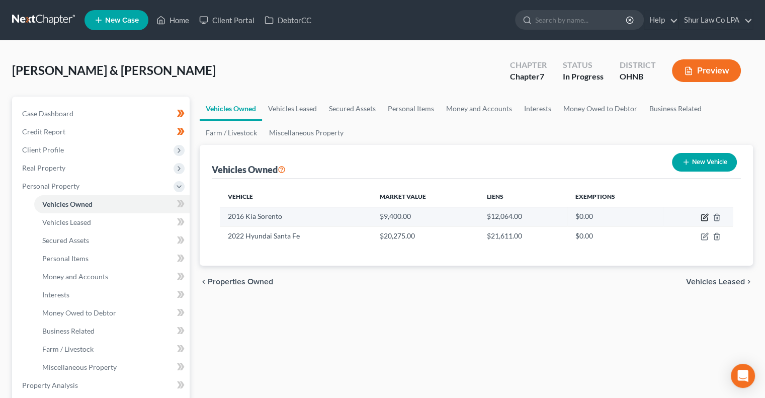
click at [704, 215] on icon "button" at bounding box center [705, 217] width 8 height 8
select select "0"
select select "10"
select select "2"
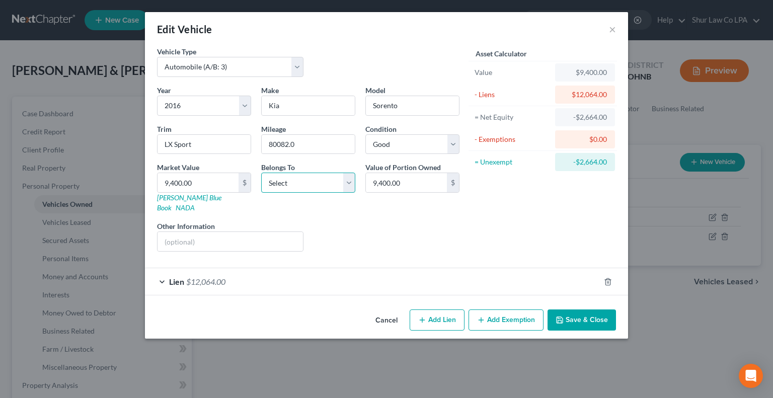
click at [314, 183] on select "Select Debtor 1 Only Debtor 2 Only Debtor 1 And Debtor 2 Only At Least One Of T…" at bounding box center [308, 183] width 94 height 20
select select "0"
click at [261, 173] on select "Select Debtor 1 Only Debtor 2 Only Debtor 1 And Debtor 2 Only At Least One Of T…" at bounding box center [308, 183] width 94 height 20
click at [585, 309] on button "Save & Close" at bounding box center [581, 319] width 68 height 21
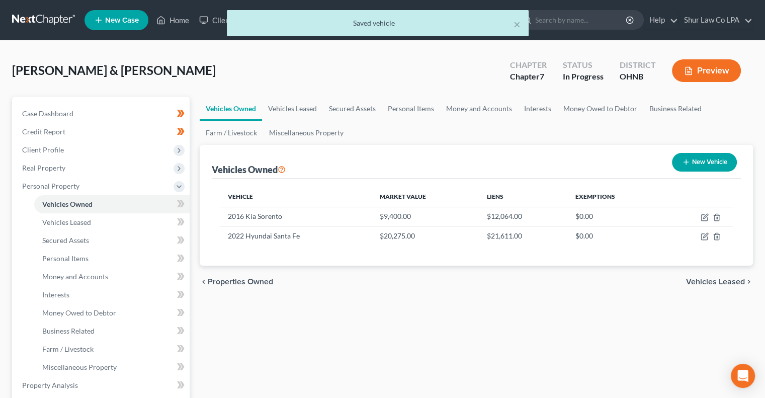
click at [446, 324] on div "Vehicles Owned Vehicles Leased Secured Assets Personal Items Money and Accounts…" at bounding box center [476, 387] width 563 height 581
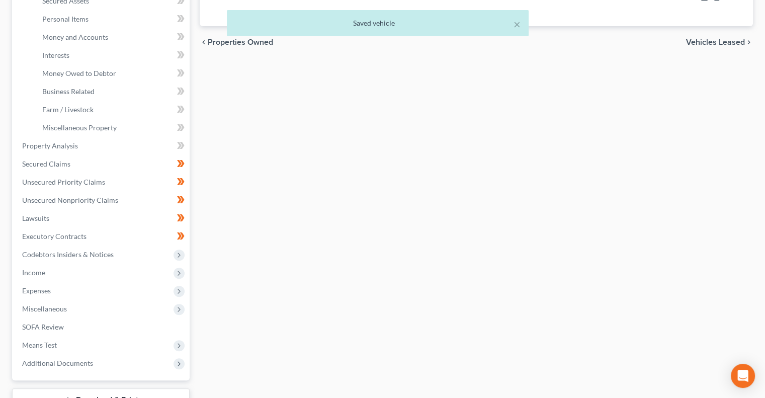
scroll to position [239, 0]
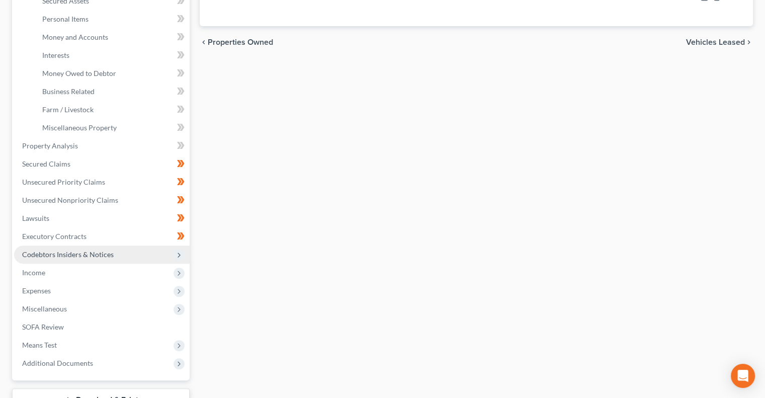
click at [100, 257] on span "Codebtors Insiders & Notices" at bounding box center [68, 254] width 92 height 9
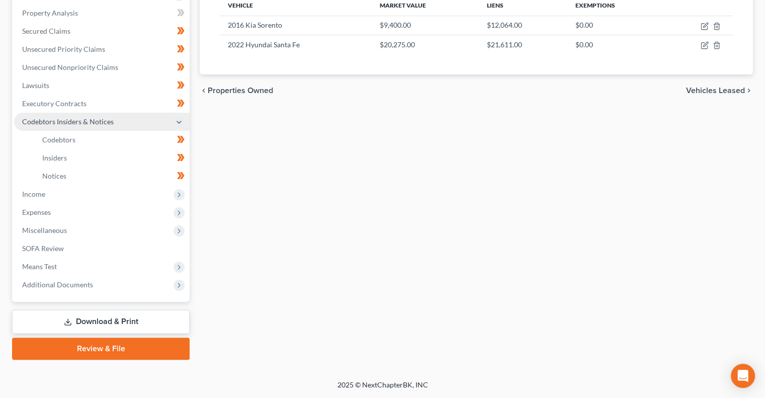
scroll to position [190, 0]
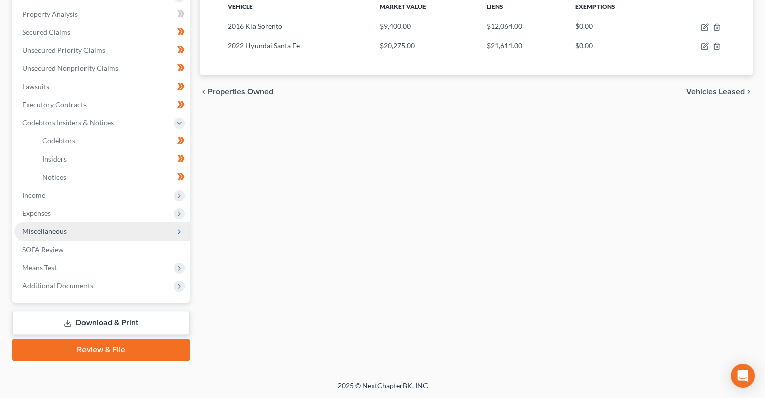
click at [92, 233] on span "Miscellaneous" at bounding box center [102, 231] width 176 height 18
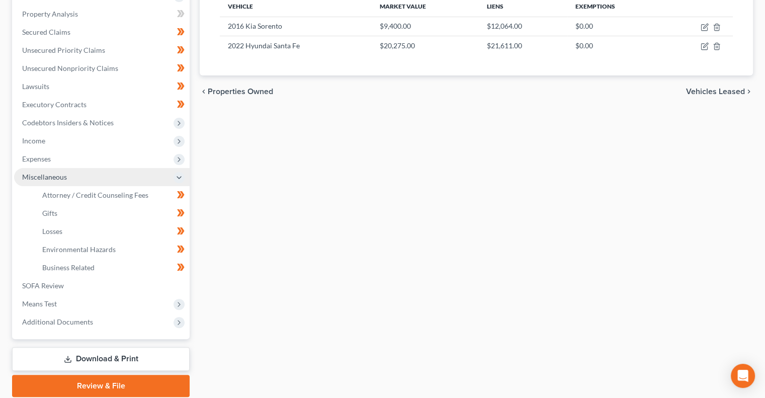
scroll to position [191, 0]
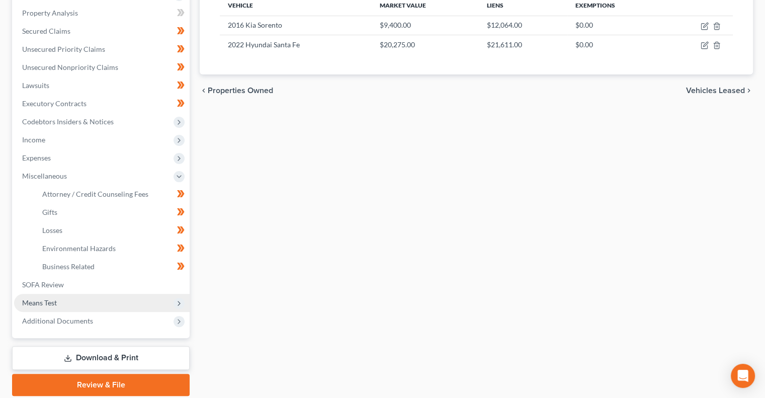
click at [73, 305] on span "Means Test" at bounding box center [102, 303] width 176 height 18
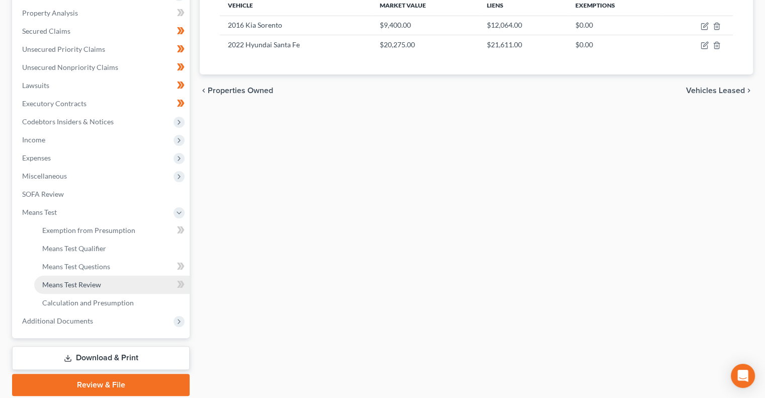
click at [93, 285] on span "Means Test Review" at bounding box center [71, 284] width 59 height 9
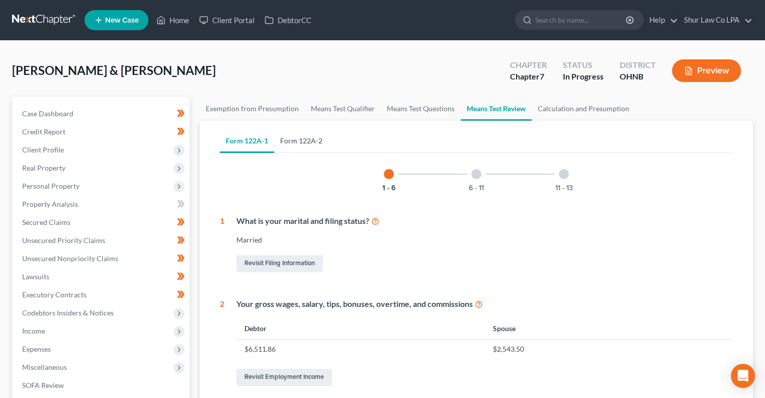
click at [326, 143] on link "Form 122A-2" at bounding box center [301, 141] width 54 height 24
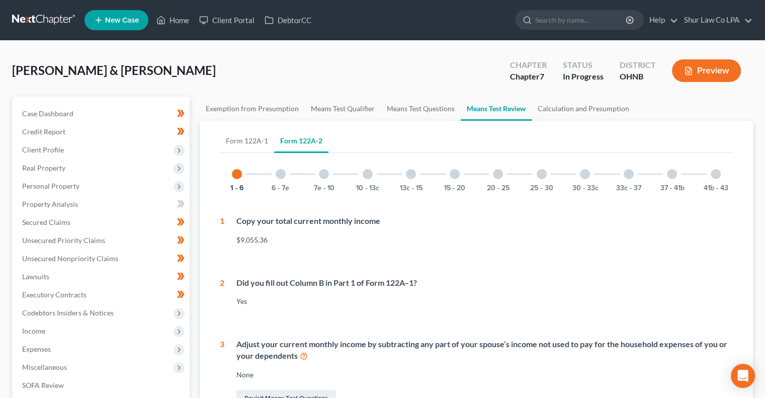
click at [666, 182] on div "37 - 41b" at bounding box center [672, 174] width 34 height 34
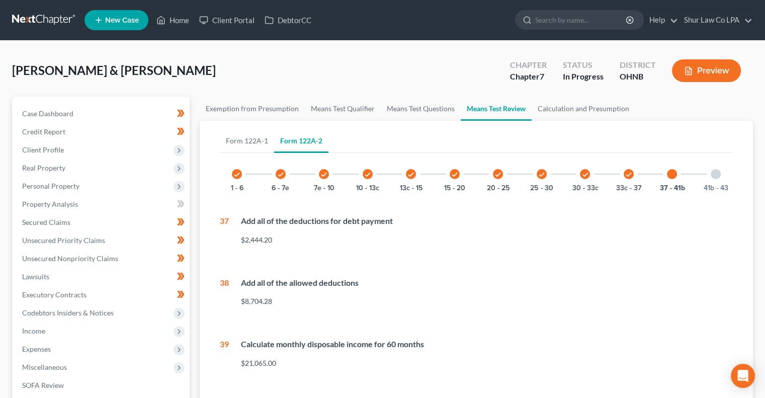
click at [633, 172] on div "check" at bounding box center [629, 174] width 10 height 10
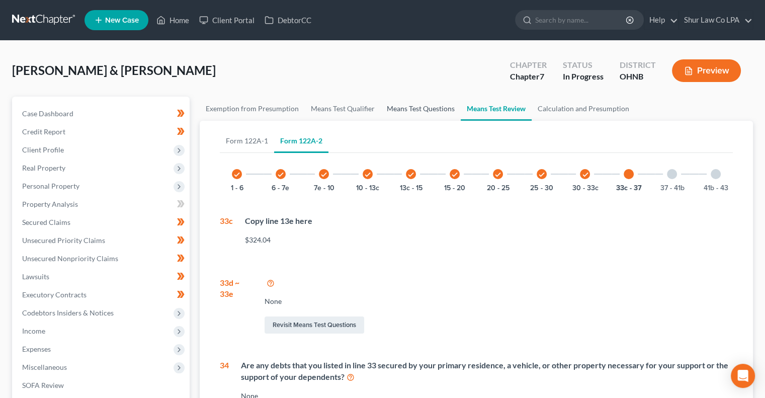
click at [399, 113] on link "Means Test Questions" at bounding box center [421, 109] width 80 height 24
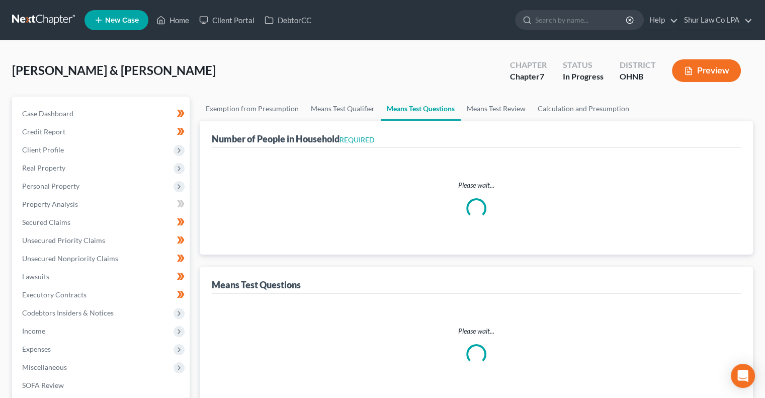
select select "0"
select select "60"
select select "1"
select select "60"
select select "1"
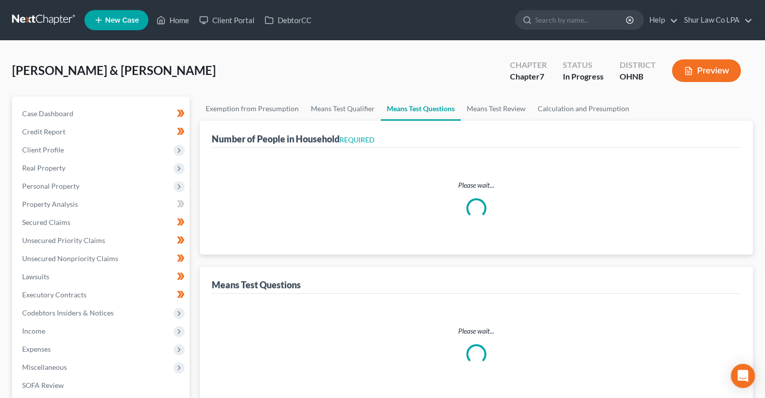
select select "60"
select select "3"
select select "0"
select select "2"
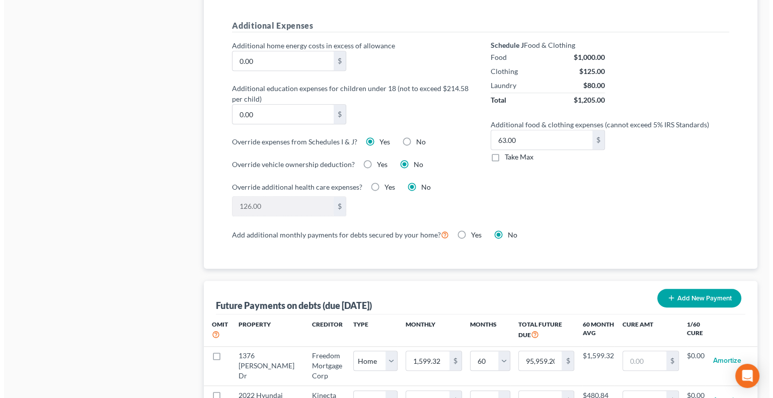
scroll to position [742, 0]
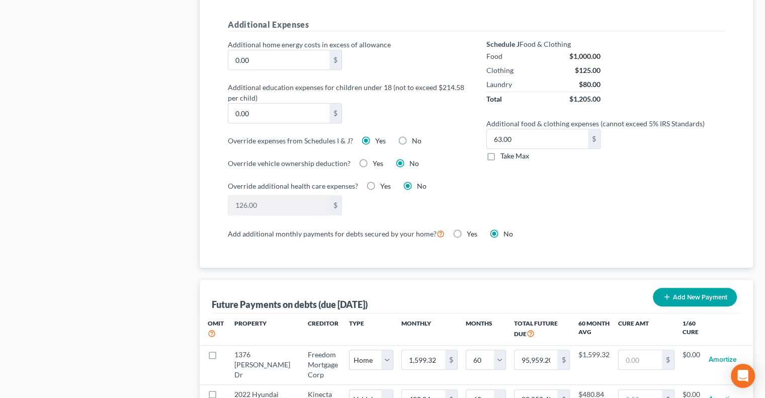
click at [412, 137] on label "No" at bounding box center [417, 141] width 10 height 10
click at [416, 137] on input "No" at bounding box center [419, 139] width 7 height 7
radio input "true"
click at [375, 138] on label "Yes" at bounding box center [380, 141] width 11 height 10
click at [379, 138] on input "Yes" at bounding box center [382, 139] width 7 height 7
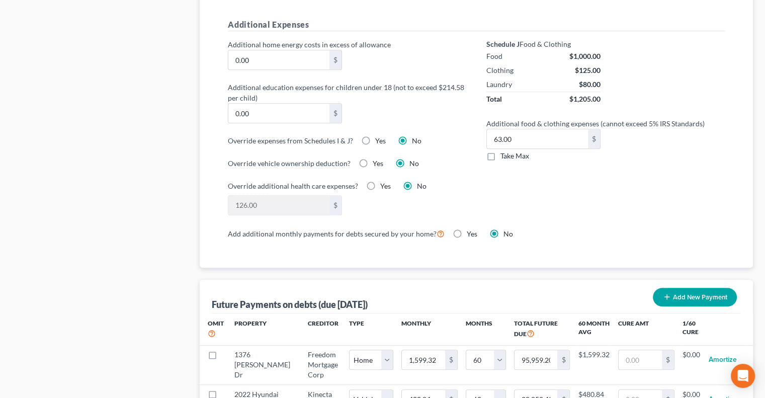
radio input "true"
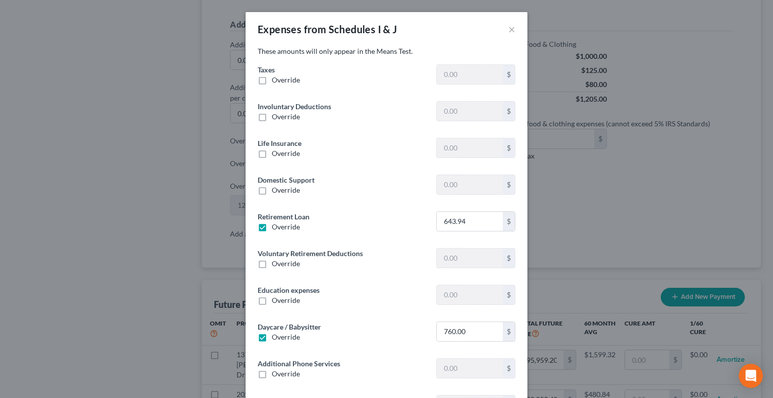
type input "1,170.75"
type input "0"
type input "204.26"
type input "0"
type input "257.83"
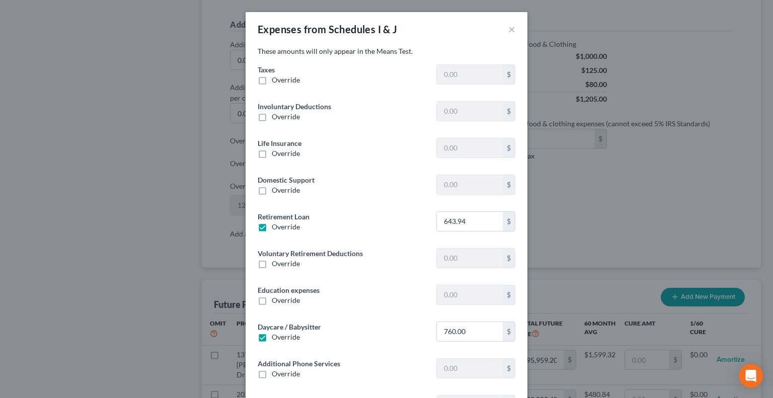
type input "0"
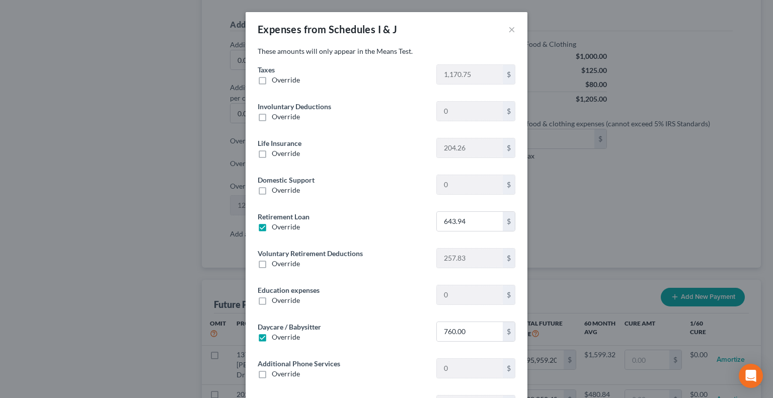
click at [272, 228] on label "Override" at bounding box center [286, 227] width 28 height 10
click at [276, 228] on input "Override" at bounding box center [279, 225] width 7 height 7
checkbox input "false"
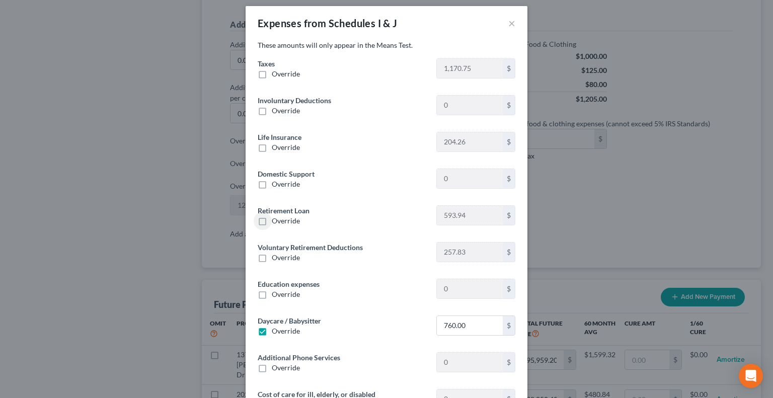
scroll to position [7, 0]
click at [272, 70] on label "Override" at bounding box center [286, 73] width 28 height 10
click at [276, 70] on input "Override" at bounding box center [279, 71] width 7 height 7
click at [272, 70] on label "Override" at bounding box center [286, 73] width 28 height 10
click at [276, 70] on input "Override" at bounding box center [279, 71] width 7 height 7
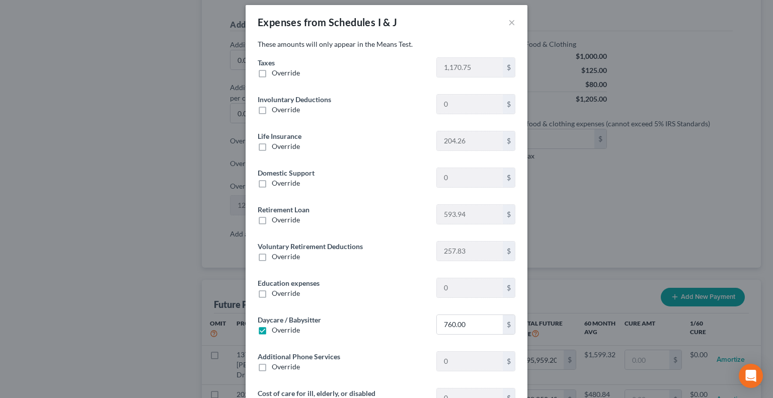
click at [272, 70] on label "Override" at bounding box center [286, 73] width 28 height 10
click at [276, 70] on input "Override" at bounding box center [279, 71] width 7 height 7
checkbox input "true"
click at [451, 62] on input "0.00" at bounding box center [470, 67] width 66 height 19
type input "1,220.75"
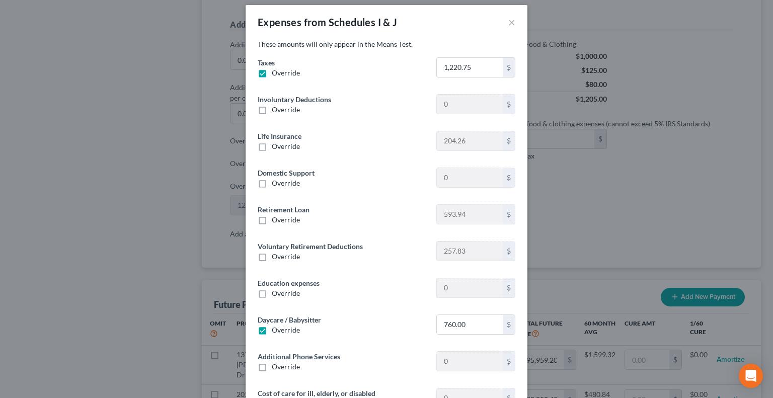
click at [374, 115] on div "Involuntary Deductions Override 0 $" at bounding box center [387, 108] width 268 height 29
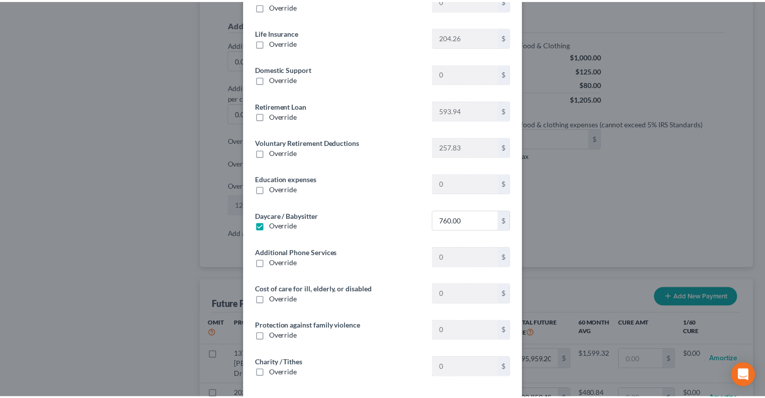
scroll to position [153, 0]
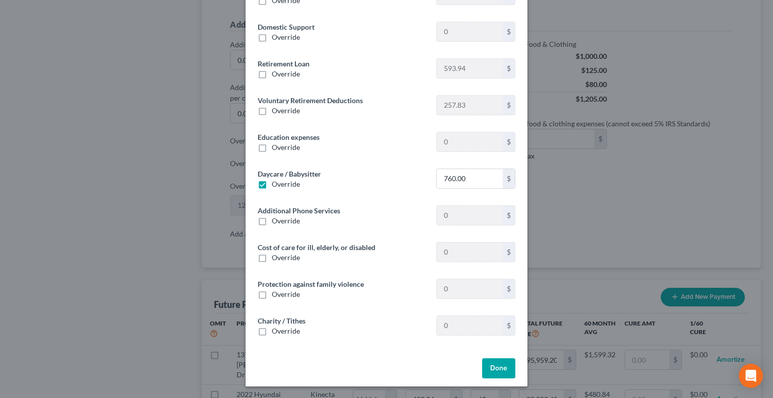
click at [505, 370] on button "Done" at bounding box center [498, 368] width 33 height 20
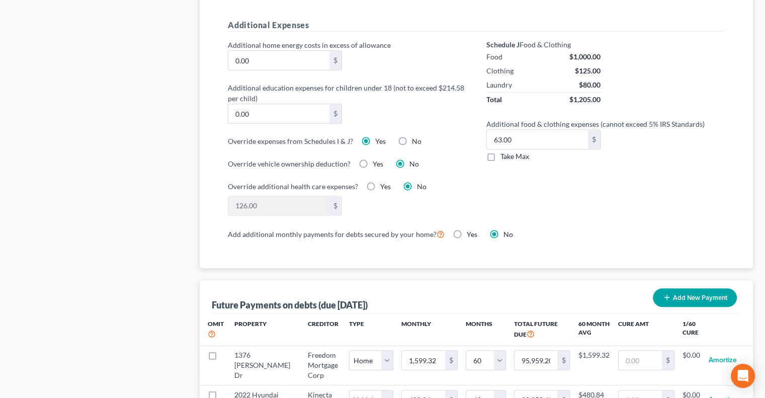
scroll to position [742, 0]
click at [500, 154] on label "Take Max" at bounding box center [514, 156] width 29 height 10
click at [505, 154] on input "Take Max" at bounding box center [508, 154] width 7 height 7
checkbox input "true"
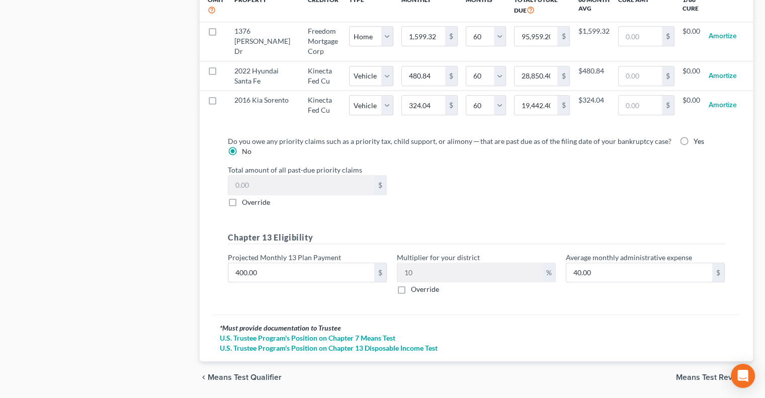
scroll to position [1114, 0]
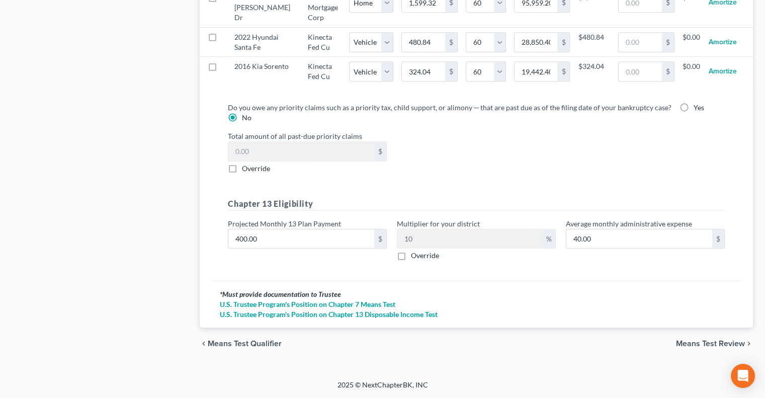
click at [683, 341] on span "Means Test Review" at bounding box center [710, 344] width 69 height 8
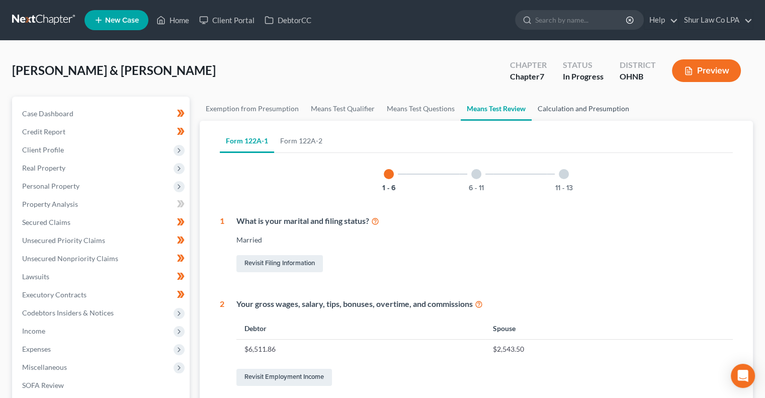
click at [608, 105] on link "Calculation and Presumption" at bounding box center [584, 109] width 104 height 24
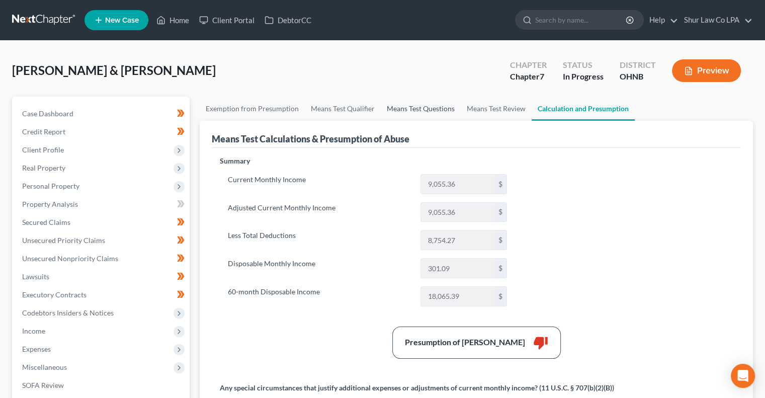
click at [433, 110] on link "Means Test Questions" at bounding box center [421, 109] width 80 height 24
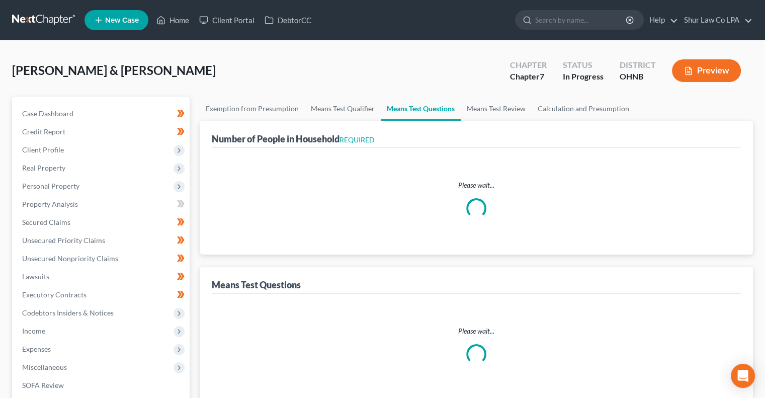
select select "0"
select select "60"
select select "1"
select select "60"
select select "1"
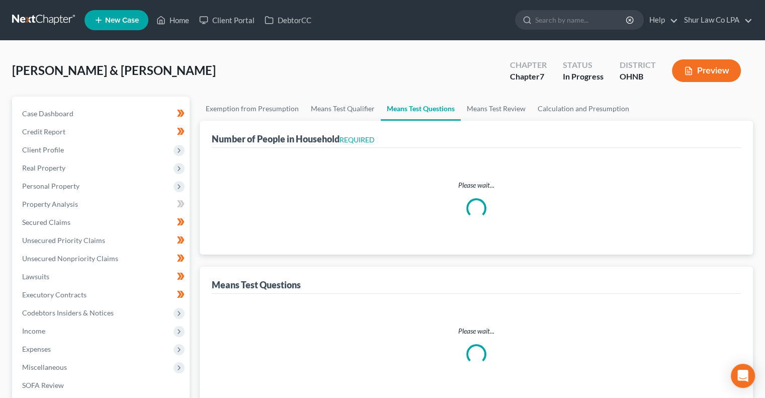
select select "60"
select select "3"
select select "0"
select select "2"
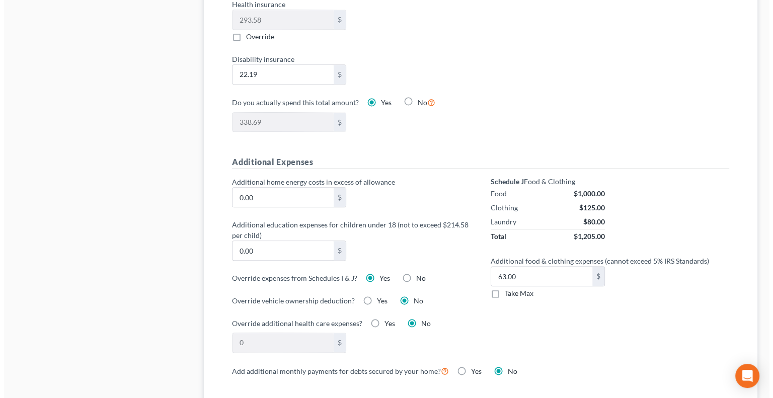
scroll to position [607, 0]
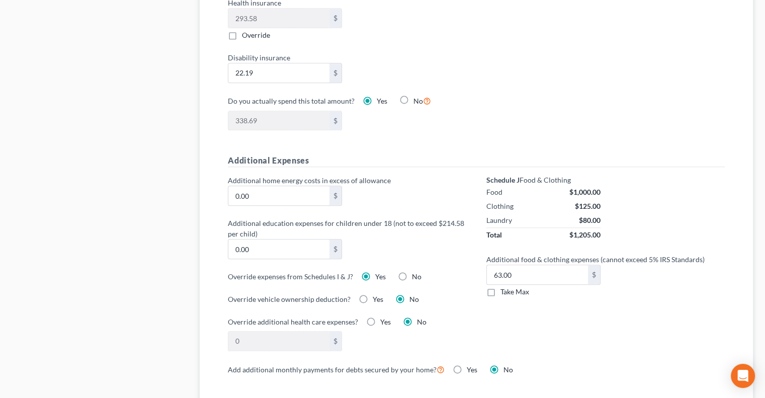
click at [412, 275] on label "No" at bounding box center [417, 277] width 10 height 10
click at [416, 275] on input "No" at bounding box center [419, 275] width 7 height 7
radio input "true"
click at [375, 272] on label "Yes" at bounding box center [380, 277] width 11 height 10
click at [379, 272] on input "Yes" at bounding box center [382, 275] width 7 height 7
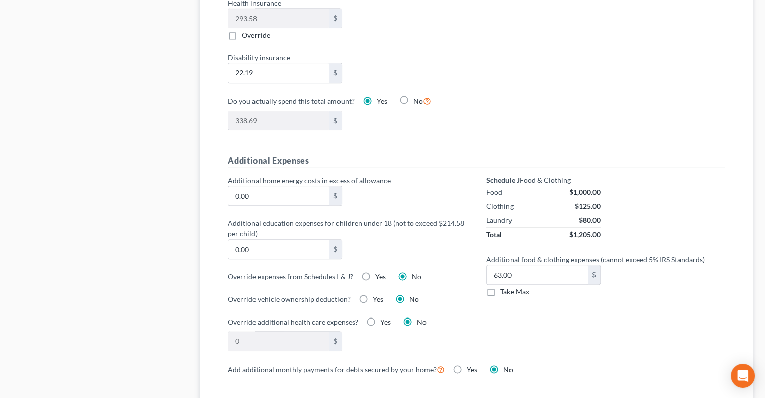
radio input "true"
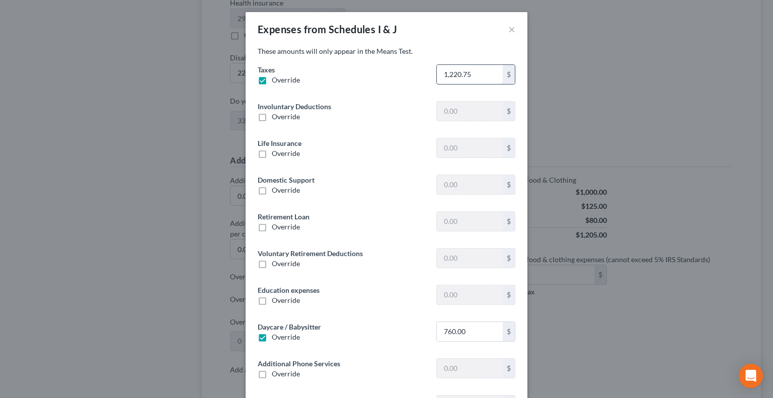
type input "0"
type input "204.26"
type input "0"
type input "593.94"
type input "257.83"
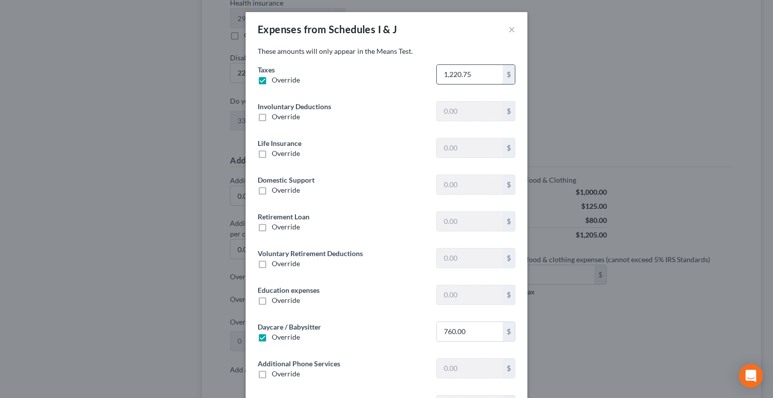
type input "0"
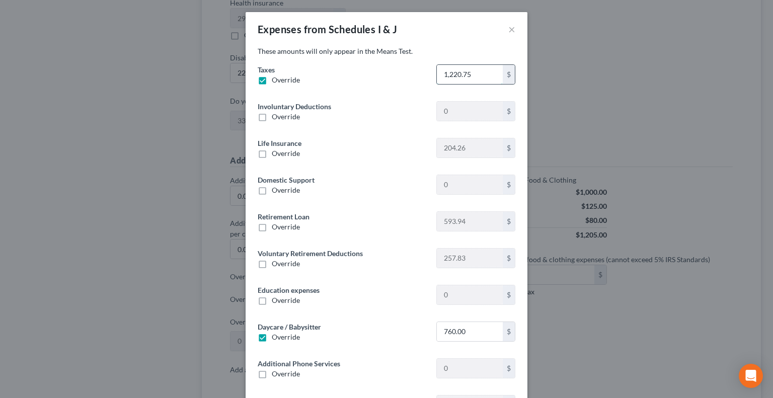
click at [477, 74] on input "1,220.75" at bounding box center [470, 74] width 66 height 19
click at [455, 75] on input "1,220.75" at bounding box center [470, 74] width 66 height 19
click at [453, 74] on input "1,220.75" at bounding box center [470, 74] width 66 height 19
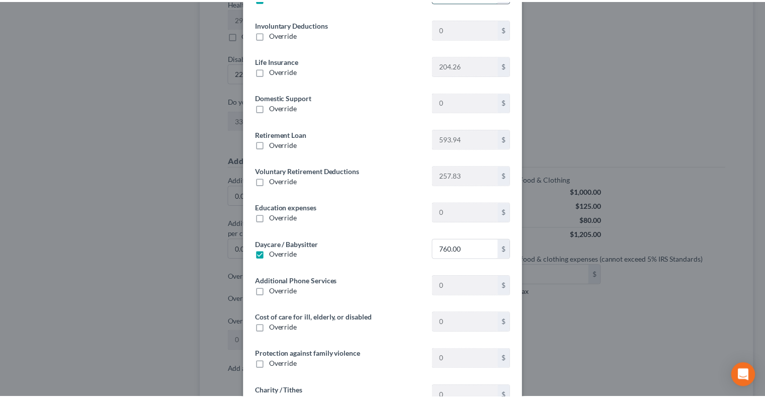
scroll to position [153, 0]
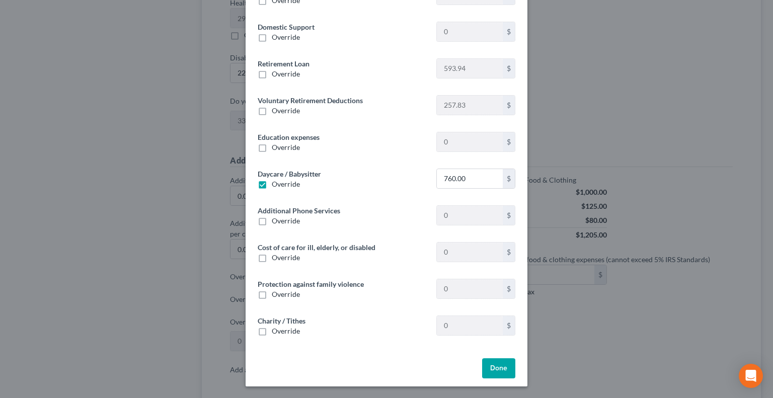
type input "1,270.75"
click at [490, 373] on button "Done" at bounding box center [498, 368] width 33 height 20
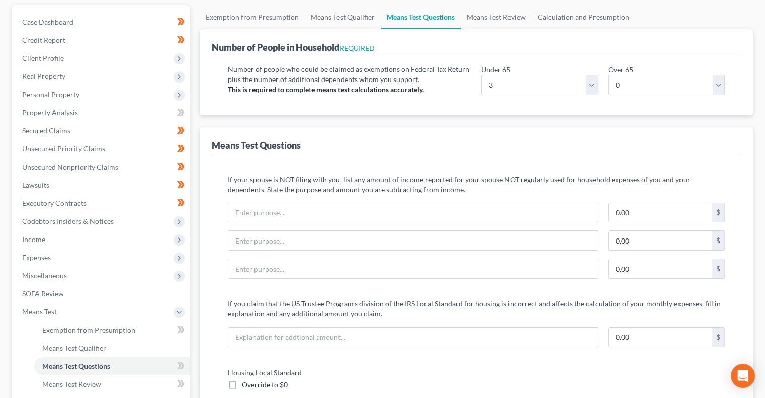
scroll to position [0, 0]
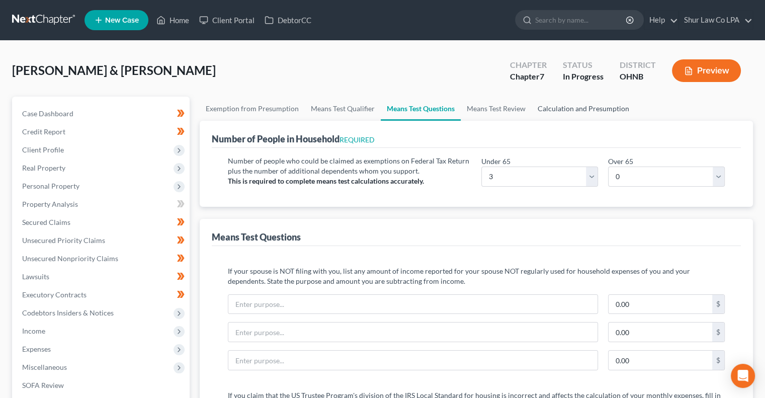
click at [581, 113] on link "Calculation and Presumption" at bounding box center [584, 109] width 104 height 24
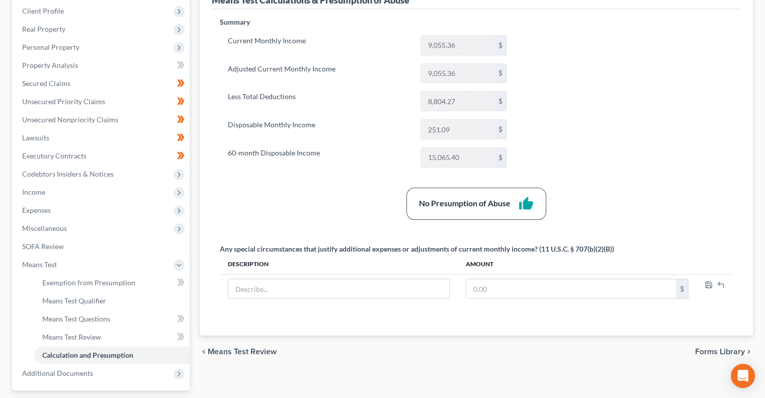
scroll to position [142, 0]
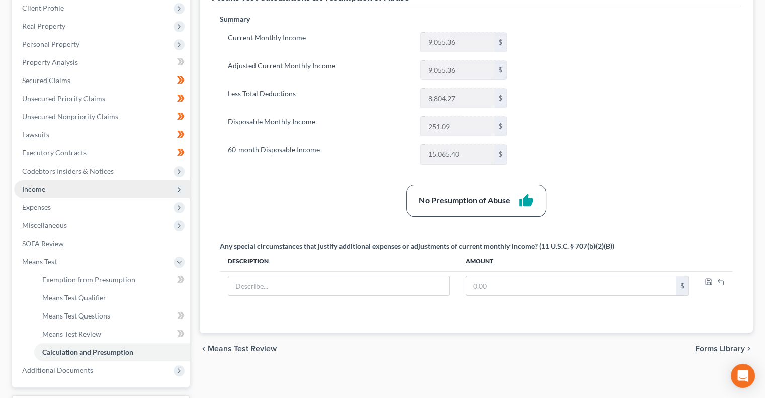
click at [93, 180] on span "Income" at bounding box center [102, 189] width 176 height 18
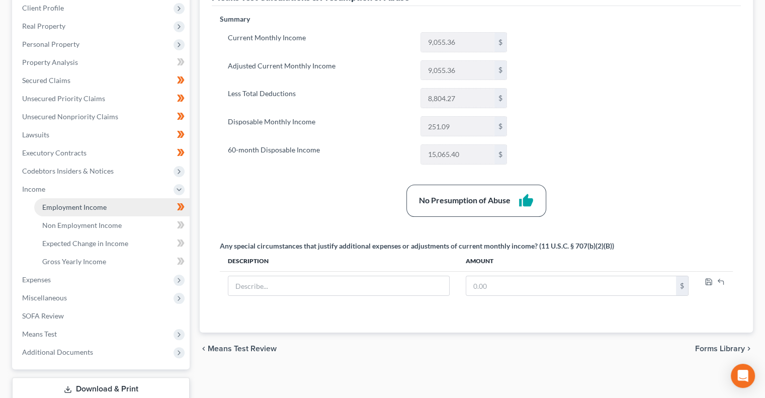
click at [93, 206] on span "Employment Income" at bounding box center [74, 207] width 64 height 9
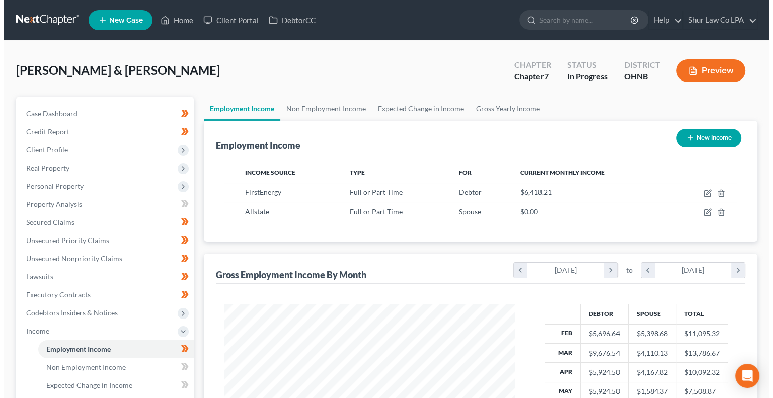
scroll to position [180, 310]
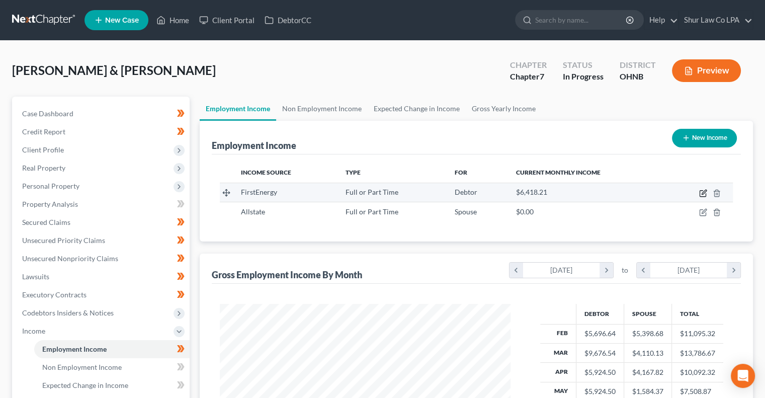
click at [700, 194] on icon "button" at bounding box center [703, 194] width 6 height 6
select select "0"
select select "36"
select select "2"
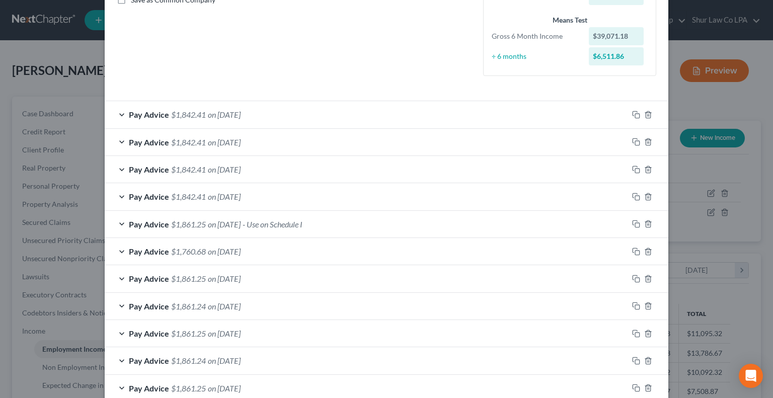
scroll to position [242, 0]
click at [371, 252] on div "Pay Advice $1,760.68 on [DATE]" at bounding box center [366, 249] width 523 height 27
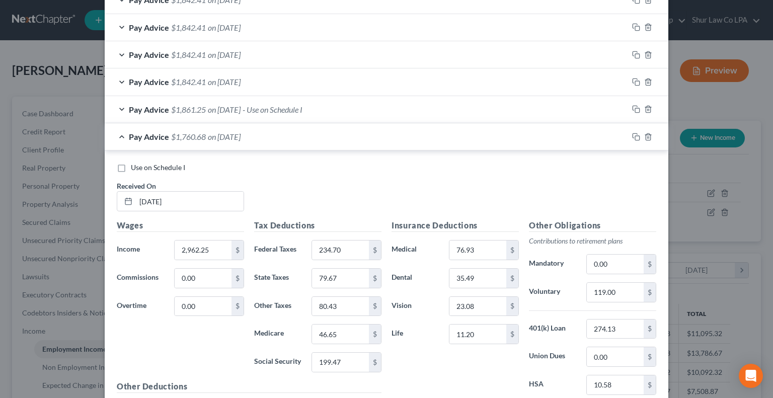
scroll to position [353, 0]
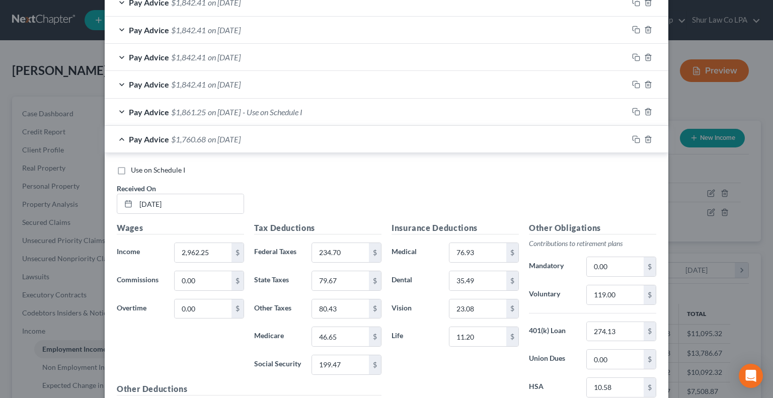
click at [381, 112] on div "Pay Advice $1,861.25 on [DATE] - Use on Schedule I" at bounding box center [366, 112] width 523 height 27
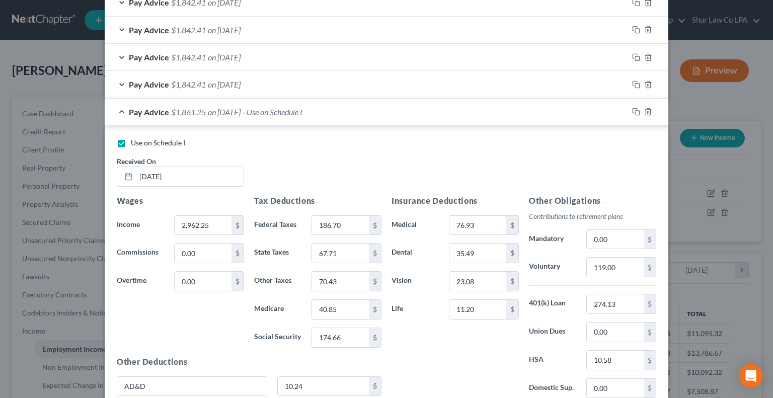
click at [372, 90] on div "Pay Advice $1,842.41 on [DATE]" at bounding box center [366, 84] width 523 height 27
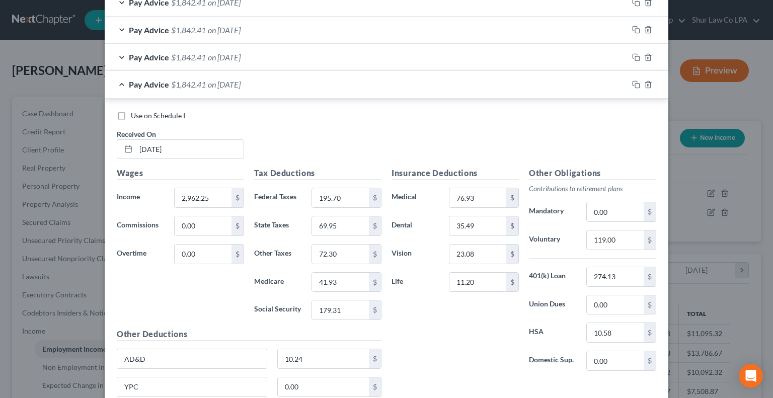
click at [374, 59] on div "Pay Advice $1,842.41 on [DATE]" at bounding box center [366, 57] width 523 height 27
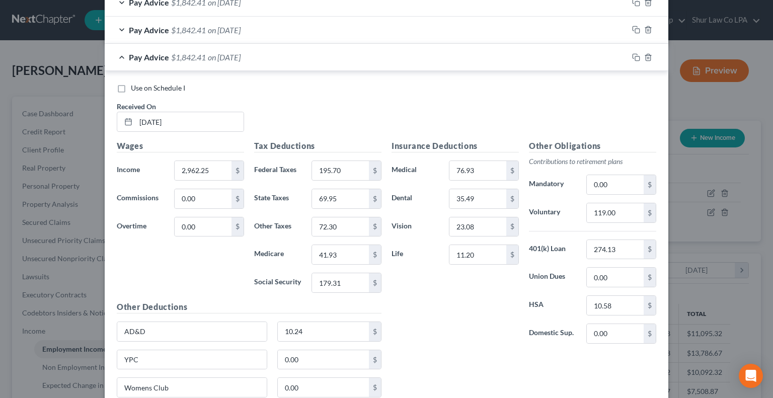
click at [356, 29] on div "Pay Advice $1,842.41 on [DATE]" at bounding box center [366, 30] width 523 height 27
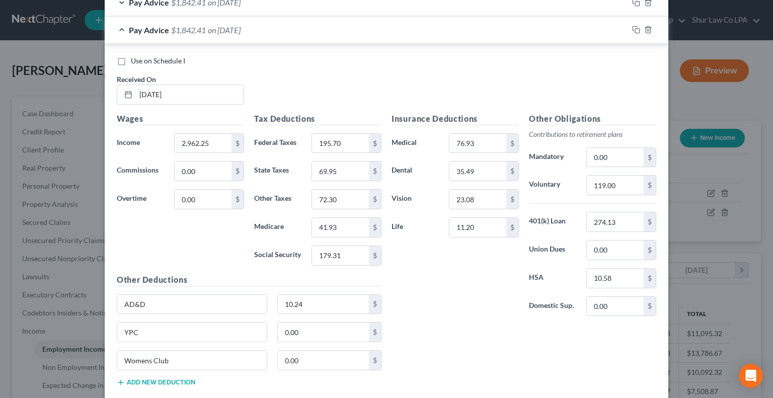
click at [347, 11] on div "Pay Advice $1,842.41 on 08/29/2025" at bounding box center [366, 2] width 523 height 27
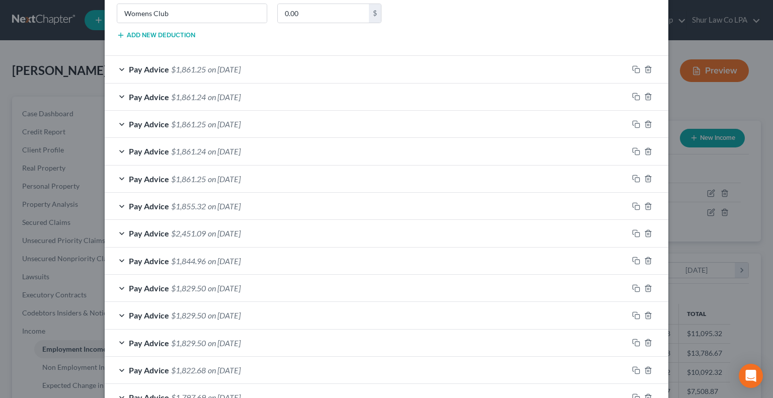
scroll to position [2604, 0]
click at [346, 58] on div "Pay Advice $1,861.25 on 06/06/2025" at bounding box center [366, 70] width 523 height 27
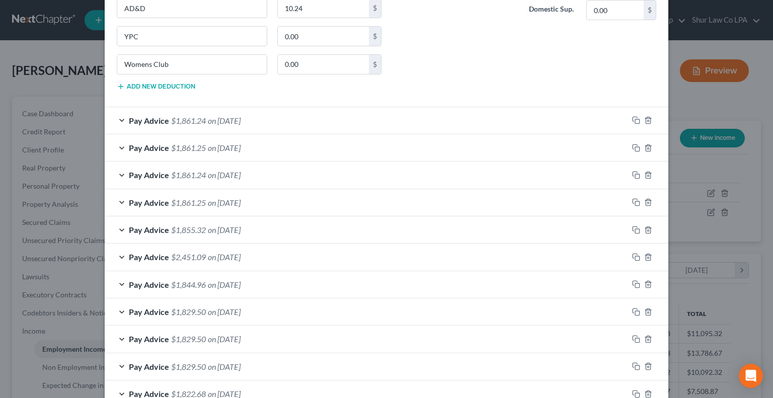
scroll to position [2943, 0]
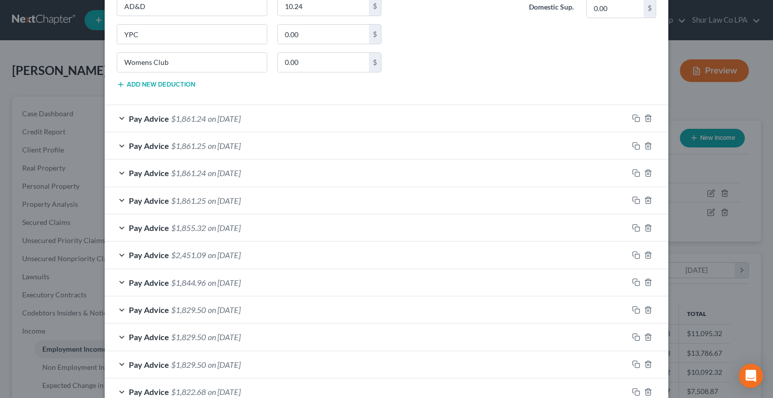
click at [332, 105] on div "Pay Advice $1,861.24 on 05/23/2025" at bounding box center [366, 118] width 523 height 27
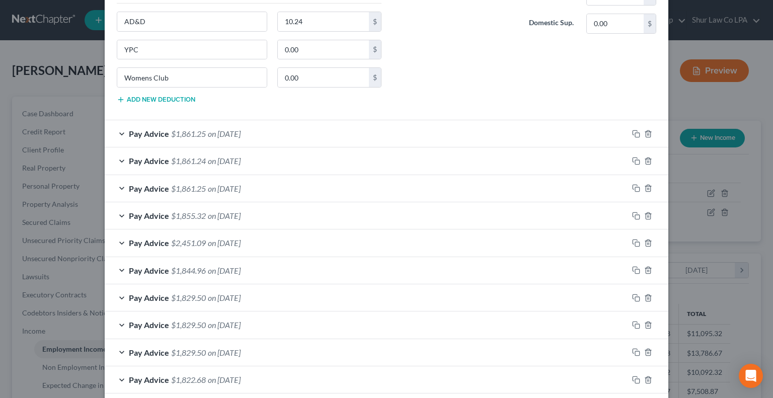
scroll to position [3315, 0]
click at [323, 119] on div "Pay Advice $1,861.25 on 05/09/2025" at bounding box center [366, 132] width 523 height 27
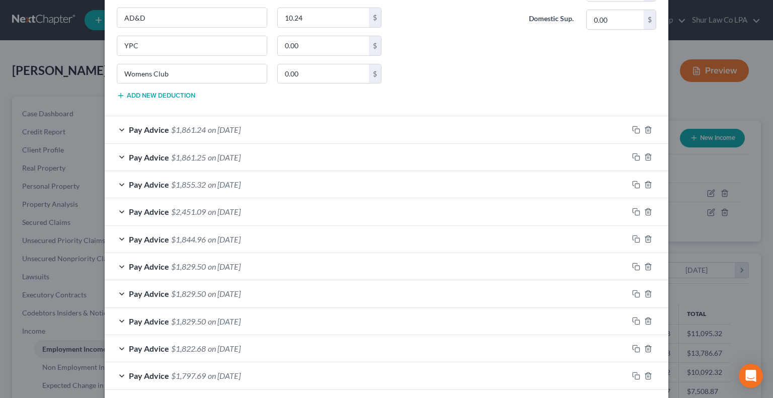
scroll to position [3704, 0]
click at [323, 116] on div "Pay Advice $1,861.24 on 04/25/2025" at bounding box center [366, 129] width 523 height 27
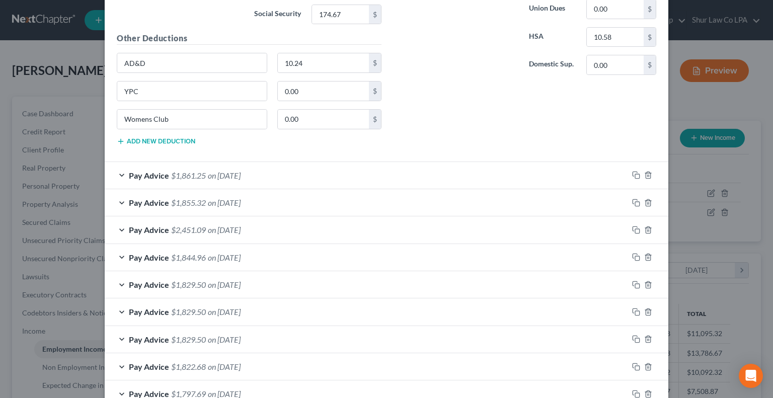
scroll to position [4048, 0]
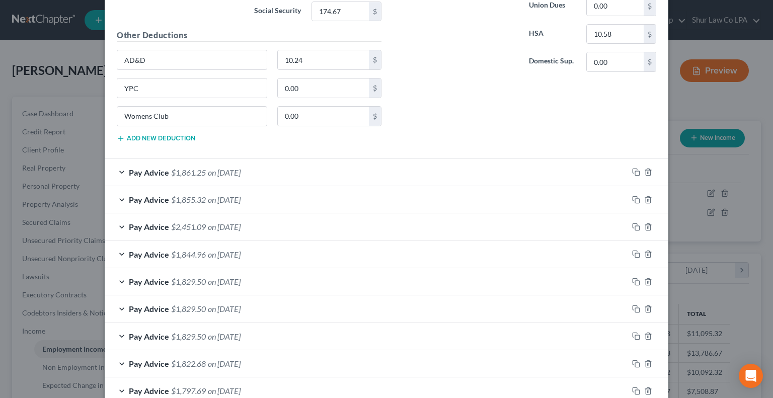
click at [318, 159] on div "Pay Advice $1,861.25 on 04/11/2025" at bounding box center [366, 172] width 523 height 27
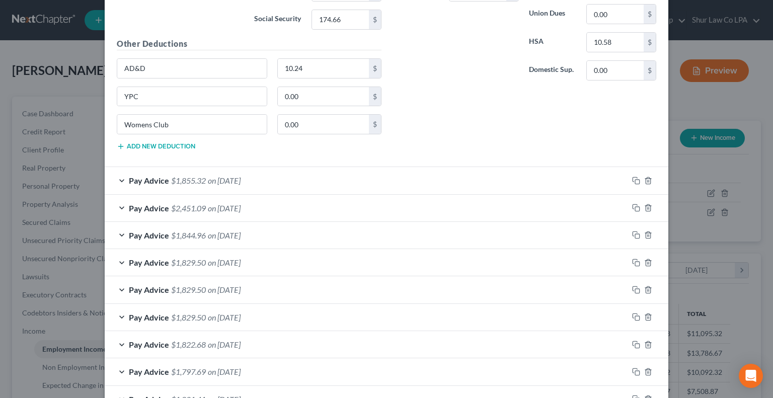
click at [312, 167] on div "Pay Advice $1,855.32 on 03/28/2025" at bounding box center [366, 180] width 523 height 27
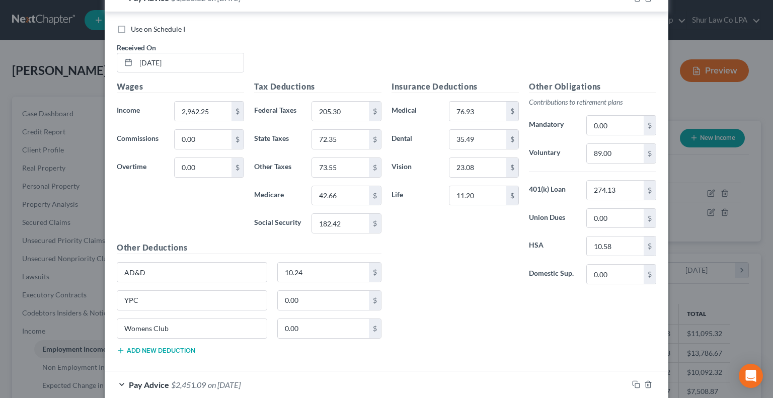
scroll to position [4610, 0]
click at [287, 157] on label "Other Taxes" at bounding box center [277, 167] width 57 height 20
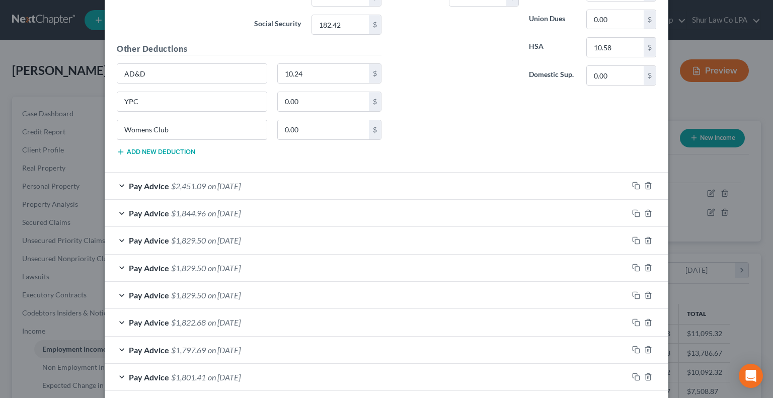
scroll to position [4813, 0]
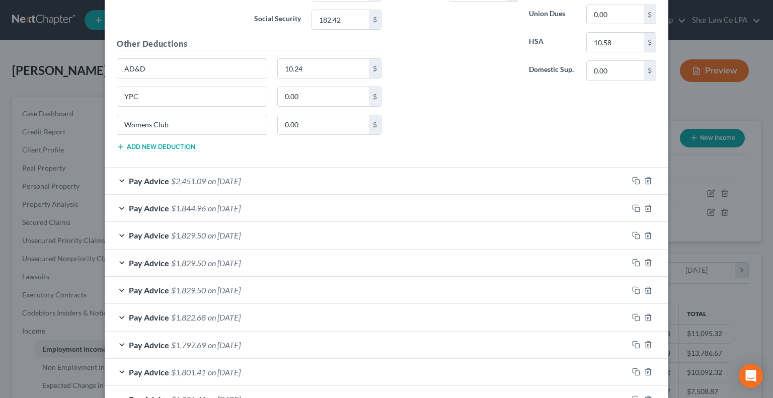
drag, startPoint x: 287, startPoint y: 151, endPoint x: 270, endPoint y: 149, distance: 17.2
click at [270, 167] on div "Pay Advice $2,451.09 on 03/18/2025" at bounding box center [366, 180] width 523 height 27
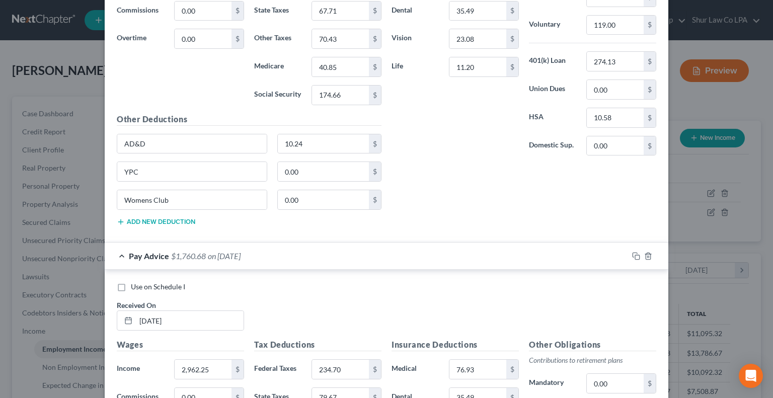
scroll to position [2034, 0]
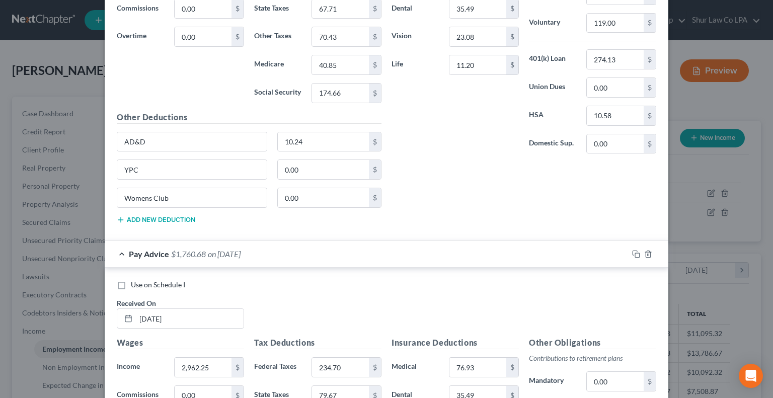
click at [131, 280] on label "Use on Schedule I" at bounding box center [158, 285] width 54 height 10
click at [135, 280] on input "Use on Schedule I" at bounding box center [138, 283] width 7 height 7
checkbox input "true"
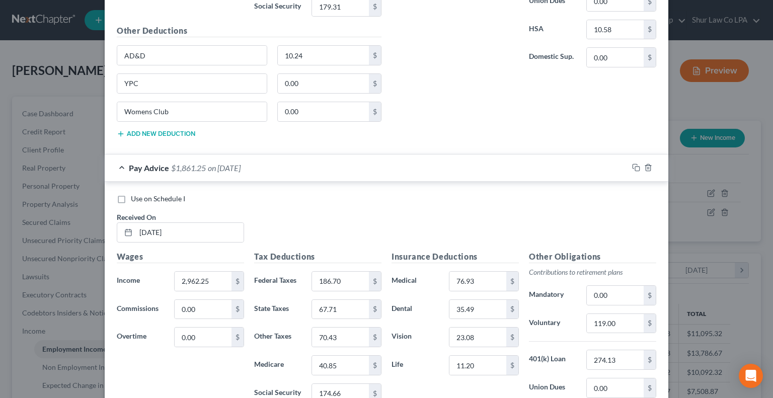
scroll to position [1744, 0]
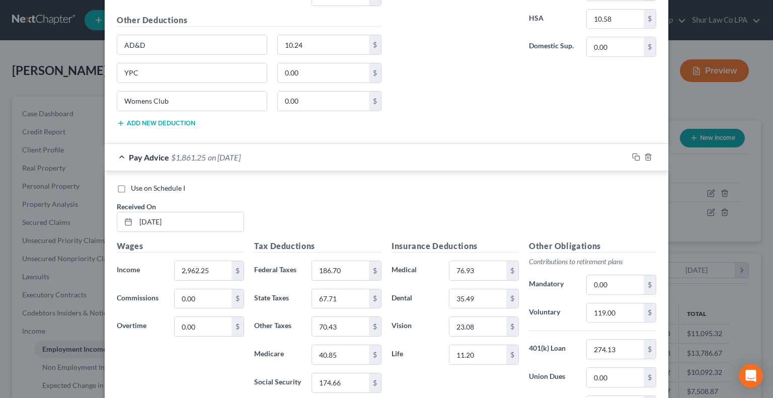
click at [131, 183] on label "Use on Schedule I" at bounding box center [158, 188] width 54 height 10
click at [135, 183] on input "Use on Schedule I" at bounding box center [138, 186] width 7 height 7
checkbox input "true"
checkbox input "false"
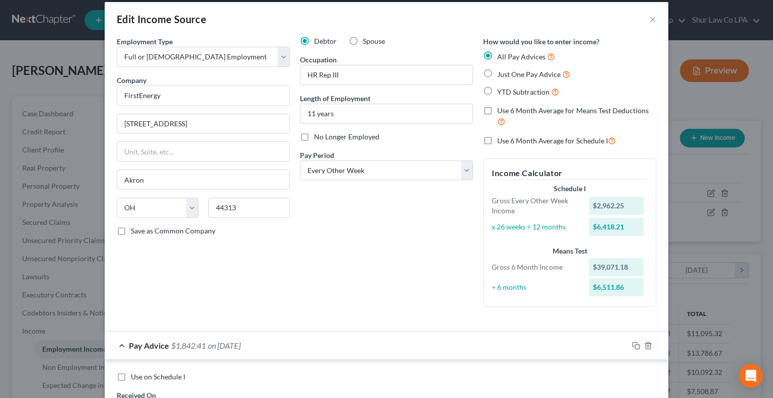
scroll to position [9, 0]
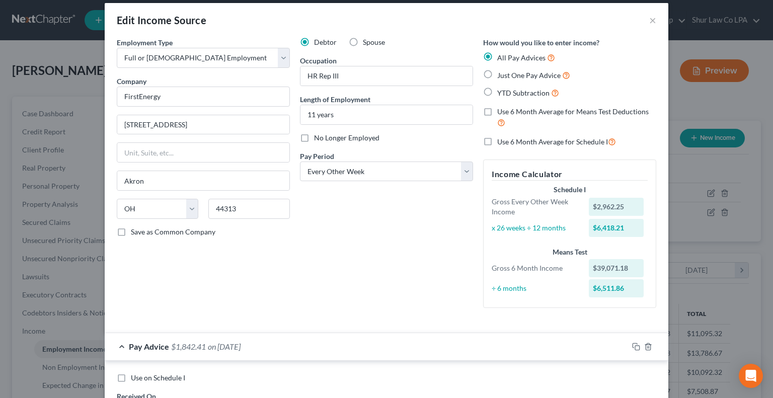
click at [497, 112] on label "Use 6 Month Average for Means Test Deductions" at bounding box center [576, 118] width 159 height 22
click at [501, 112] on input "Use 6 Month Average for Means Test Deductions" at bounding box center [504, 110] width 7 height 7
checkbox input "true"
click at [328, 298] on div "Debtor Spouse Occupation HR Rep III Length of Employment 11 years No Longer Emp…" at bounding box center [386, 176] width 183 height 279
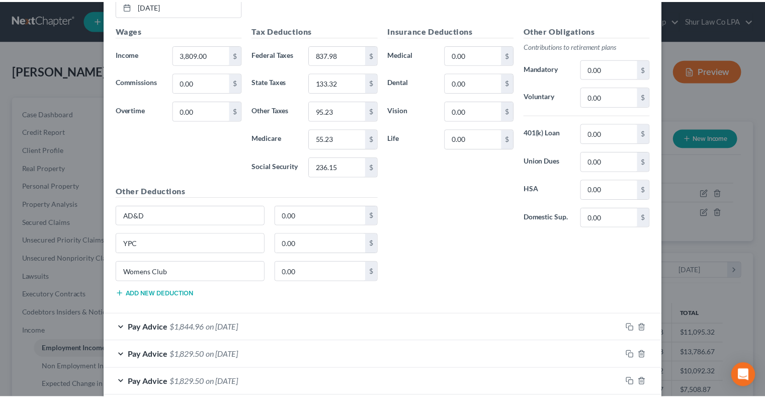
scroll to position [5377, 0]
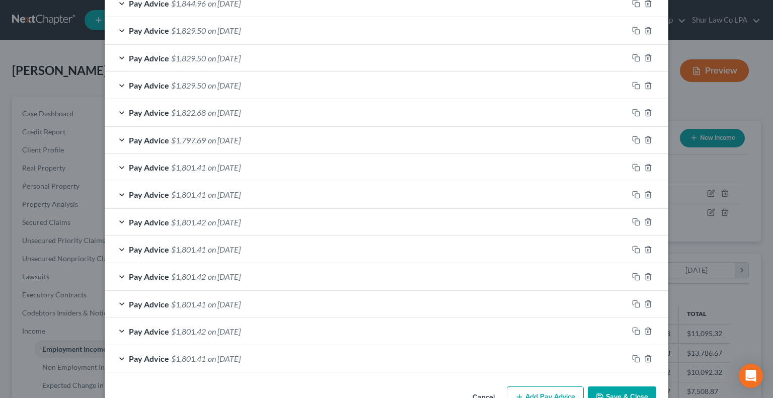
click at [606, 386] on button "Save & Close" at bounding box center [622, 396] width 68 height 21
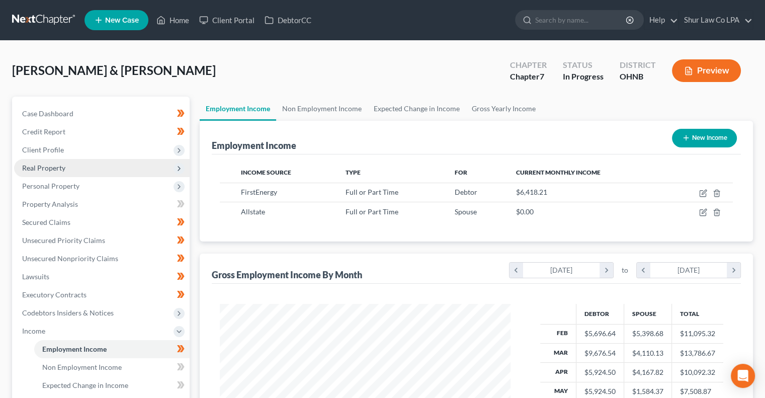
scroll to position [208, 0]
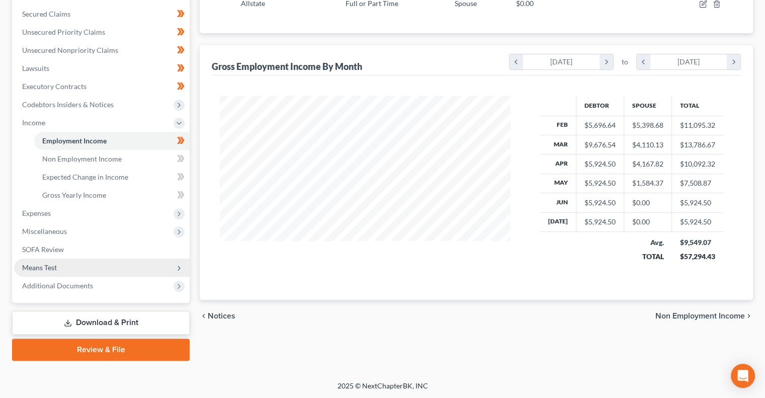
click at [60, 269] on span "Means Test" at bounding box center [102, 268] width 176 height 18
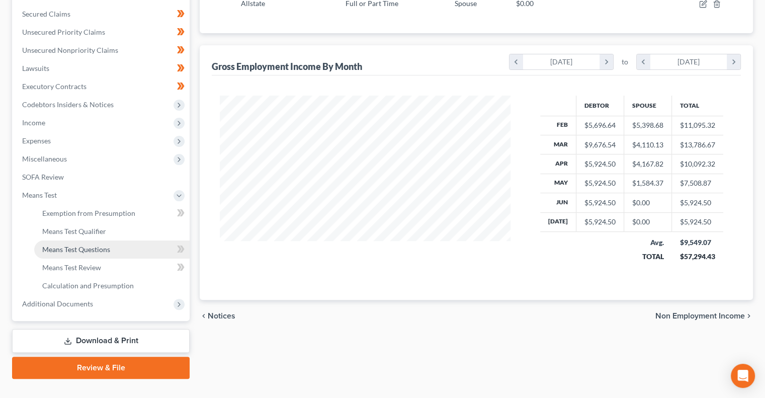
click at [95, 245] on span "Means Test Questions" at bounding box center [76, 249] width 68 height 9
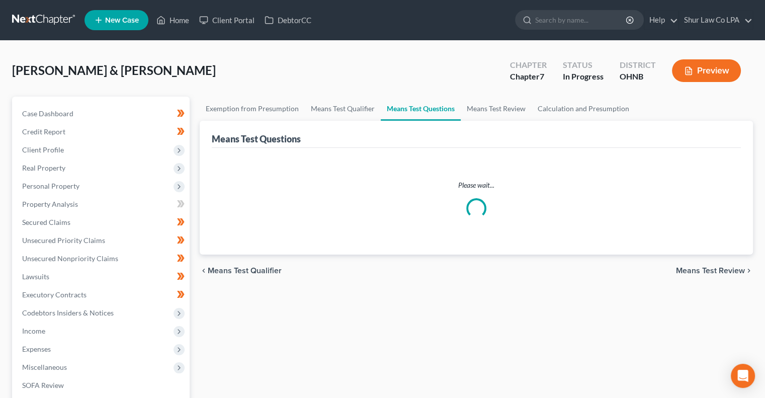
scroll to position [226, 0]
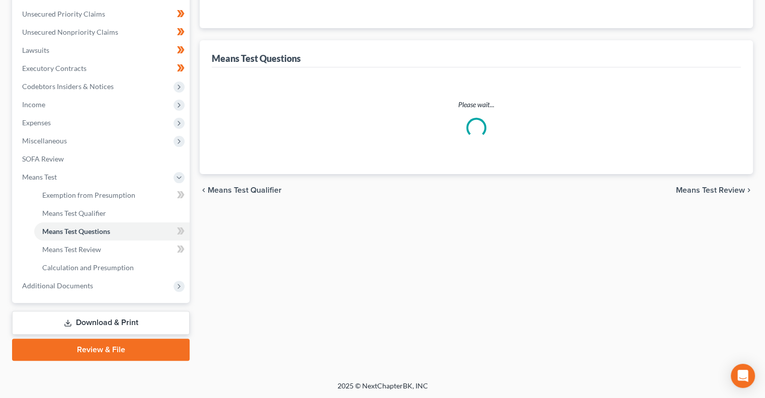
select select "0"
select select "60"
select select "1"
select select "60"
select select "1"
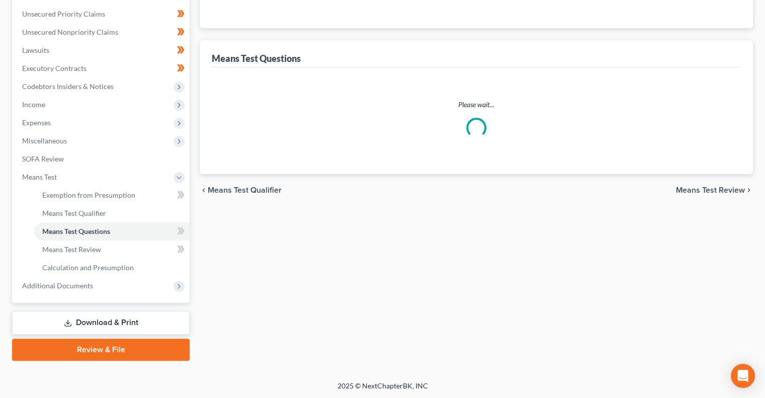
select select "60"
select select "2"
select select "3"
select select "0"
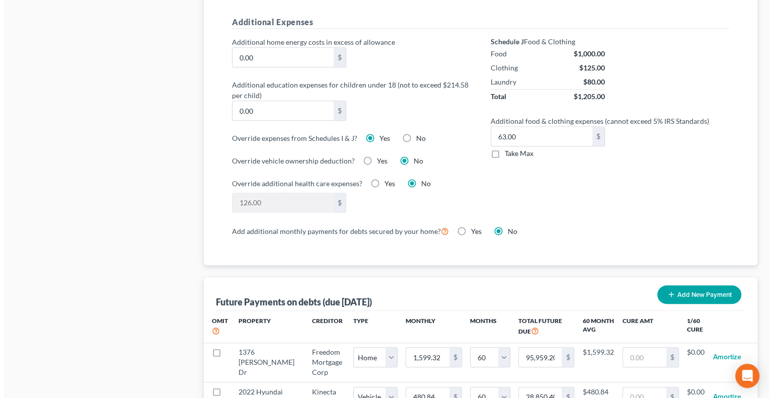
scroll to position [748, 0]
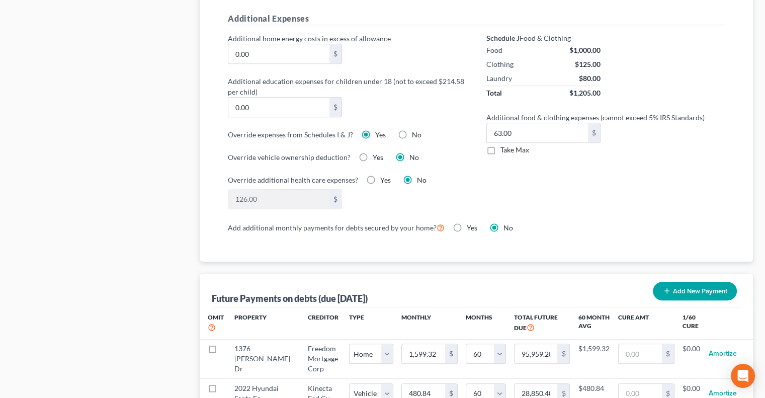
click at [412, 130] on label "No" at bounding box center [417, 135] width 10 height 10
click at [416, 130] on input "No" at bounding box center [419, 133] width 7 height 7
radio input "true"
click at [375, 131] on label "Yes" at bounding box center [380, 135] width 11 height 10
click at [379, 131] on input "Yes" at bounding box center [382, 133] width 7 height 7
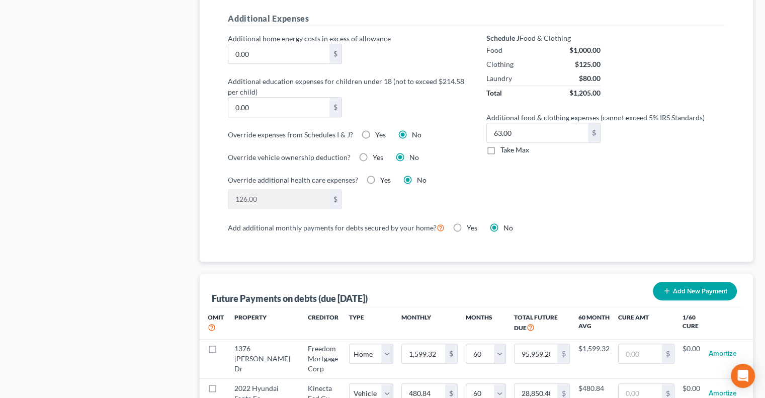
radio input "true"
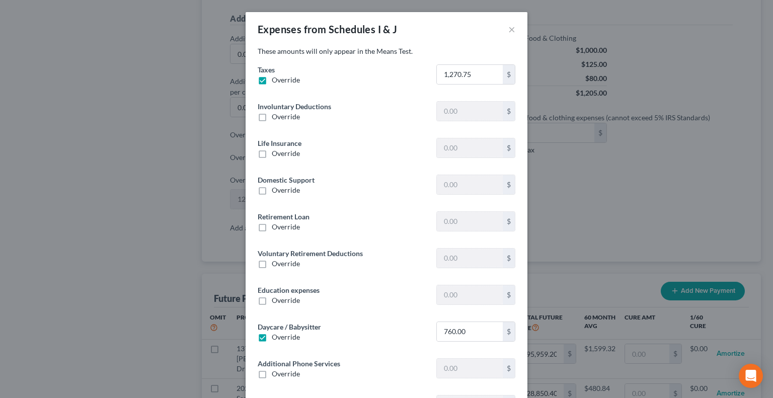
type input "0"
type input "202.22"
type input "0"
type input "548.26"
type input "202.33"
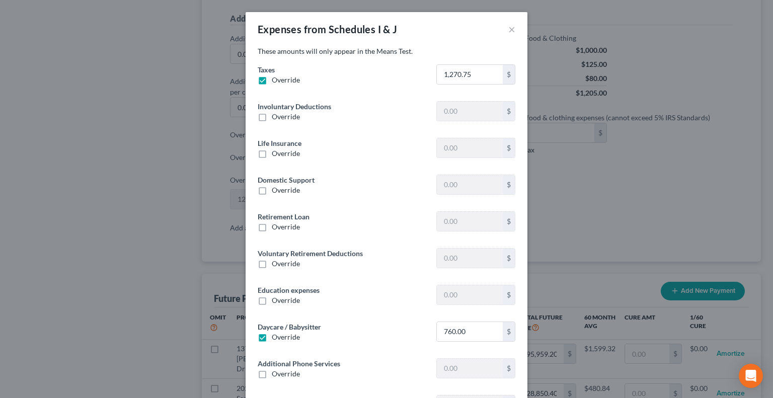
type input "0"
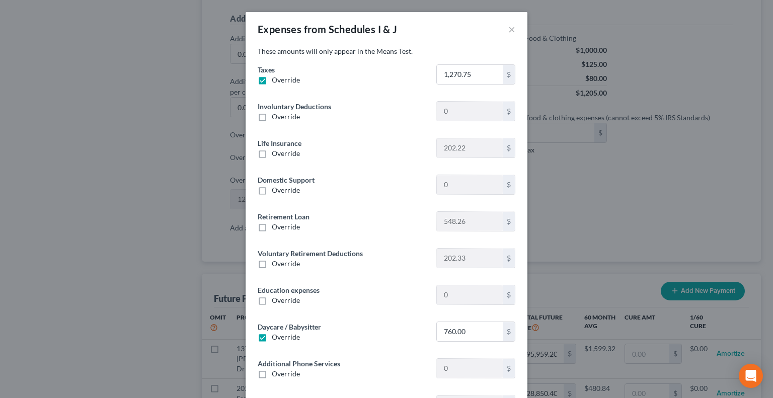
click at [272, 76] on label "Override" at bounding box center [286, 80] width 28 height 10
click at [276, 76] on input "Override" at bounding box center [279, 78] width 7 height 7
checkbox input "false"
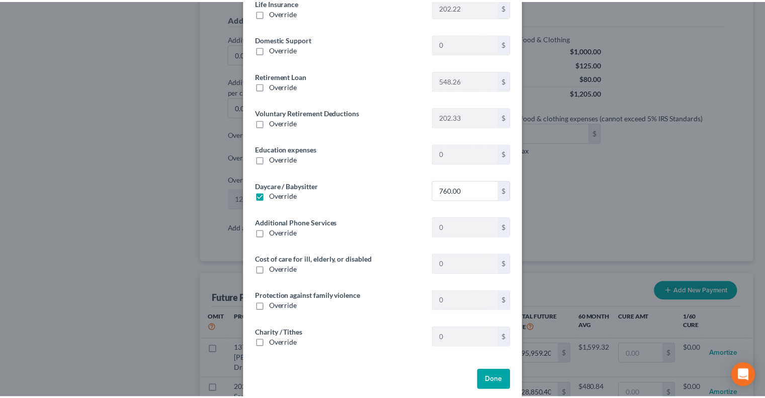
scroll to position [153, 0]
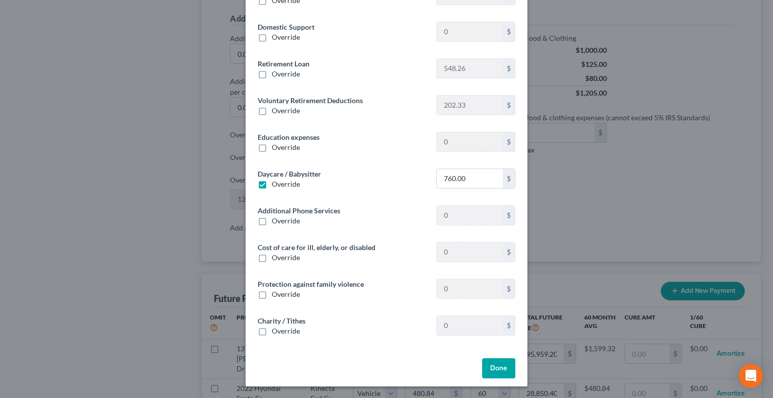
click at [272, 183] on label "Override" at bounding box center [286, 184] width 28 height 10
click at [276, 183] on input "Override" at bounding box center [279, 182] width 7 height 7
checkbox input "false"
click at [499, 369] on button "Done" at bounding box center [498, 368] width 33 height 20
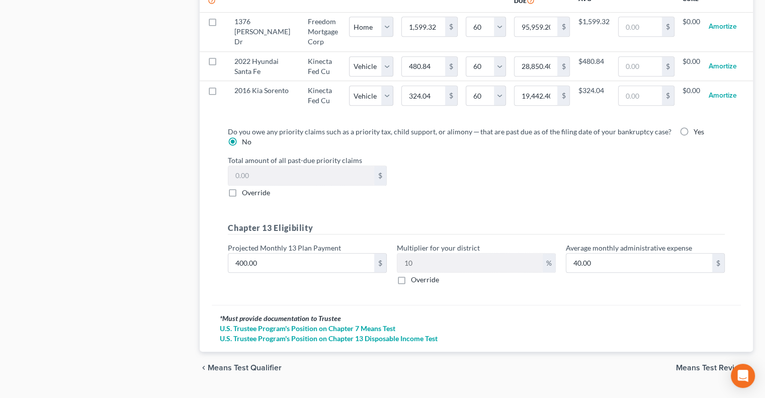
scroll to position [1114, 0]
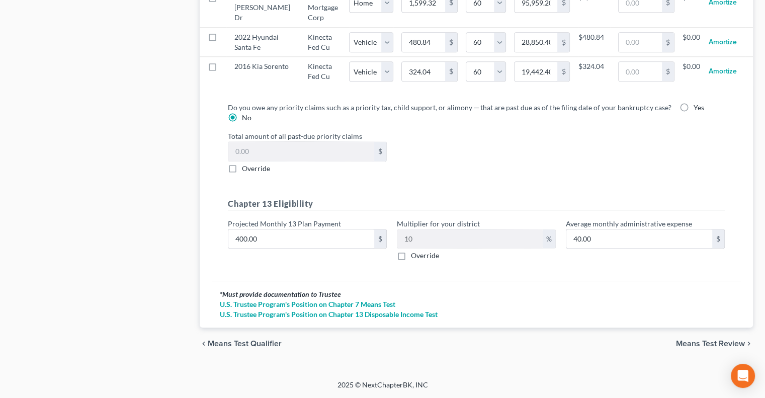
click at [694, 344] on span "Means Test Review" at bounding box center [710, 344] width 69 height 8
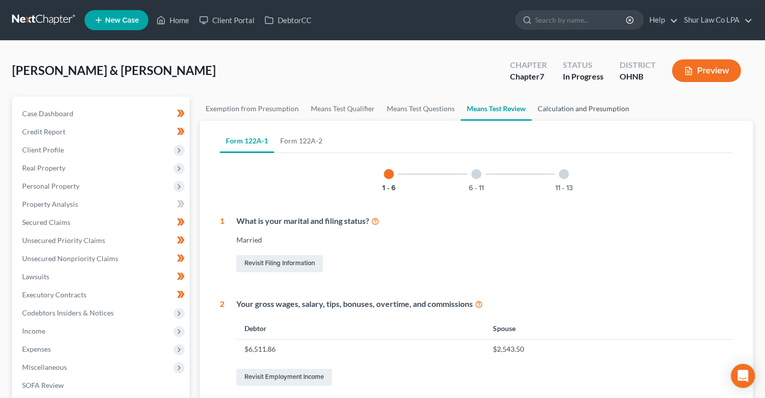
click at [550, 107] on link "Calculation and Presumption" at bounding box center [584, 109] width 104 height 24
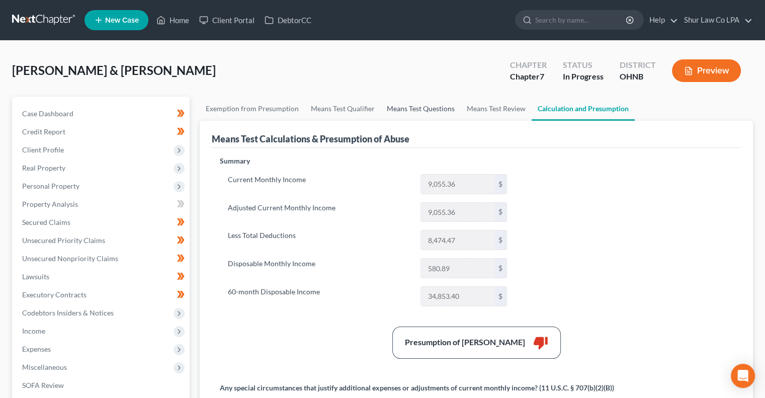
click at [408, 108] on link "Means Test Questions" at bounding box center [421, 109] width 80 height 24
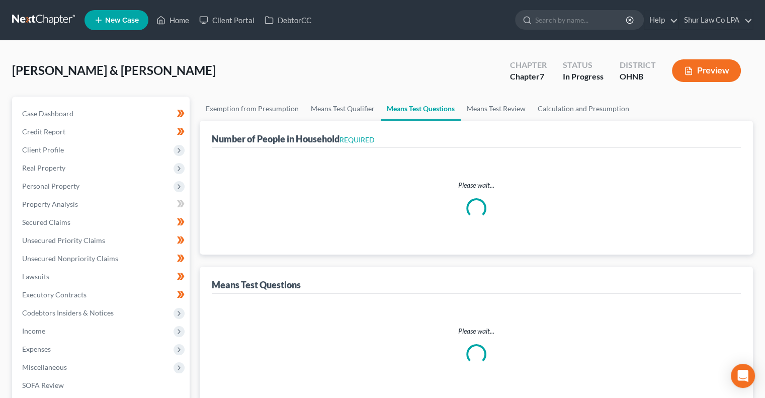
select select "0"
select select "60"
select select "1"
select select "60"
select select "1"
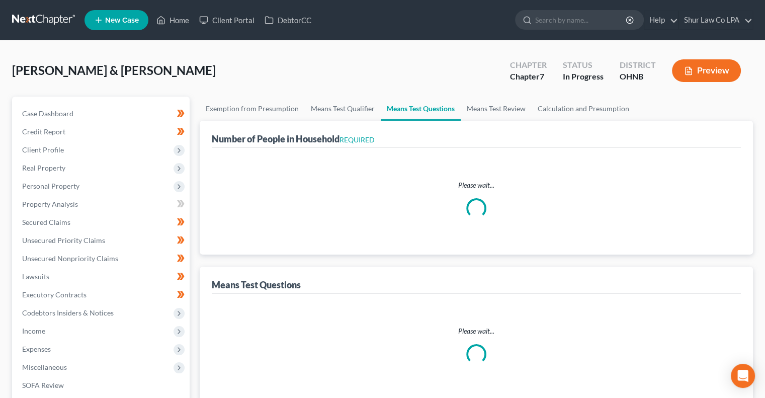
select select "60"
select select "3"
select select "0"
select select "2"
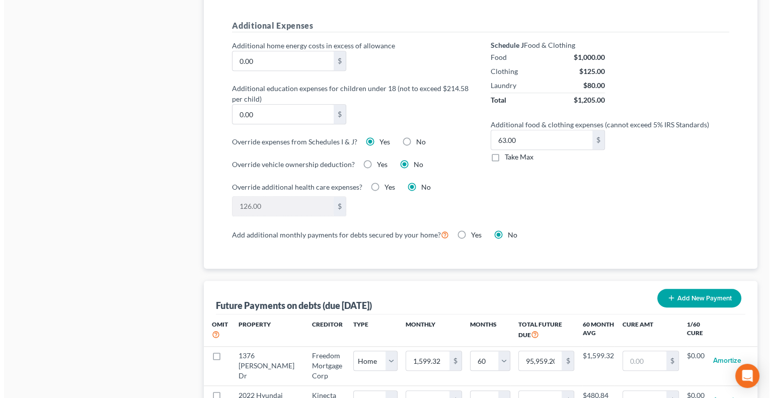
scroll to position [743, 0]
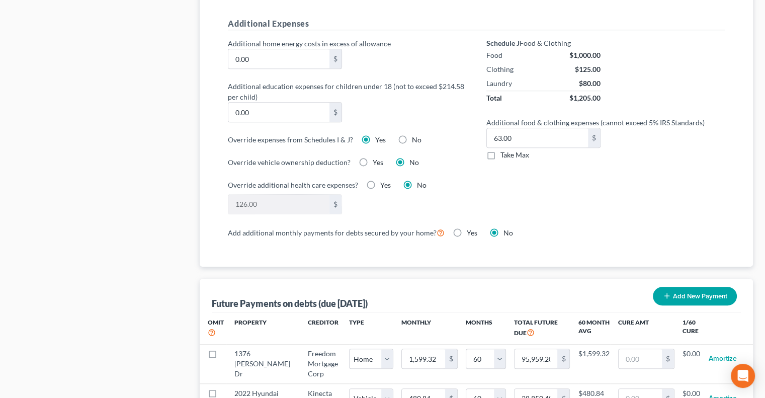
click at [412, 136] on label "No" at bounding box center [417, 140] width 10 height 10
click at [416, 136] on input "No" at bounding box center [419, 138] width 7 height 7
radio input "true"
click at [375, 135] on label "Yes" at bounding box center [380, 140] width 11 height 10
click at [379, 135] on input "Yes" at bounding box center [382, 138] width 7 height 7
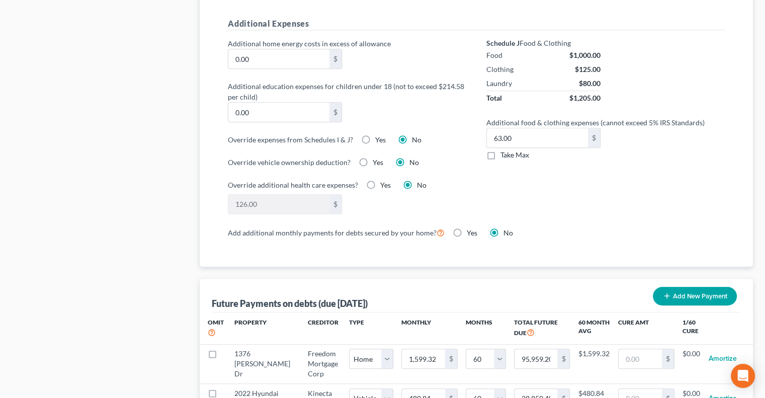
radio input "true"
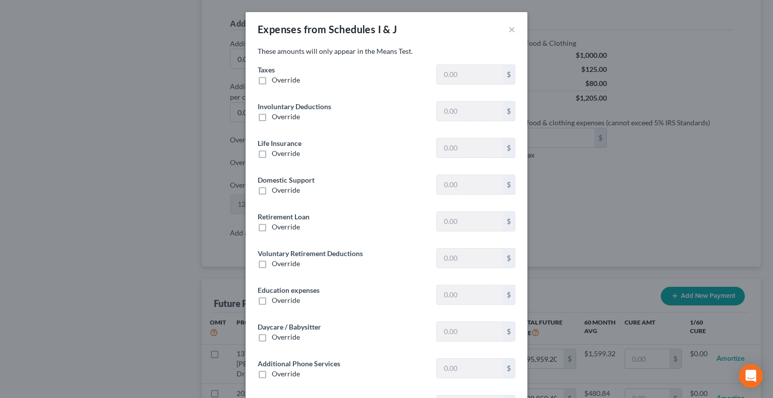
type input "1,325.57"
type input "0"
type input "202.22"
type input "0"
type input "548.26"
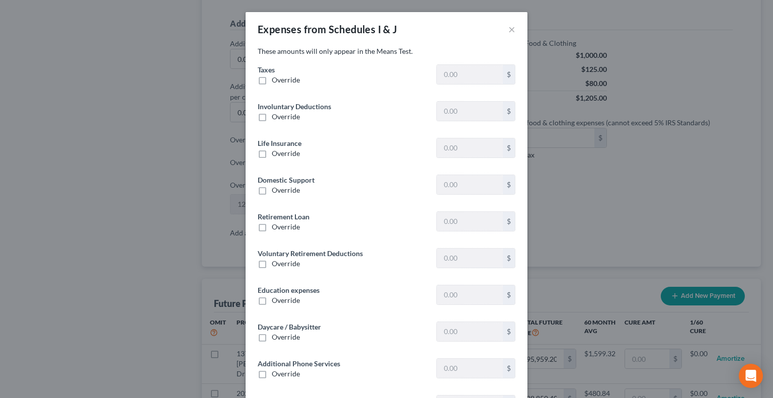
type input "202.33"
type input "0"
type input "400.00"
type input "0"
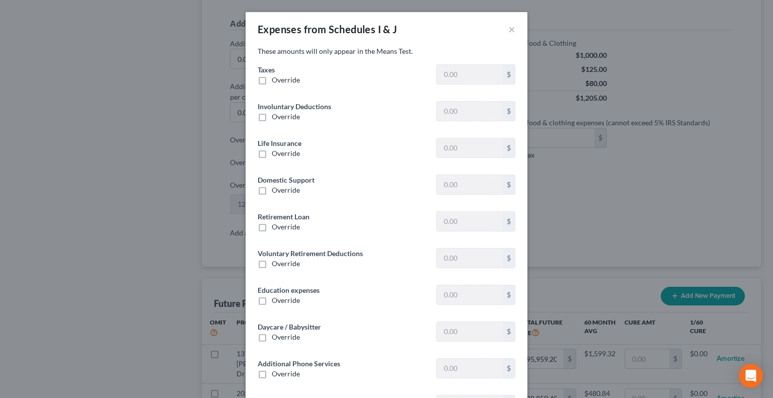
type input "0"
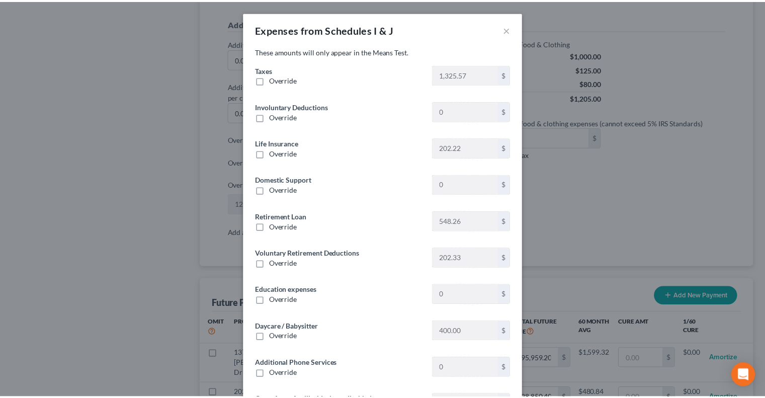
scroll to position [153, 0]
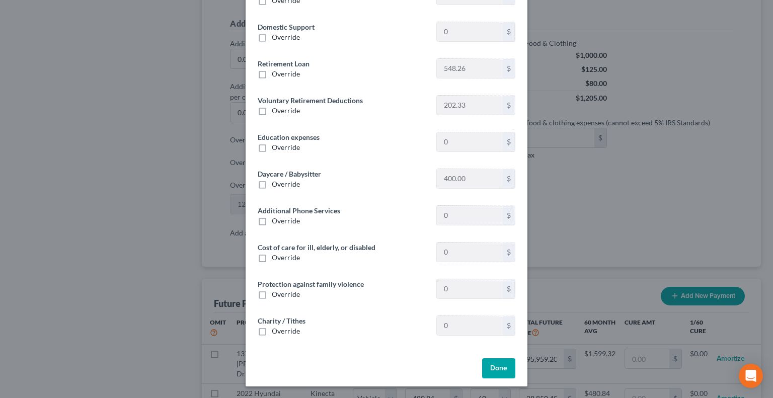
click at [272, 185] on label "Override" at bounding box center [286, 184] width 28 height 10
click at [276, 185] on input "Override" at bounding box center [279, 182] width 7 height 7
checkbox input "true"
click at [493, 369] on button "Done" at bounding box center [498, 368] width 33 height 20
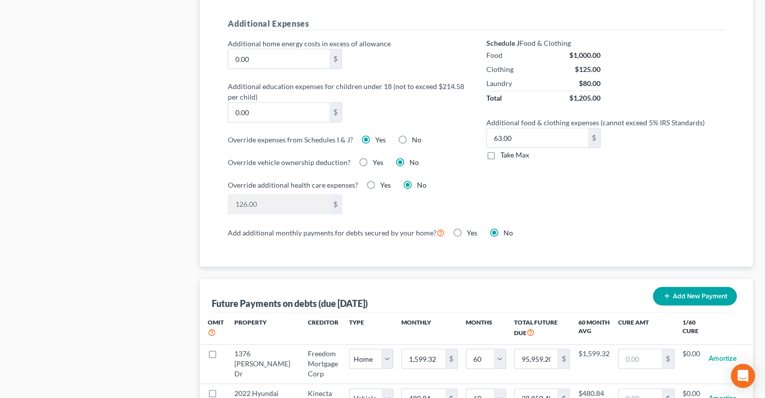
click at [596, 199] on div "Schedule J Food & Clothing Food $1,000.00 Clothing $125.00 Laundry $80.00 Total…" at bounding box center [605, 132] width 259 height 188
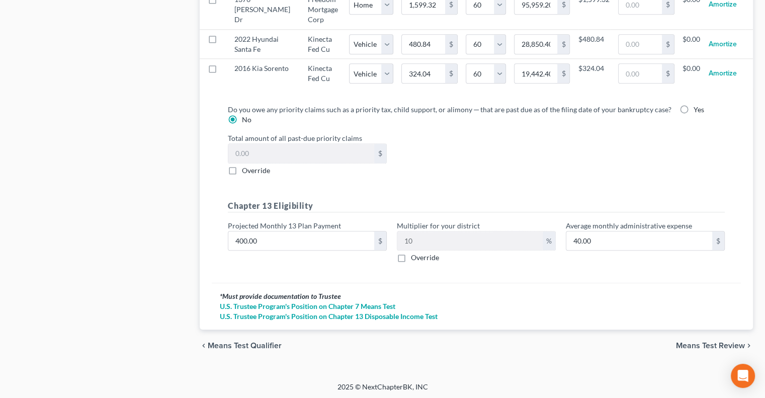
scroll to position [1114, 0]
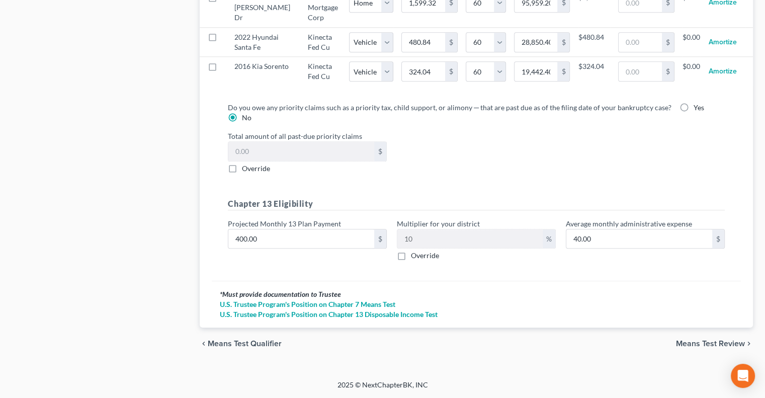
click at [689, 348] on span "Means Test Review" at bounding box center [710, 344] width 69 height 8
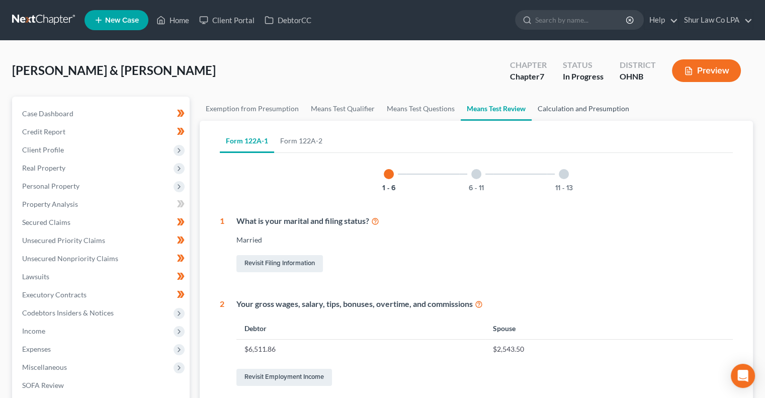
click at [579, 109] on link "Calculation and Presumption" at bounding box center [584, 109] width 104 height 24
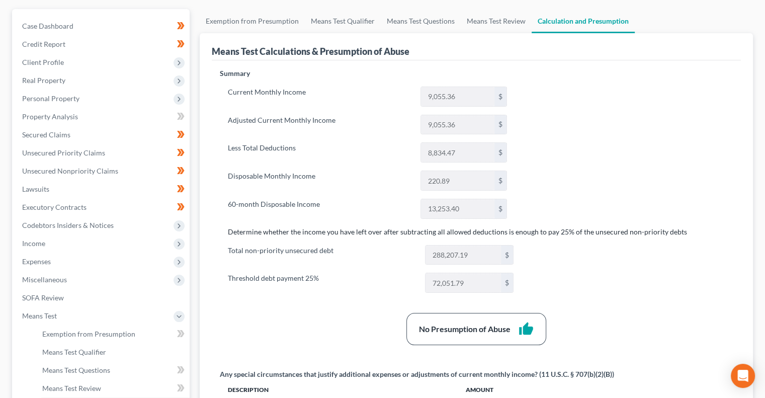
scroll to position [89, 0]
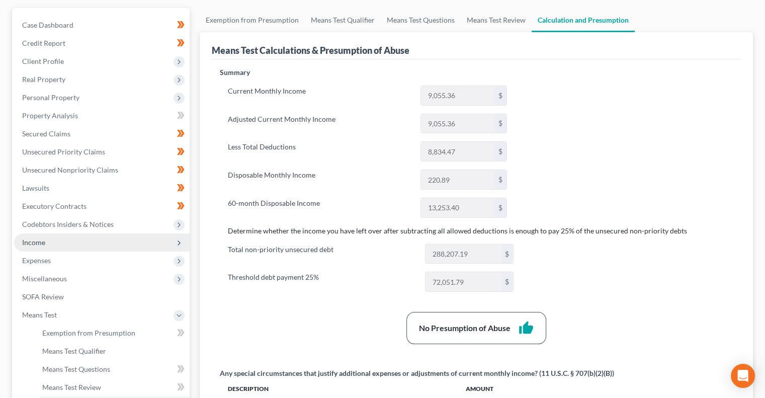
click at [85, 247] on span "Income" at bounding box center [102, 242] width 176 height 18
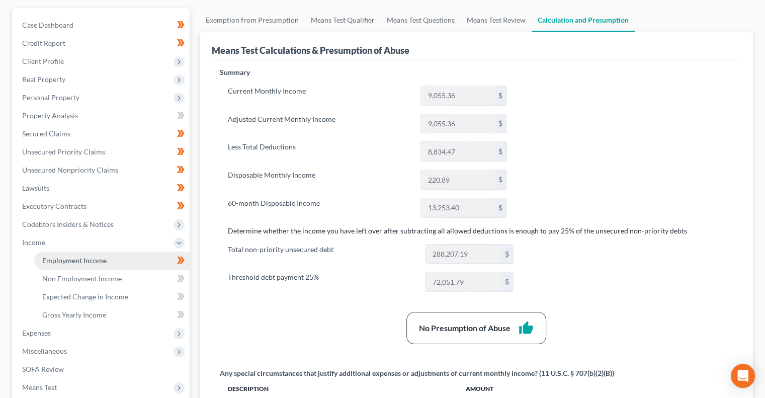
click at [136, 261] on link "Employment Income" at bounding box center [111, 261] width 155 height 18
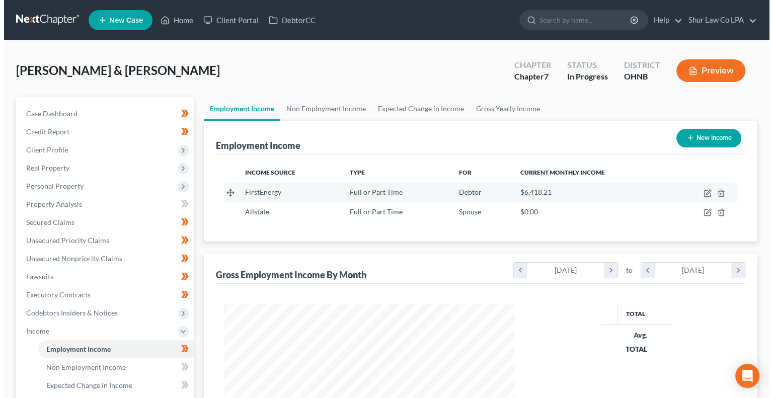
scroll to position [180, 310]
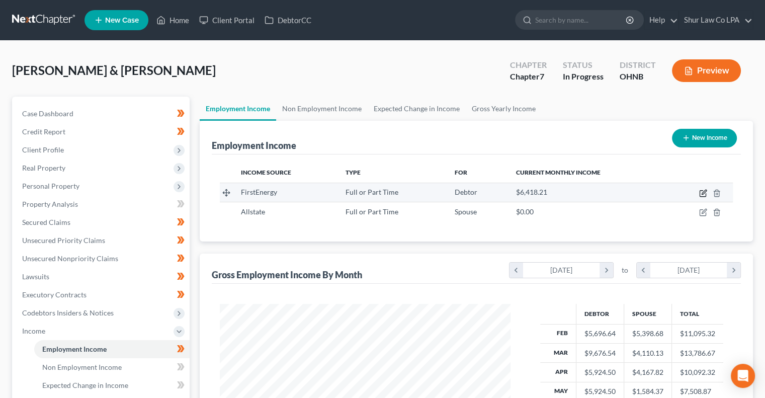
click at [703, 193] on icon "button" at bounding box center [703, 193] width 8 height 8
select select "0"
select select "36"
select select "2"
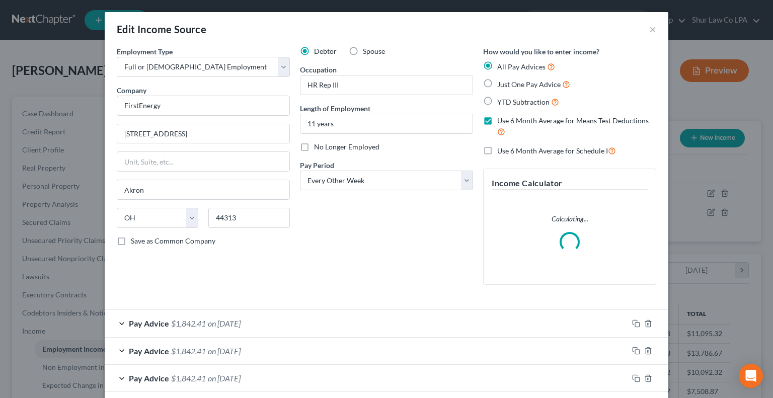
scroll to position [180, 314]
click at [497, 120] on label "Use 6 Month Average for Means Test Deductions" at bounding box center [576, 127] width 159 height 22
click at [501, 120] on input "Use 6 Month Average for Means Test Deductions" at bounding box center [504, 119] width 7 height 7
checkbox input "false"
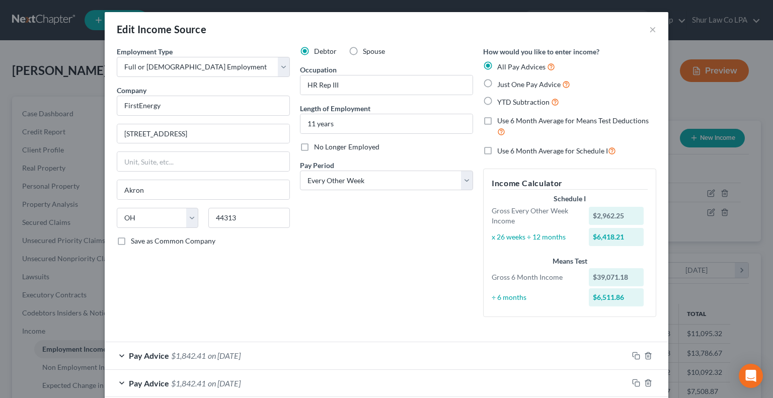
click at [408, 225] on div "Debtor Spouse Occupation HR Rep III Length of Employment 11 years No Longer Emp…" at bounding box center [386, 185] width 183 height 279
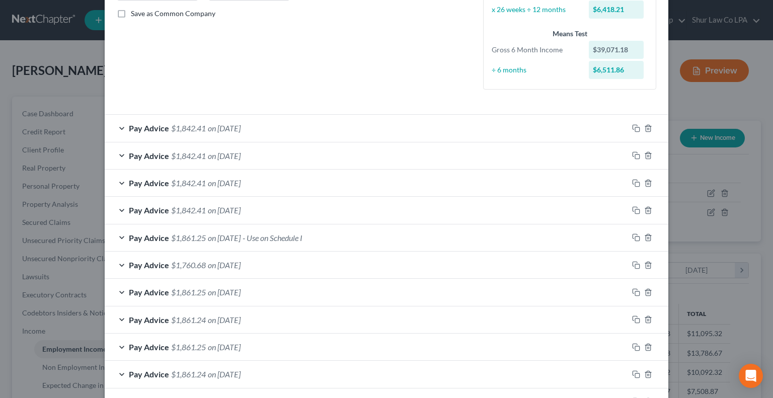
scroll to position [227, 0]
click at [240, 264] on span "on [DATE]" at bounding box center [224, 265] width 33 height 10
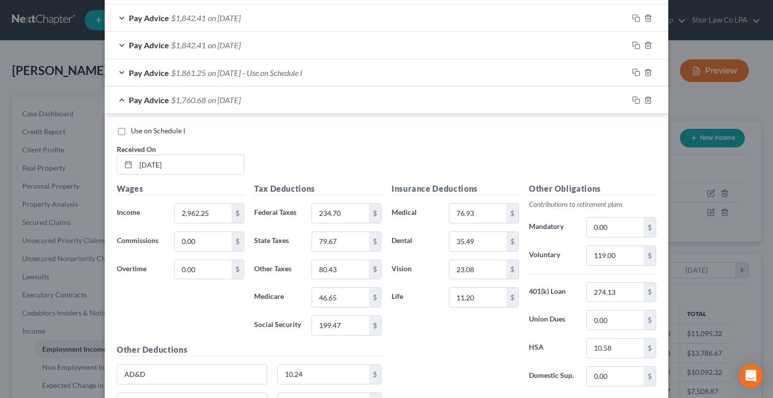
scroll to position [364, 0]
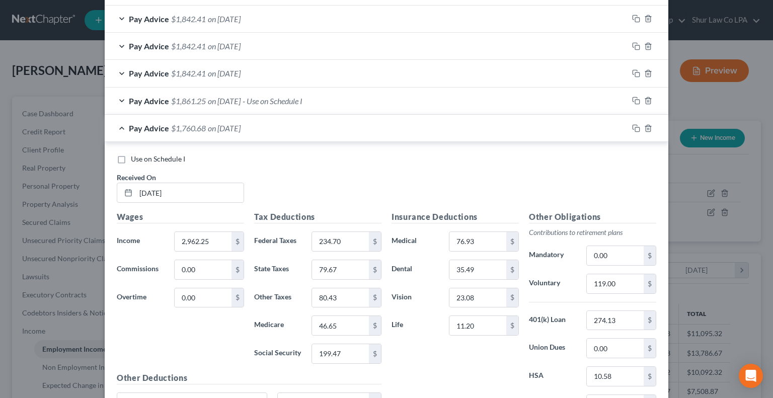
click at [131, 157] on label "Use on Schedule I" at bounding box center [158, 159] width 54 height 10
click at [135, 157] on input "Use on Schedule I" at bounding box center [138, 157] width 7 height 7
checkbox input "true"
click at [367, 124] on div "Pay Advice $1,760.68 on 06/20/2025 - Use on Schedule I" at bounding box center [366, 128] width 523 height 27
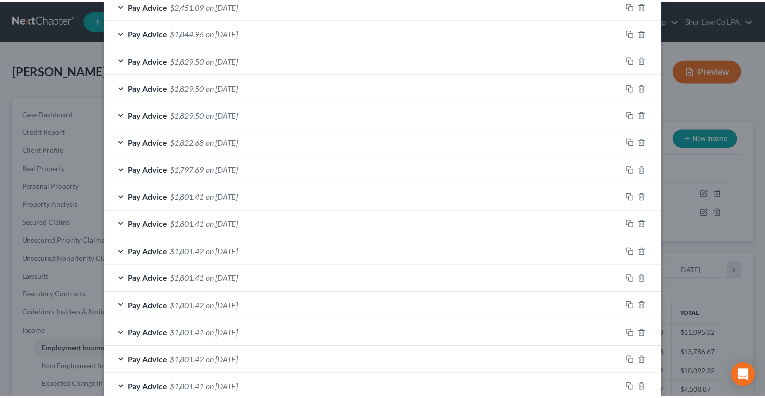
scroll to position [734, 0]
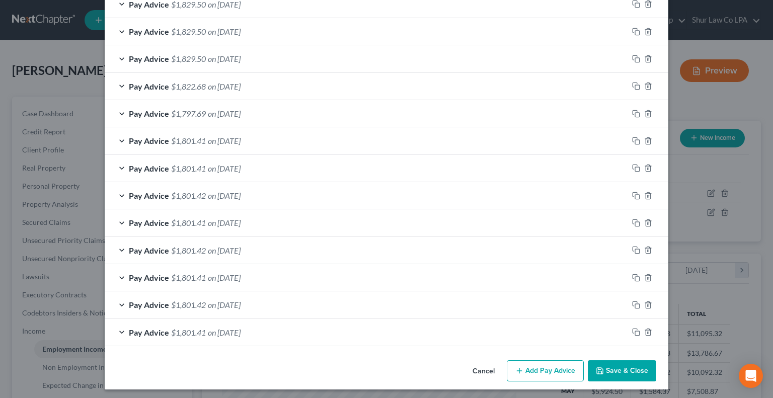
click at [598, 371] on polyline "button" at bounding box center [600, 372] width 4 height 3
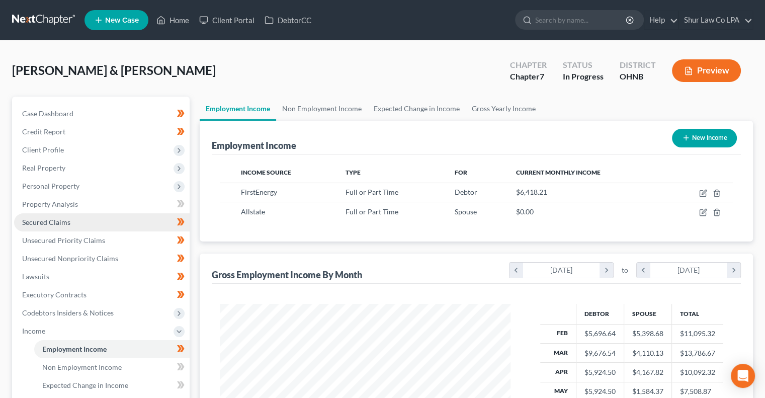
scroll to position [208, 0]
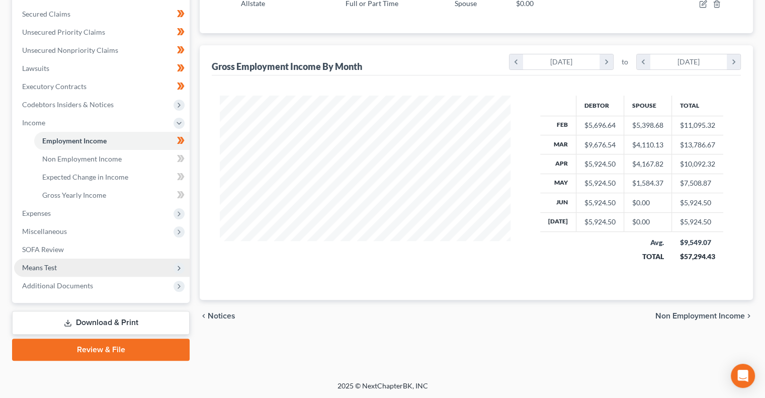
click at [95, 264] on span "Means Test" at bounding box center [102, 268] width 176 height 18
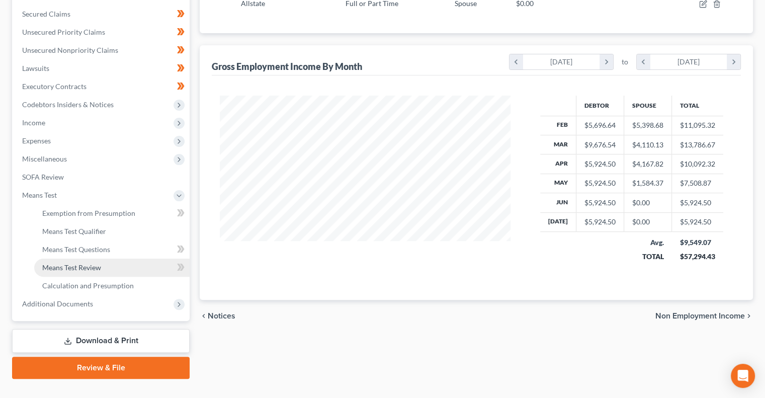
click at [113, 264] on link "Means Test Review" at bounding box center [111, 268] width 155 height 18
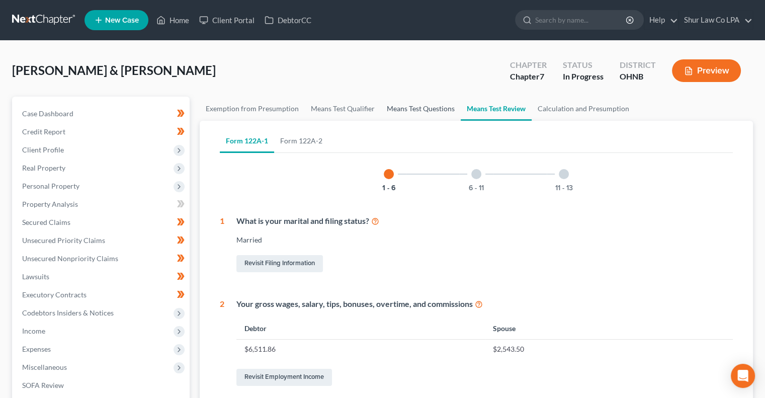
click at [398, 107] on link "Means Test Questions" at bounding box center [421, 109] width 80 height 24
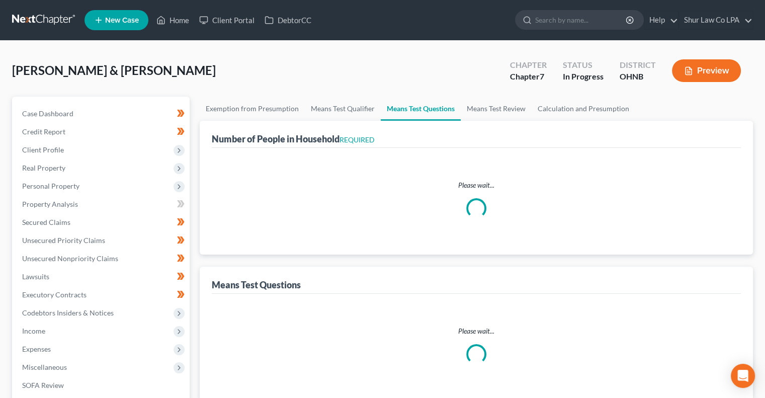
select select "0"
select select "60"
select select "1"
select select "60"
select select "1"
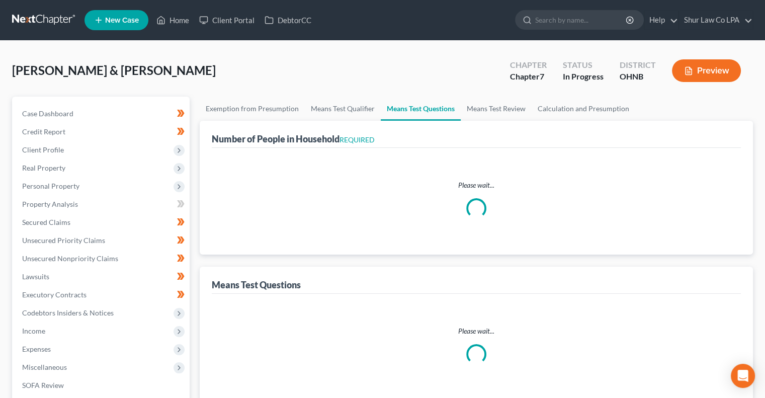
select select "60"
select select "3"
select select "0"
select select "2"
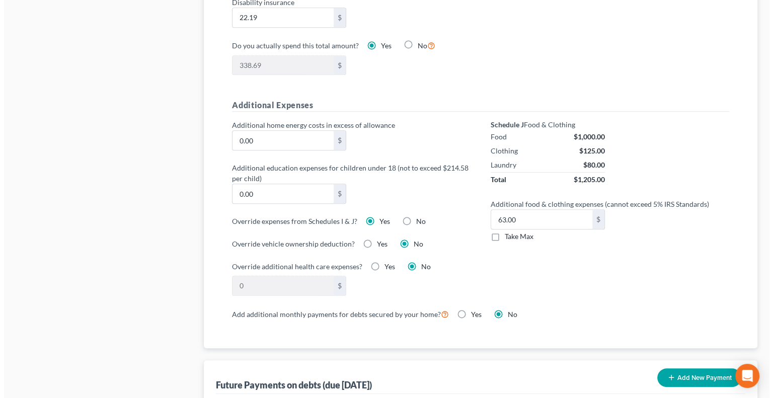
scroll to position [667, 0]
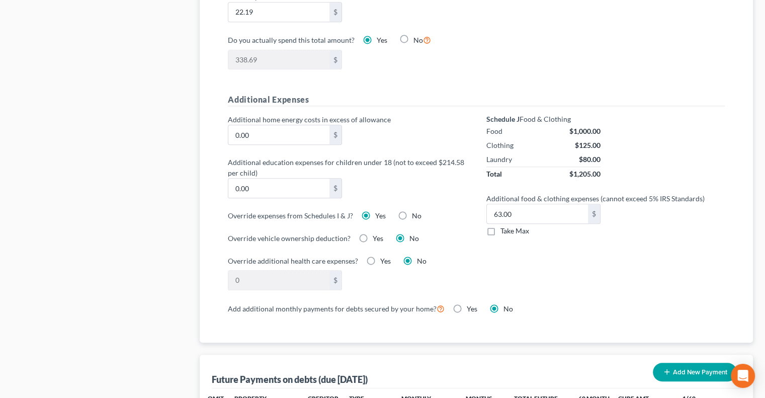
click at [412, 211] on label "No" at bounding box center [417, 216] width 10 height 10
click at [416, 211] on input "No" at bounding box center [419, 214] width 7 height 7
radio input "true"
click at [375, 211] on label "Yes" at bounding box center [380, 216] width 11 height 10
click at [379, 211] on input "Yes" at bounding box center [382, 214] width 7 height 7
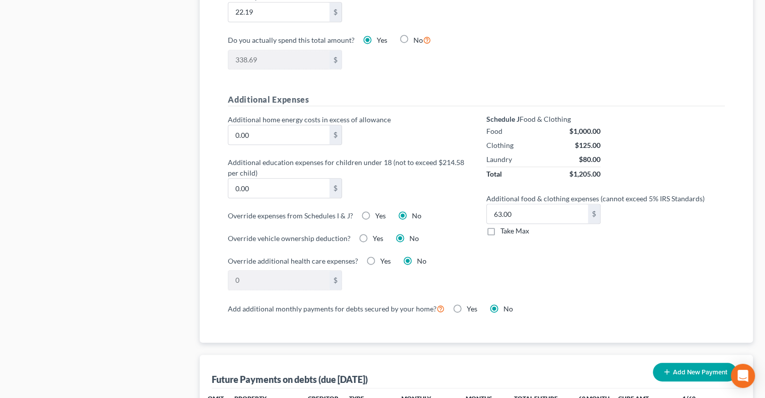
radio input "true"
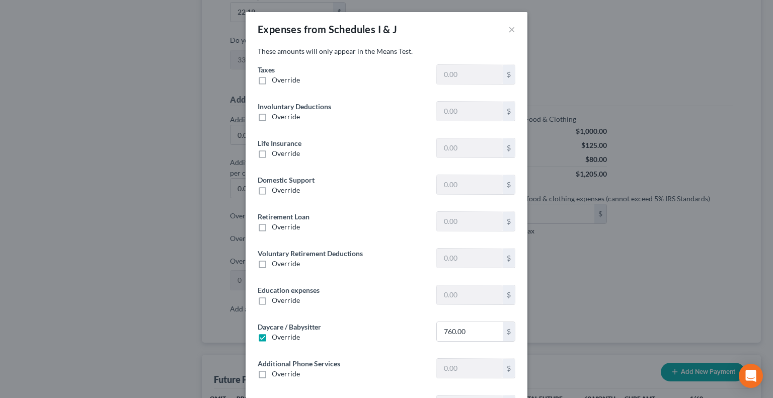
type input "1,388.66"
type input "0"
type input "204.26"
type input "0"
type input "593.94"
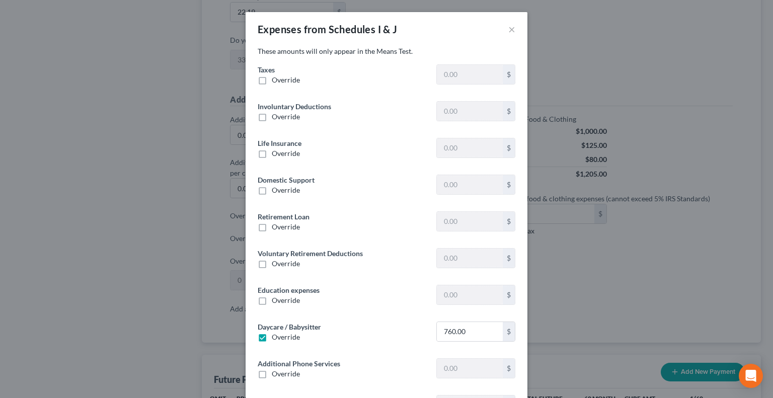
type input "257.83"
type input "0"
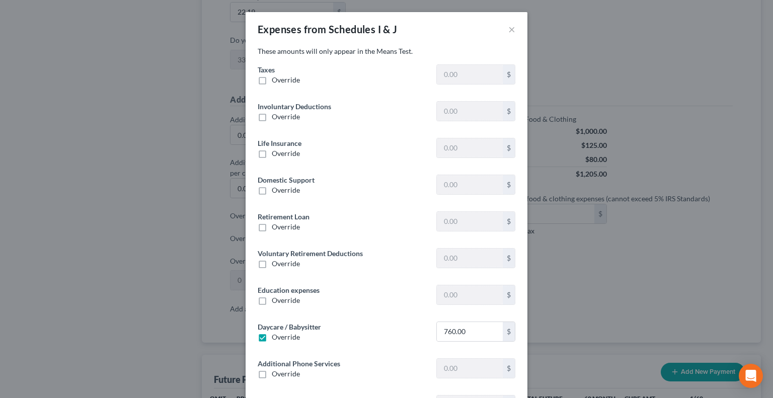
type input "0"
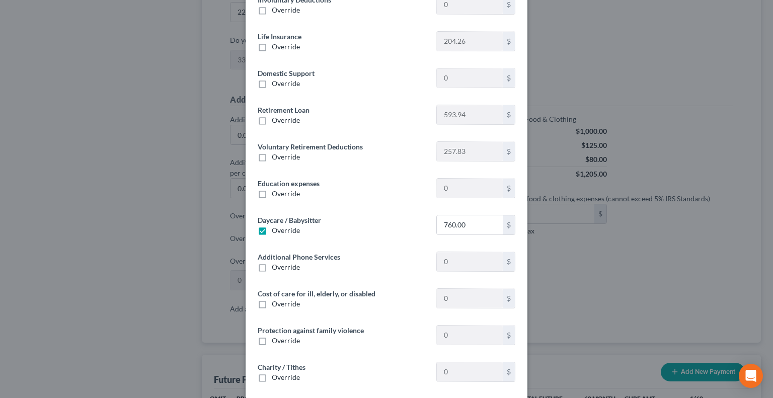
scroll to position [122, 0]
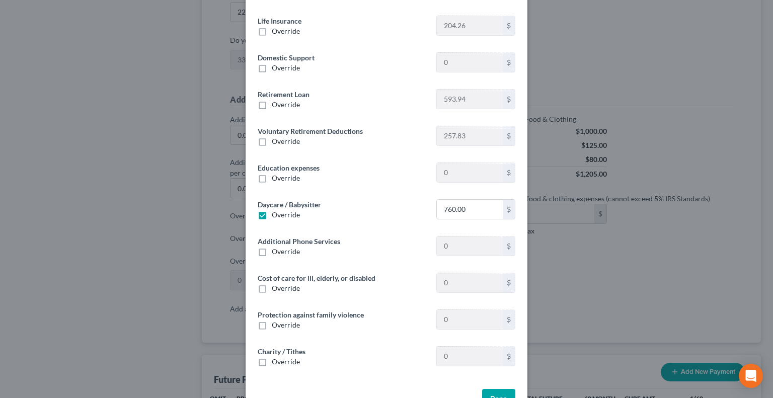
click at [272, 213] on label "Override" at bounding box center [286, 215] width 28 height 10
click at [276, 213] on input "Override" at bounding box center [279, 213] width 7 height 7
checkbox input "false"
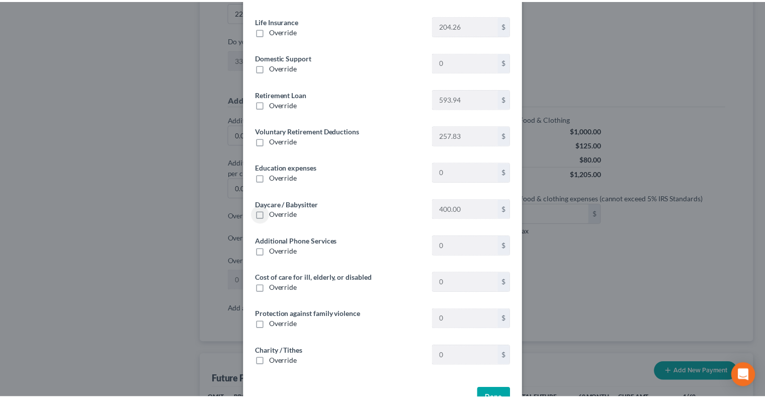
scroll to position [153, 0]
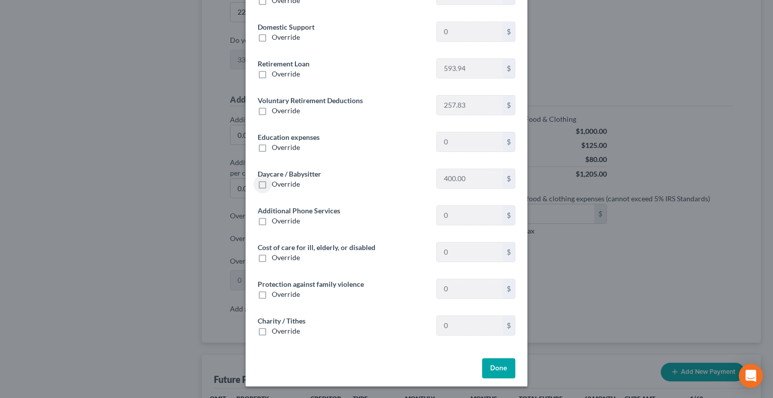
click at [491, 373] on button "Done" at bounding box center [498, 368] width 33 height 20
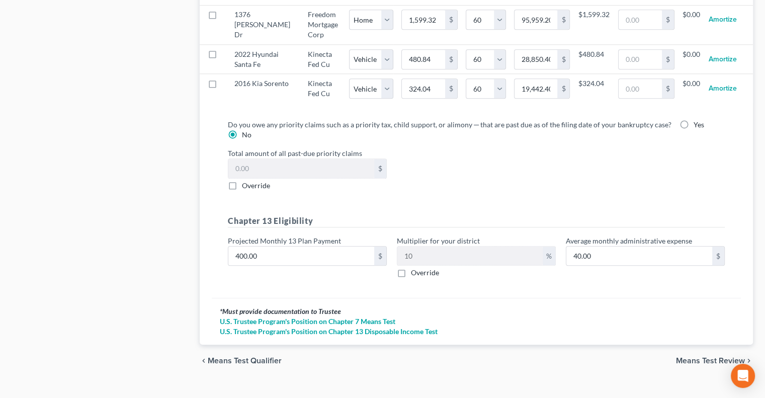
scroll to position [1114, 0]
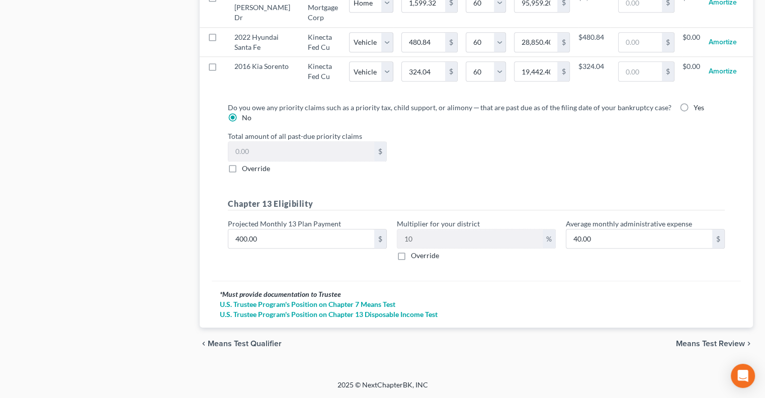
click at [699, 346] on span "Means Test Review" at bounding box center [710, 344] width 69 height 8
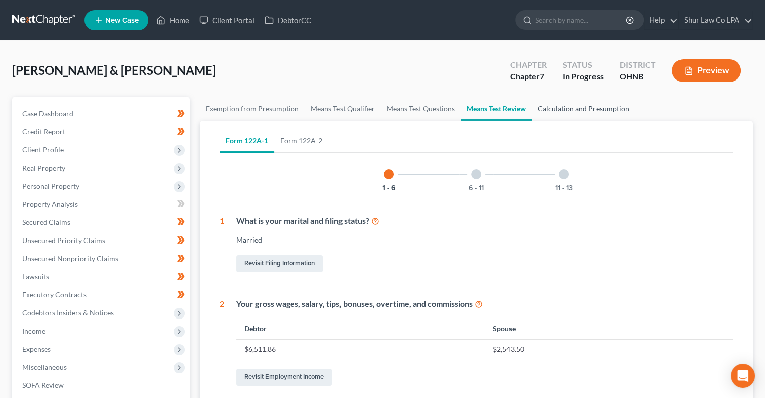
click at [566, 110] on link "Calculation and Presumption" at bounding box center [584, 109] width 104 height 24
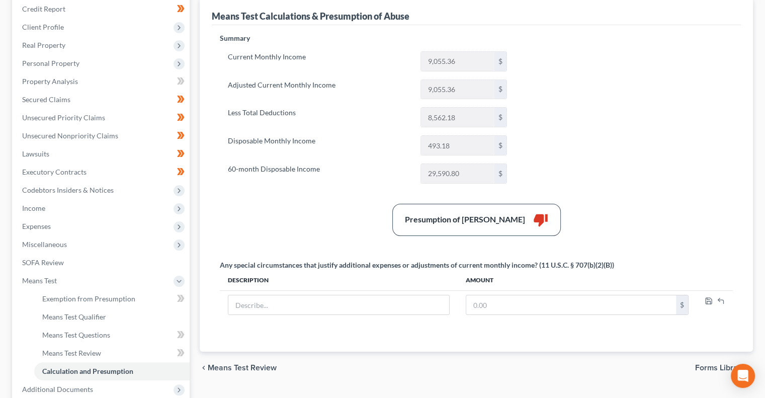
scroll to position [117, 0]
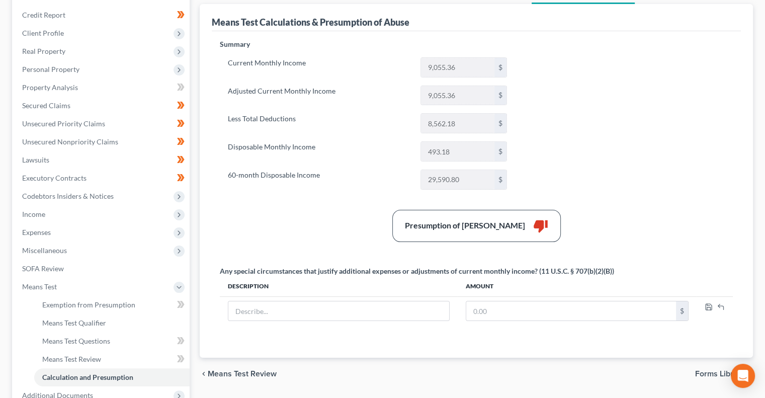
click at [368, 115] on label "Less Total Deductions" at bounding box center [319, 123] width 193 height 20
click at [380, 162] on div "Current Monthly Income 9,055.36 $ Adjusted Current Monthly Income 9,055.36 $ Le…" at bounding box center [367, 123] width 295 height 132
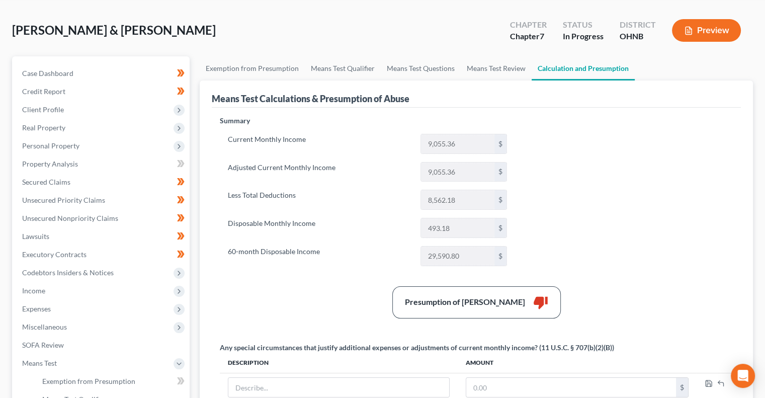
scroll to position [40, 0]
click at [87, 296] on span "Income" at bounding box center [102, 291] width 176 height 18
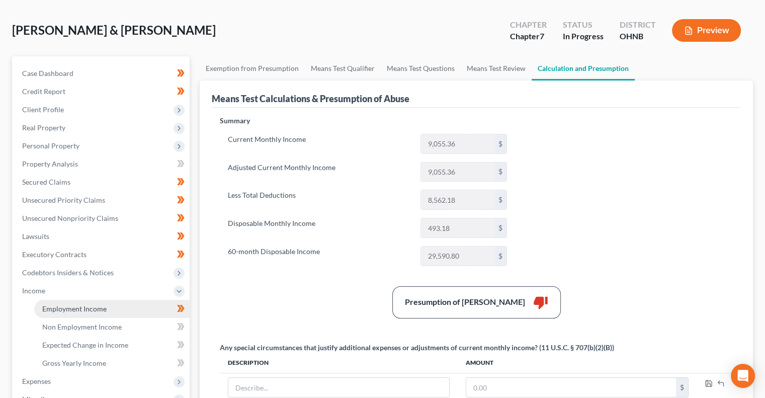
click at [104, 310] on span "Employment Income" at bounding box center [74, 308] width 64 height 9
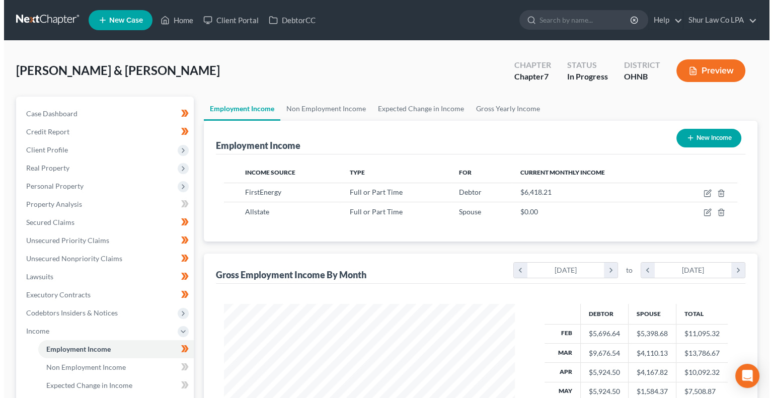
scroll to position [180, 310]
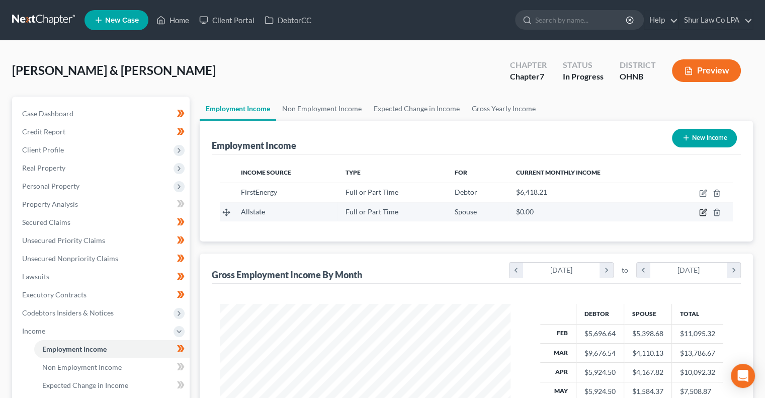
click at [704, 210] on icon "button" at bounding box center [703, 212] width 8 height 8
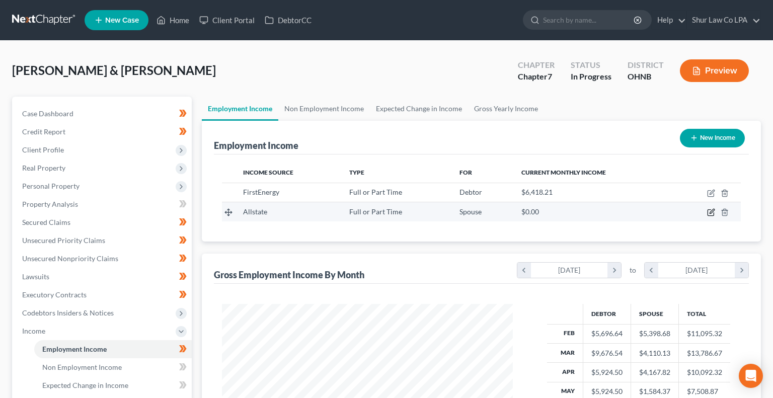
select select "0"
select select "14"
select select "2"
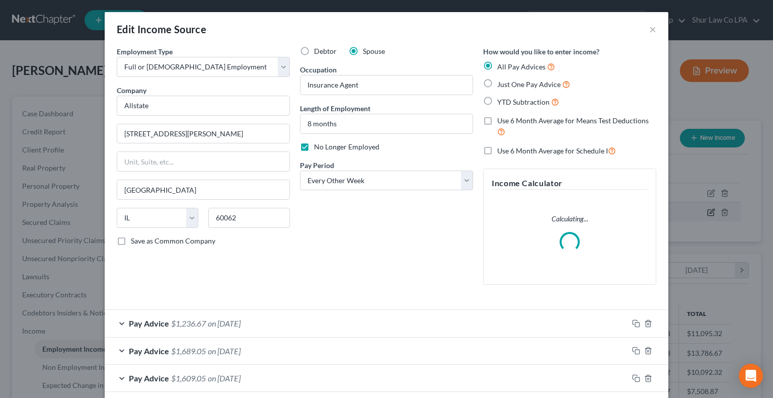
scroll to position [180, 314]
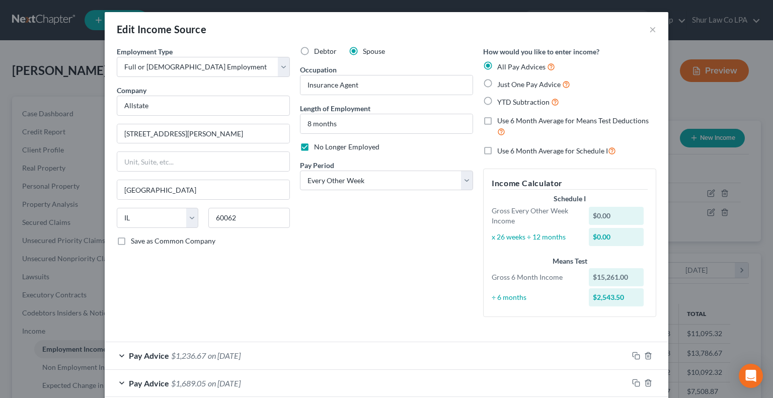
click at [497, 121] on label "Use 6 Month Average for Means Test Deductions" at bounding box center [576, 127] width 159 height 22
click at [501, 121] on input "Use 6 Month Average for Means Test Deductions" at bounding box center [504, 119] width 7 height 7
checkbox input "true"
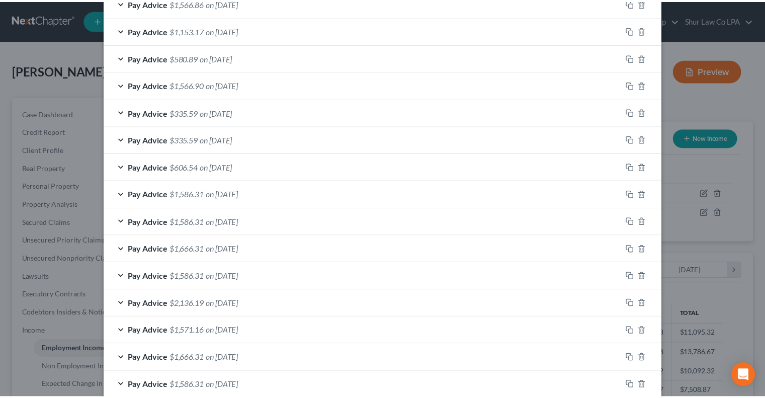
scroll to position [598, 0]
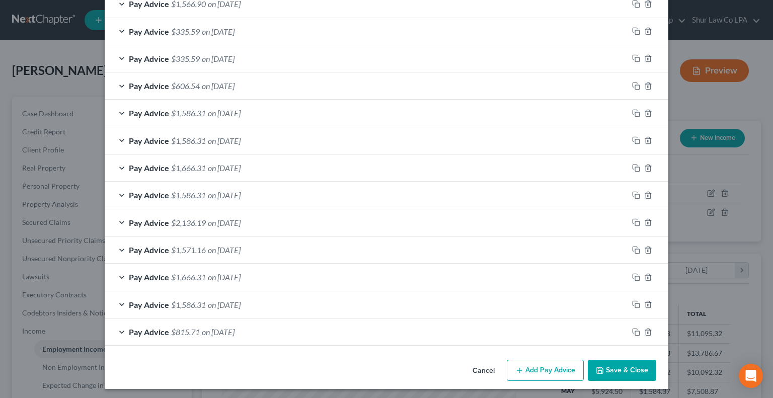
click at [619, 373] on button "Save & Close" at bounding box center [622, 370] width 68 height 21
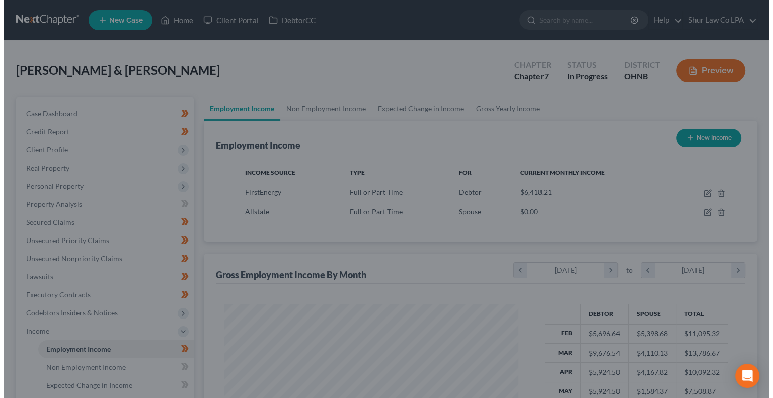
scroll to position [502822, 502691]
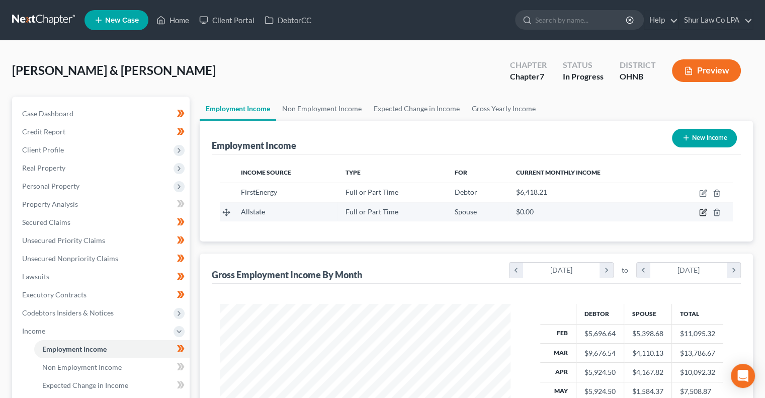
click at [703, 211] on icon "button" at bounding box center [704, 211] width 5 height 5
select select "0"
select select "14"
select select "2"
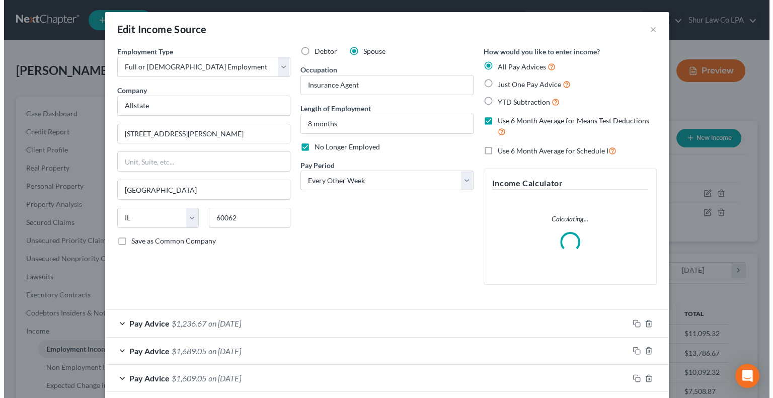
scroll to position [180, 314]
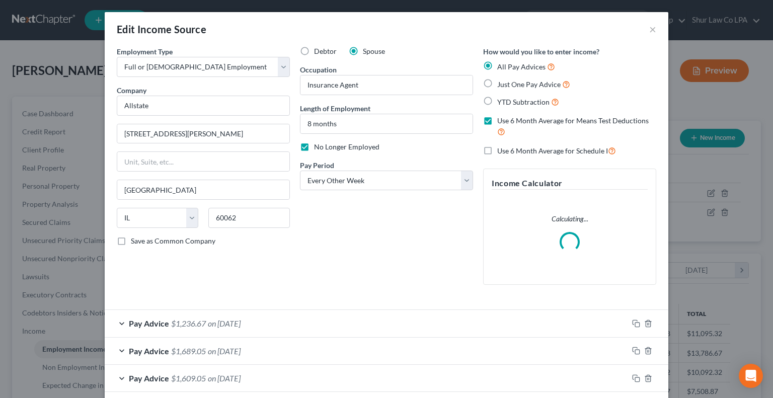
click at [497, 125] on label "Use 6 Month Average for Means Test Deductions" at bounding box center [576, 127] width 159 height 22
click at [501, 122] on input "Use 6 Month Average for Means Test Deductions" at bounding box center [504, 119] width 7 height 7
checkbox input "false"
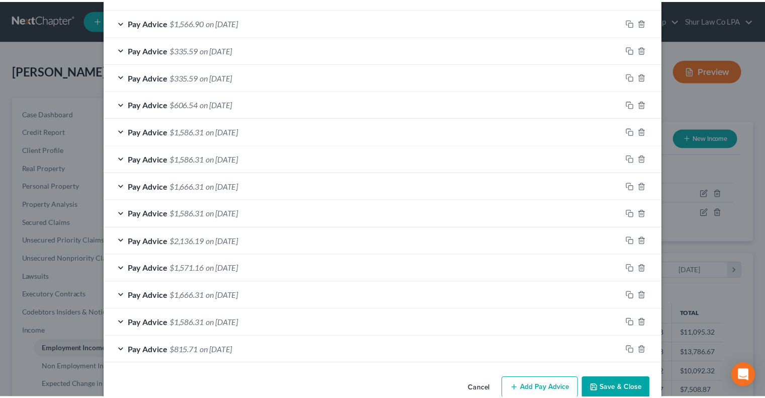
scroll to position [565, 0]
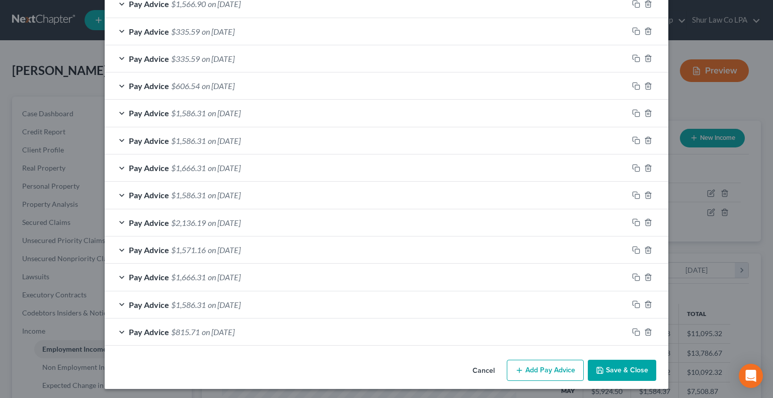
click at [609, 368] on button "Save & Close" at bounding box center [622, 370] width 68 height 21
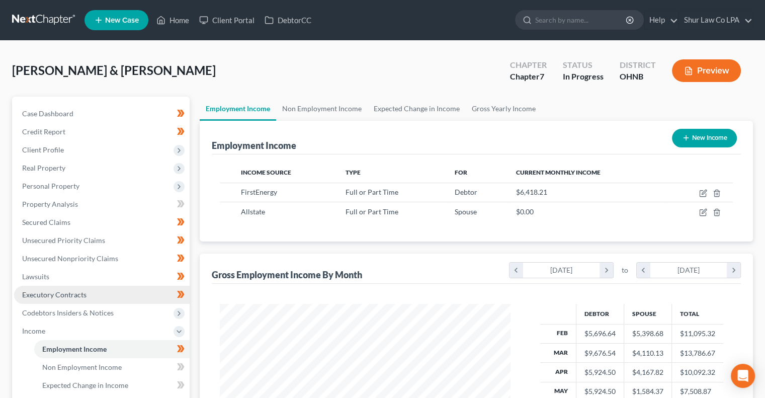
scroll to position [208, 0]
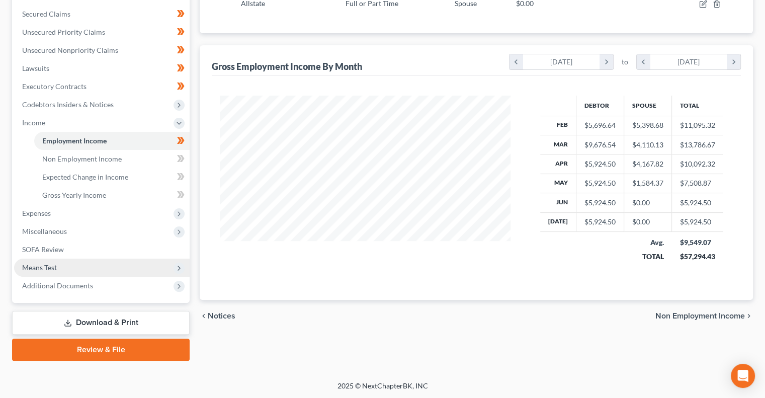
click at [86, 268] on span "Means Test" at bounding box center [102, 268] width 176 height 18
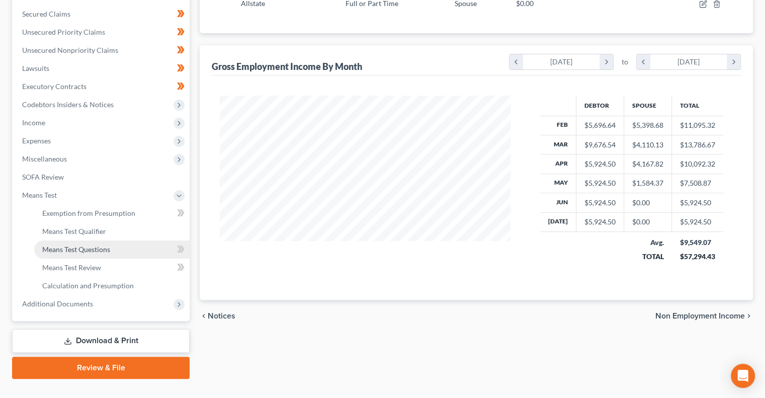
click at [83, 250] on span "Means Test Questions" at bounding box center [76, 249] width 68 height 9
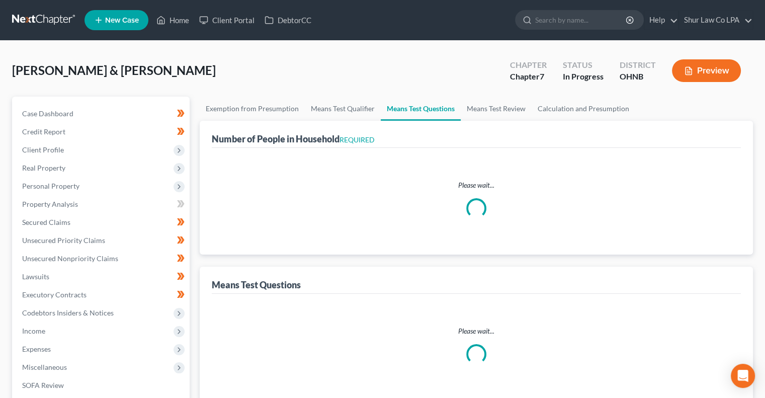
select select "0"
select select "60"
select select "1"
select select "60"
select select "1"
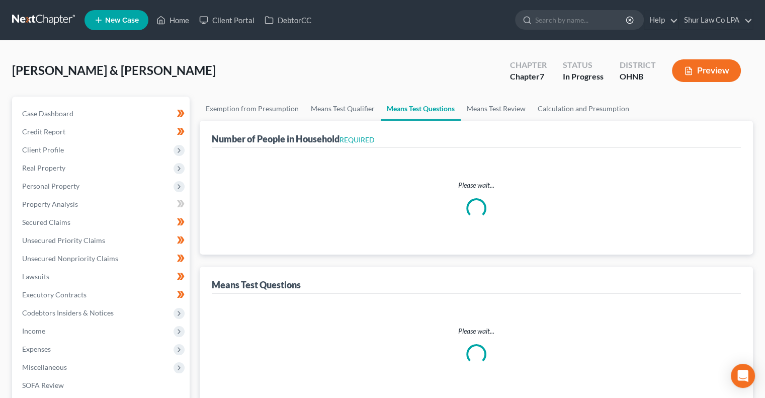
select select "60"
select select "2"
select select "3"
select select "0"
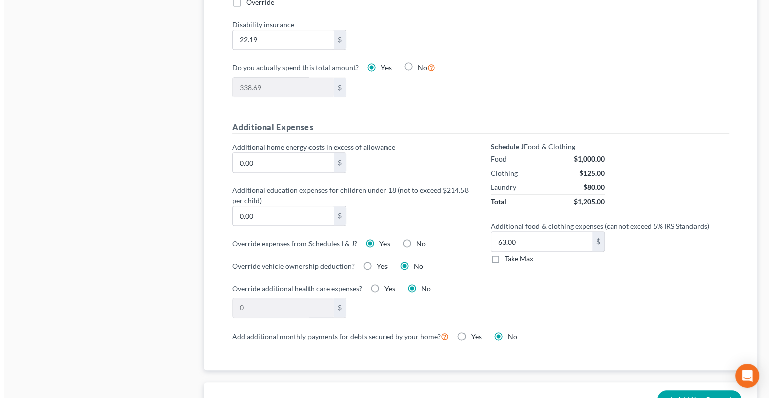
scroll to position [649, 0]
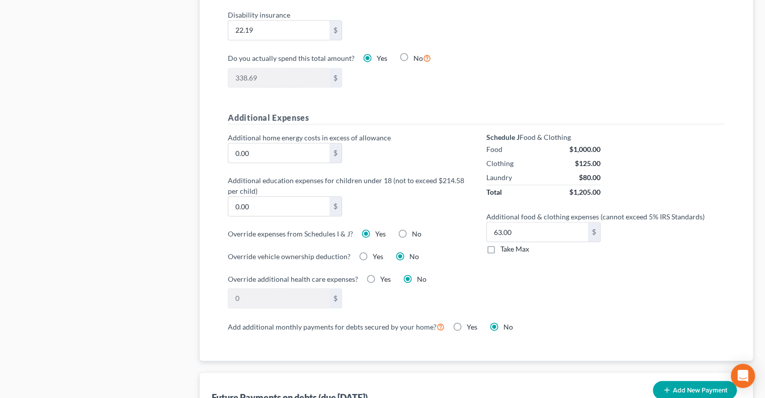
click at [412, 231] on label "No" at bounding box center [417, 234] width 10 height 10
click at [416, 231] on input "No" at bounding box center [419, 232] width 7 height 7
radio input "true"
click at [375, 231] on label "Yes" at bounding box center [380, 234] width 11 height 10
click at [379, 231] on input "Yes" at bounding box center [382, 232] width 7 height 7
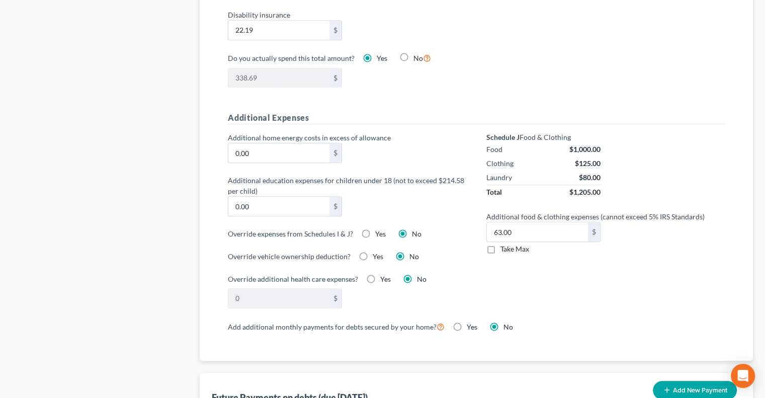
radio input "true"
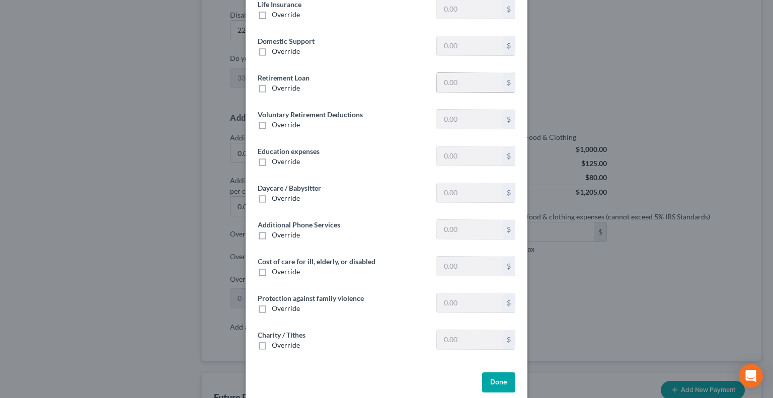
type input "1,388.66"
type input "0"
type input "204.26"
type input "0"
type input "593.94"
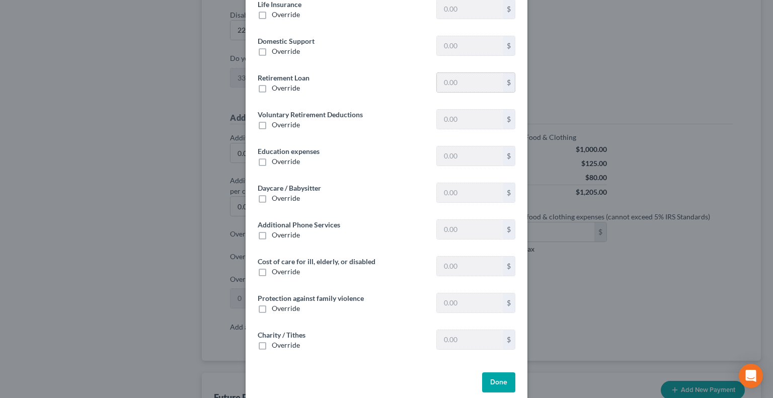
type input "257.83"
type input "0"
type input "400.00"
type input "0"
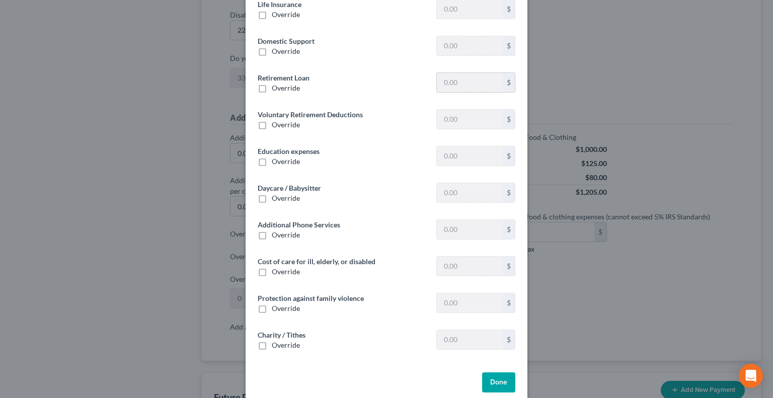
type input "0"
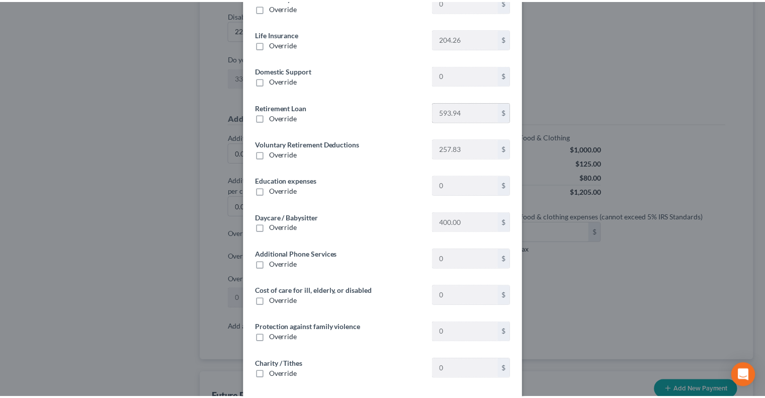
scroll to position [0, 0]
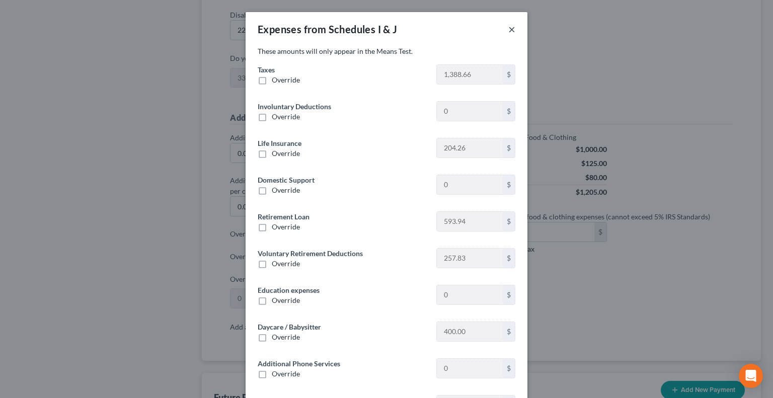
click at [508, 29] on button "×" at bounding box center [511, 29] width 7 height 12
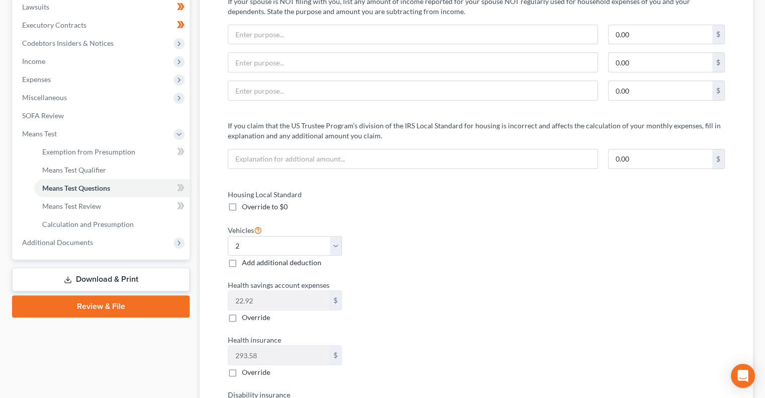
scroll to position [264, 0]
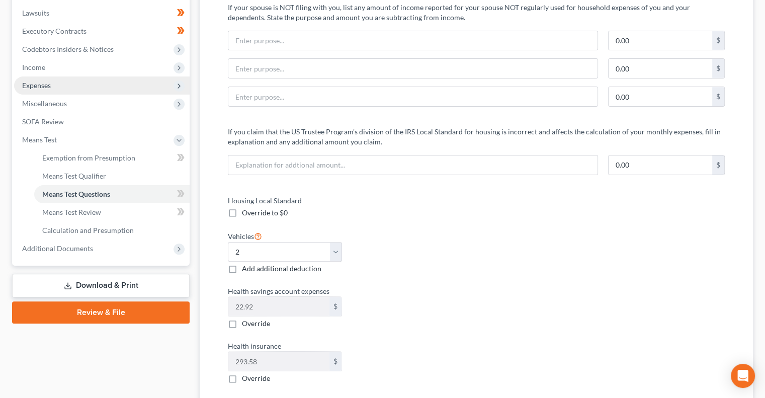
click at [74, 85] on span "Expenses" at bounding box center [102, 85] width 176 height 18
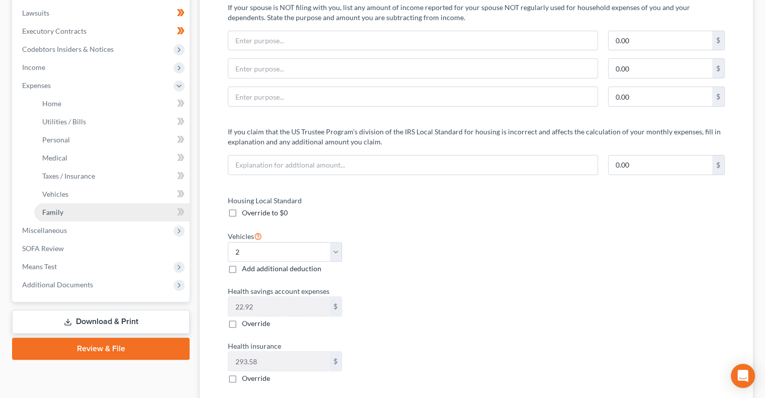
click at [94, 213] on link "Family" at bounding box center [111, 212] width 155 height 18
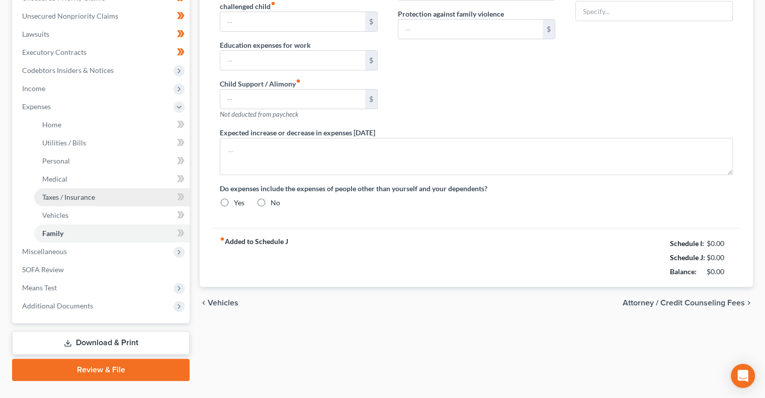
type input "400.00"
type input "0.00"
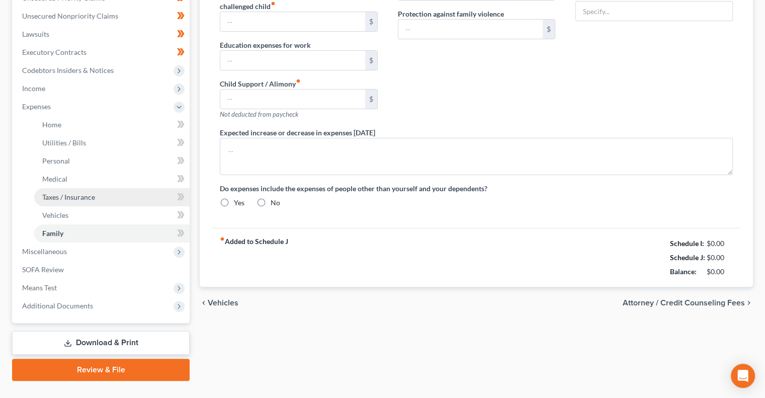
type input "0.00"
type input "24.00"
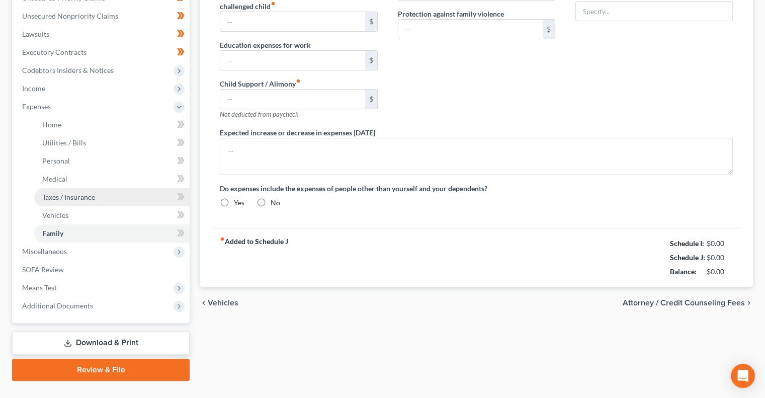
type input "Gym Memberships"
radio input "true"
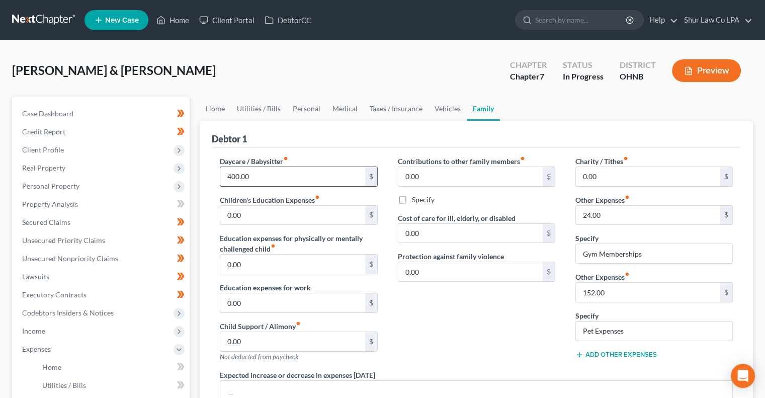
click at [266, 176] on input "400.00" at bounding box center [292, 176] width 144 height 19
type input "760.00"
click at [317, 156] on div "Daycare / Babysitter fiber_manual_record 760.00 $" at bounding box center [298, 171] width 157 height 31
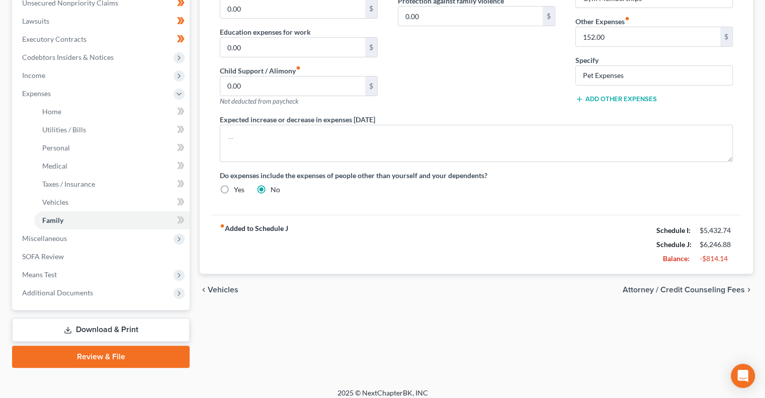
scroll to position [263, 0]
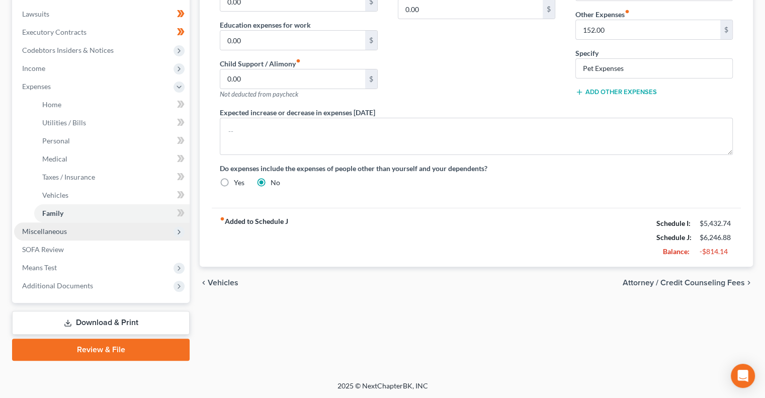
click at [138, 232] on span "Miscellaneous" at bounding box center [102, 231] width 176 height 18
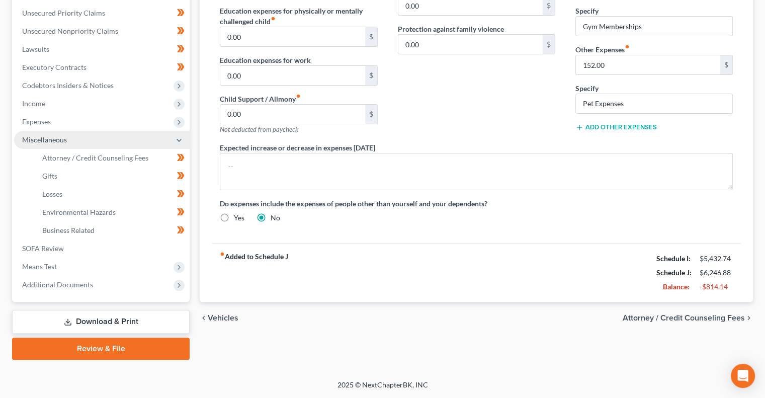
scroll to position [226, 0]
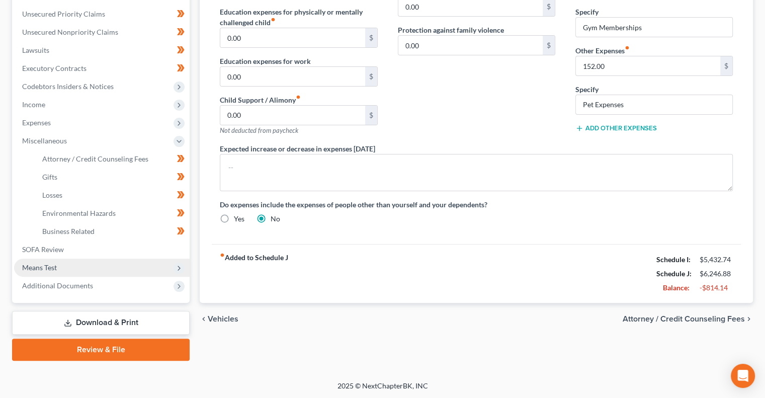
click at [141, 269] on span "Means Test" at bounding box center [102, 268] width 176 height 18
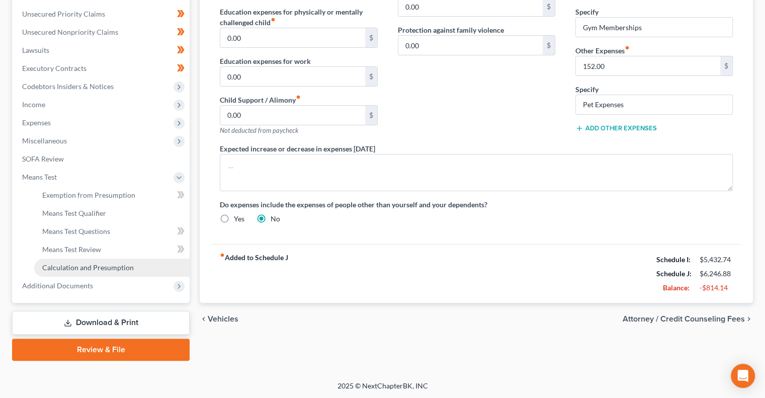
click at [99, 265] on span "Calculation and Presumption" at bounding box center [88, 267] width 92 height 9
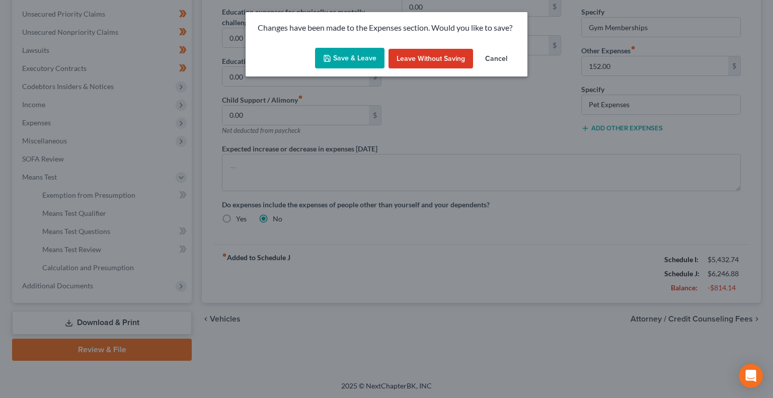
click at [360, 53] on button "Save & Leave" at bounding box center [349, 58] width 69 height 21
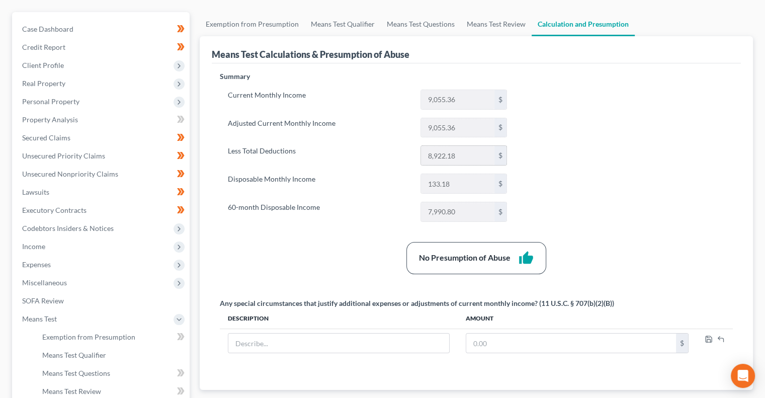
scroll to position [85, 0]
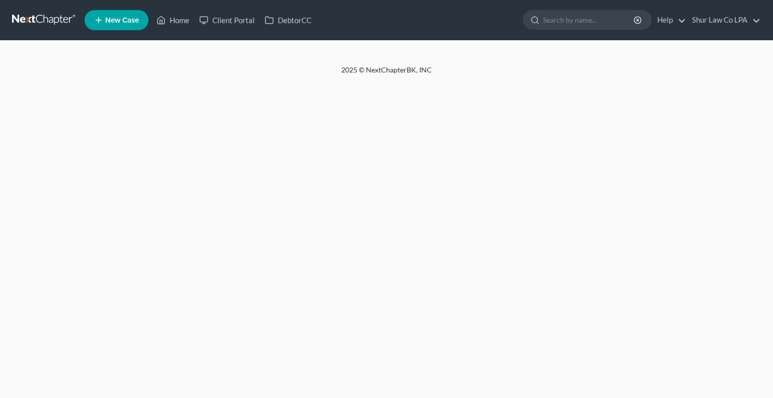
click at [371, 116] on div "Home New Case Client Portal DebtorCC Shur Law Co LPA [PERSON_NAME][EMAIL_ADDRES…" at bounding box center [386, 199] width 773 height 398
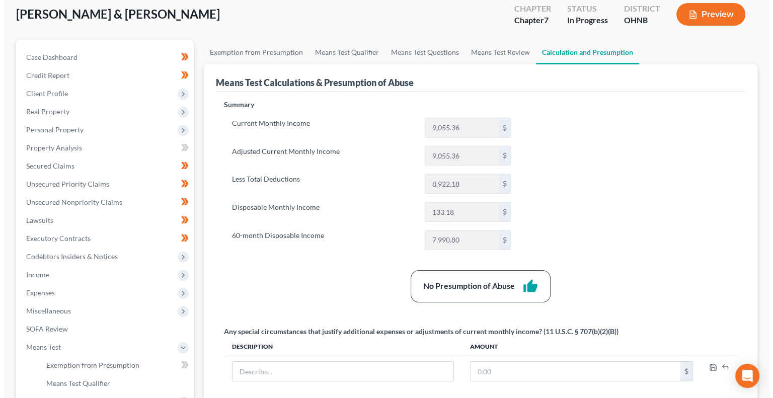
scroll to position [53, 0]
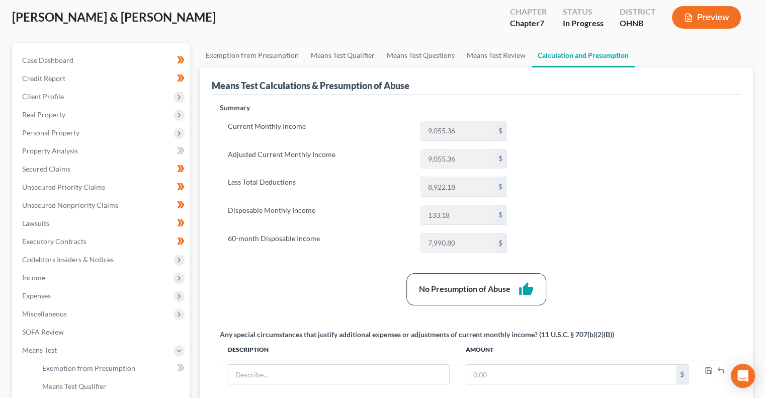
click at [693, 8] on button "Preview" at bounding box center [706, 17] width 69 height 23
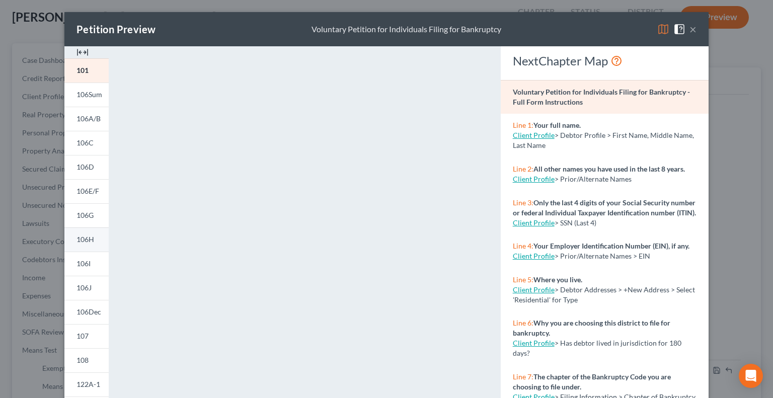
scroll to position [169, 0]
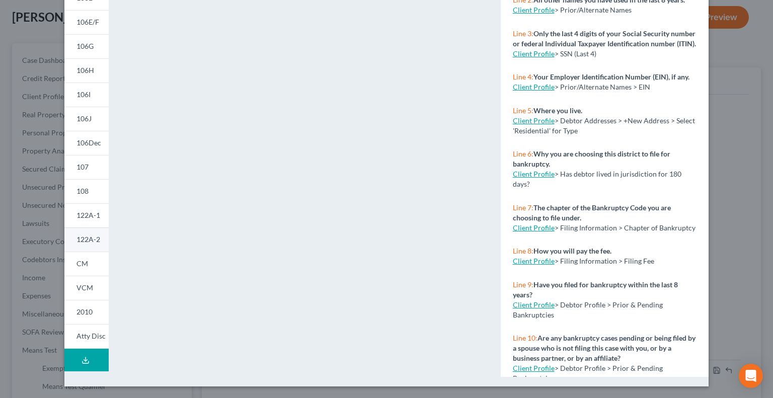
click at [90, 240] on span "122A-2" at bounding box center [88, 239] width 24 height 9
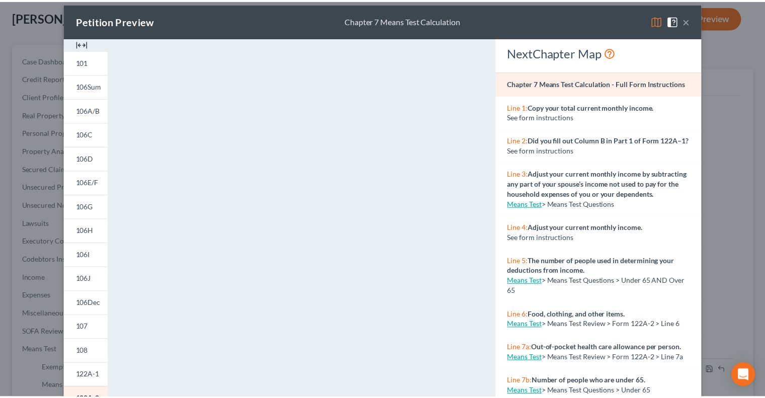
scroll to position [0, 0]
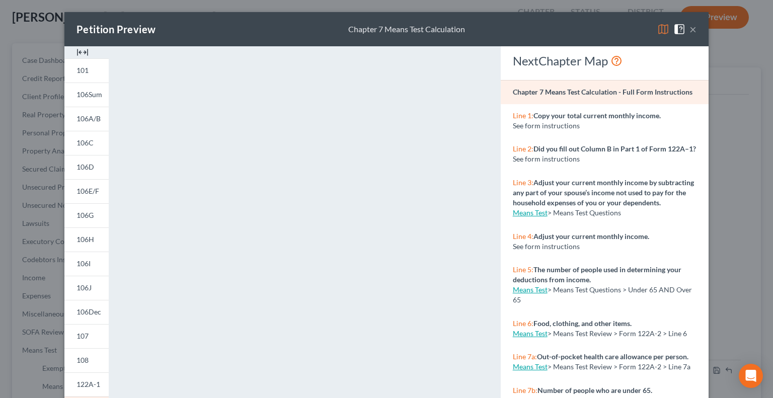
click at [689, 30] on button "×" at bounding box center [692, 29] width 7 height 12
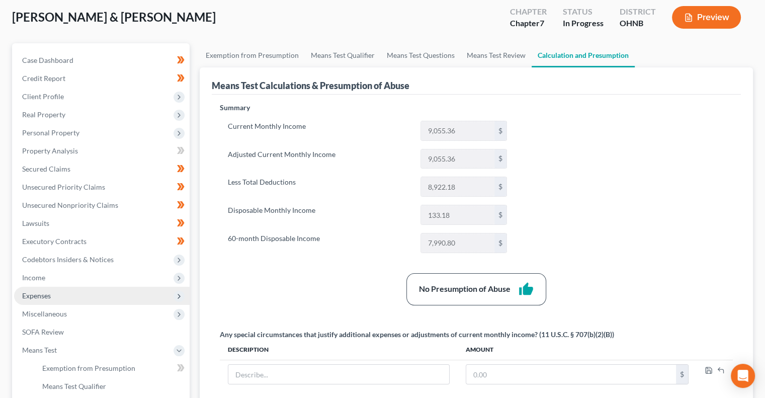
click at [103, 293] on span "Expenses" at bounding box center [102, 296] width 176 height 18
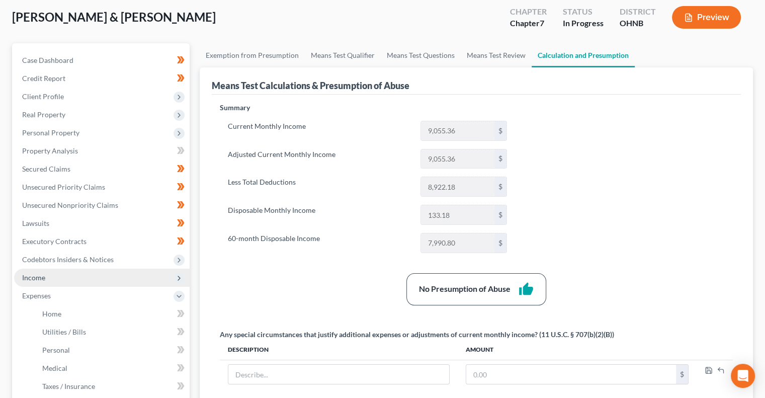
click at [103, 279] on span "Income" at bounding box center [102, 278] width 176 height 18
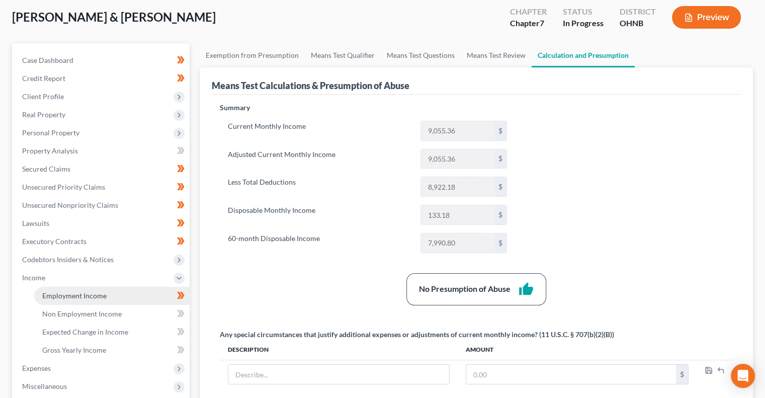
click at [97, 293] on span "Employment Income" at bounding box center [74, 295] width 64 height 9
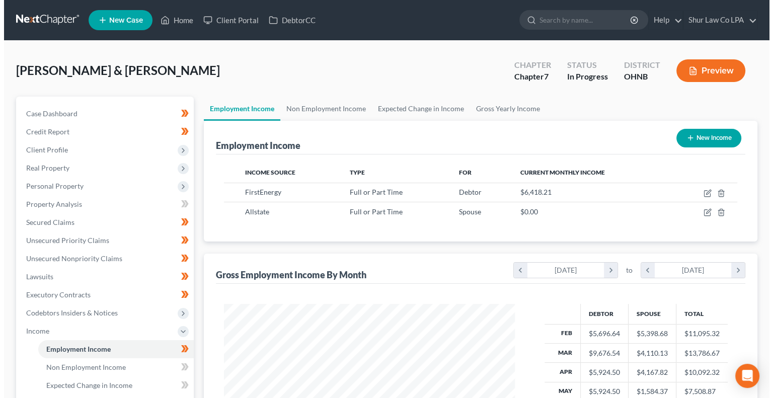
scroll to position [180, 310]
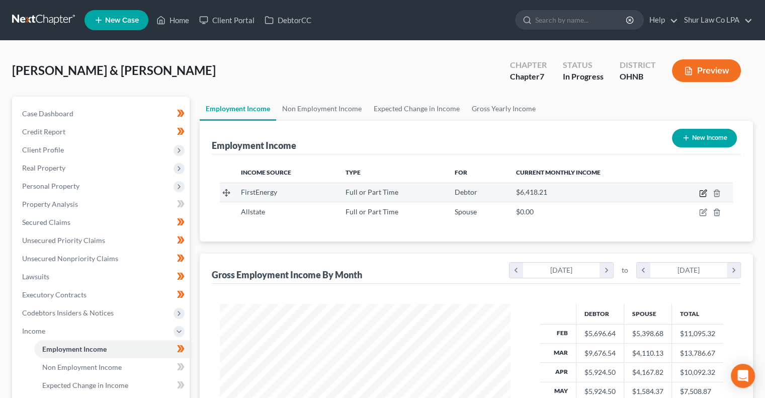
click at [702, 191] on icon "button" at bounding box center [703, 194] width 6 height 6
select select "0"
select select "36"
select select "2"
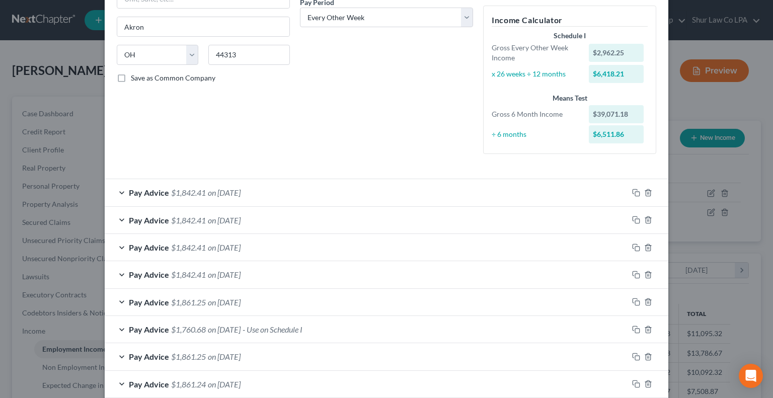
scroll to position [165, 0]
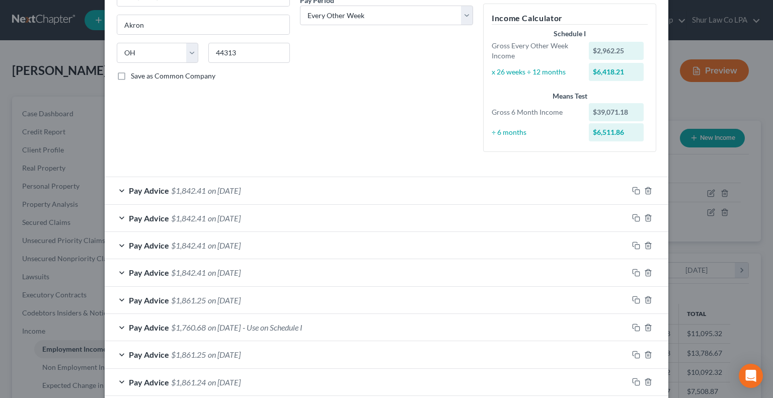
click at [290, 301] on div "Pay Advice $1,861.25 on [DATE]" at bounding box center [366, 300] width 523 height 27
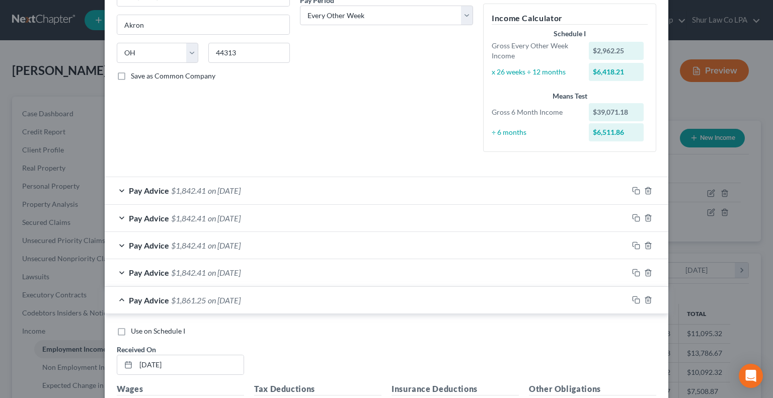
click at [167, 331] on span "Use on Schedule I" at bounding box center [158, 330] width 54 height 9
click at [141, 331] on input "Use on Schedule I" at bounding box center [138, 329] width 7 height 7
checkbox input "true"
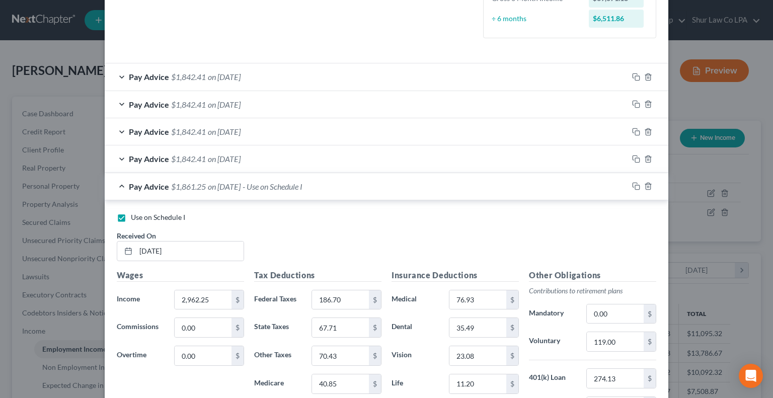
scroll to position [277, 0]
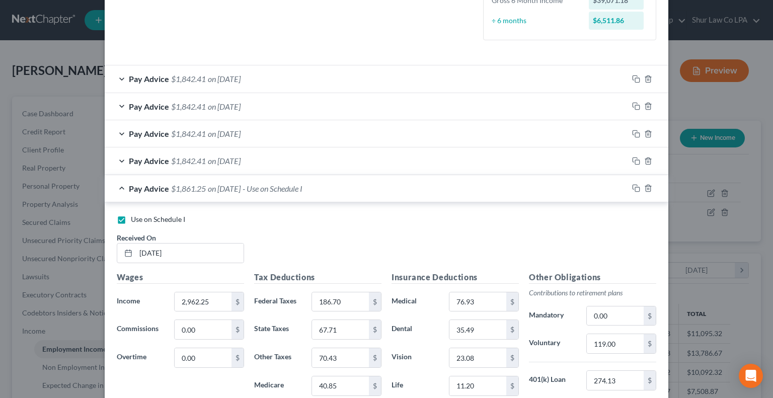
click at [283, 159] on div "Pay Advice $1,842.41 on 07/18/2025" at bounding box center [366, 160] width 523 height 27
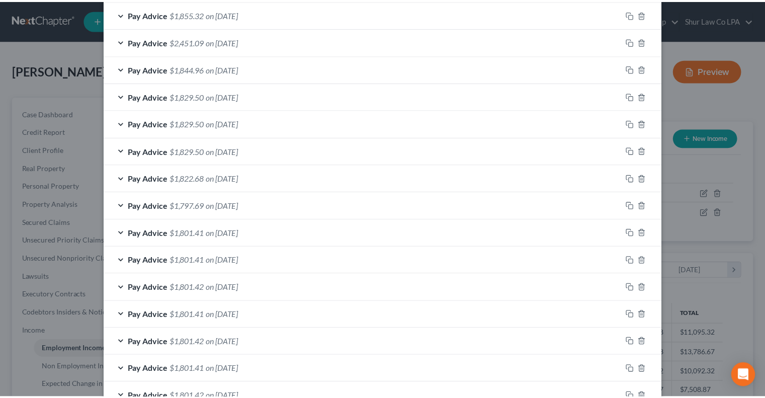
scroll to position [1448, 0]
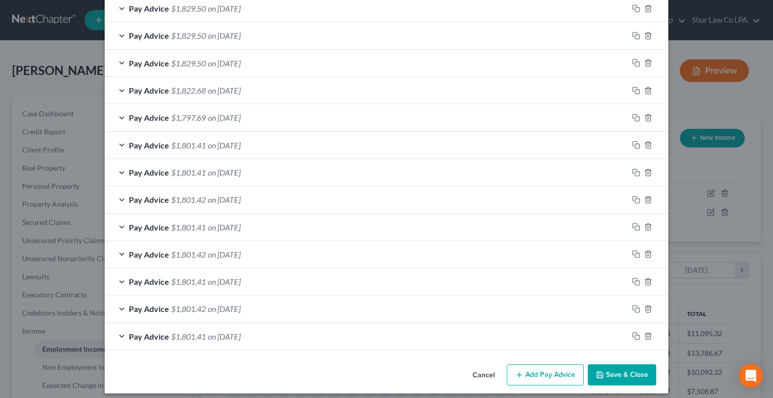
click at [634, 360] on div "Cancel Add Pay Advice Save & Close" at bounding box center [386, 376] width 563 height 33
click at [623, 364] on button "Save & Close" at bounding box center [622, 374] width 68 height 21
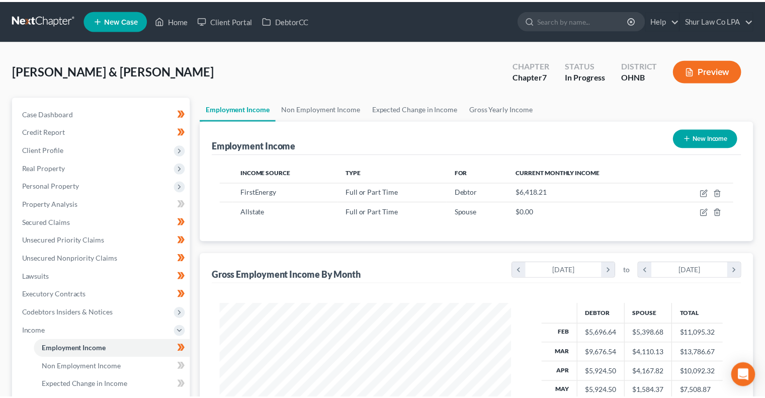
scroll to position [502822, 502691]
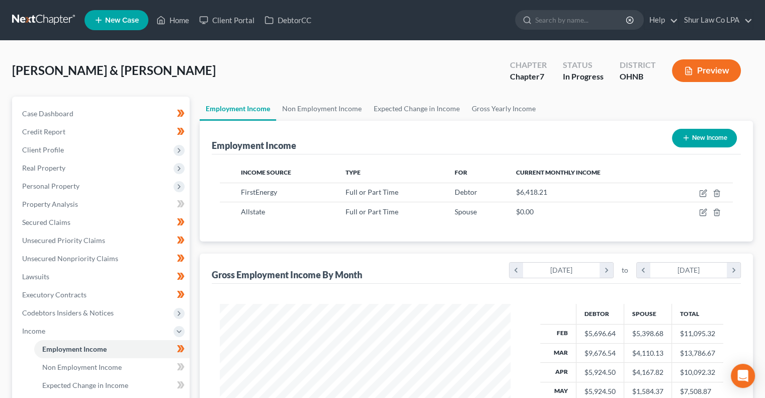
click at [327, 66] on div "Gibson, Emily & Christopher Upgraded Chapter Chapter 7 Status In Progress Distr…" at bounding box center [382, 75] width 741 height 44
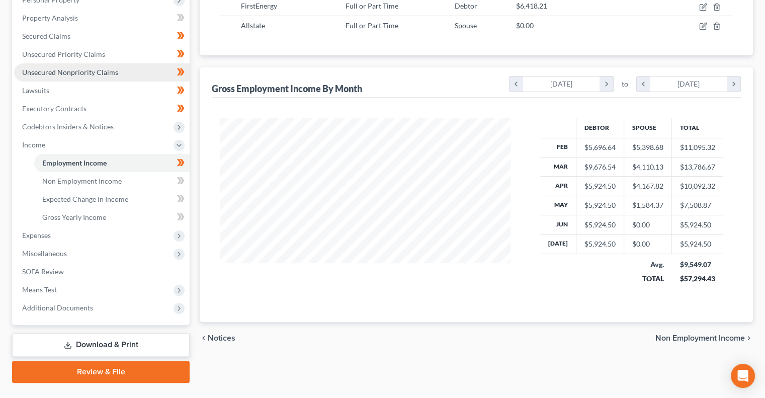
scroll to position [208, 0]
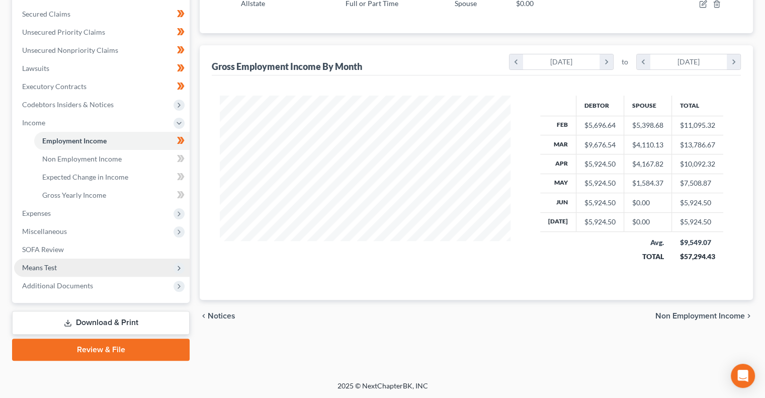
click at [98, 267] on span "Means Test" at bounding box center [102, 268] width 176 height 18
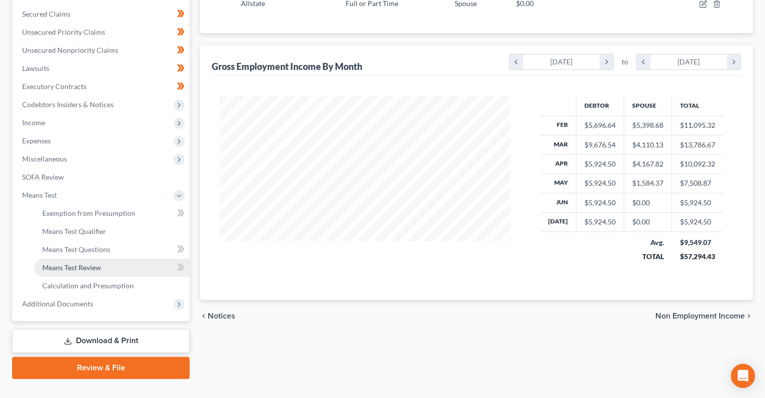
click at [117, 268] on link "Means Test Review" at bounding box center [111, 268] width 155 height 18
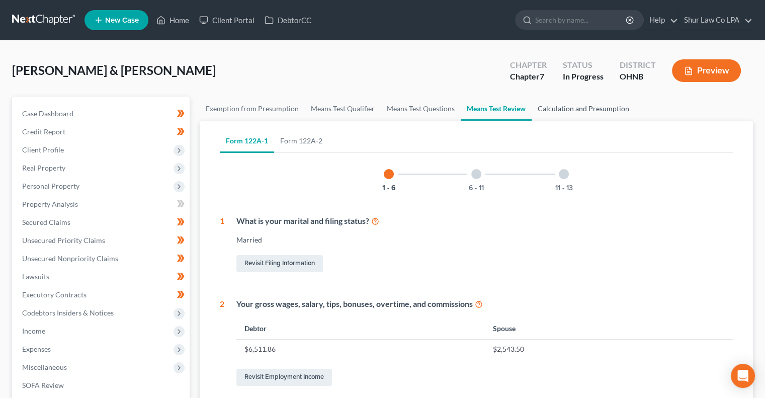
click at [559, 108] on link "Calculation and Presumption" at bounding box center [584, 109] width 104 height 24
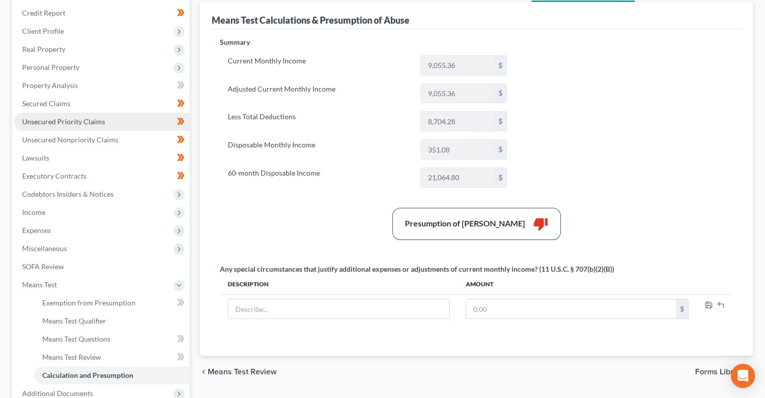
scroll to position [116, 0]
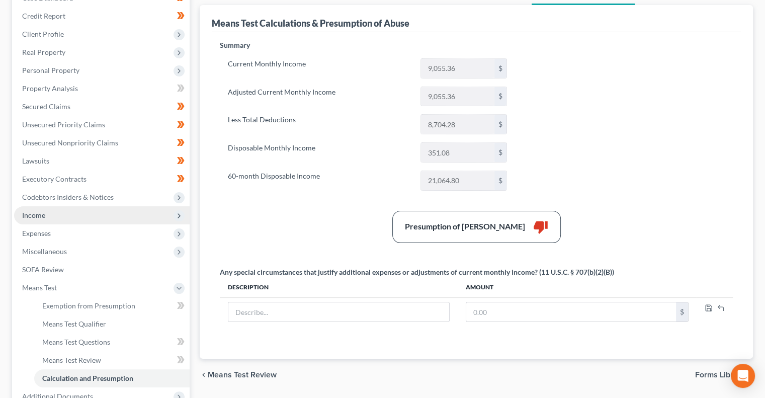
click at [46, 219] on span "Income" at bounding box center [102, 215] width 176 height 18
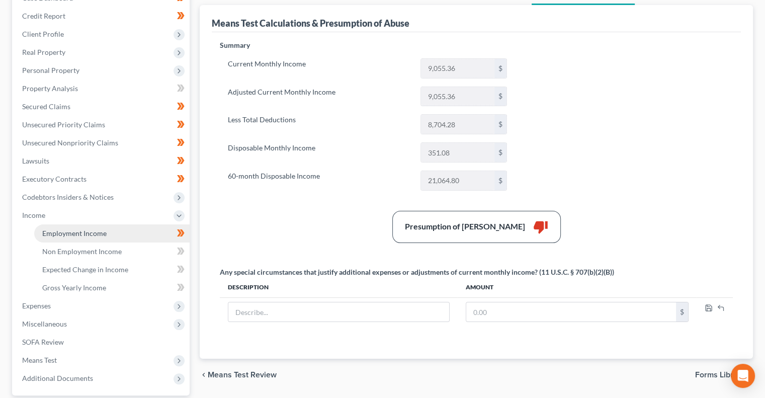
click at [63, 231] on span "Employment Income" at bounding box center [74, 233] width 64 height 9
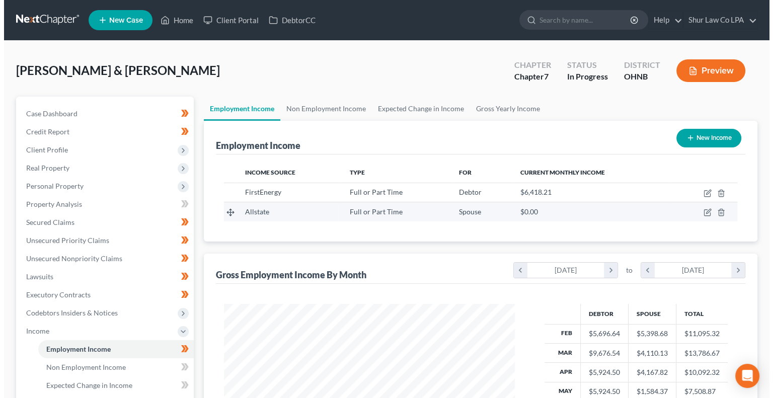
scroll to position [180, 310]
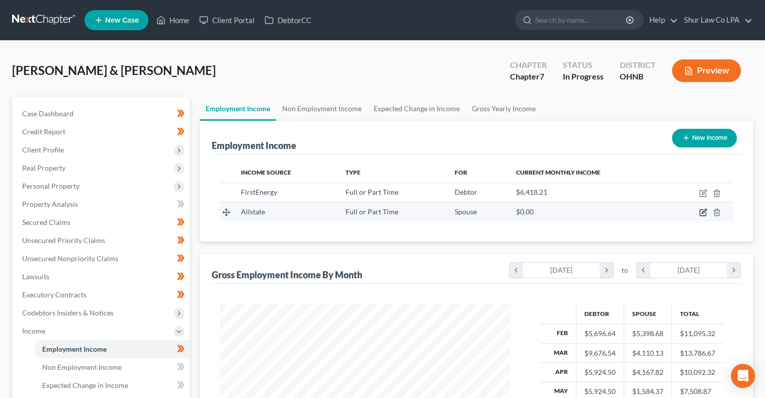
click at [701, 214] on icon "button" at bounding box center [703, 212] width 8 height 8
select select "0"
select select "14"
select select "2"
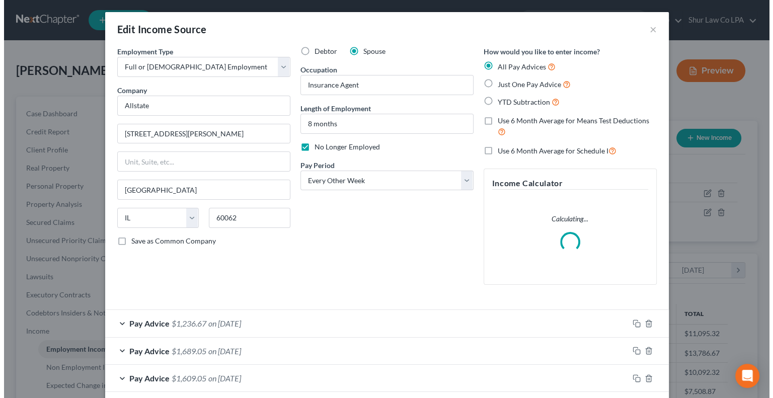
scroll to position [180, 314]
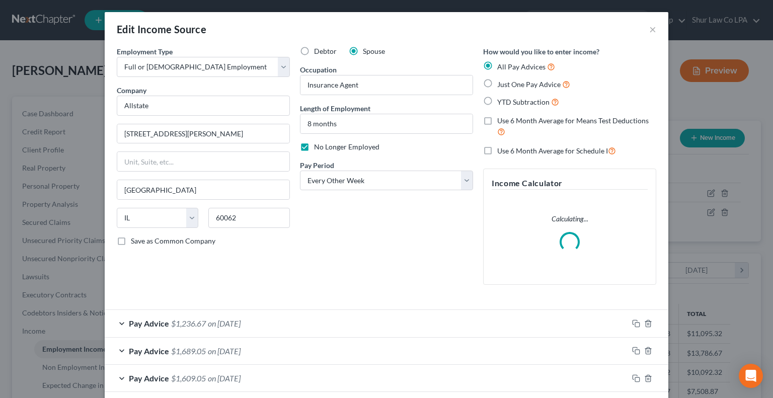
click at [497, 100] on label "YTD Subtraction" at bounding box center [528, 102] width 62 height 12
click at [501, 100] on input "YTD Subtraction" at bounding box center [504, 99] width 7 height 7
radio input "true"
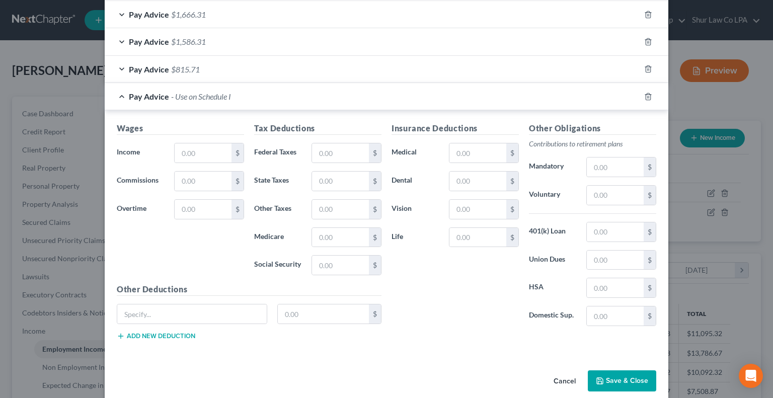
scroll to position [998, 0]
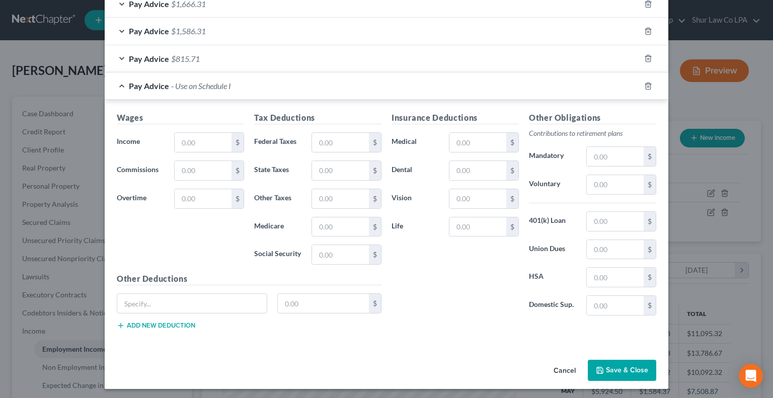
click at [608, 366] on button "Save & Close" at bounding box center [622, 370] width 68 height 21
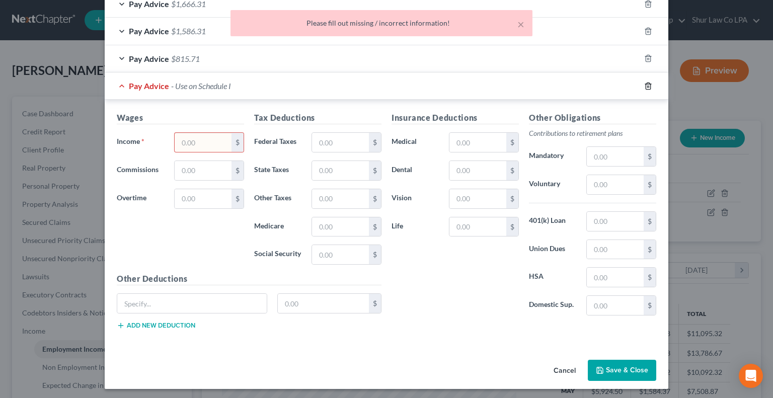
click at [645, 85] on icon "button" at bounding box center [647, 85] width 5 height 7
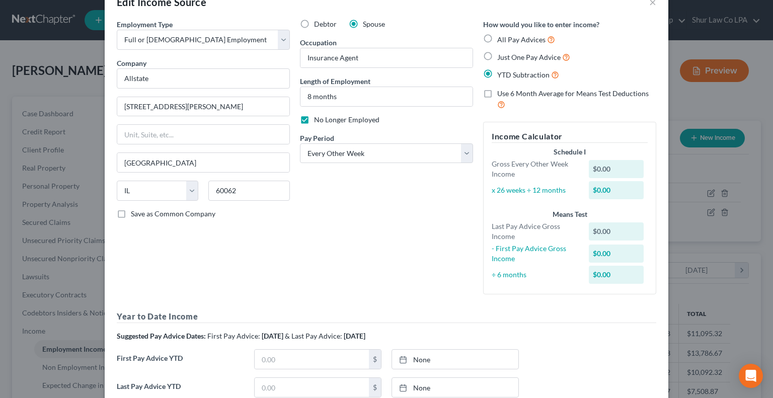
scroll to position [22, 0]
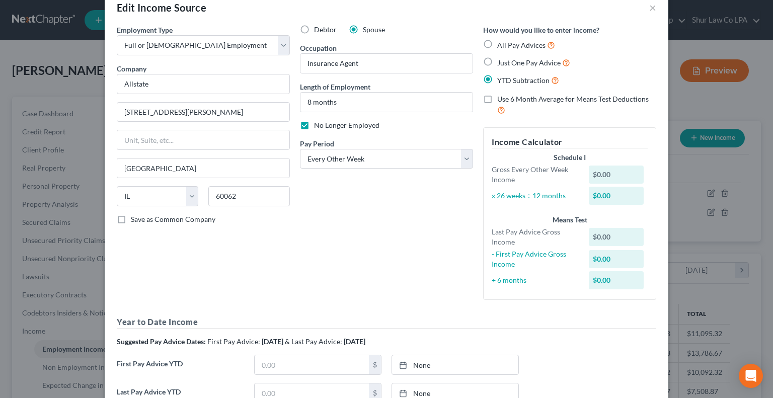
click at [497, 44] on label "All Pay Advices" at bounding box center [526, 45] width 58 height 12
click at [501, 44] on input "All Pay Advices" at bounding box center [504, 42] width 7 height 7
radio input "true"
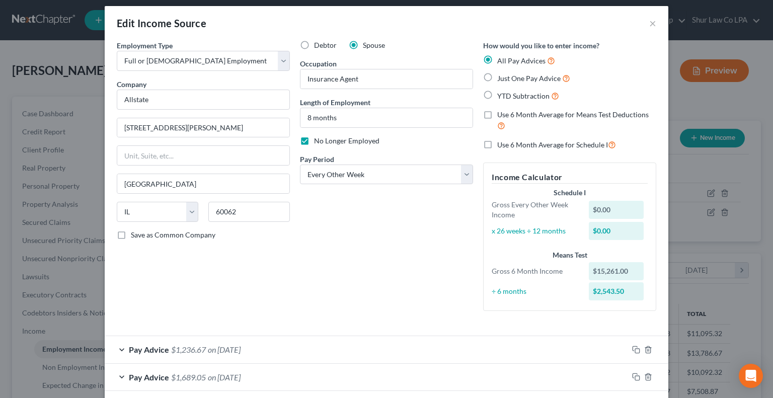
scroll to position [5, 0]
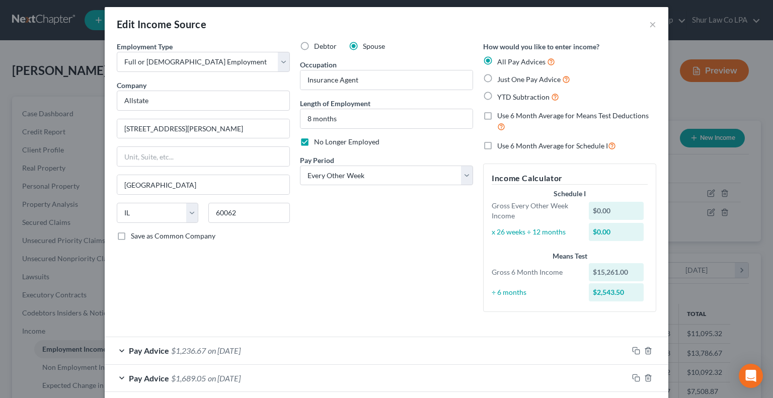
click at [497, 115] on label "Use 6 Month Average for Means Test Deductions" at bounding box center [576, 122] width 159 height 22
click at [501, 115] on input "Use 6 Month Average for Means Test Deductions" at bounding box center [504, 114] width 7 height 7
checkbox input "true"
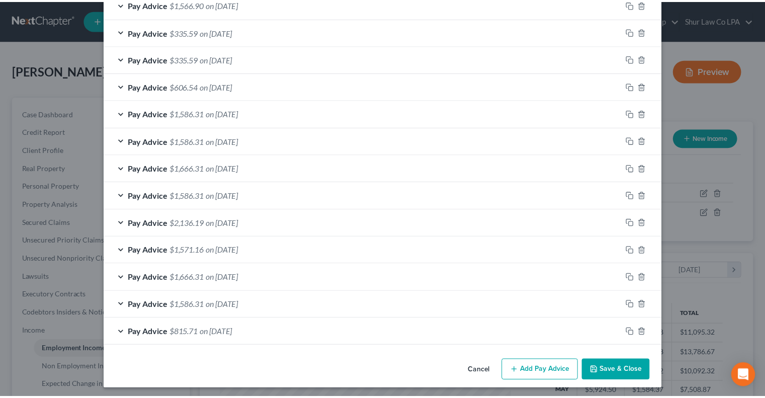
scroll to position [598, 0]
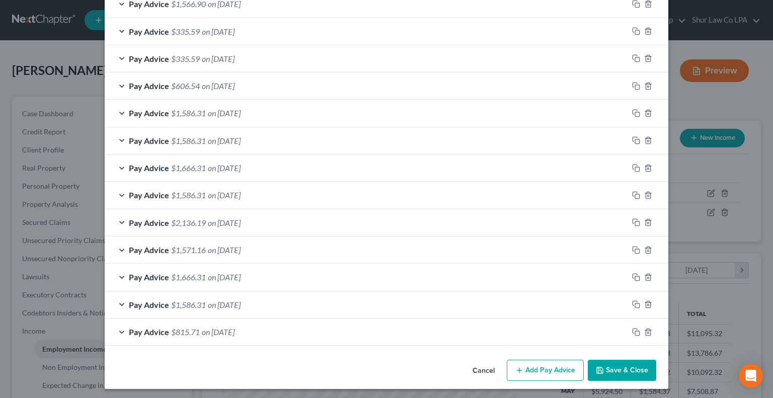
click at [620, 367] on button "Save & Close" at bounding box center [622, 370] width 68 height 21
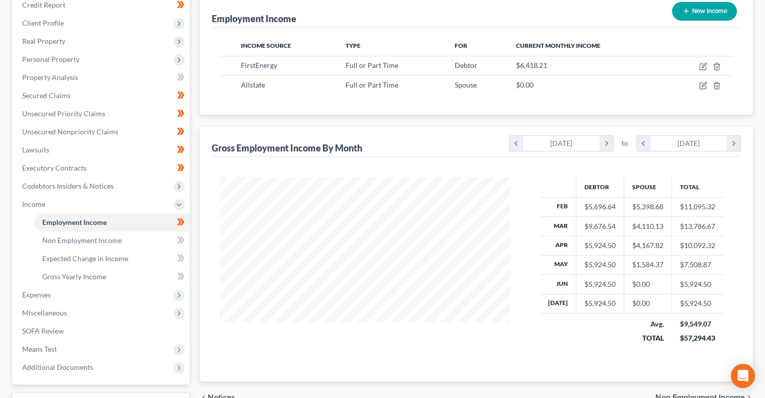
scroll to position [208, 0]
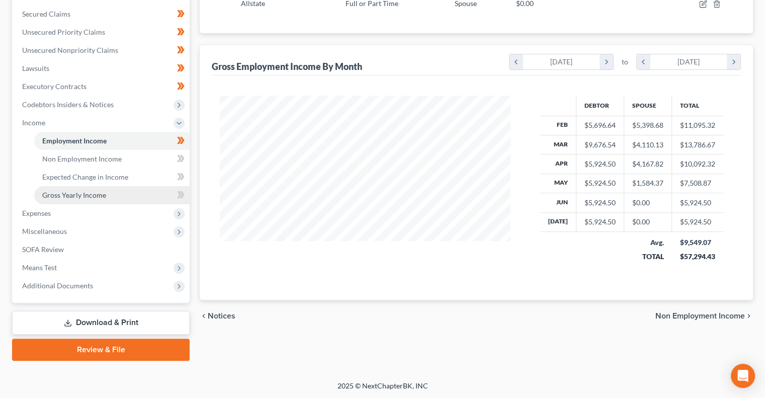
click at [137, 193] on link "Gross Yearly Income" at bounding box center [111, 195] width 155 height 18
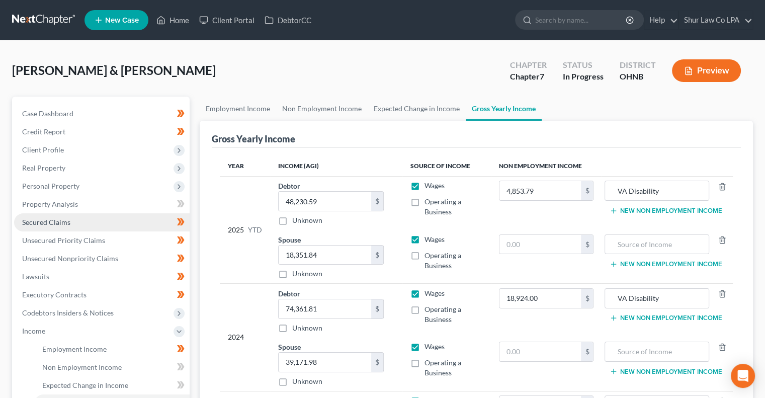
scroll to position [208, 0]
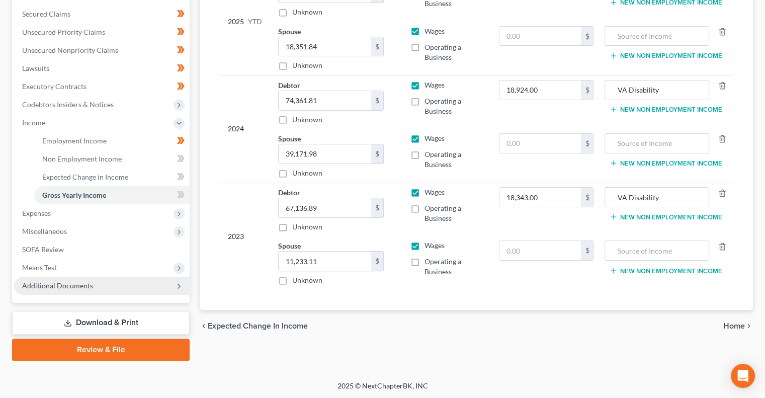
click at [137, 290] on span "Additional Documents" at bounding box center [102, 286] width 176 height 18
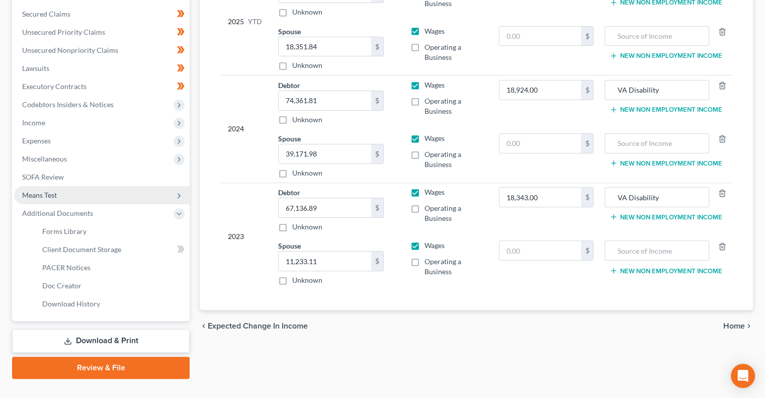
click at [117, 193] on span "Means Test" at bounding box center [102, 195] width 176 height 18
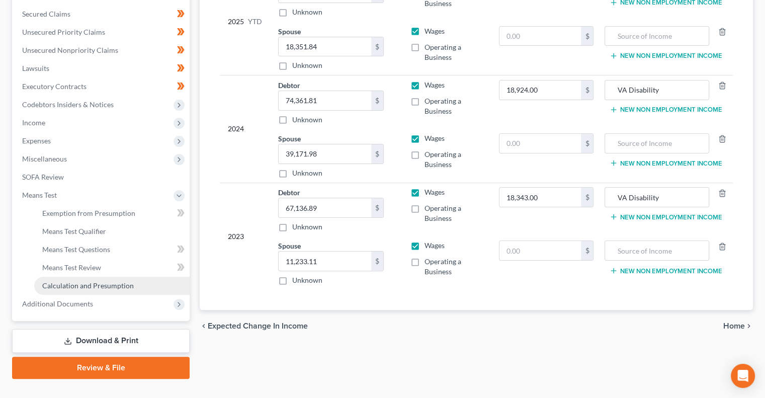
click at [109, 285] on span "Calculation and Presumption" at bounding box center [88, 285] width 92 height 9
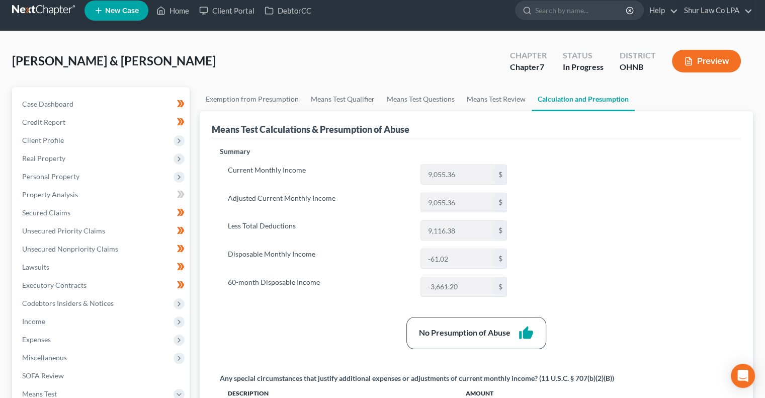
scroll to position [4, 0]
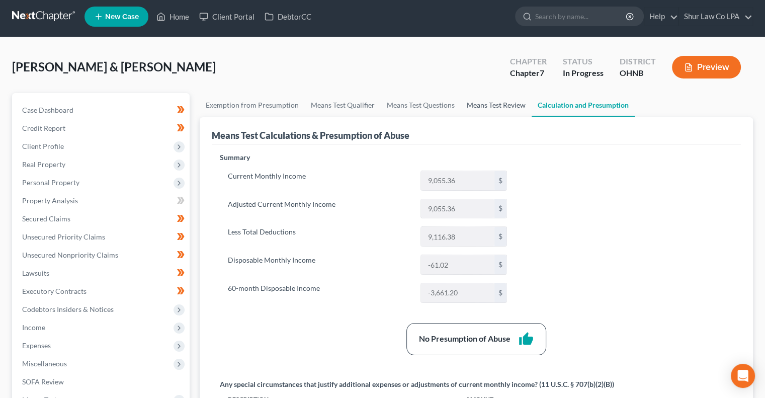
click at [517, 100] on link "Means Test Review" at bounding box center [496, 105] width 71 height 24
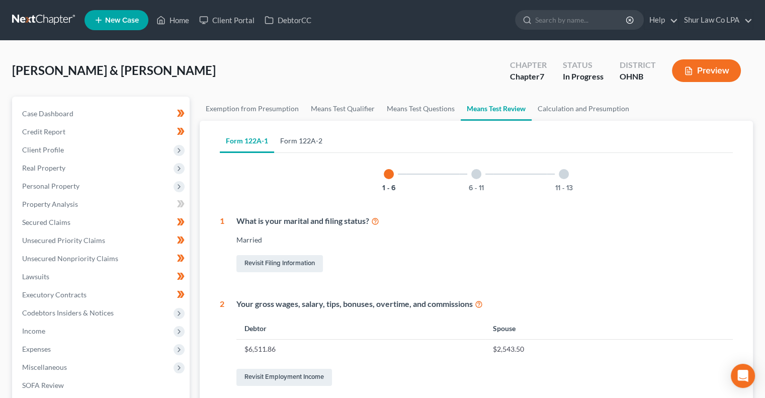
click at [319, 146] on link "Form 122A-2" at bounding box center [301, 141] width 54 height 24
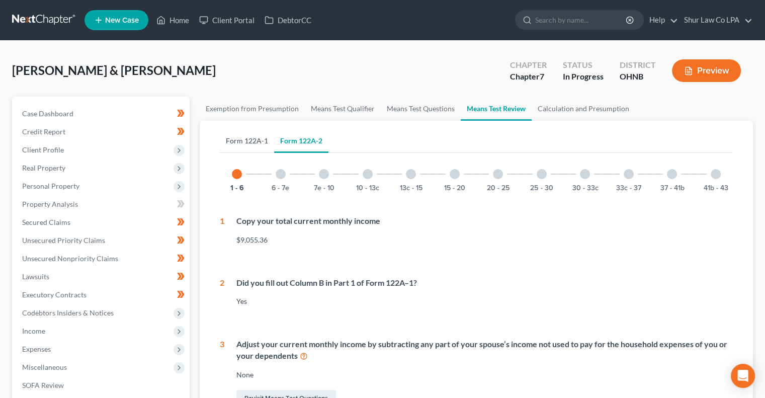
click at [252, 138] on link "Form 122A-1" at bounding box center [247, 141] width 54 height 24
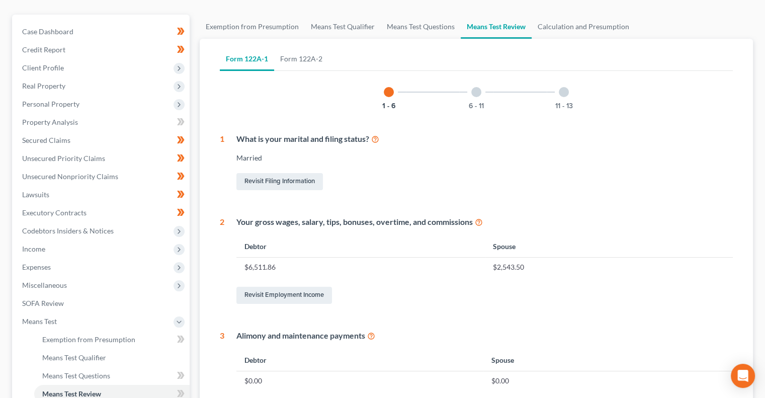
scroll to position [81, 0]
click at [477, 94] on div at bounding box center [476, 93] width 10 height 10
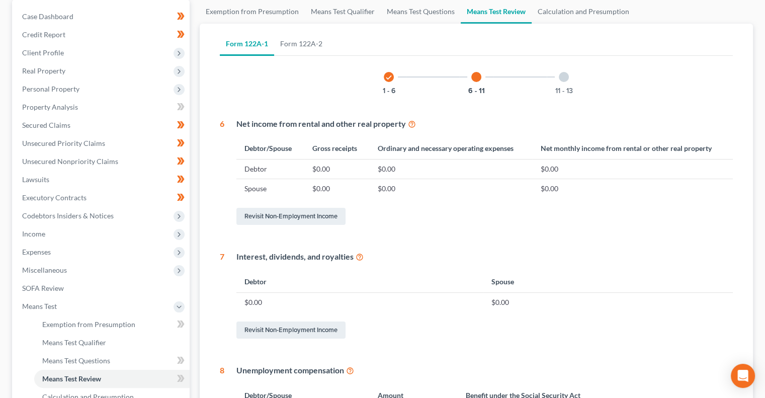
scroll to position [96, 0]
click at [567, 82] on div "11 - 13" at bounding box center [564, 78] width 34 height 34
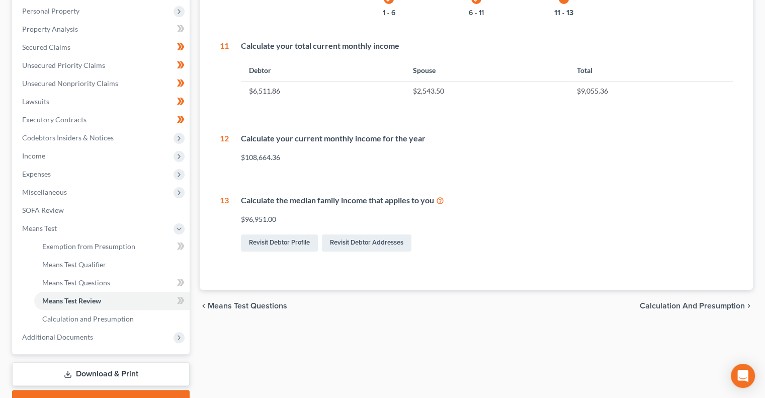
scroll to position [180, 0]
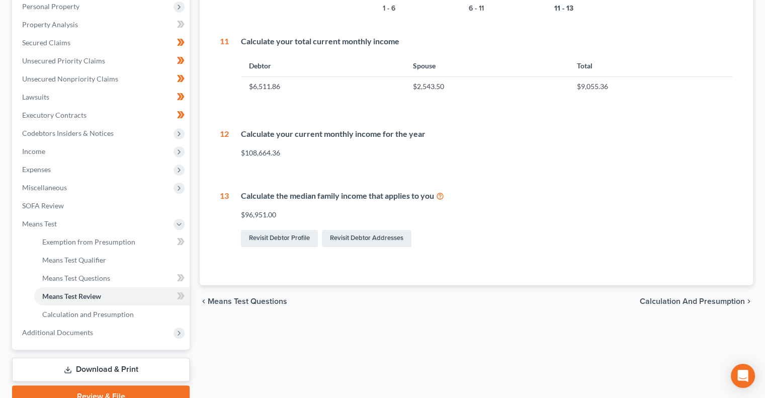
click at [658, 298] on span "Calculation and Presumption" at bounding box center [692, 301] width 105 height 8
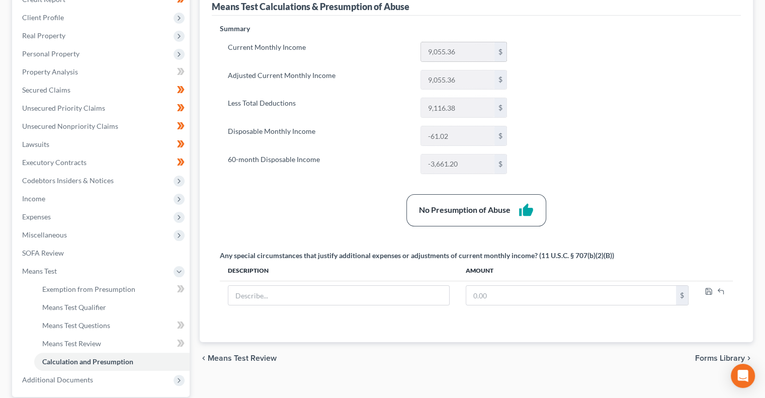
scroll to position [133, 0]
click at [633, 164] on div "Summary Current Monthly Income 9,055.36 $ Adjusted Current Monthly Income 9,055…" at bounding box center [476, 176] width 523 height 306
click at [91, 221] on span "Expenses" at bounding box center [102, 216] width 176 height 18
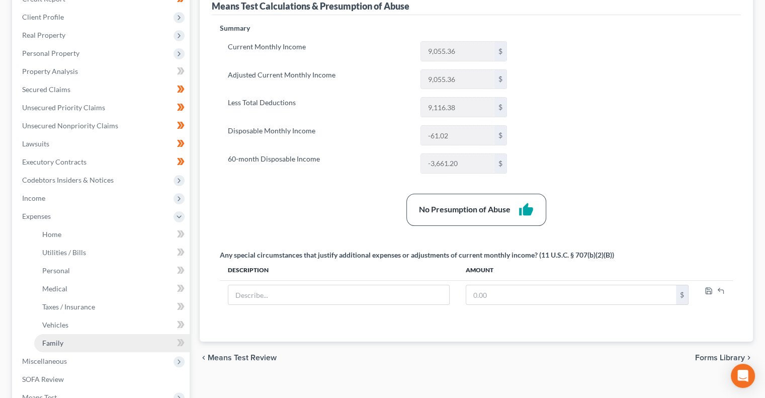
click at [76, 338] on link "Family" at bounding box center [111, 343] width 155 height 18
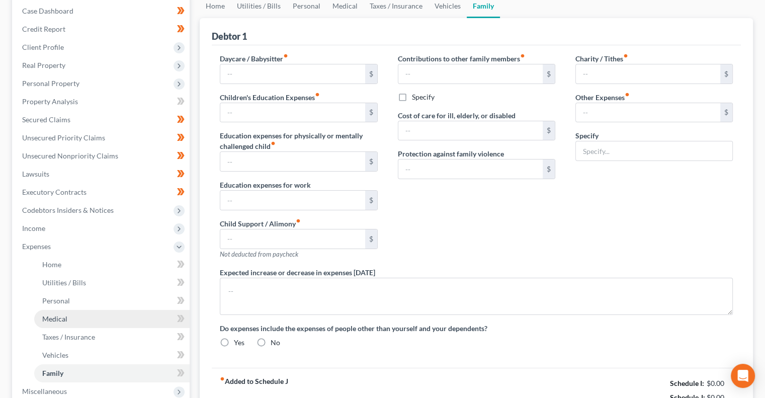
type input "760.00"
type input "0.00"
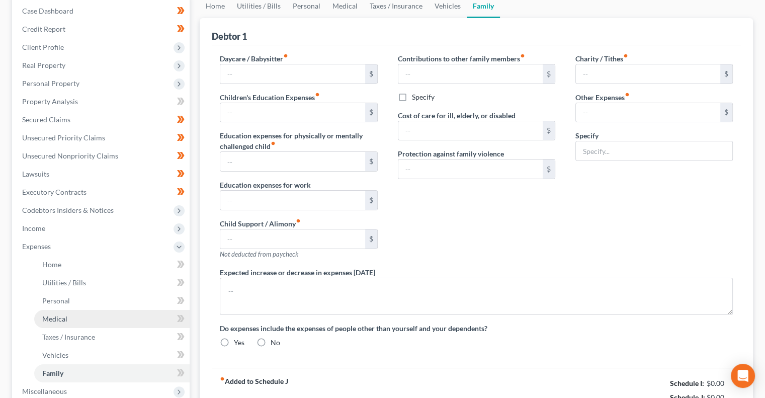
type input "0.00"
type input "24.00"
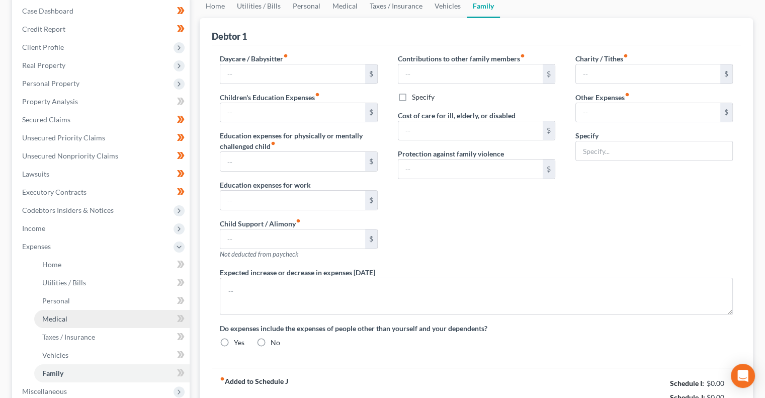
type input "Gym Memberships"
radio input "true"
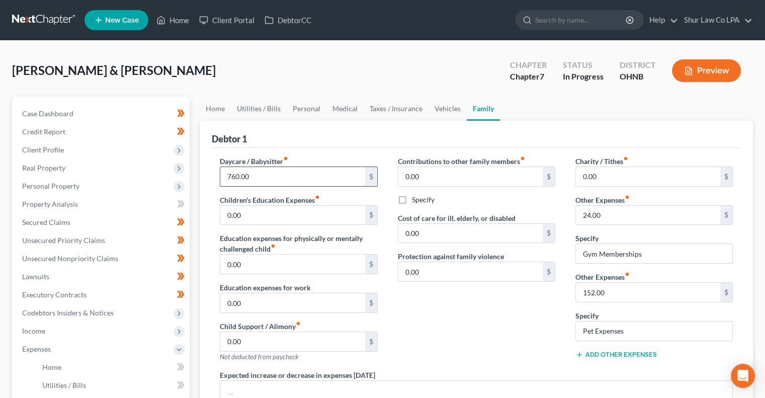
click at [286, 175] on input "760.00" at bounding box center [292, 176] width 144 height 19
type input "400.00"
click at [344, 156] on div "Daycare / Babysitter fiber_manual_record 400.00 $" at bounding box center [298, 171] width 157 height 31
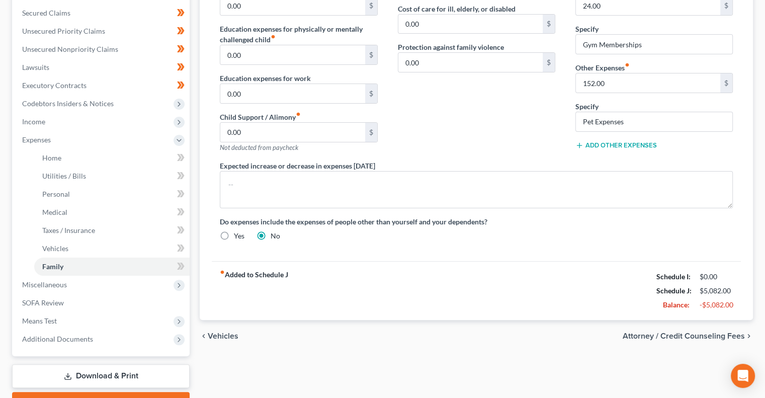
scroll to position [263, 0]
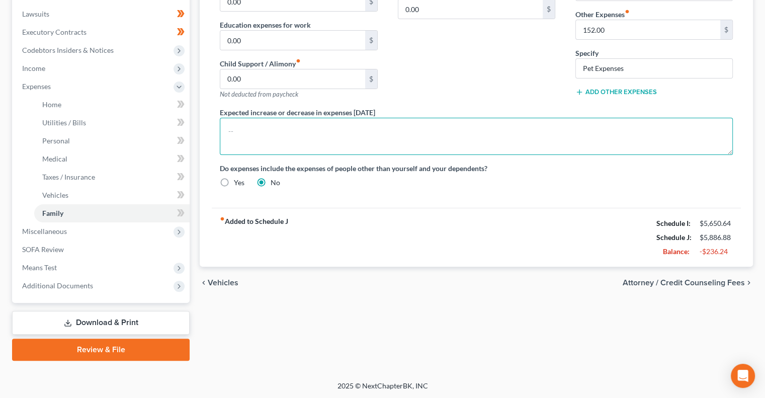
click at [356, 141] on textarea at bounding box center [476, 136] width 513 height 37
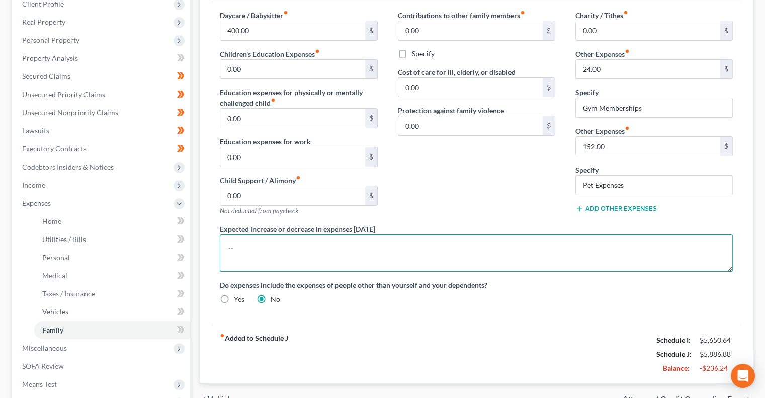
scroll to position [144, 0]
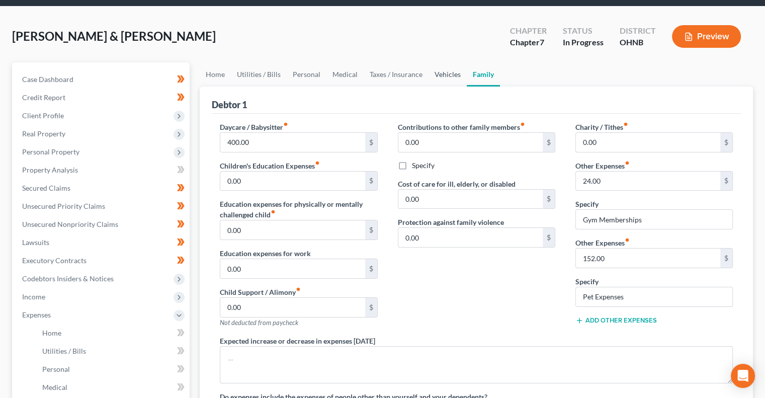
click at [450, 75] on link "Vehicles" at bounding box center [448, 74] width 38 height 24
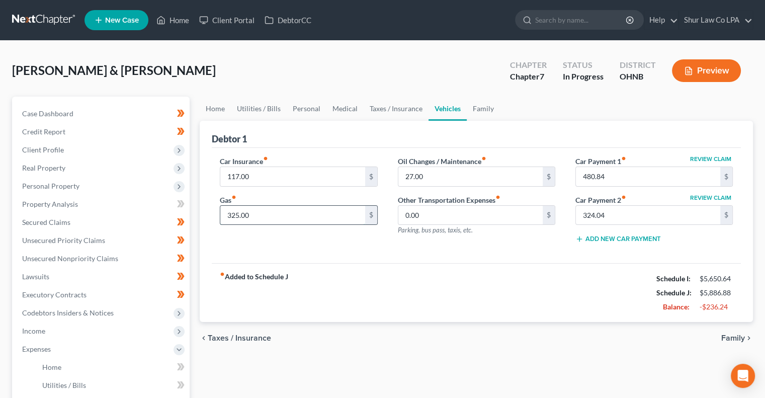
click at [270, 217] on input "325.00" at bounding box center [292, 215] width 144 height 19
click at [311, 253] on div "Car Insurance fiber_manual_record 117.00 $ Gas fiber_manual_record 300.00 $ Oil…" at bounding box center [476, 206] width 529 height 116
click at [279, 215] on input "300.00" at bounding box center [292, 215] width 144 height 19
click at [279, 221] on input "325.00" at bounding box center [292, 215] width 144 height 19
type input "325.00"
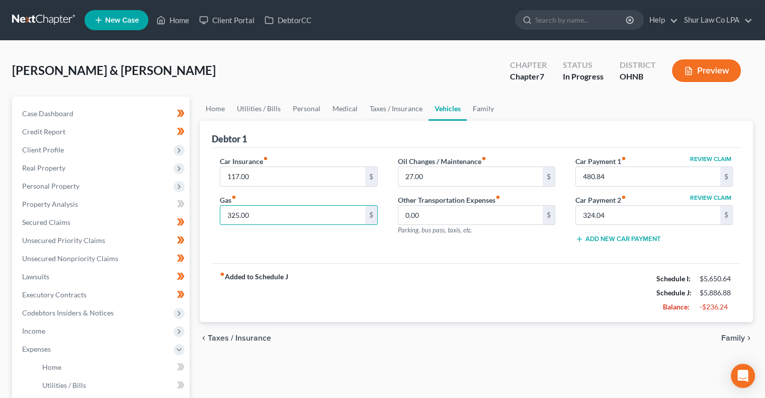
click at [270, 231] on div "Car Insurance fiber_manual_record 117.00 $ Gas fiber_manual_record 325.00 $" at bounding box center [299, 204] width 178 height 96
click at [396, 108] on link "Taxes / Insurance" at bounding box center [396, 109] width 65 height 24
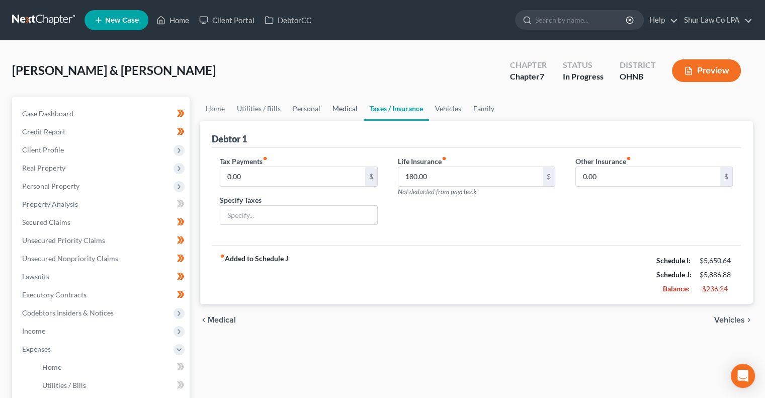
click at [350, 109] on link "Medical" at bounding box center [344, 109] width 37 height 24
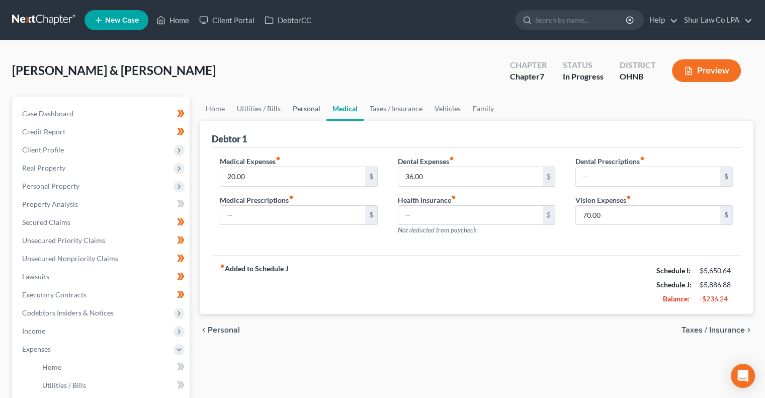
click at [310, 106] on link "Personal" at bounding box center [307, 109] width 40 height 24
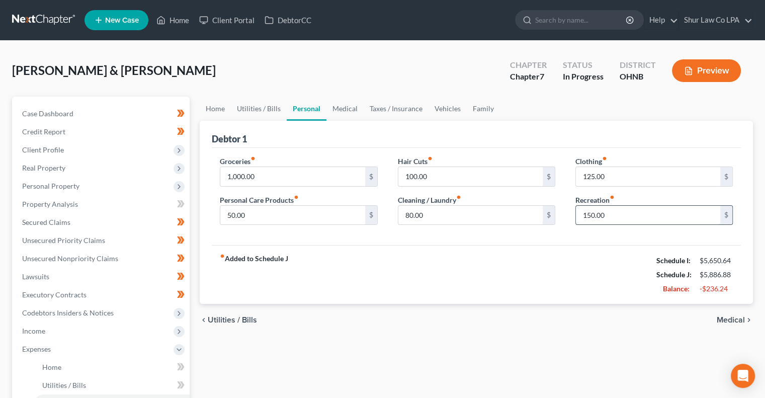
click at [625, 215] on input "150.00" at bounding box center [648, 215] width 144 height 19
type input "100.00"
click at [519, 248] on div "fiber_manual_record Added to Schedule J Schedule I: $5,650.64 Schedule J: $5,83…" at bounding box center [476, 274] width 529 height 59
click at [456, 206] on input "80.00" at bounding box center [470, 215] width 144 height 19
type input "90.00"
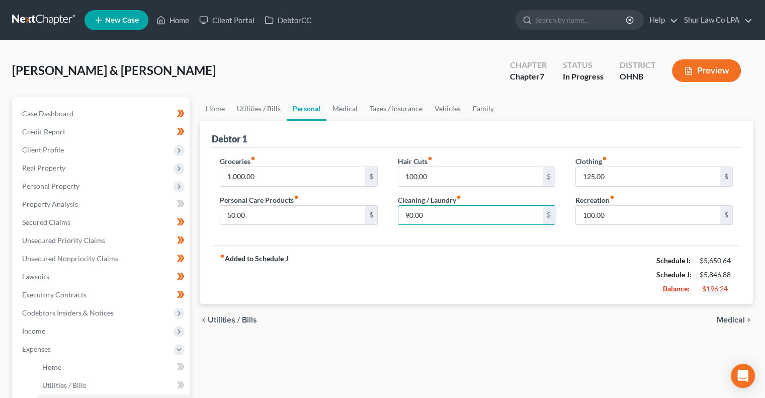
click at [463, 245] on div "fiber_manual_record Added to Schedule J Schedule I: $5,650.64 Schedule J: $5,84…" at bounding box center [476, 274] width 529 height 59
click at [384, 236] on div "Groceries fiber_manual_record 1,000.00 $ Personal Care Products fiber_manual_re…" at bounding box center [476, 197] width 529 height 98
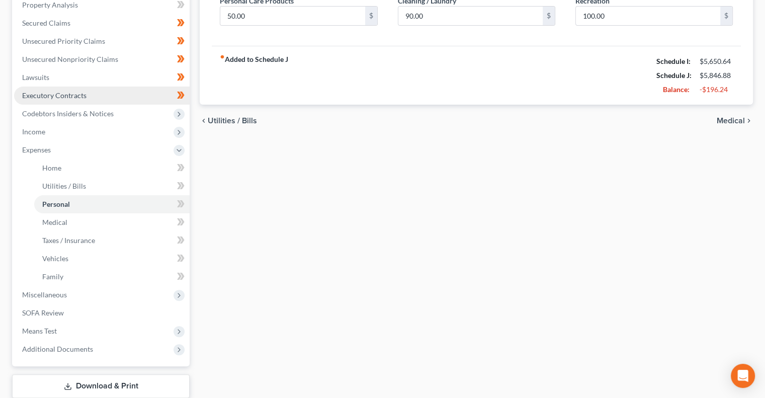
scroll to position [263, 0]
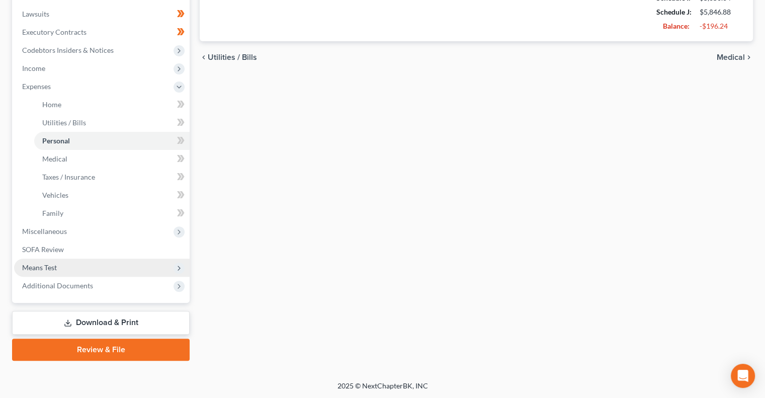
click at [79, 265] on span "Means Test" at bounding box center [102, 268] width 176 height 18
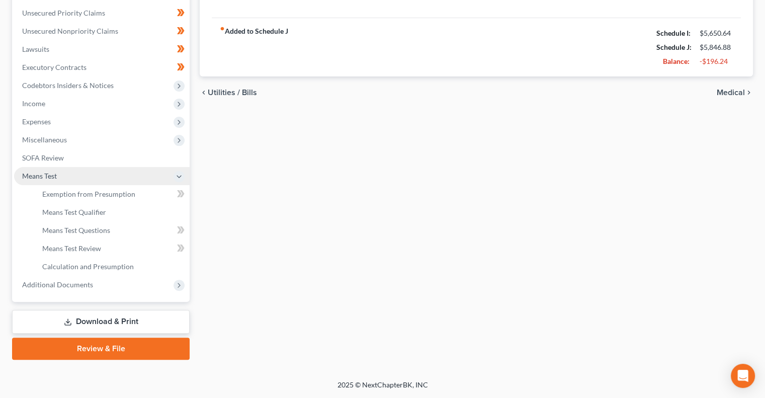
scroll to position [226, 0]
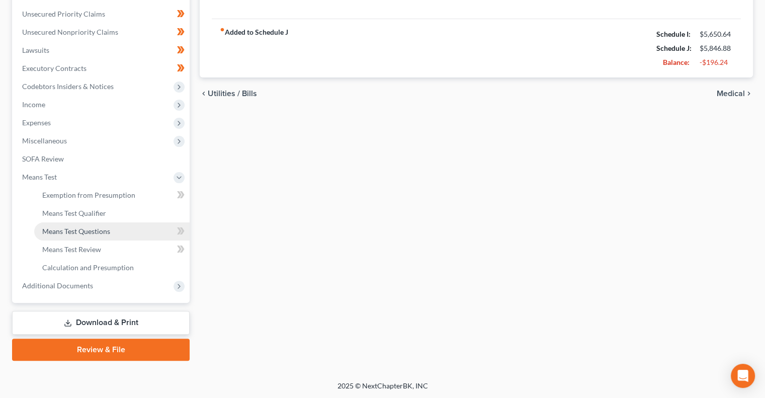
click at [99, 231] on span "Means Test Questions" at bounding box center [76, 231] width 68 height 9
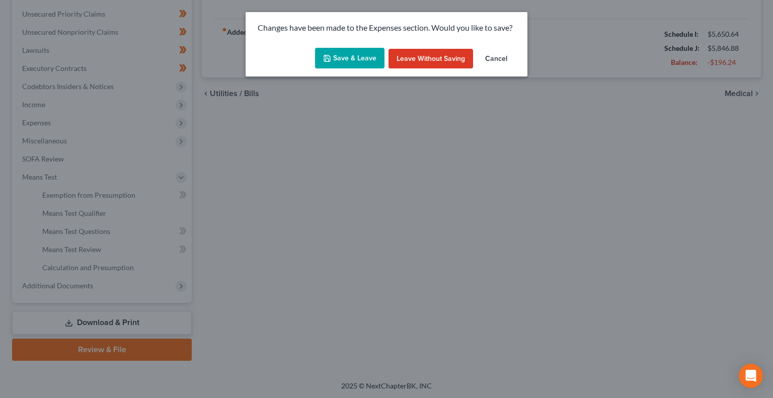
click at [342, 67] on button "Save & Leave" at bounding box center [349, 58] width 69 height 21
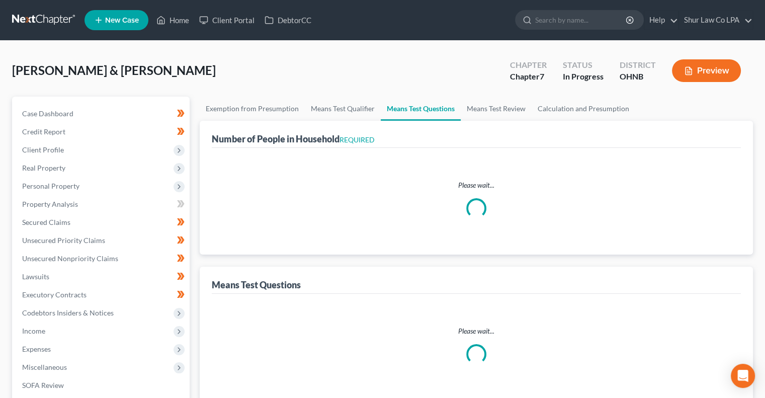
select select "0"
select select "60"
select select "1"
select select "60"
select select "1"
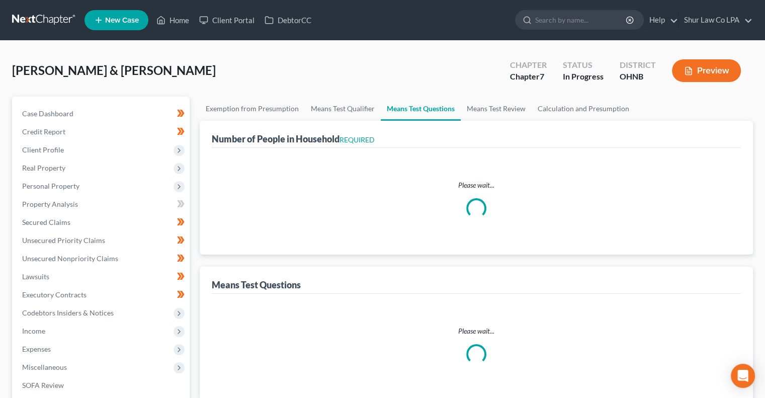
select select "60"
select select "2"
select select "3"
select select "0"
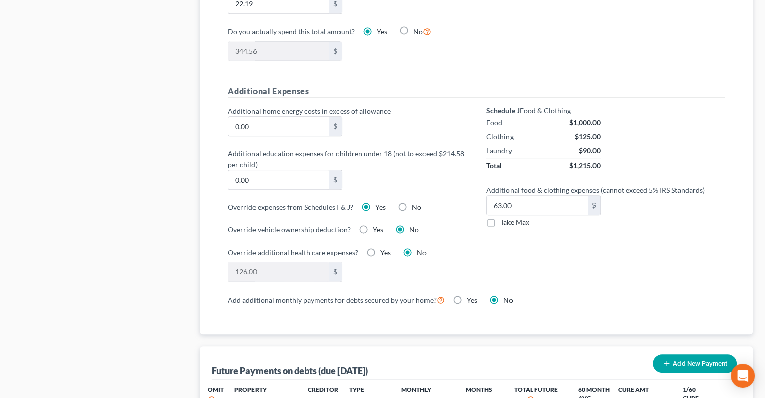
scroll to position [678, 0]
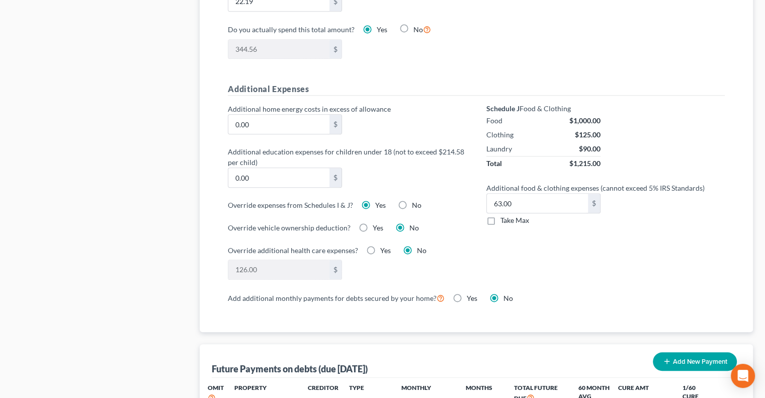
click at [500, 218] on label "Take Max" at bounding box center [514, 220] width 29 height 10
click at [505, 218] on input "Take Max" at bounding box center [508, 218] width 7 height 7
checkbox input "true"
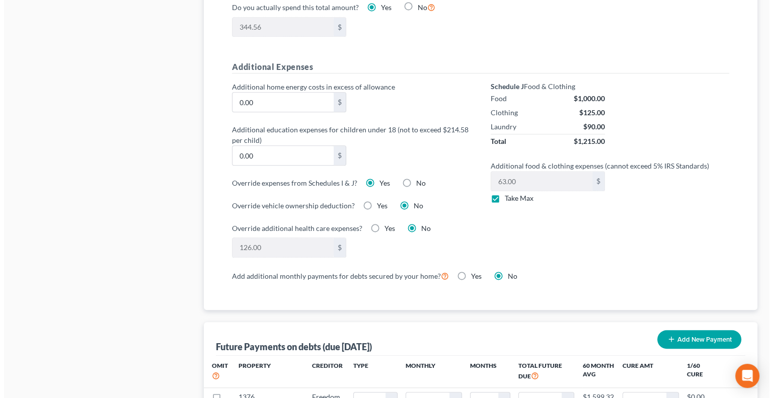
scroll to position [701, 0]
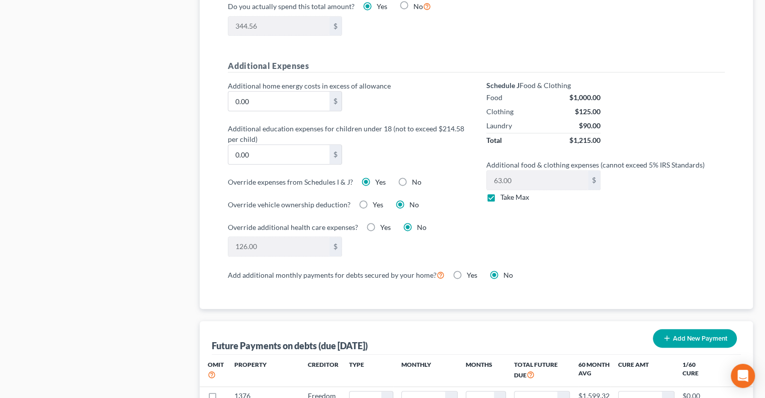
click at [412, 179] on label "No" at bounding box center [417, 182] width 10 height 10
click at [416, 179] on input "No" at bounding box center [419, 180] width 7 height 7
radio input "true"
click at [375, 177] on label "Yes" at bounding box center [380, 182] width 11 height 10
click at [379, 177] on input "Yes" at bounding box center [382, 180] width 7 height 7
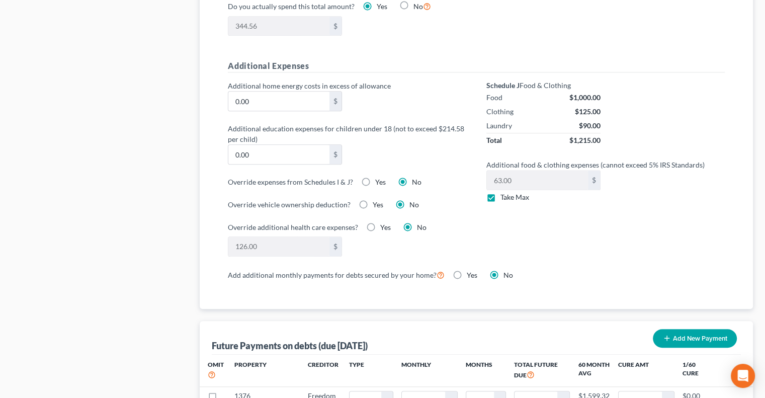
radio input "true"
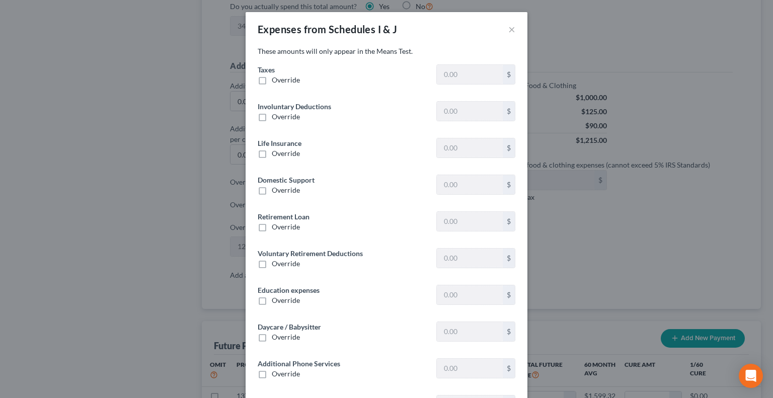
type input "1,575.43"
type input "0"
type input "205.82"
type input "0"
type input "593.94"
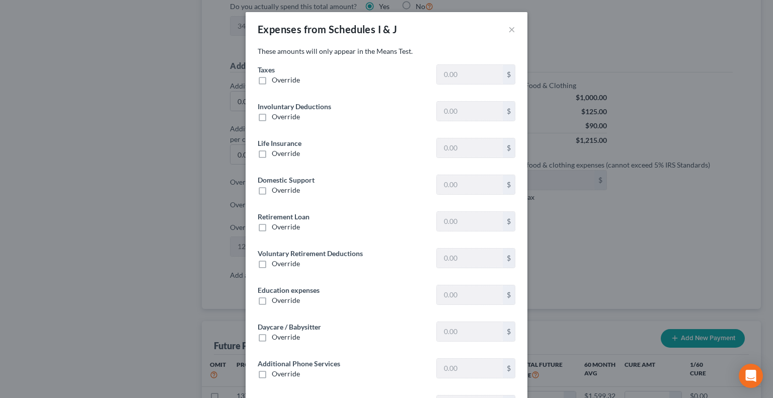
type input "306.79"
type input "0"
type input "400.00"
type input "0"
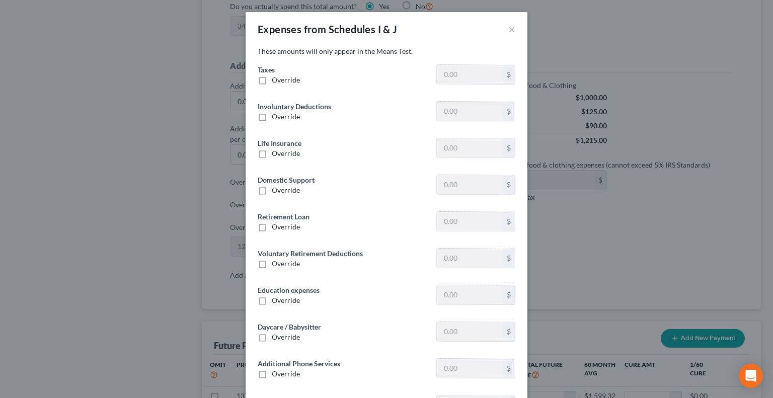
type input "0"
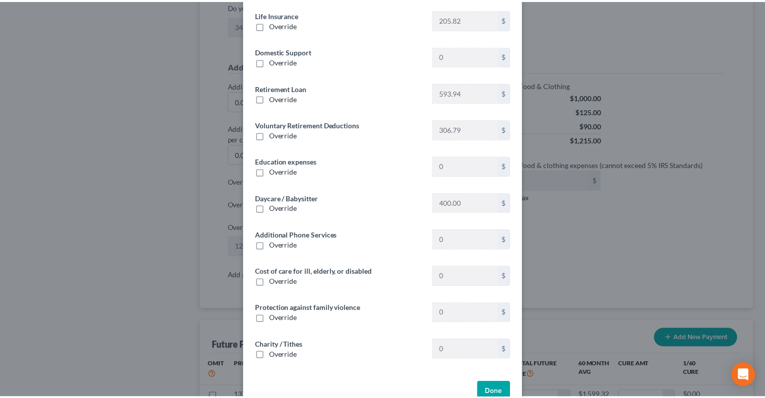
scroll to position [153, 0]
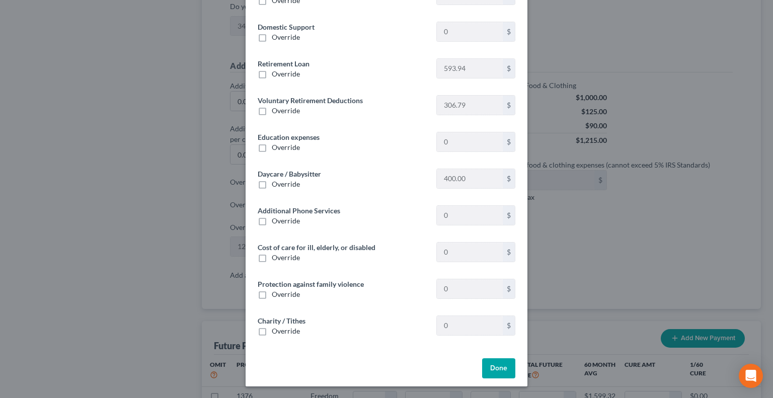
click at [495, 368] on button "Done" at bounding box center [498, 368] width 33 height 20
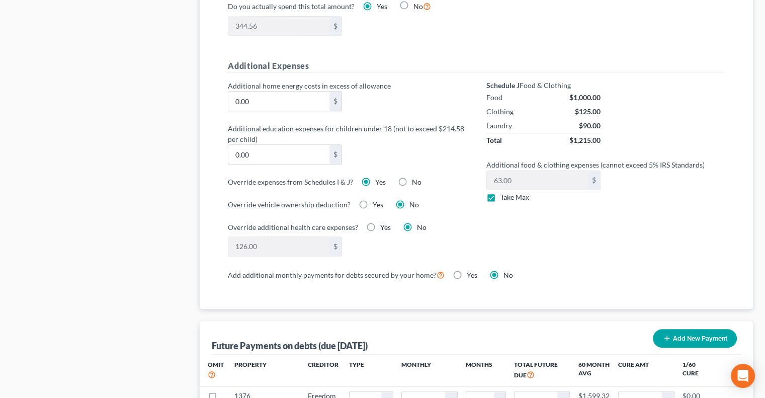
click at [412, 178] on label "No" at bounding box center [417, 182] width 10 height 10
click at [416, 178] on input "No" at bounding box center [419, 180] width 7 height 7
radio input "true"
click at [471, 215] on div "Additional home energy costs in excess of allowance 0.00 $ Additional education…" at bounding box center [347, 174] width 259 height 188
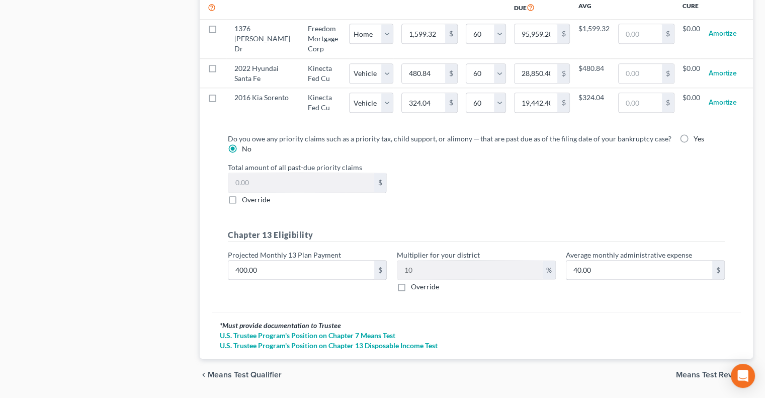
scroll to position [1114, 0]
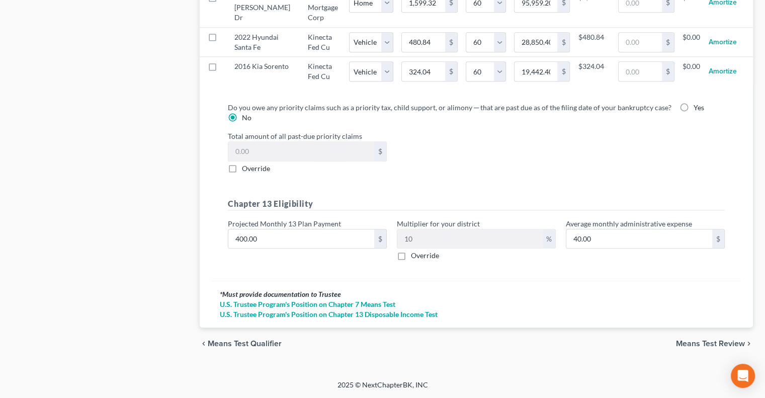
click at [699, 336] on div "chevron_left Means Test Qualifier Means Test Review chevron_right" at bounding box center [476, 343] width 553 height 32
click at [691, 342] on span "Means Test Review" at bounding box center [710, 344] width 69 height 8
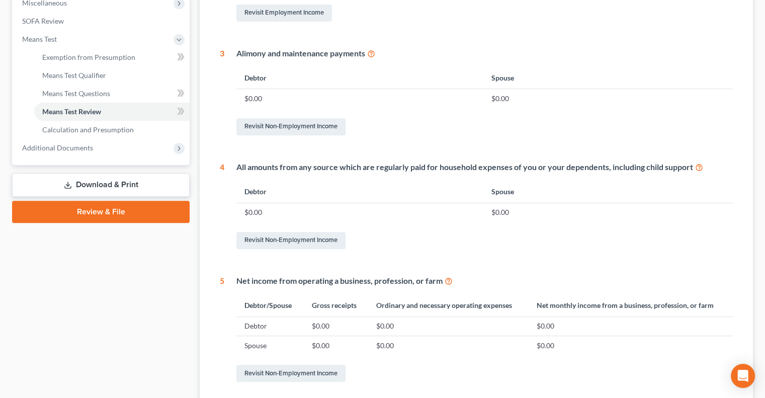
scroll to position [456, 0]
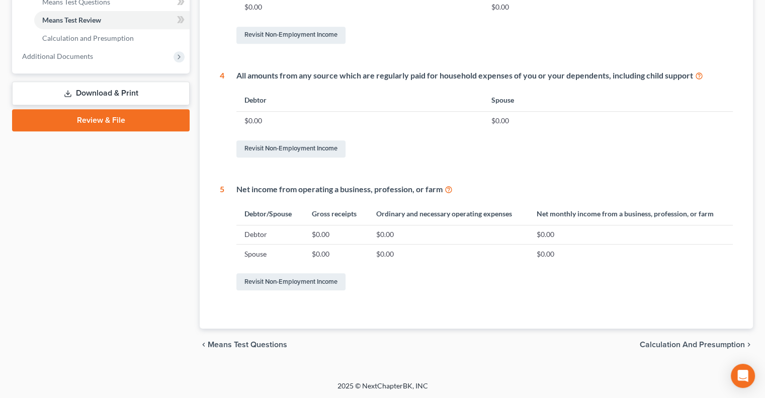
click at [677, 347] on span "Calculation and Presumption" at bounding box center [692, 345] width 105 height 8
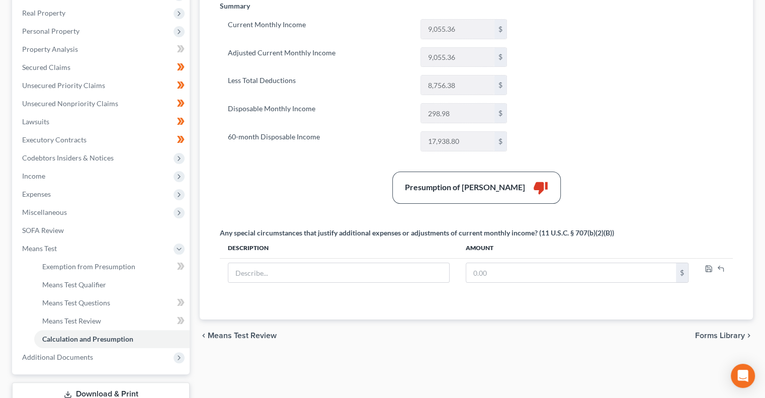
scroll to position [156, 0]
click at [79, 175] on span "Income" at bounding box center [102, 175] width 176 height 18
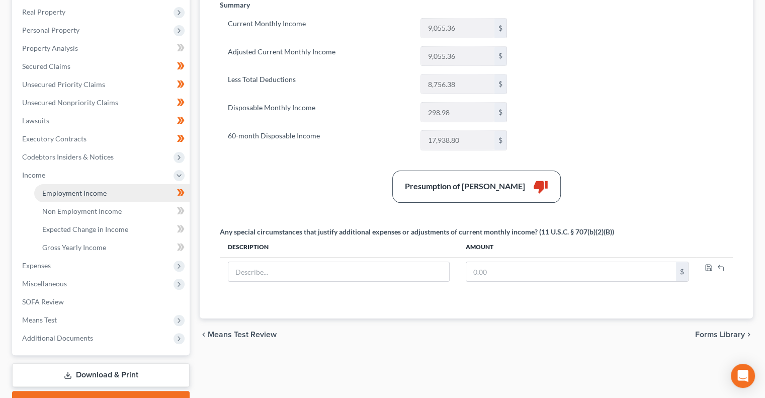
click at [101, 193] on span "Employment Income" at bounding box center [74, 193] width 64 height 9
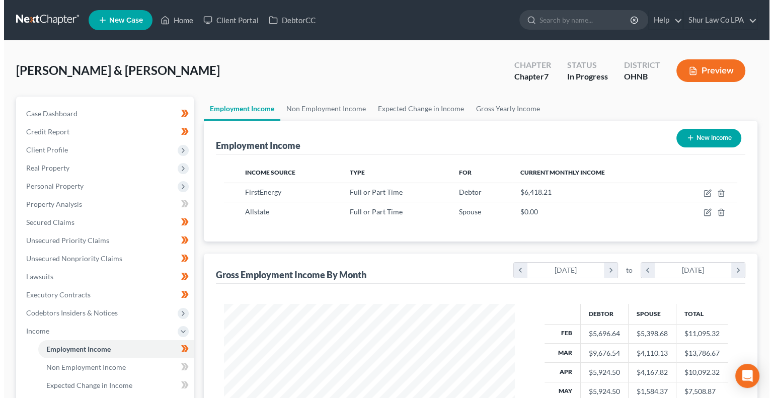
scroll to position [180, 310]
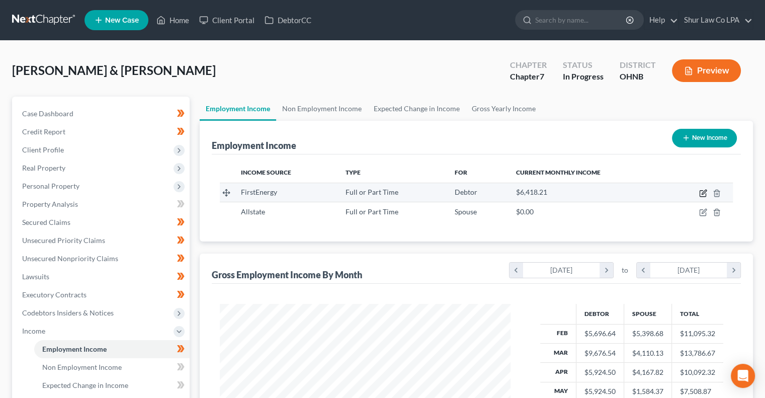
click at [705, 191] on icon "button" at bounding box center [704, 192] width 5 height 5
select select "0"
select select "36"
select select "2"
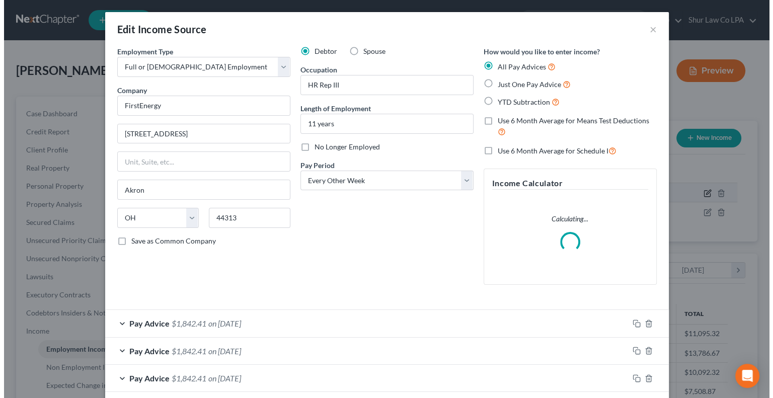
scroll to position [180, 314]
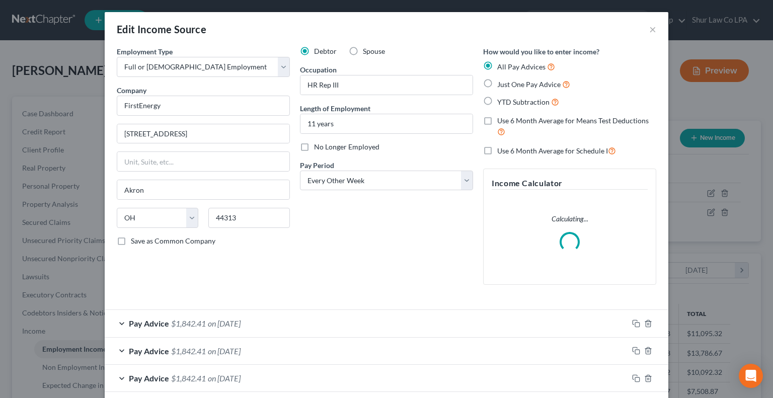
click at [497, 122] on label "Use 6 Month Average for Means Test Deductions" at bounding box center [576, 127] width 159 height 22
click at [501, 122] on input "Use 6 Month Average for Means Test Deductions" at bounding box center [504, 119] width 7 height 7
checkbox input "true"
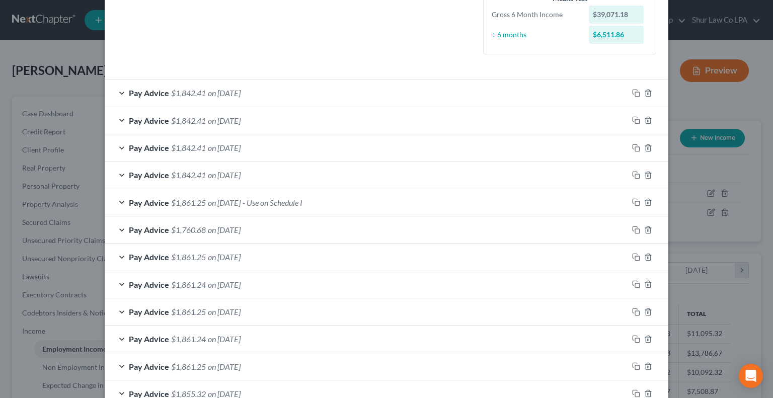
scroll to position [263, 0]
click at [646, 145] on icon "button" at bounding box center [648, 147] width 8 height 8
click at [645, 117] on icon "button" at bounding box center [647, 120] width 5 height 7
click at [647, 91] on icon "button" at bounding box center [648, 93] width 8 height 8
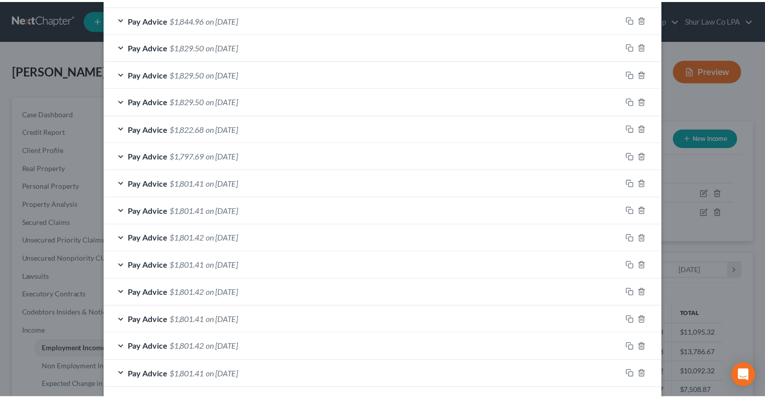
scroll to position [652, 0]
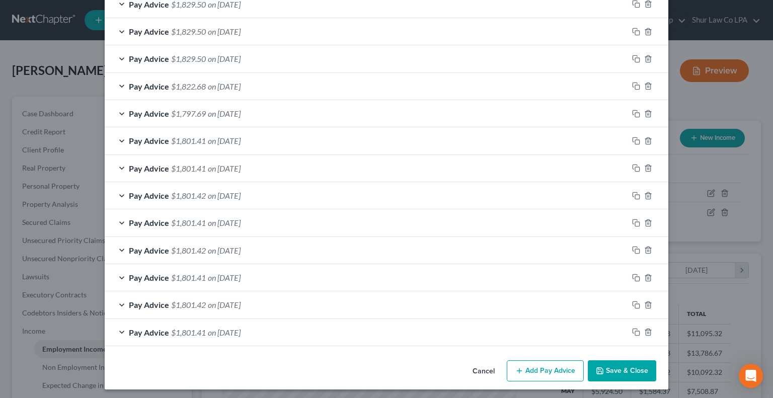
click at [608, 369] on button "Save & Close" at bounding box center [622, 370] width 68 height 21
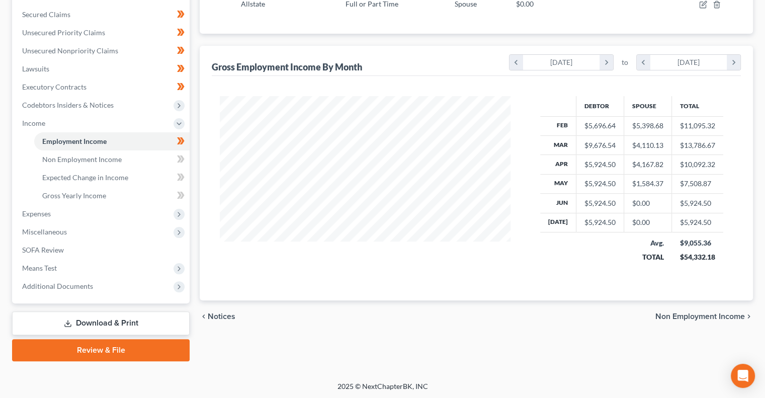
scroll to position [208, 0]
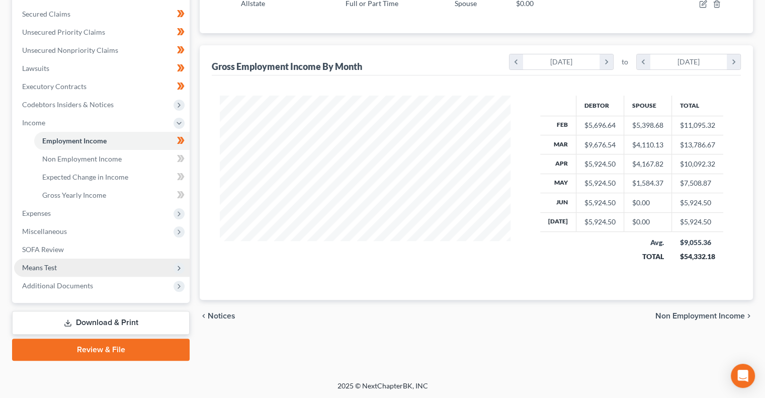
click at [103, 269] on span "Means Test" at bounding box center [102, 268] width 176 height 18
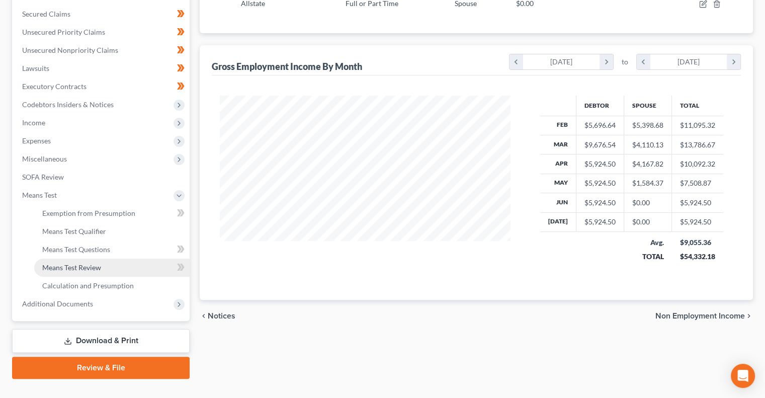
click at [119, 269] on link "Means Test Review" at bounding box center [111, 268] width 155 height 18
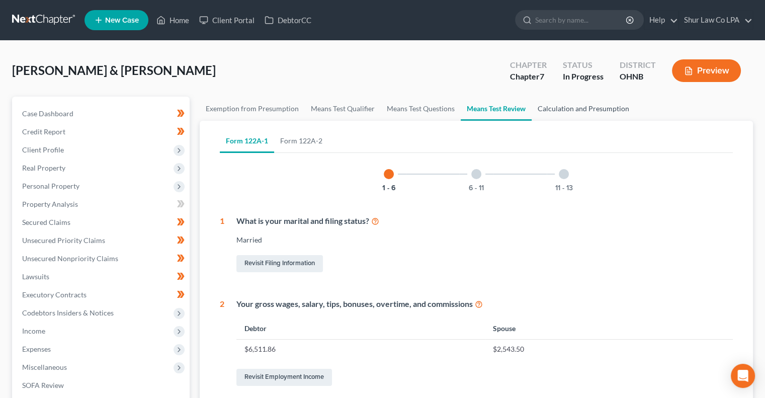
click at [588, 106] on link "Calculation and Presumption" at bounding box center [584, 109] width 104 height 24
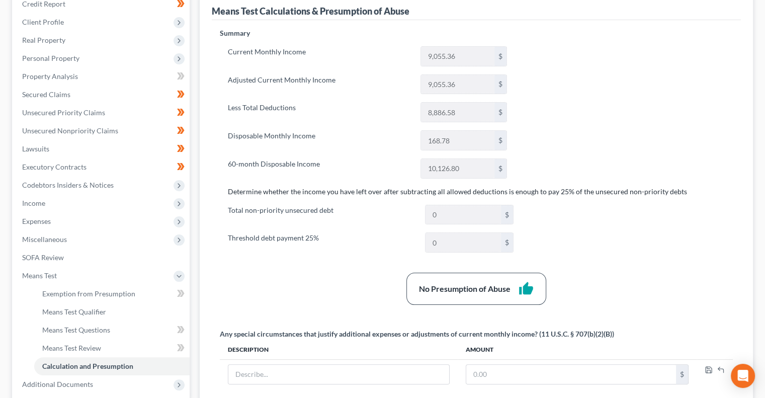
scroll to position [127, 0]
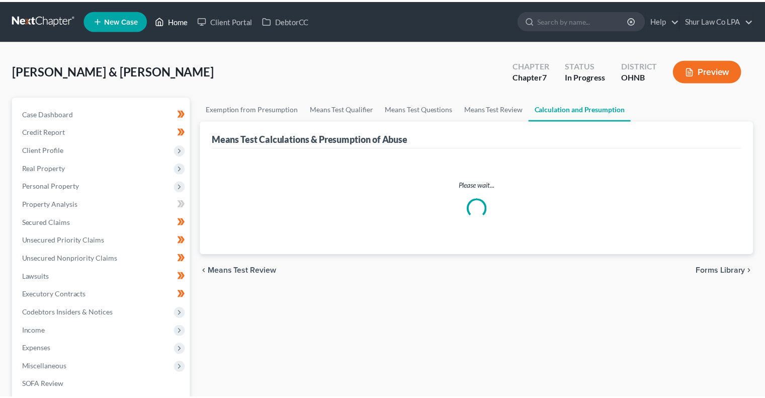
scroll to position [127, 0]
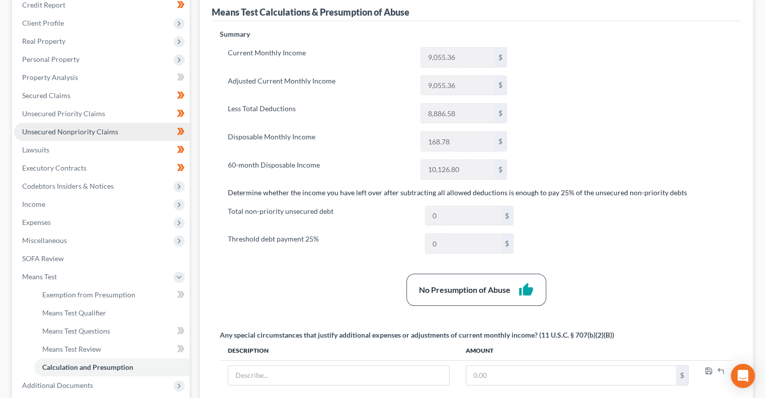
click at [102, 129] on span "Unsecured Nonpriority Claims" at bounding box center [70, 131] width 96 height 9
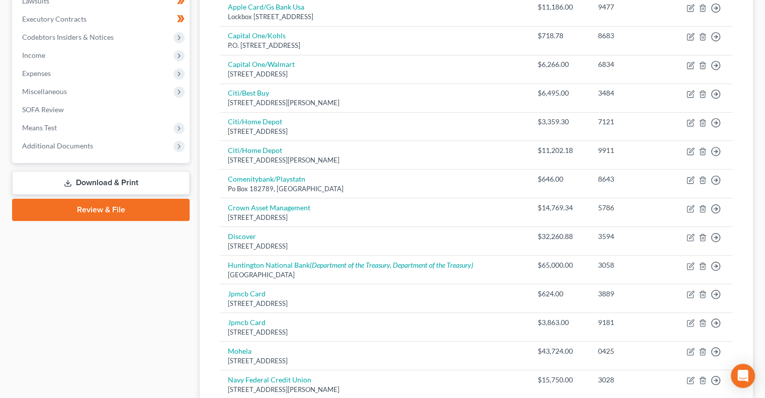
scroll to position [272, 0]
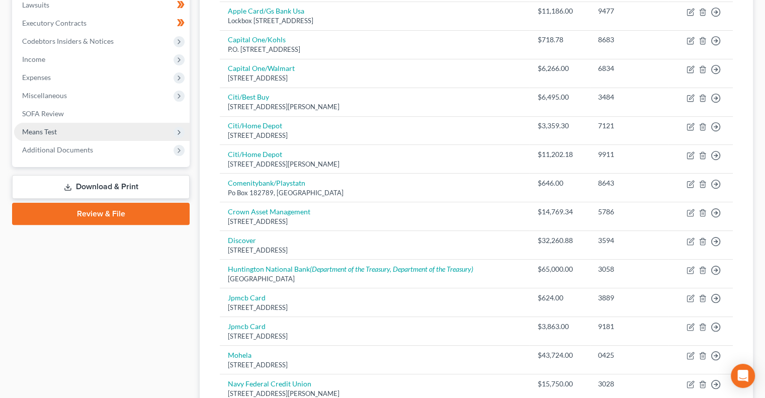
click at [100, 130] on span "Means Test" at bounding box center [102, 132] width 176 height 18
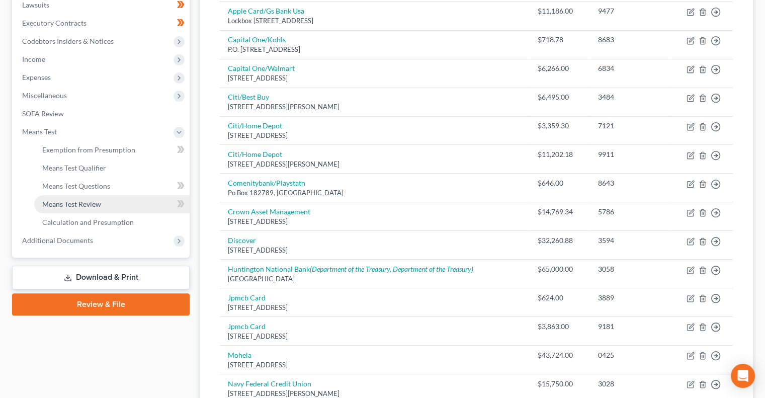
click at [97, 206] on span "Means Test Review" at bounding box center [71, 204] width 59 height 9
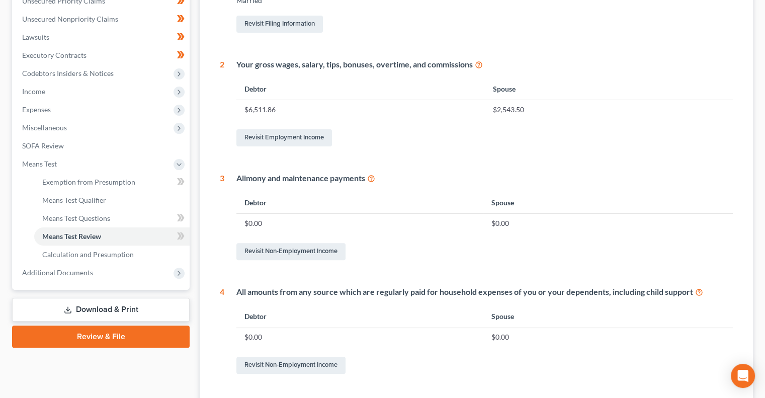
scroll to position [231, 0]
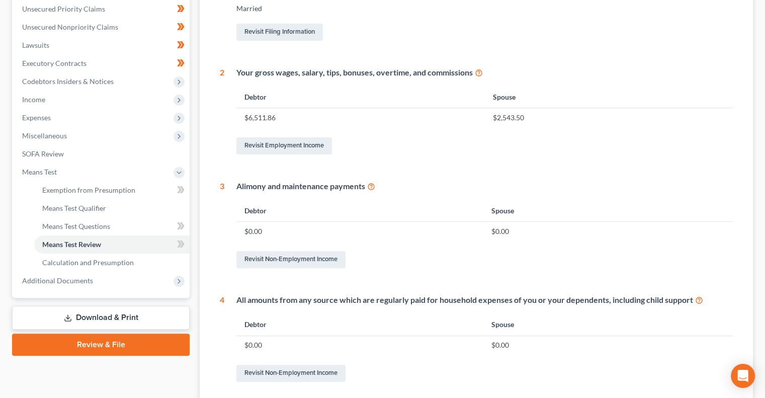
drag, startPoint x: 423, startPoint y: 0, endPoint x: 385, endPoint y: 32, distance: 48.9
click at [385, 32] on div "Revisit Filing Information" at bounding box center [484, 32] width 496 height 21
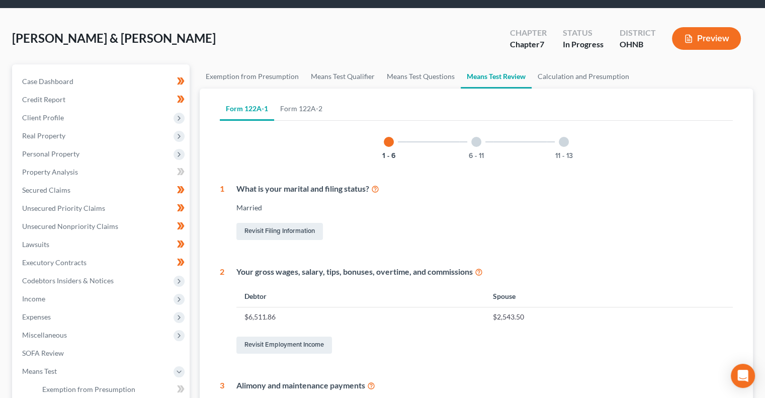
scroll to position [32, 0]
click at [304, 107] on link "Form 122A-2" at bounding box center [301, 109] width 54 height 24
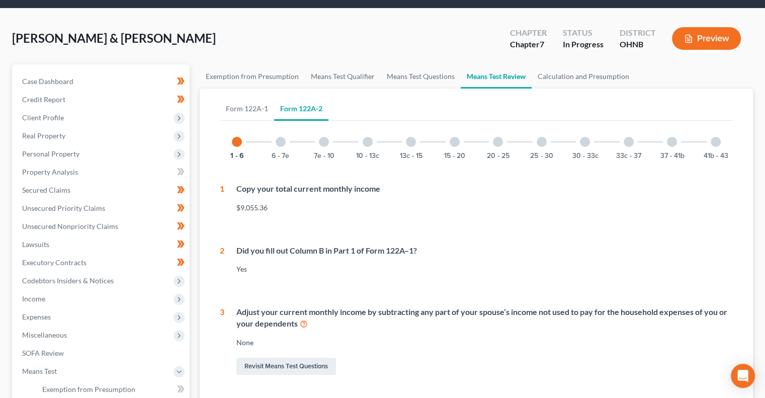
click at [675, 144] on div at bounding box center [672, 142] width 10 height 10
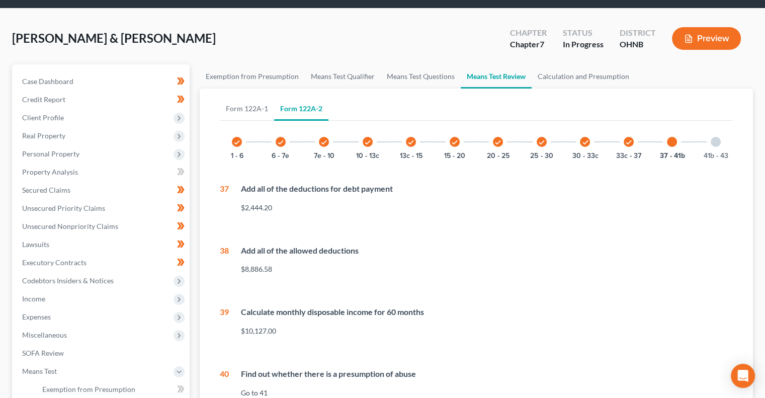
click at [449, 146] on div "check 15 - 20" at bounding box center [455, 142] width 34 height 34
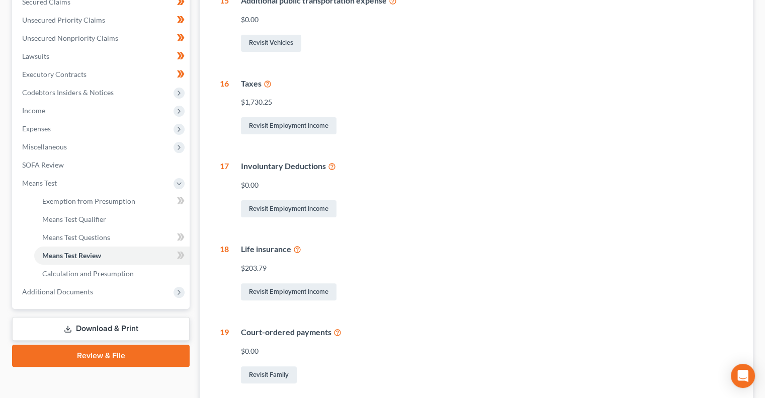
scroll to position [225, 0]
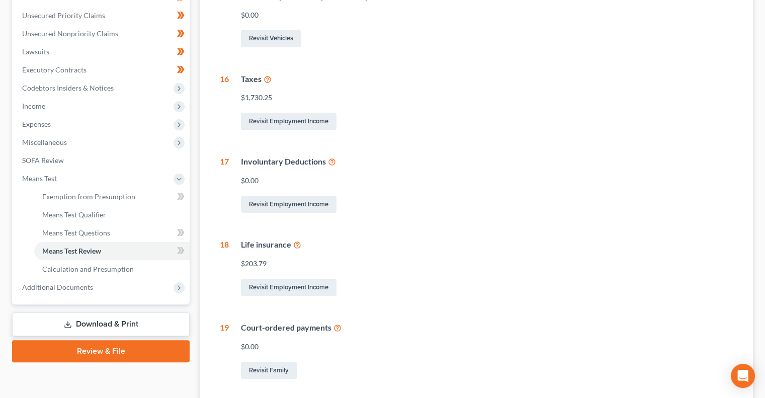
click at [298, 245] on icon at bounding box center [297, 244] width 8 height 10
click at [295, 121] on link "Revisit Employment Income" at bounding box center [289, 121] width 96 height 17
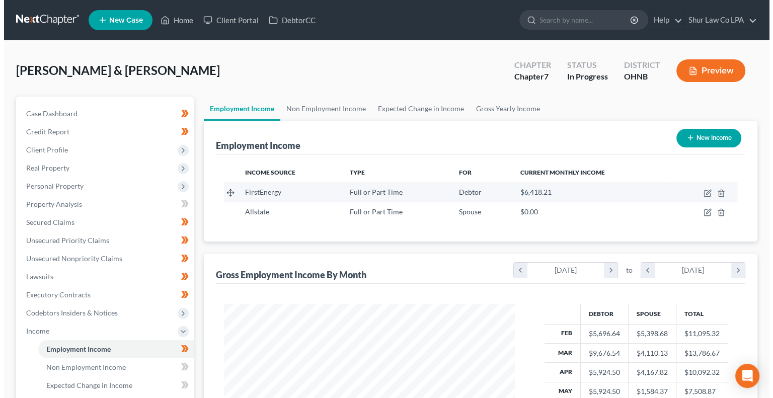
scroll to position [180, 310]
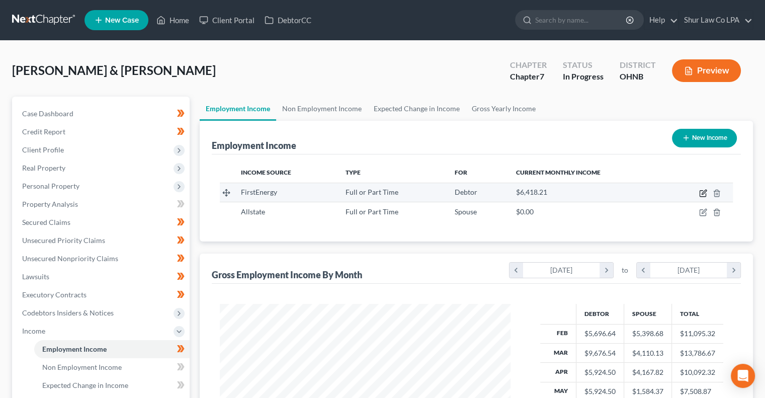
click at [702, 194] on icon "button" at bounding box center [704, 192] width 5 height 5
select select "0"
select select "36"
select select "2"
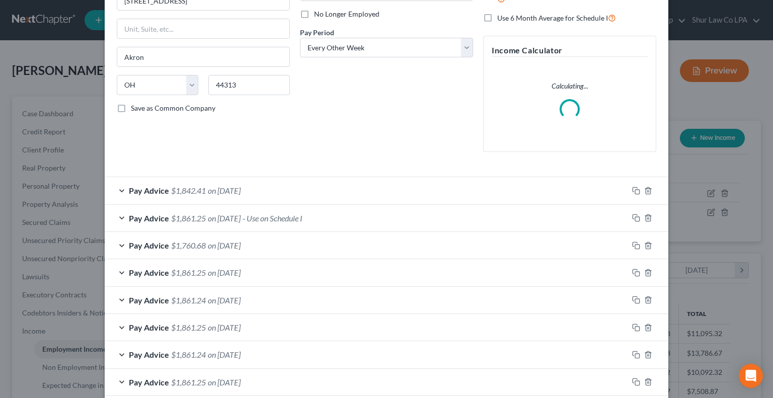
scroll to position [133, 0]
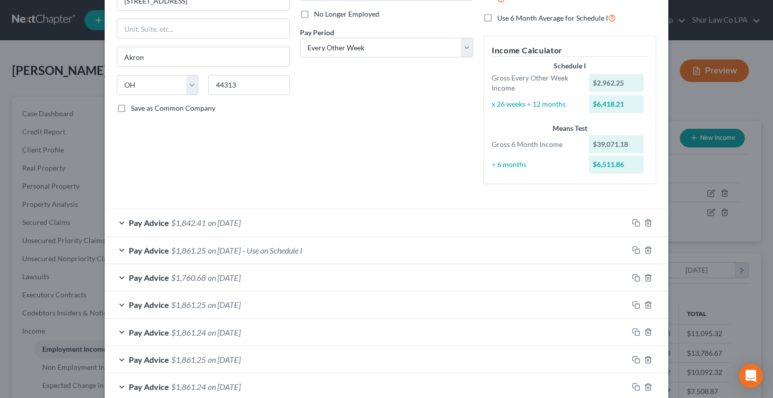
click at [366, 247] on div "Pay Advice $1,861.25 on 07/03/2025 - Use on Schedule I" at bounding box center [366, 250] width 523 height 27
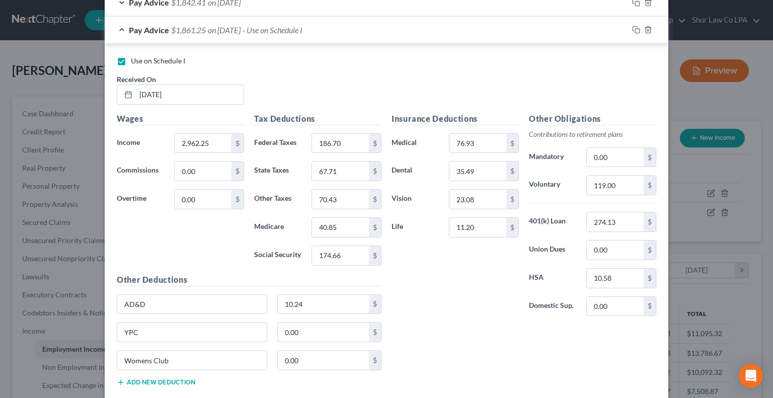
scroll to position [354, 0]
click at [408, 97] on div "Use on Schedule I Received On * 07/03/2025" at bounding box center [386, 83] width 549 height 57
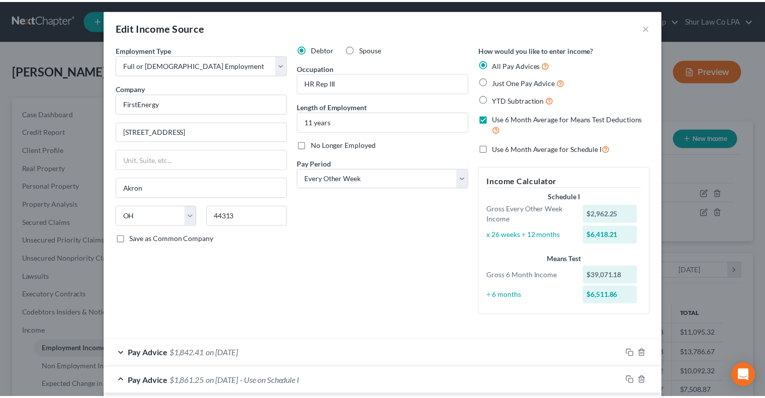
scroll to position [0, 0]
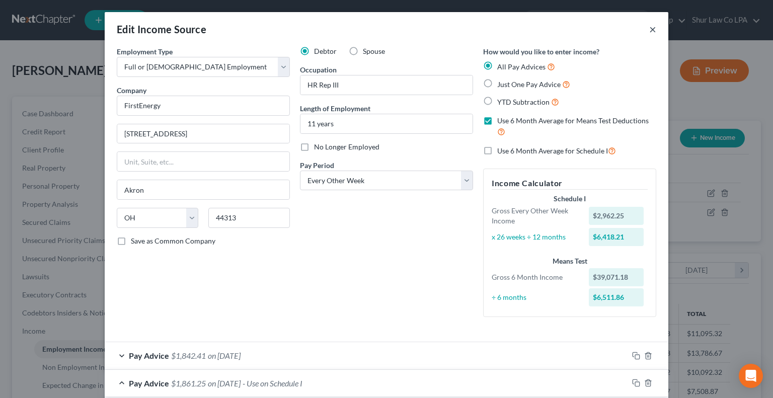
click at [649, 33] on button "×" at bounding box center [652, 29] width 7 height 12
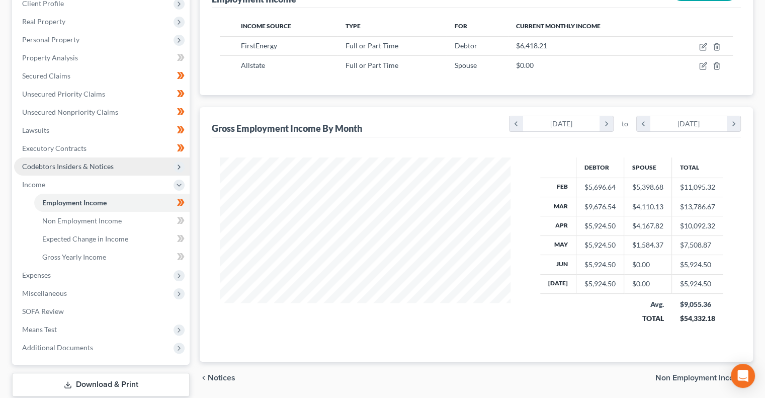
scroll to position [147, 0]
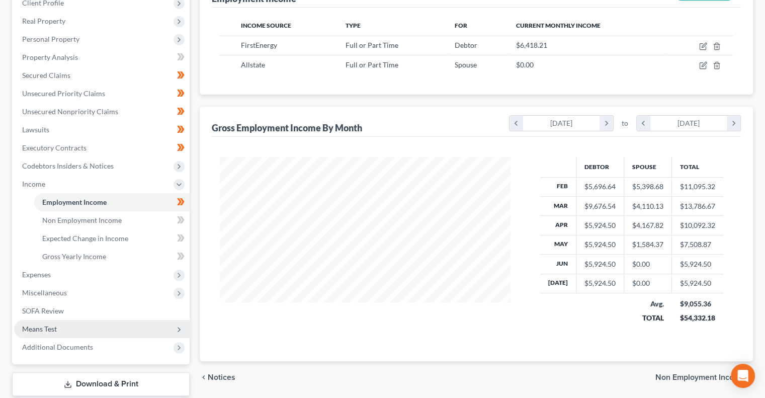
click at [64, 325] on span "Means Test" at bounding box center [102, 329] width 176 height 18
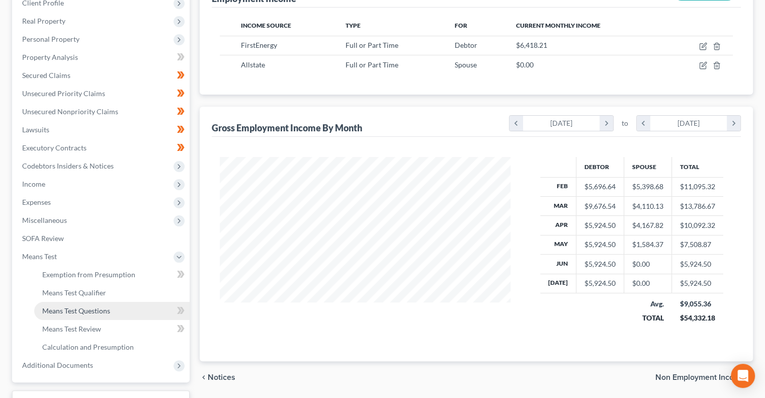
click at [110, 309] on span "Means Test Questions" at bounding box center [76, 310] width 68 height 9
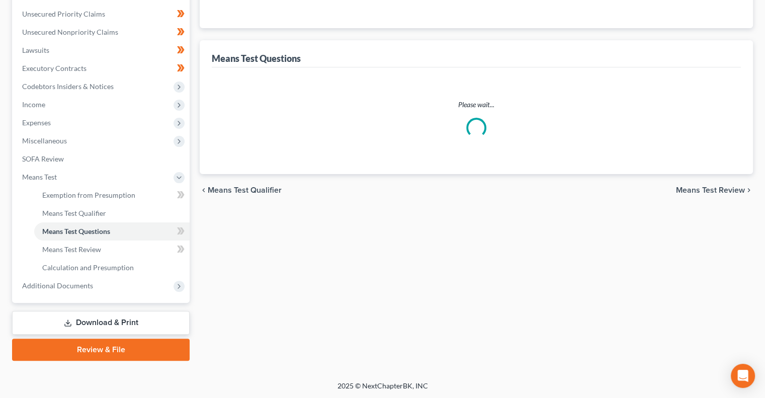
select select "0"
select select "60"
select select "1"
select select "60"
select select "1"
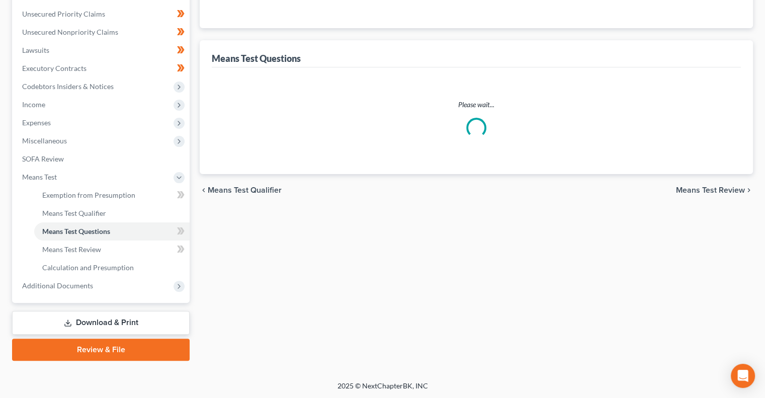
select select "60"
select select "2"
select select "3"
select select "0"
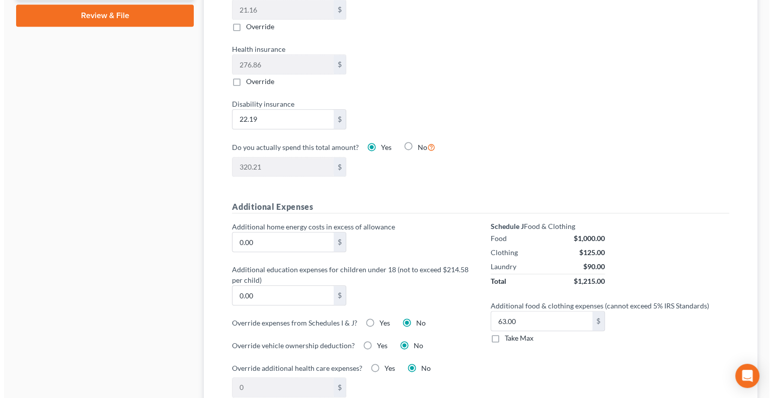
scroll to position [581, 0]
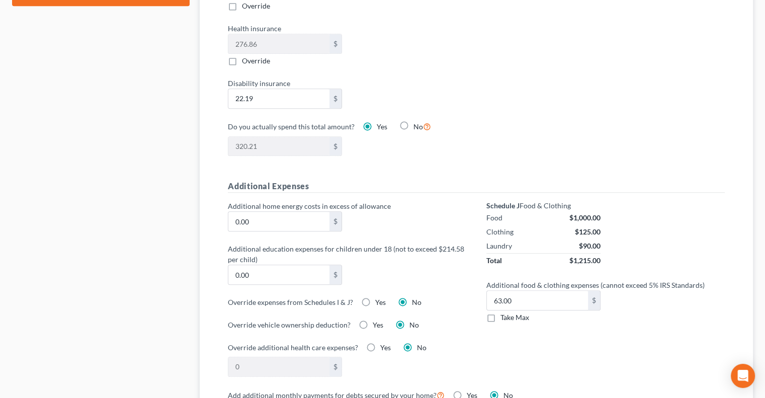
click at [375, 299] on label "Yes" at bounding box center [380, 302] width 11 height 10
click at [379, 299] on input "Yes" at bounding box center [382, 300] width 7 height 7
radio input "true"
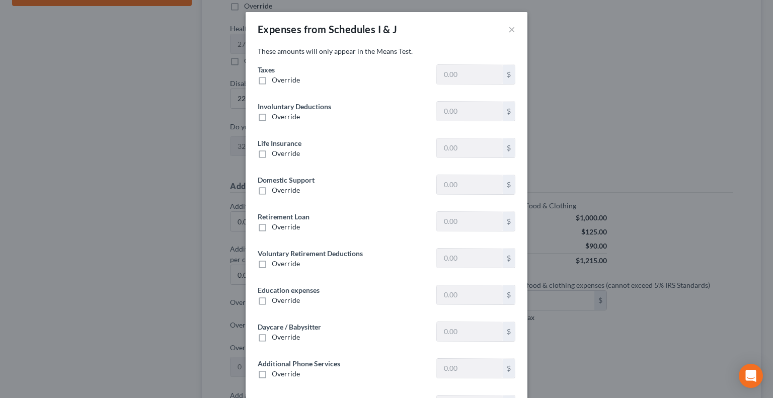
type input "1,730.25"
type input "0"
type input "203.78"
type input "0"
type input "548.26"
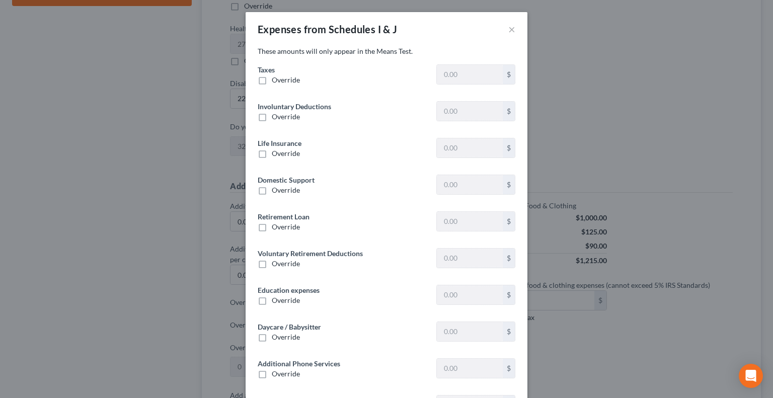
type input "251.29"
type input "0"
type input "400.00"
type input "0"
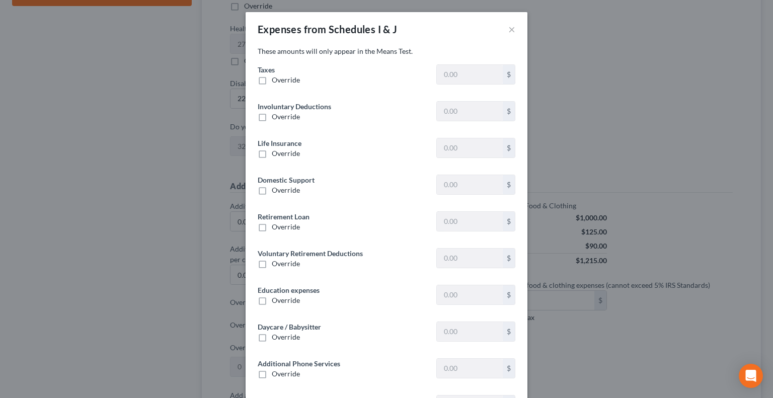
type input "0"
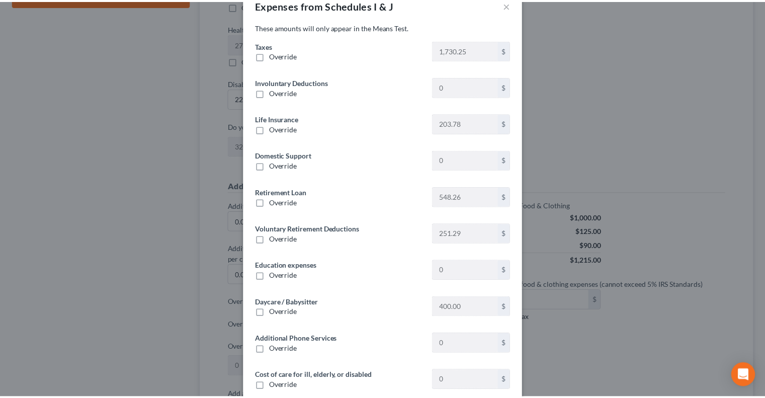
scroll to position [0, 0]
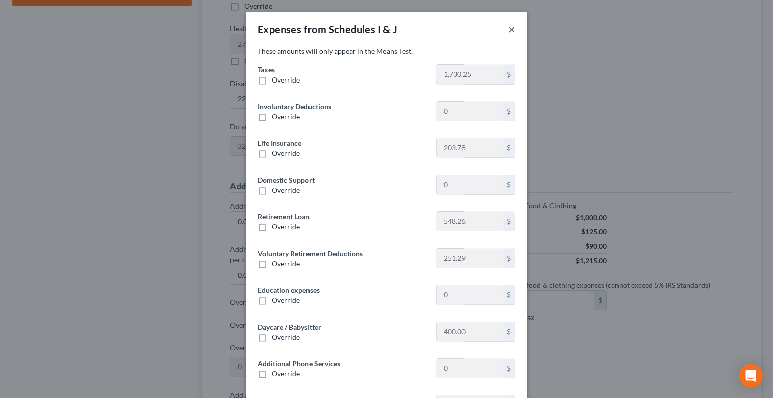
click at [509, 29] on button "×" at bounding box center [511, 29] width 7 height 12
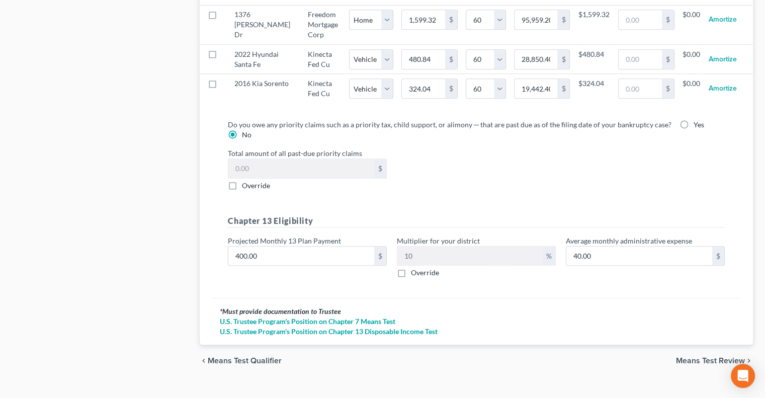
scroll to position [1114, 0]
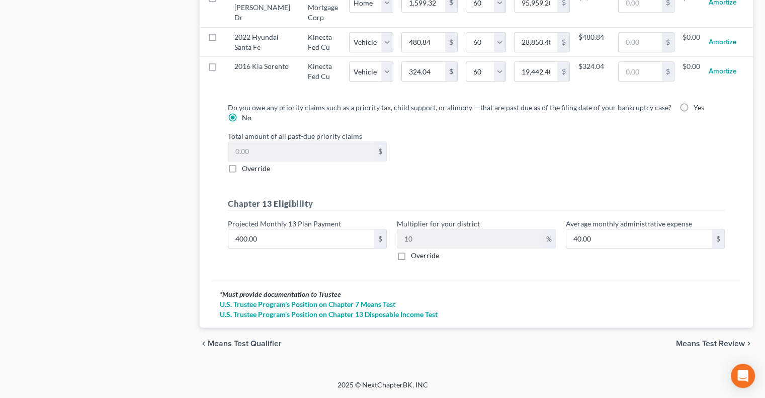
click at [709, 343] on span "Means Test Review" at bounding box center [710, 344] width 69 height 8
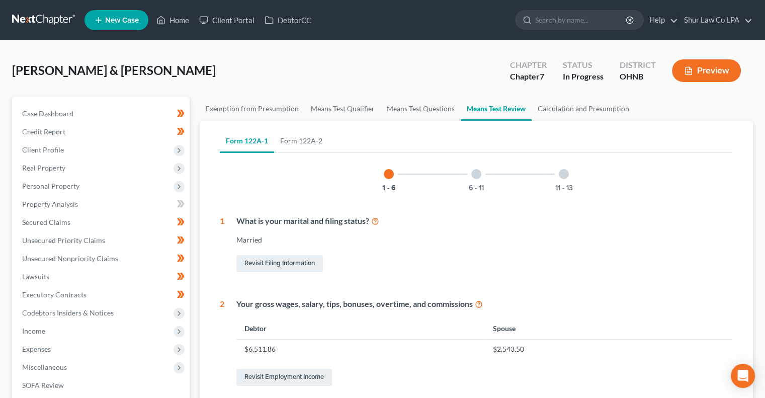
scroll to position [456, 0]
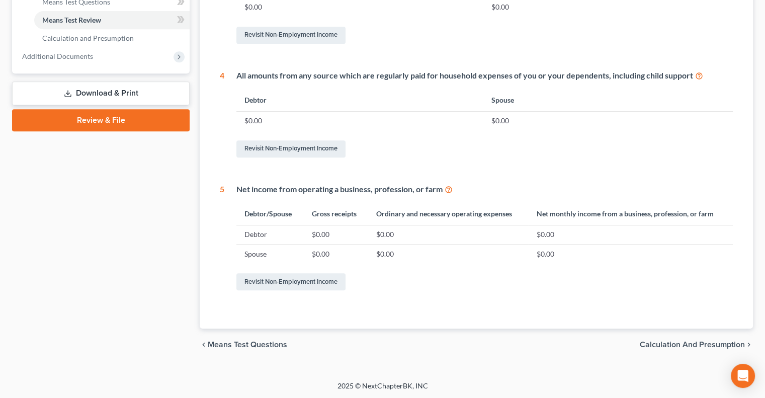
click at [712, 342] on span "Calculation and Presumption" at bounding box center [692, 345] width 105 height 8
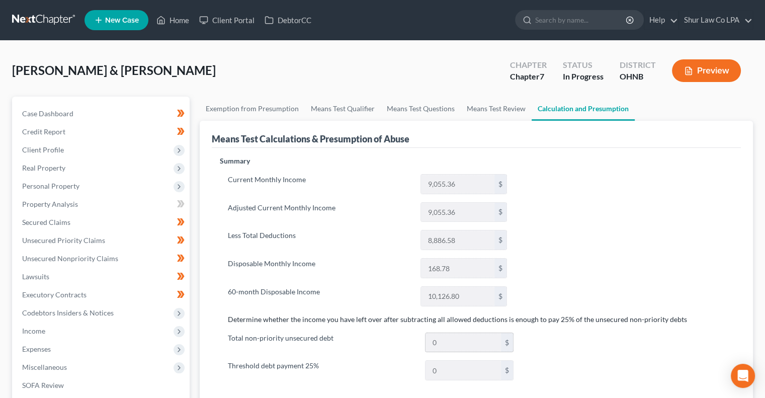
click at [468, 345] on input "0" at bounding box center [463, 342] width 75 height 19
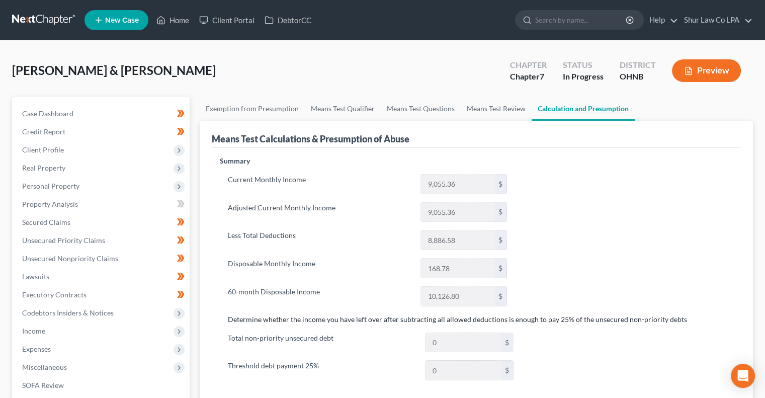
click at [591, 299] on div "Summary Current Monthly Income 9,055.36 $ Adjusted Current Monthly Income 9,055…" at bounding box center [476, 346] width 523 height 381
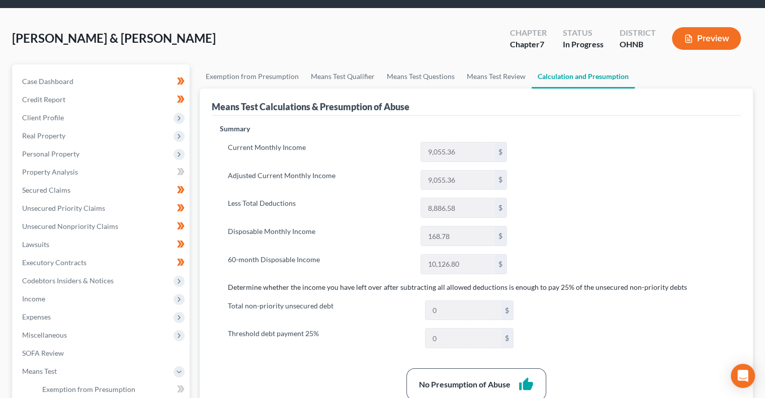
scroll to position [14, 0]
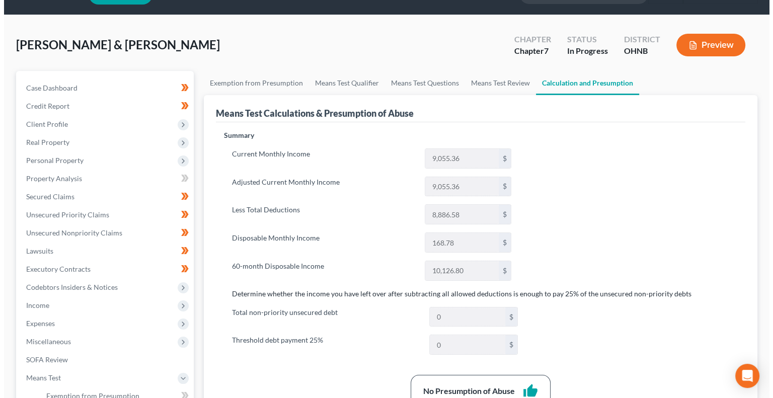
scroll to position [30, 0]
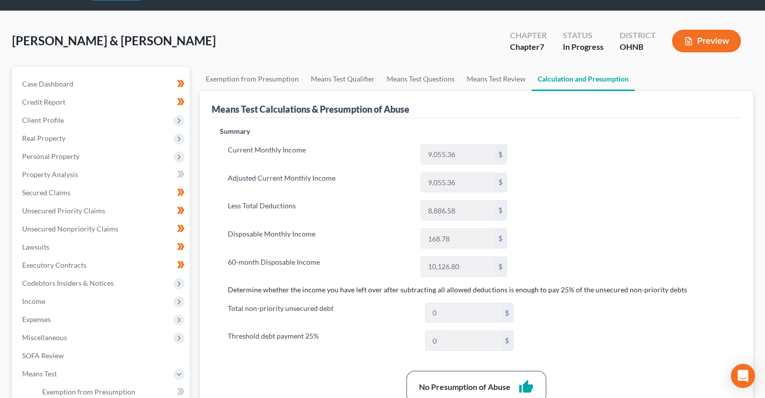
click at [728, 38] on button "Preview" at bounding box center [706, 41] width 69 height 23
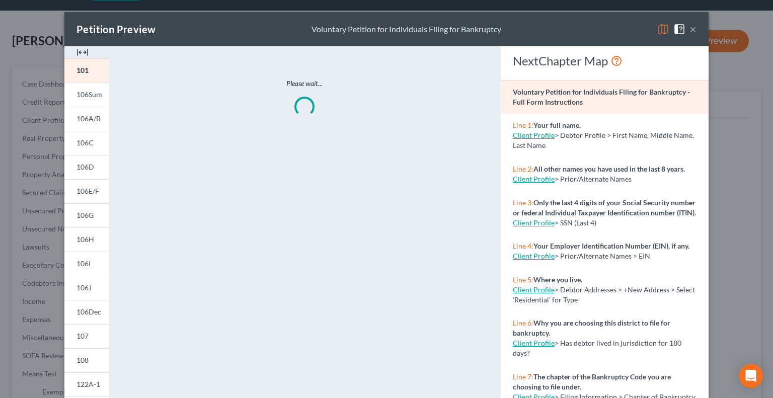
scroll to position [159, 0]
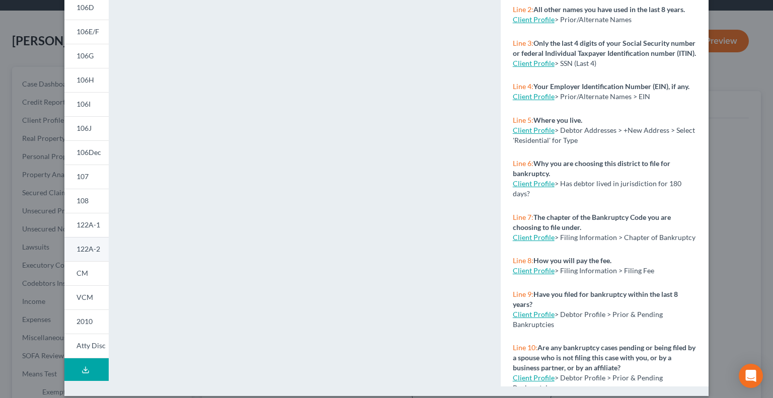
click at [80, 253] on span "122A-2" at bounding box center [88, 248] width 24 height 9
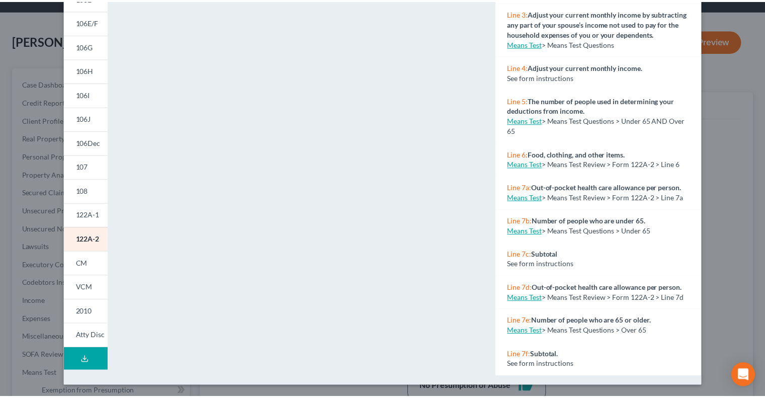
scroll to position [0, 0]
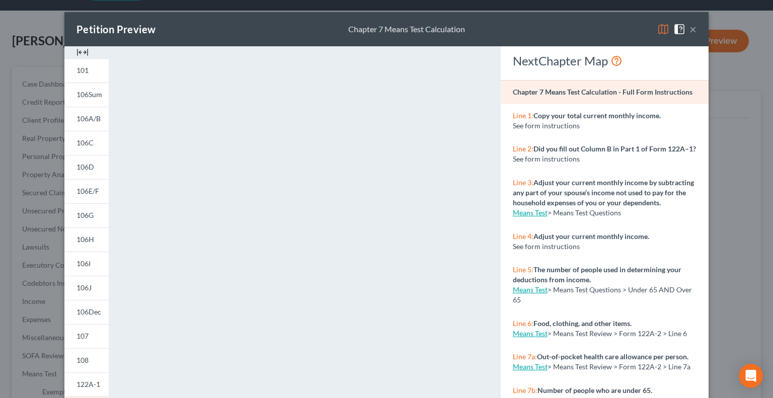
click at [689, 28] on button "×" at bounding box center [692, 29] width 7 height 12
